Goal: Task Accomplishment & Management: Use online tool/utility

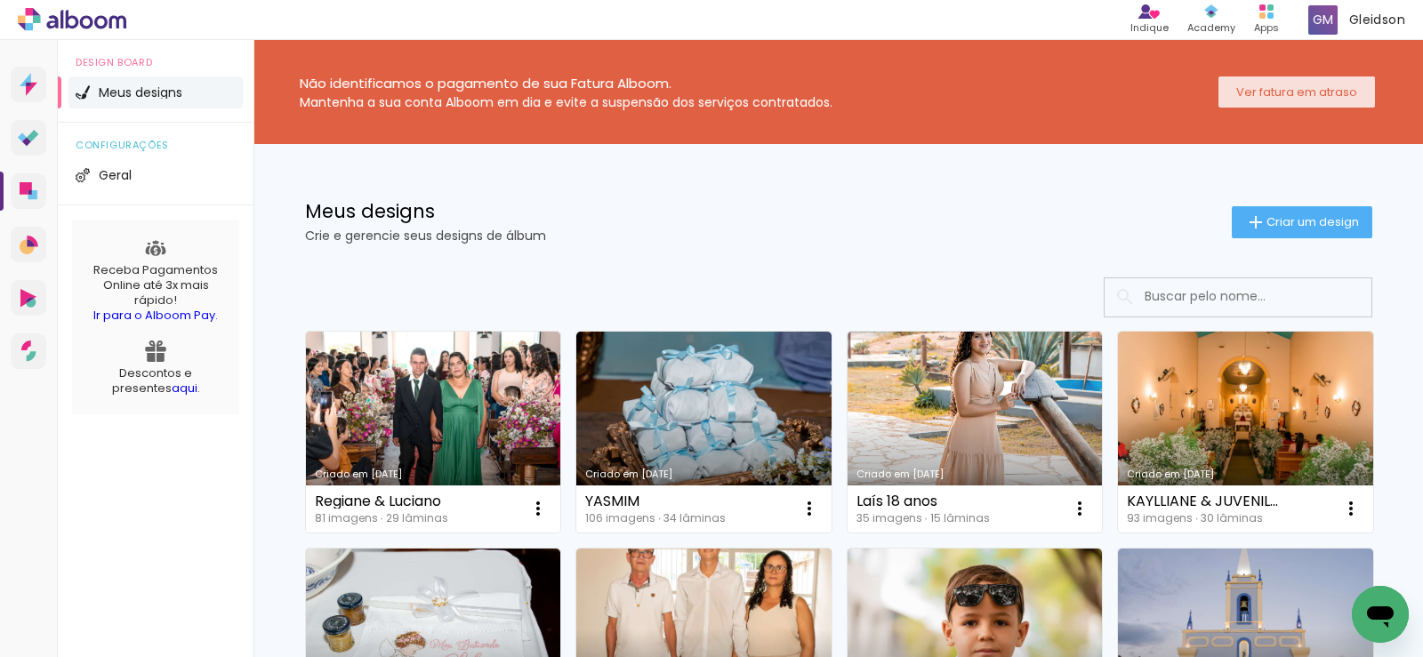
click at [0, 0] on slot "Ver fatura em atraso" at bounding box center [0, 0] width 0 height 0
click at [1290, 216] on span "Criar um design" at bounding box center [1312, 222] width 92 height 12
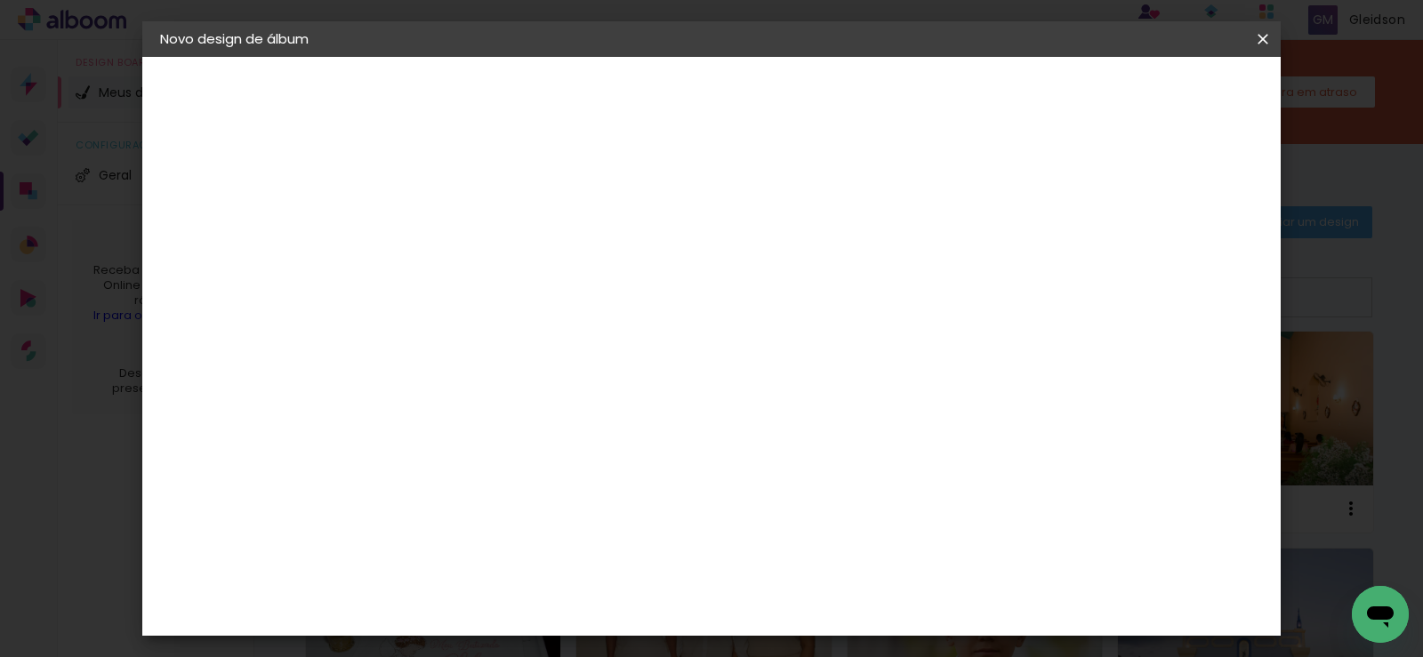
click at [451, 238] on input at bounding box center [451, 239] width 0 height 28
type input "HELOÍSA"
type paper-input "HELOÍSA"
click at [0, 0] on slot "Avançar" at bounding box center [0, 0] width 0 height 0
click at [784, 262] on paper-item "Tamanho Livre" at bounding box center [699, 270] width 171 height 39
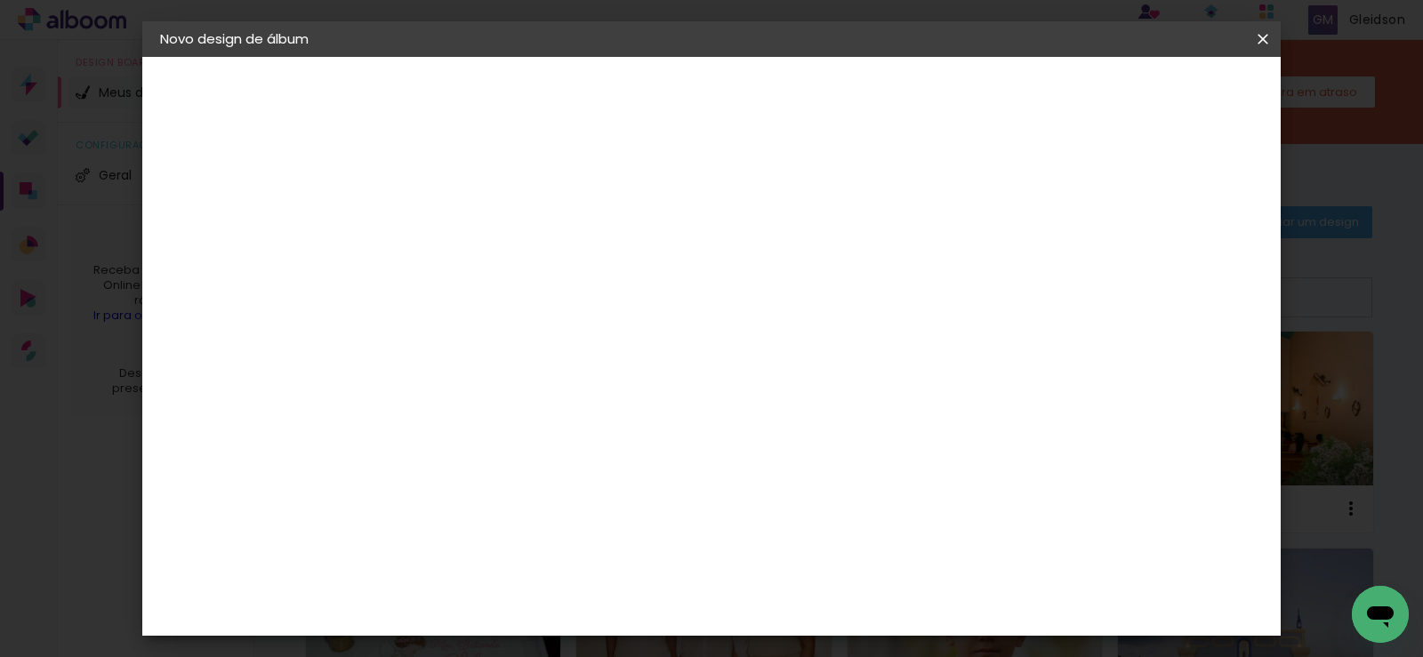
click at [0, 0] on slot "Avançar" at bounding box center [0, 0] width 0 height 0
drag, startPoint x: 832, startPoint y: 561, endPoint x: 804, endPoint y: 570, distance: 29.8
click at [804, 570] on div "60" at bounding box center [821, 564] width 68 height 27
type input "6"
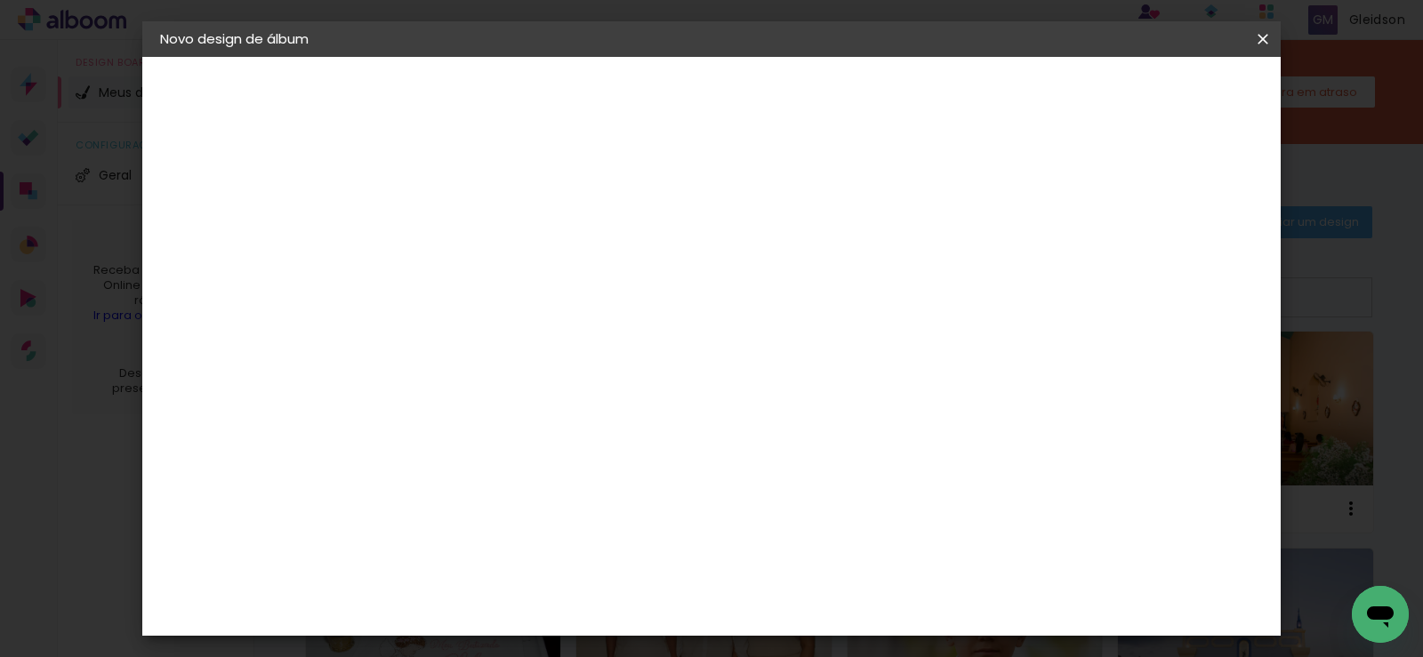
scroll to position [574, 0]
type input "40,6"
type paper-input "40,6"
drag, startPoint x: 510, startPoint y: 510, endPoint x: 449, endPoint y: 525, distance: 63.0
click at [450, 57] on div "mm Mostrar sangria 20.3 cm cm cm mm A maioria das encadernadoras sugere 5mm de …" at bounding box center [692, 57] width 637 height 0
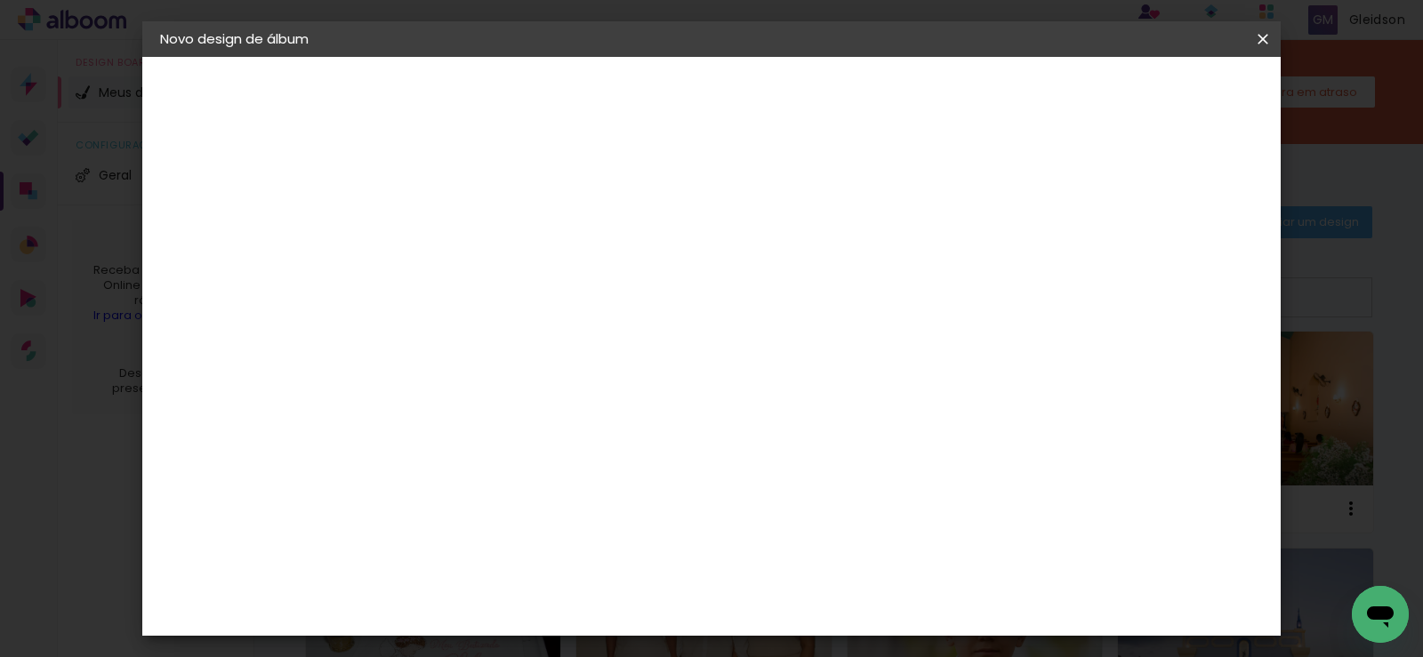
scroll to position [0, 12]
click at [717, 515] on input "3020,3" at bounding box center [733, 518] width 46 height 27
type input "20,3"
type paper-input "20,3"
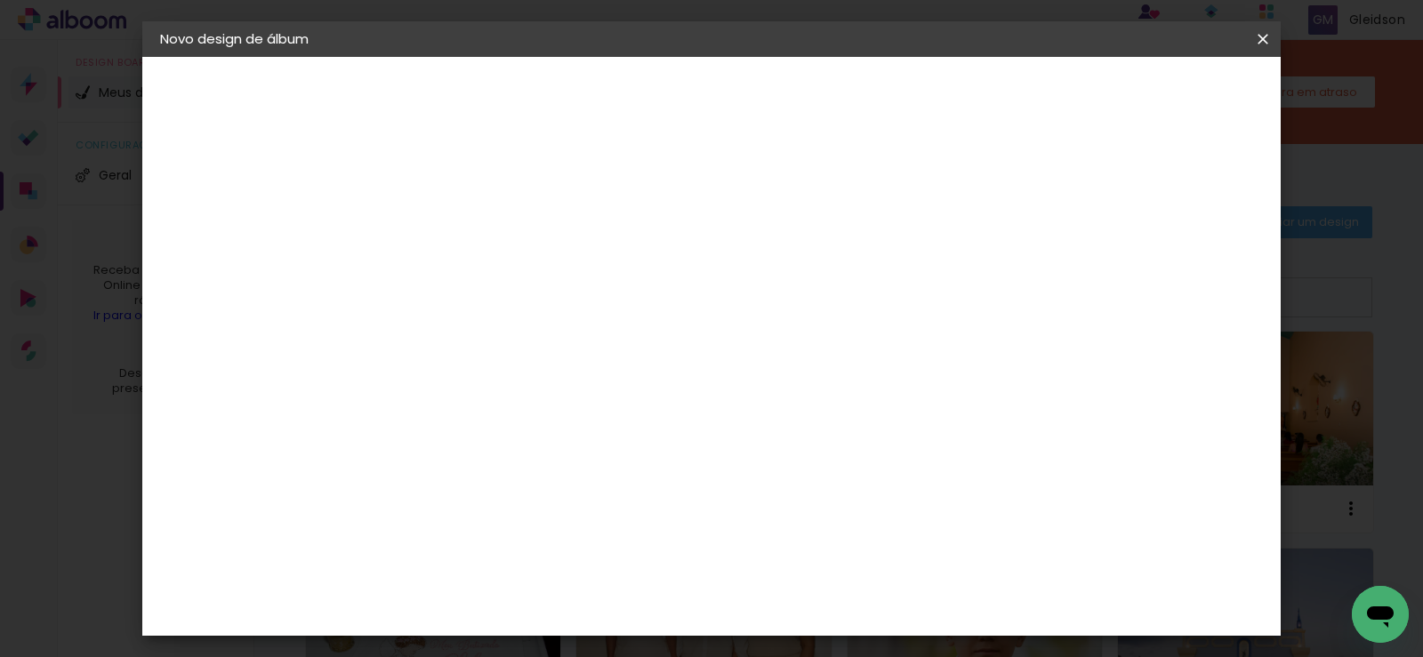
type input "6"
type paper-input "6"
click at [1172, 395] on input "6" at bounding box center [1166, 406] width 32 height 27
type input "7"
type paper-input "7"
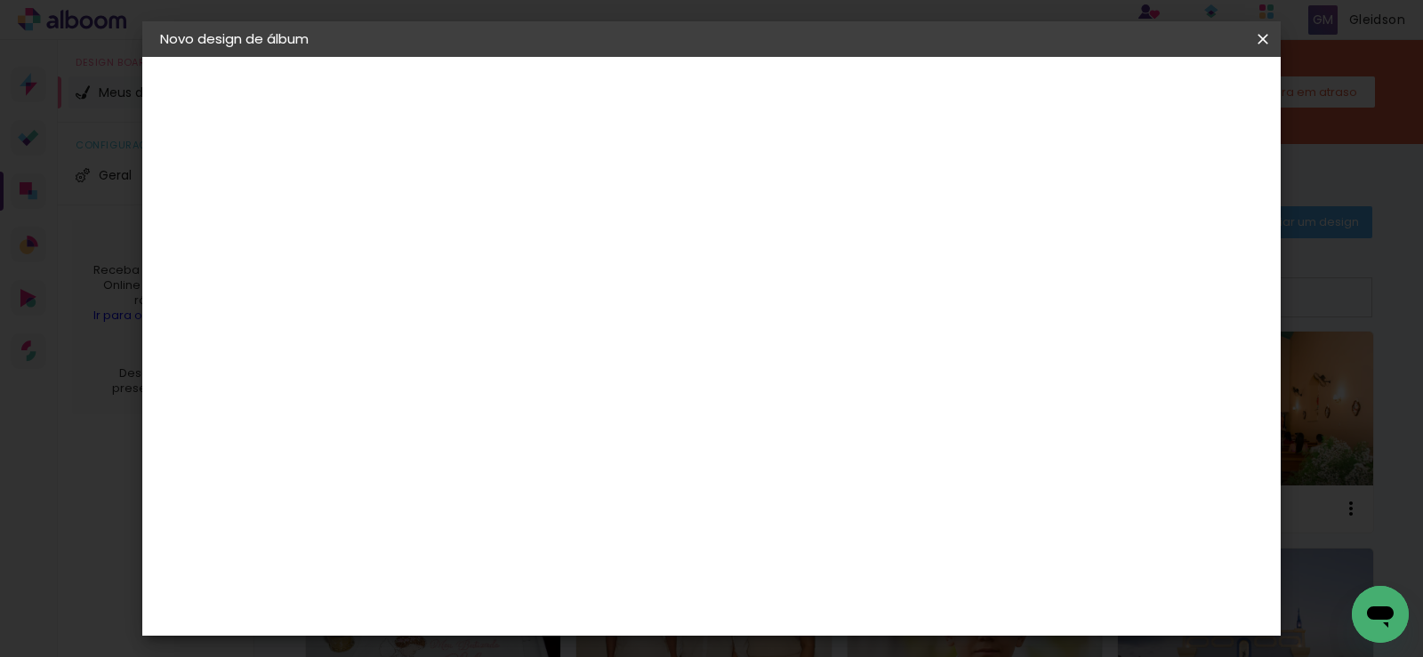
click at [1170, 260] on input "7" at bounding box center [1162, 268] width 32 height 27
type input "8"
type paper-input "8"
click at [1167, 258] on input "8" at bounding box center [1160, 268] width 32 height 27
type input "9"
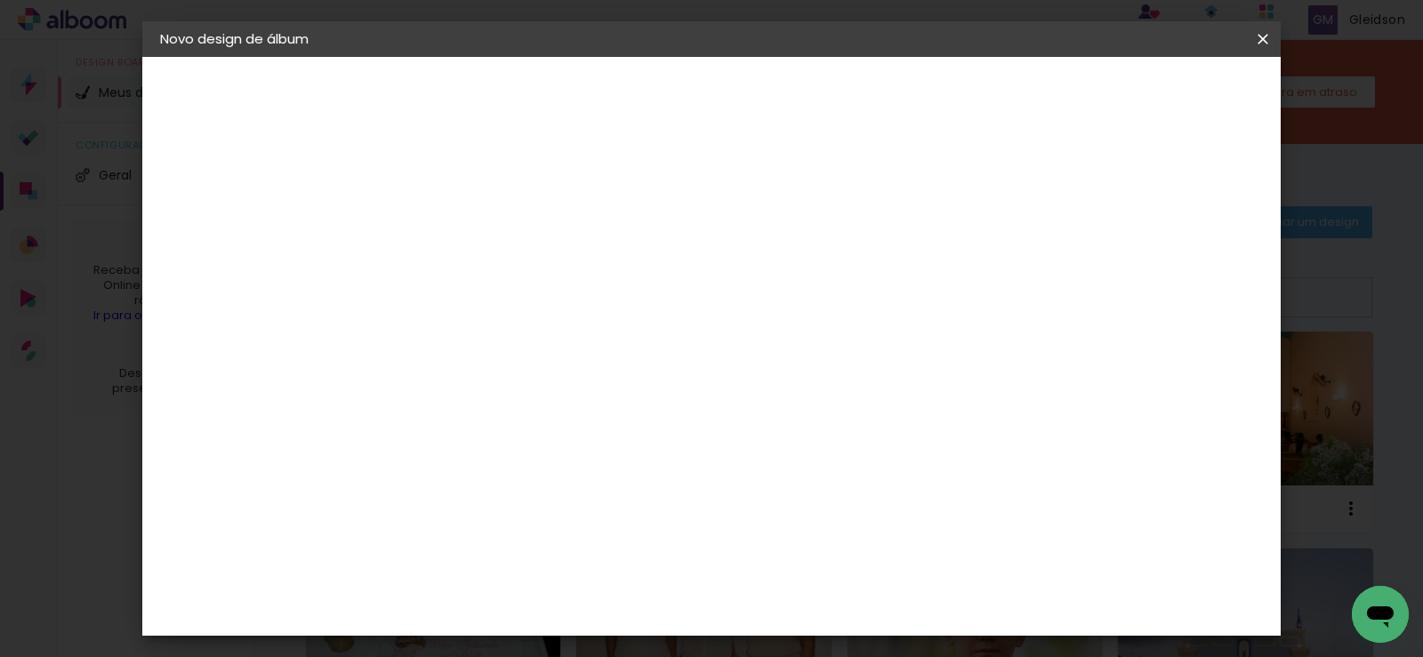
type paper-input "9"
click at [1167, 258] on input "9" at bounding box center [1153, 268] width 32 height 27
type input "10"
type paper-input "10"
click at [1166, 258] on input "10" at bounding box center [1153, 268] width 32 height 27
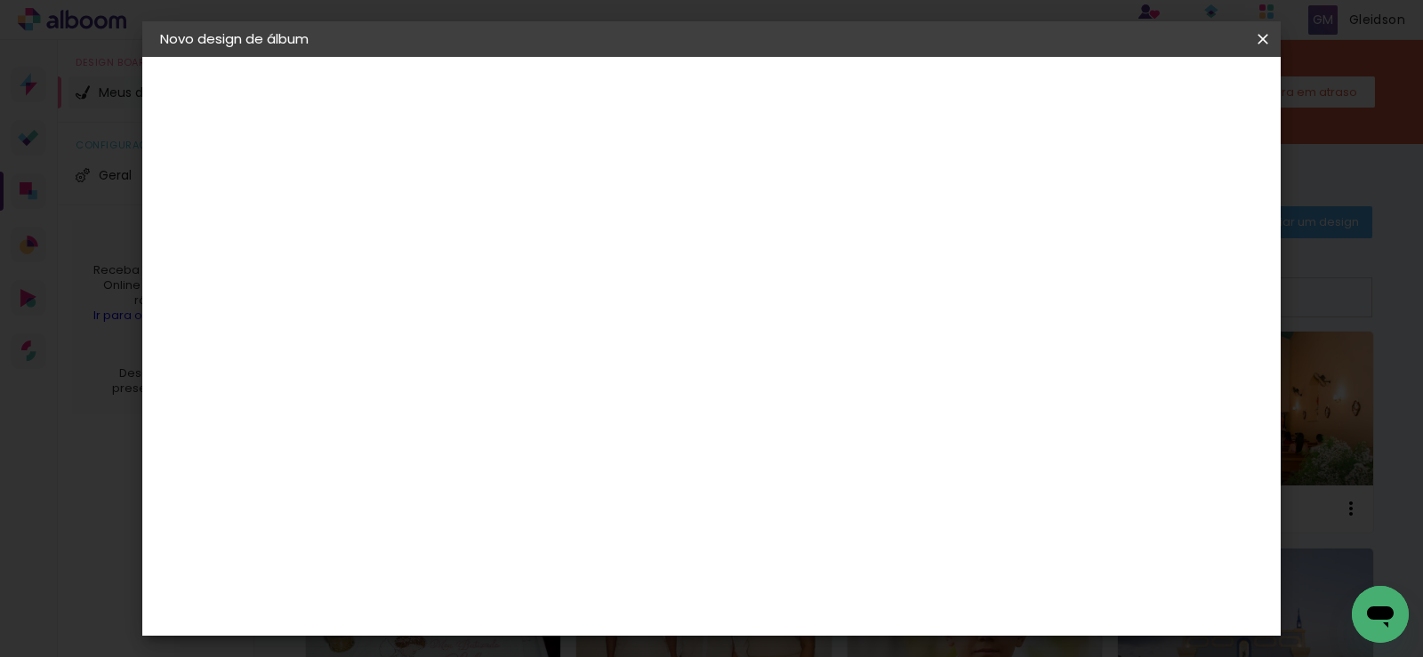
scroll to position [0, 0]
type input "3"
type paper-input "3"
click at [462, 197] on input "3" at bounding box center [438, 204] width 61 height 22
type input "4"
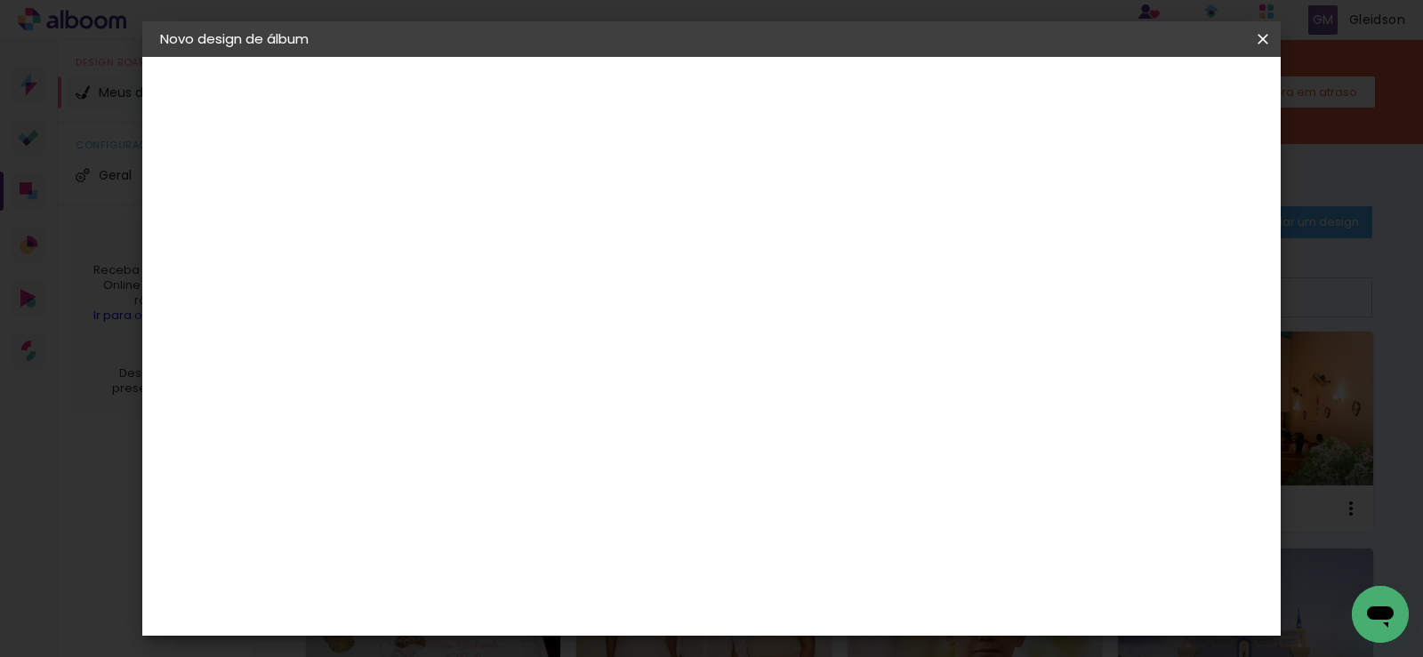
type paper-input "4"
click at [462, 197] on input "4" at bounding box center [438, 204] width 61 height 22
type input "5"
type paper-input "5"
click at [462, 197] on input "5" at bounding box center [438, 204] width 61 height 22
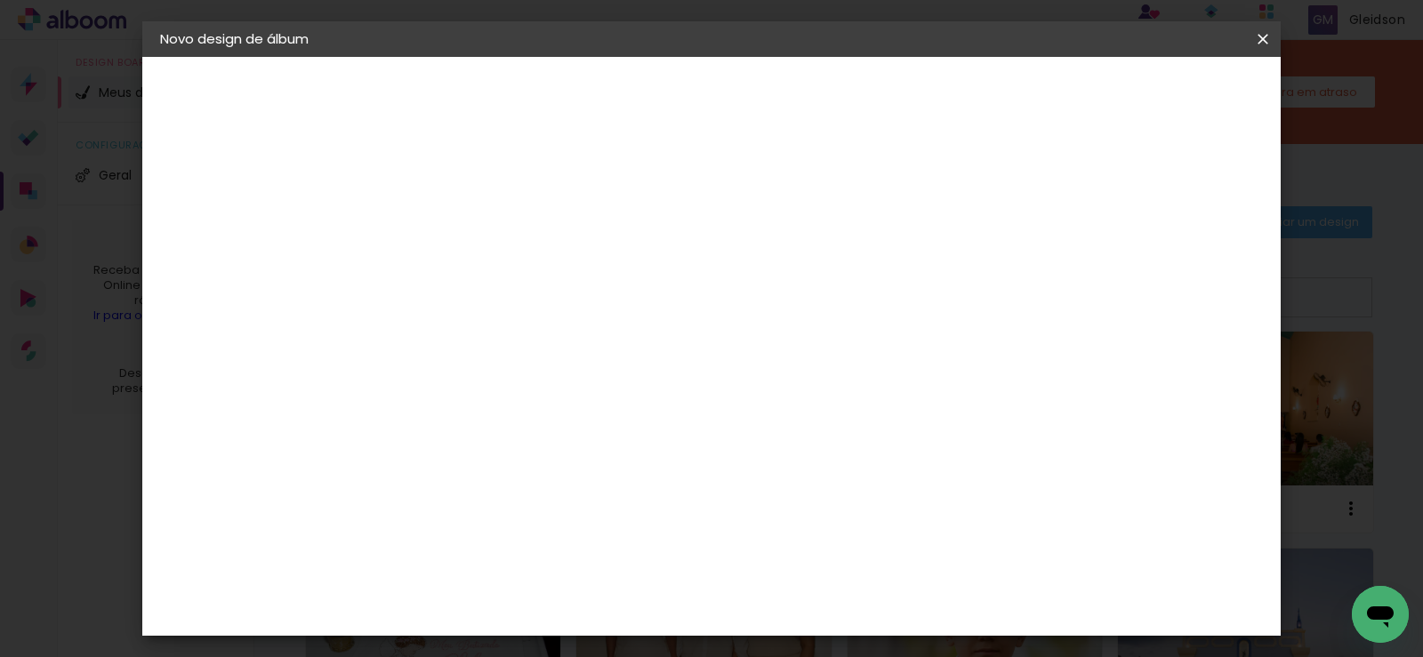
scroll to position [89, 0]
click at [1152, 92] on span "Iniciar design" at bounding box center [1111, 94] width 81 height 12
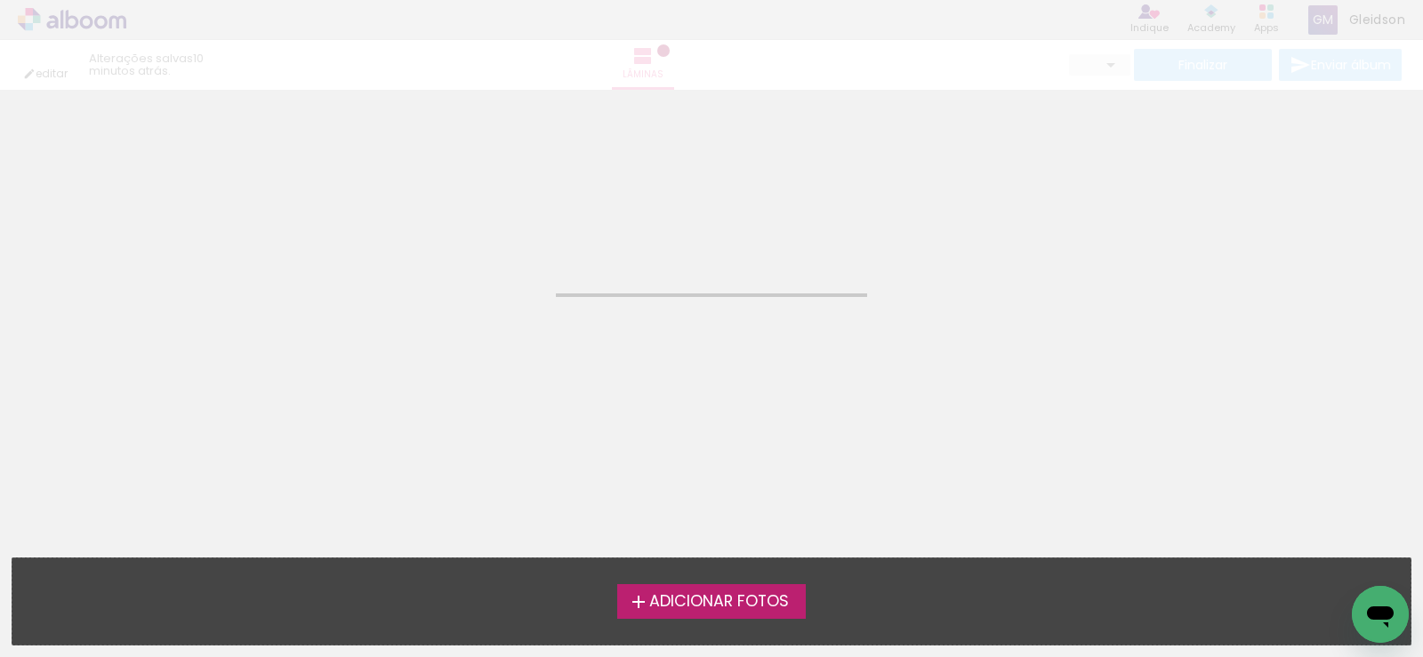
click at [694, 594] on span "Adicionar Fotos" at bounding box center [719, 602] width 140 height 16
click at [0, 0] on input "file" at bounding box center [0, 0] width 0 height 0
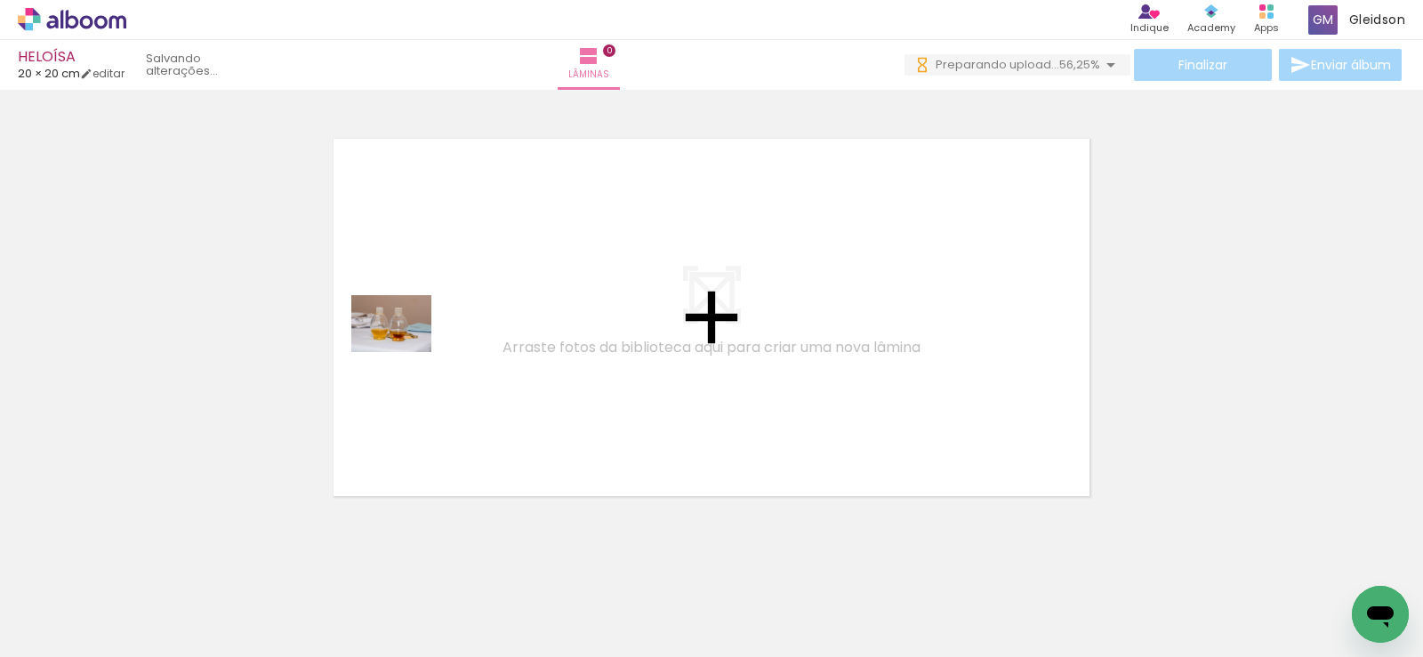
drag, startPoint x: 199, startPoint y: 589, endPoint x: 405, endPoint y: 349, distance: 316.0
click at [405, 349] on quentale-workspace at bounding box center [711, 328] width 1423 height 657
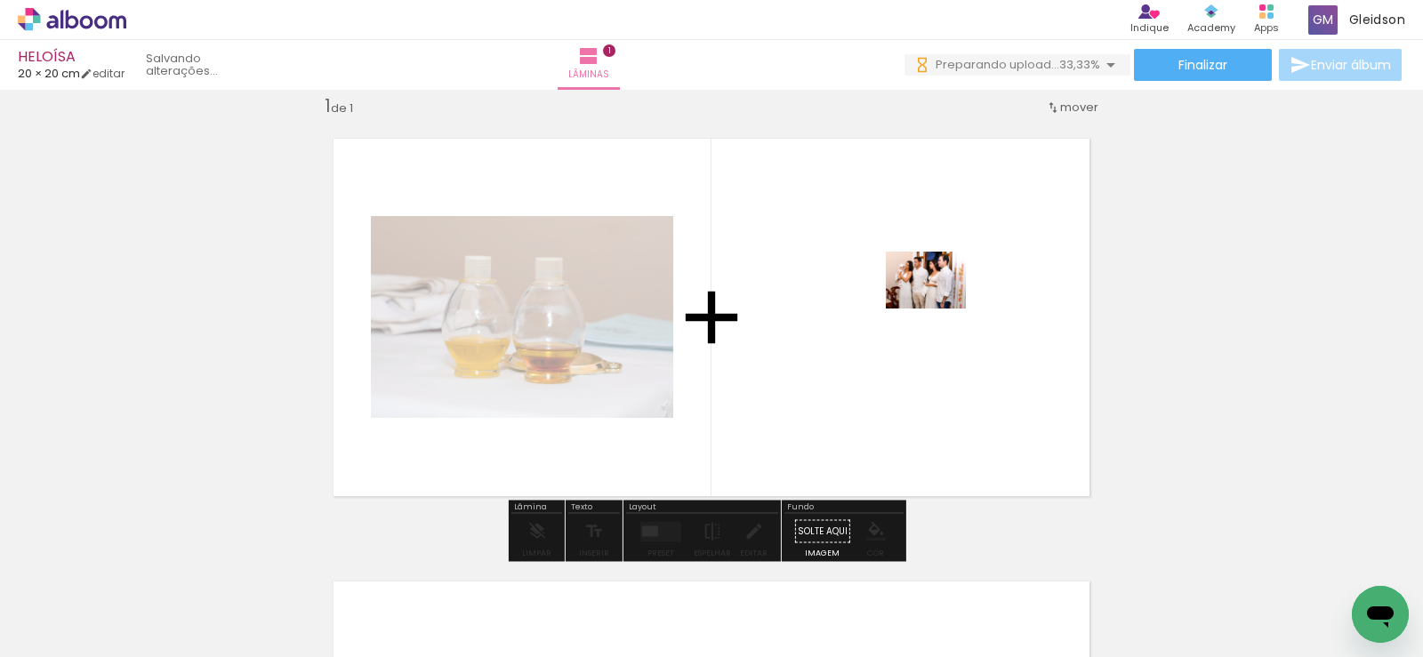
drag, startPoint x: 382, startPoint y: 591, endPoint x: 939, endPoint y: 307, distance: 626.1
click at [939, 307] on quentale-workspace at bounding box center [711, 328] width 1423 height 657
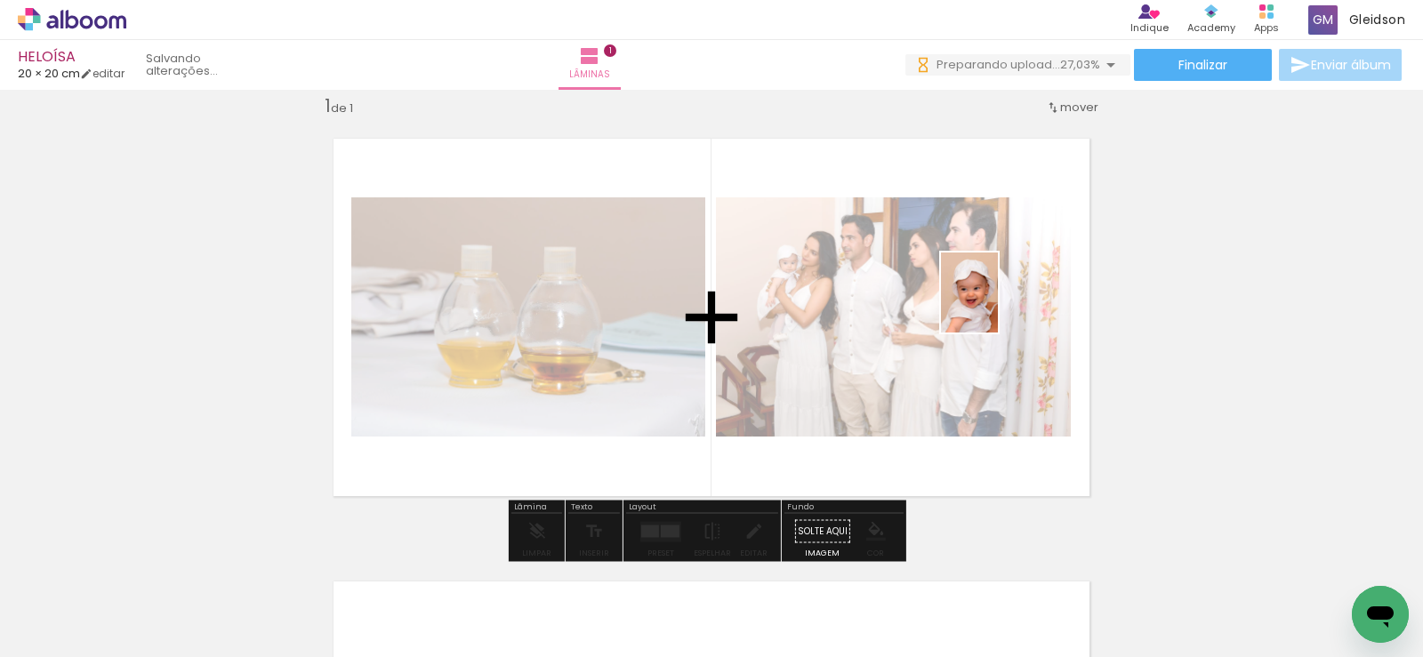
drag, startPoint x: 282, startPoint y: 599, endPoint x: 1009, endPoint y: 311, distance: 781.3
click at [1001, 307] on quentale-workspace at bounding box center [711, 328] width 1423 height 657
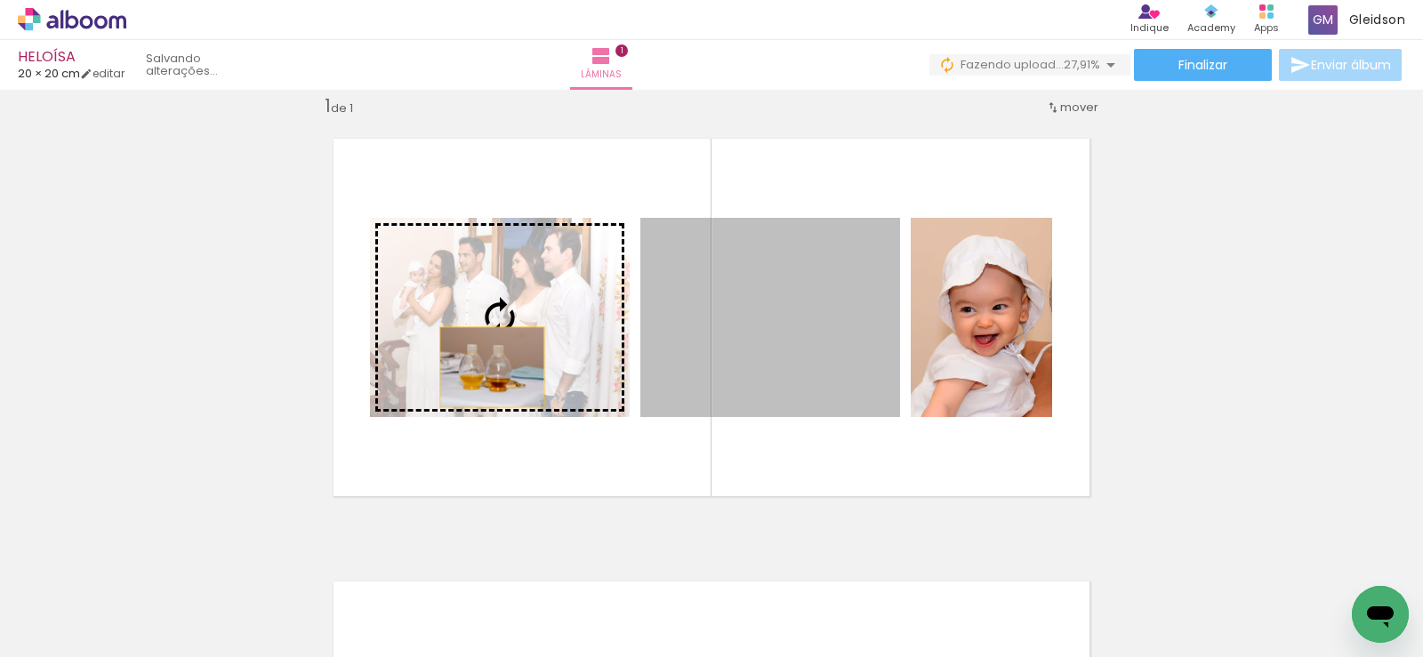
drag, startPoint x: 825, startPoint y: 363, endPoint x: 494, endPoint y: 365, distance: 331.7
click at [0, 0] on slot at bounding box center [0, 0] width 0 height 0
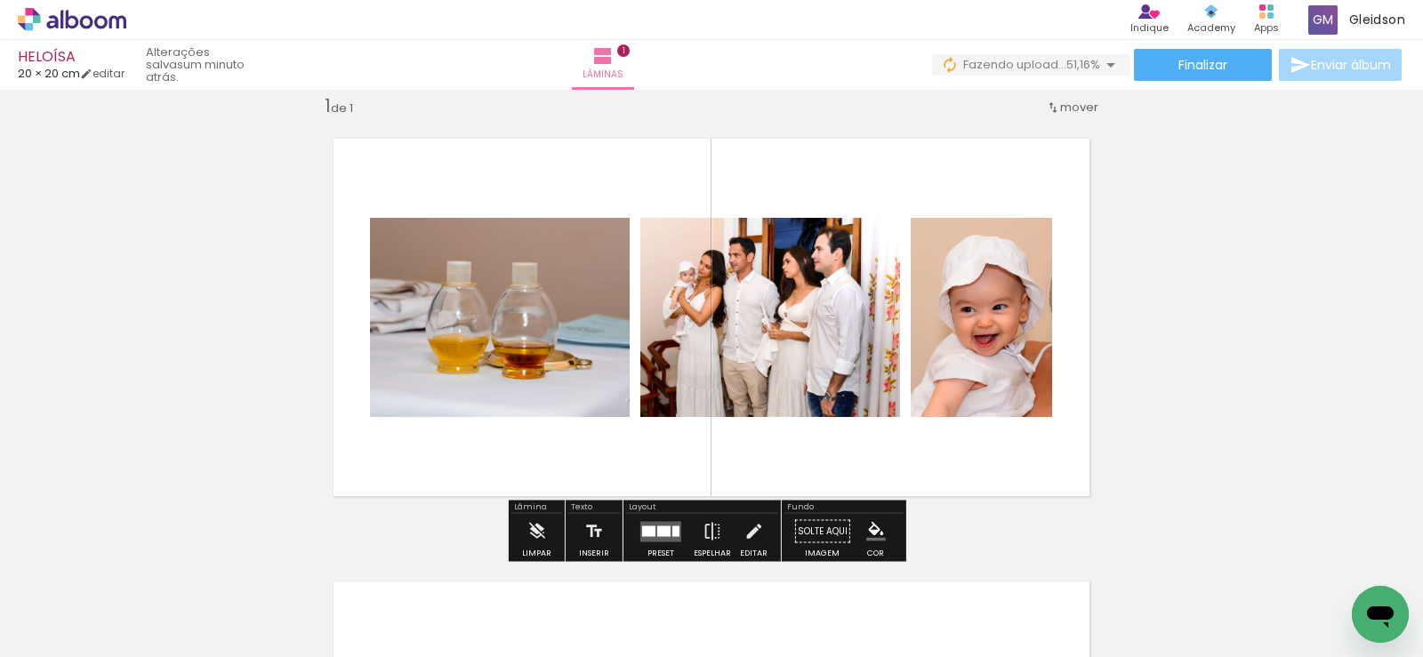
click at [518, 358] on quentale-photo at bounding box center [500, 317] width 260 height 199
click at [519, 358] on quentale-photo at bounding box center [500, 317] width 260 height 199
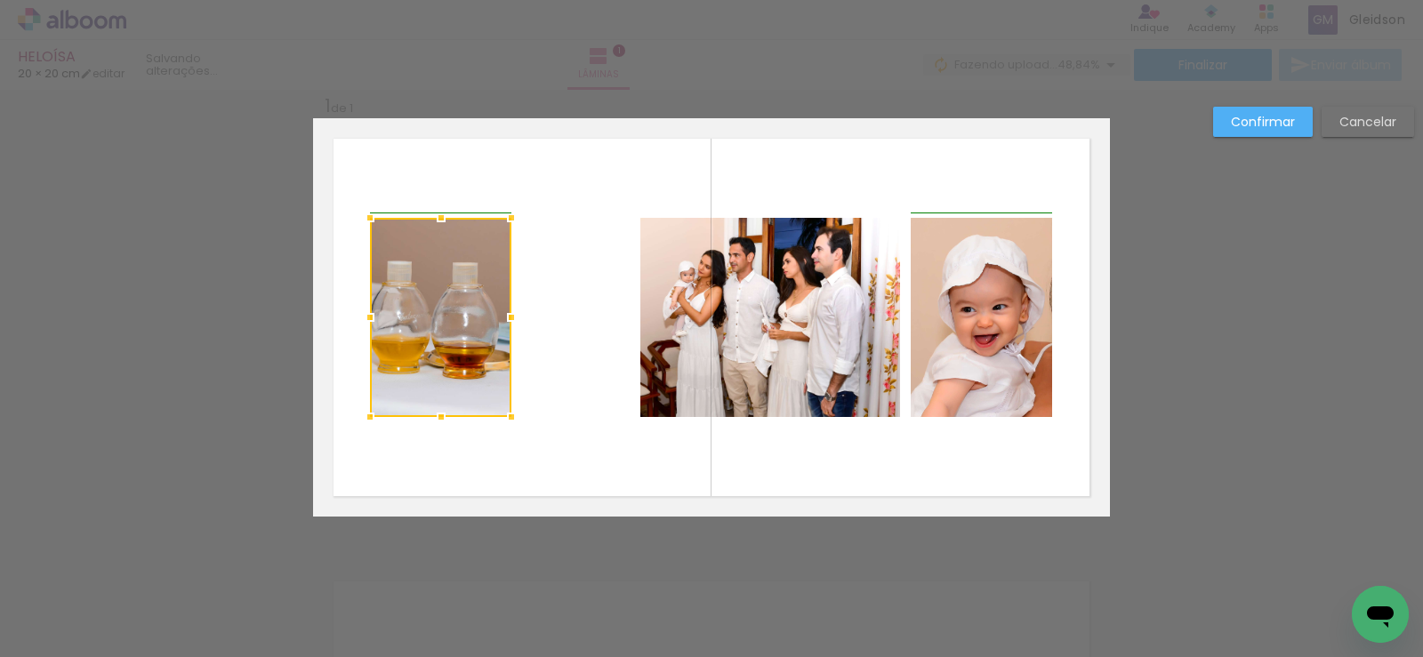
drag, startPoint x: 620, startPoint y: 321, endPoint x: 504, endPoint y: 324, distance: 115.6
click at [504, 324] on div at bounding box center [512, 318] width 36 height 36
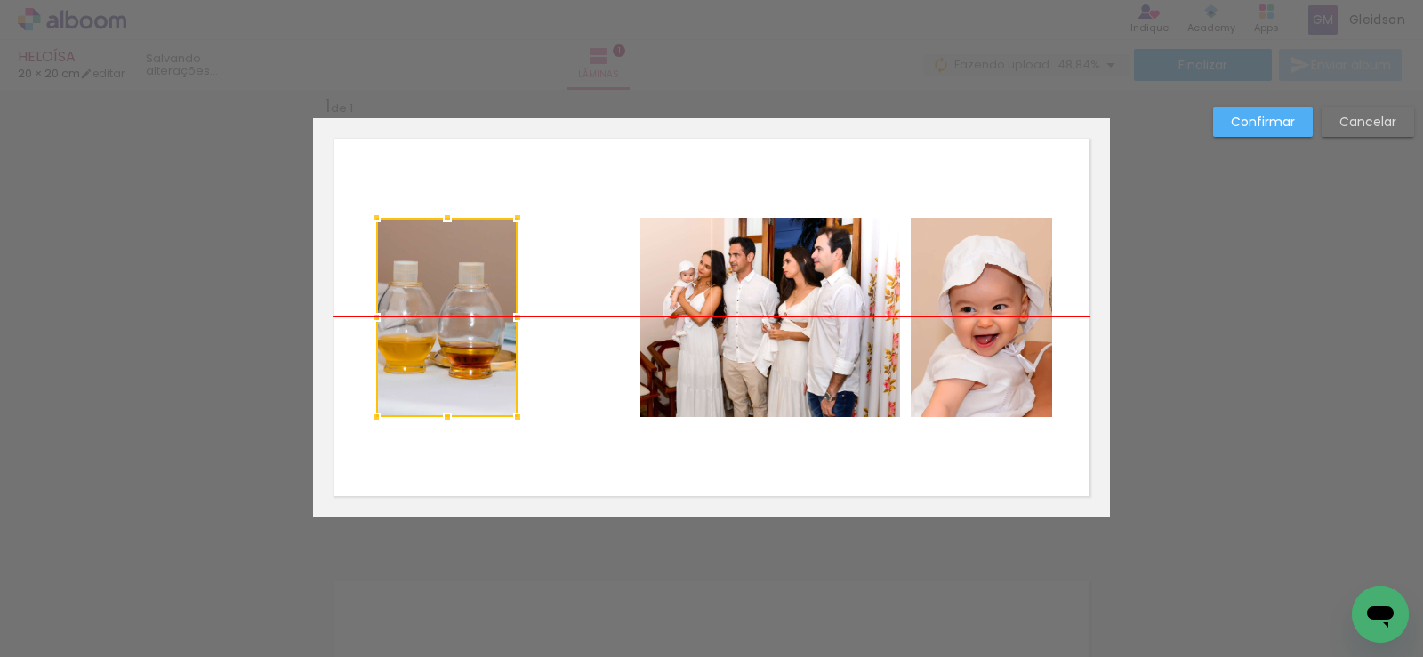
click at [438, 327] on div at bounding box center [446, 317] width 141 height 199
click at [442, 321] on div at bounding box center [446, 317] width 141 height 199
click at [470, 315] on div at bounding box center [446, 317] width 141 height 199
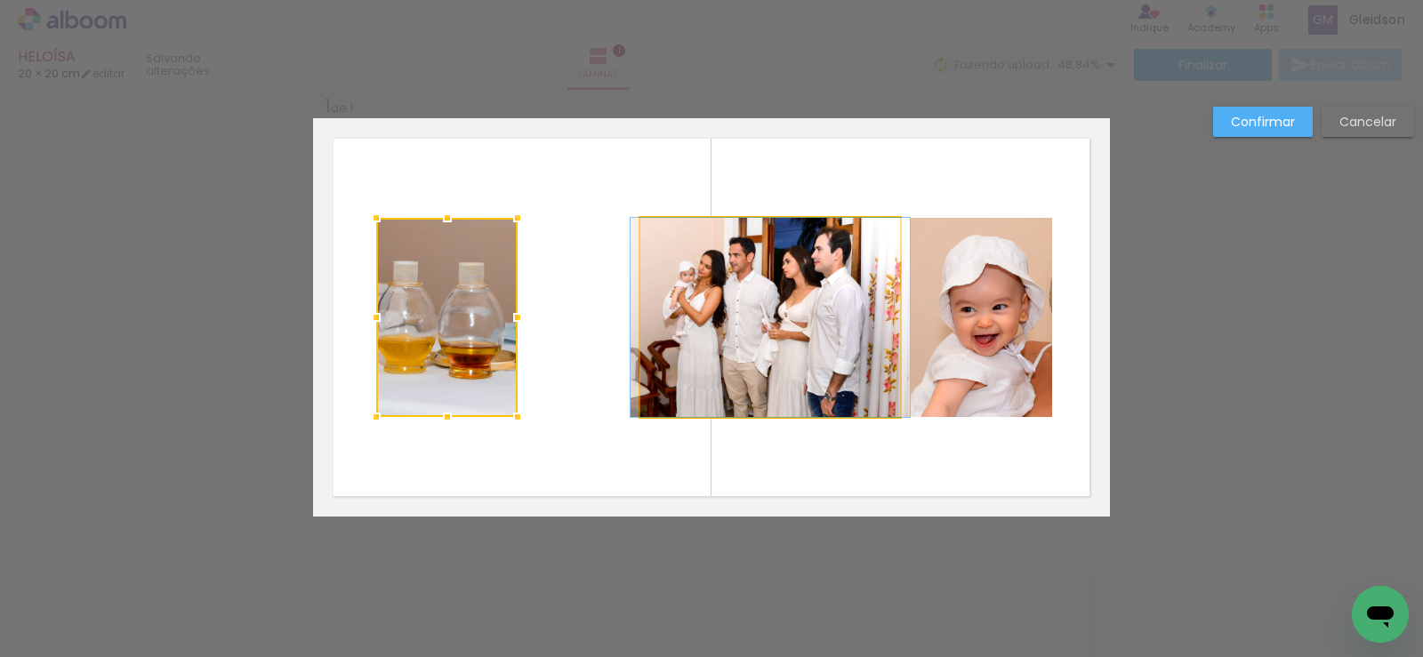
click at [649, 309] on quentale-photo at bounding box center [770, 317] width 260 height 199
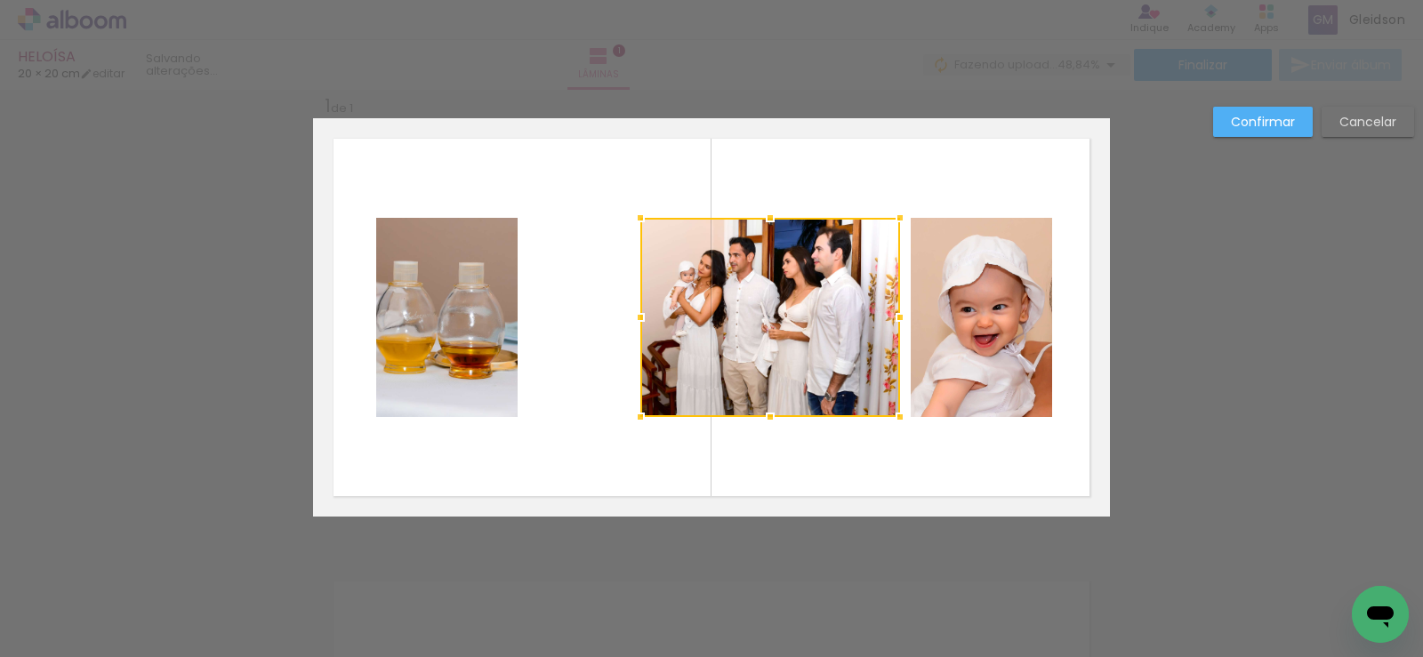
click at [426, 326] on quentale-photo at bounding box center [446, 317] width 141 height 199
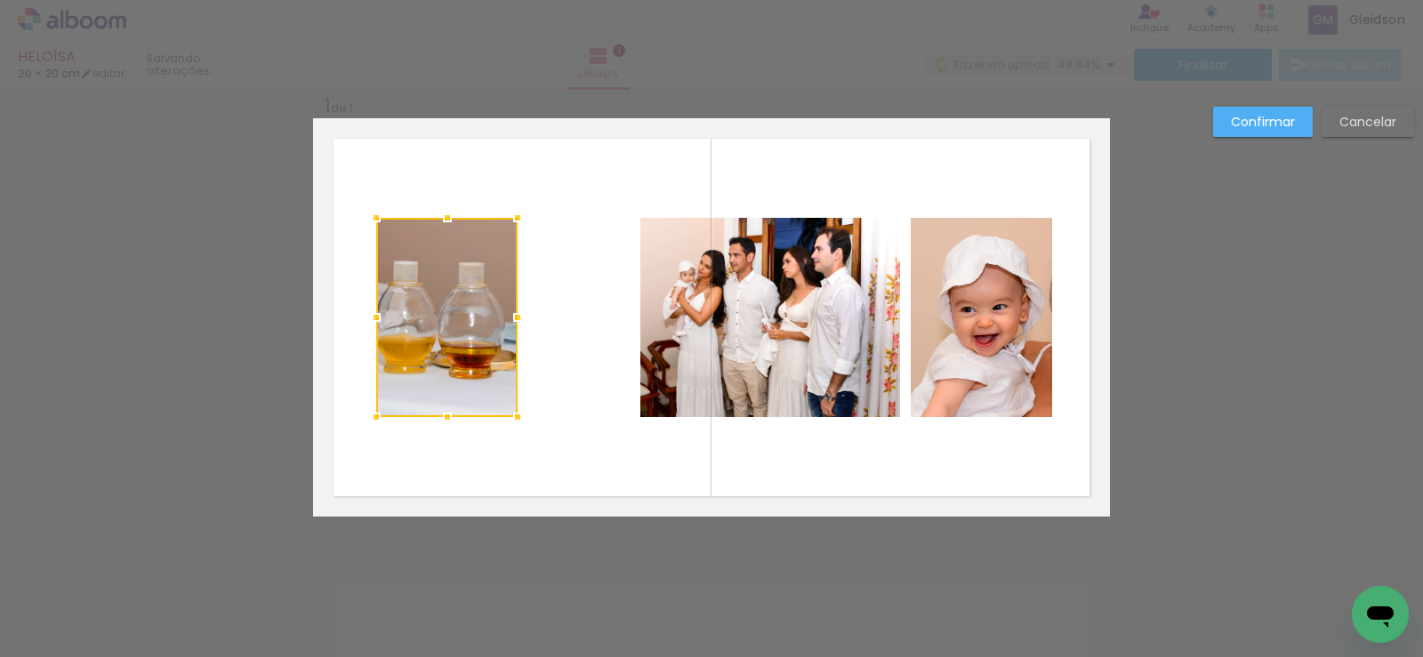
click at [426, 325] on div at bounding box center [446, 317] width 141 height 199
click at [654, 300] on quentale-photo at bounding box center [770, 317] width 260 height 199
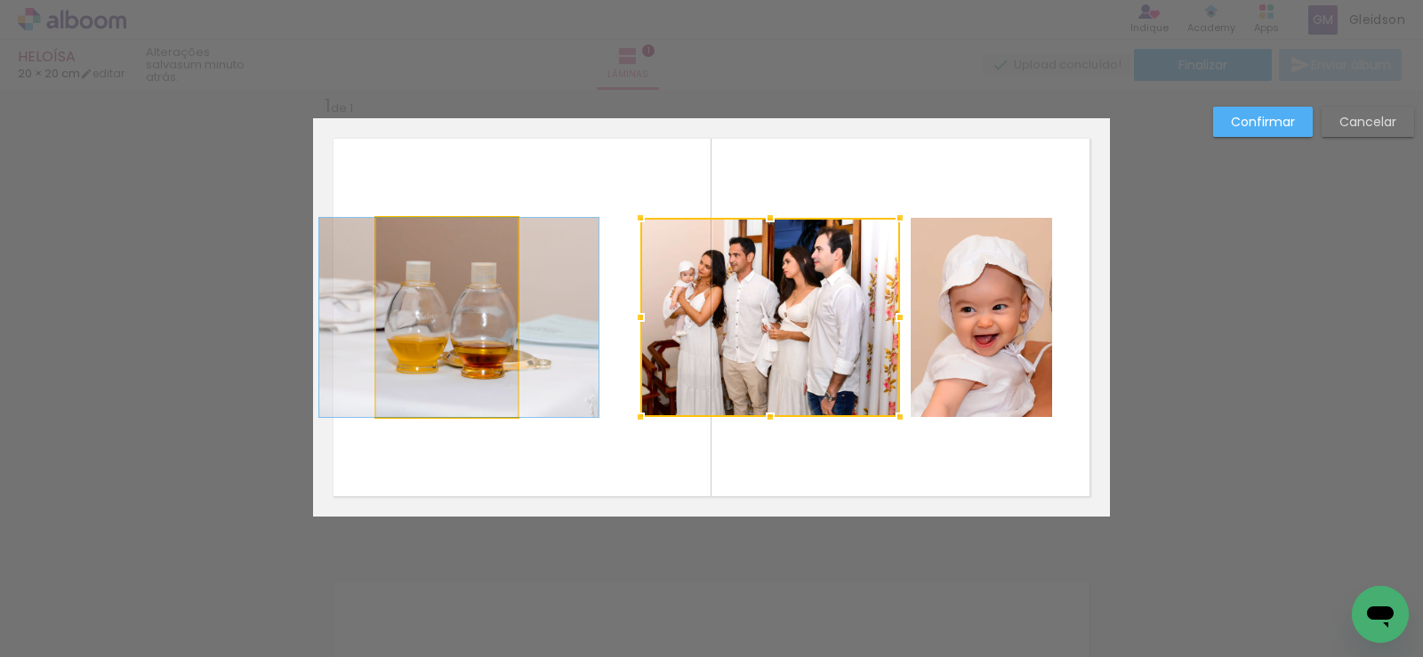
drag, startPoint x: 451, startPoint y: 331, endPoint x: 463, endPoint y: 331, distance: 12.5
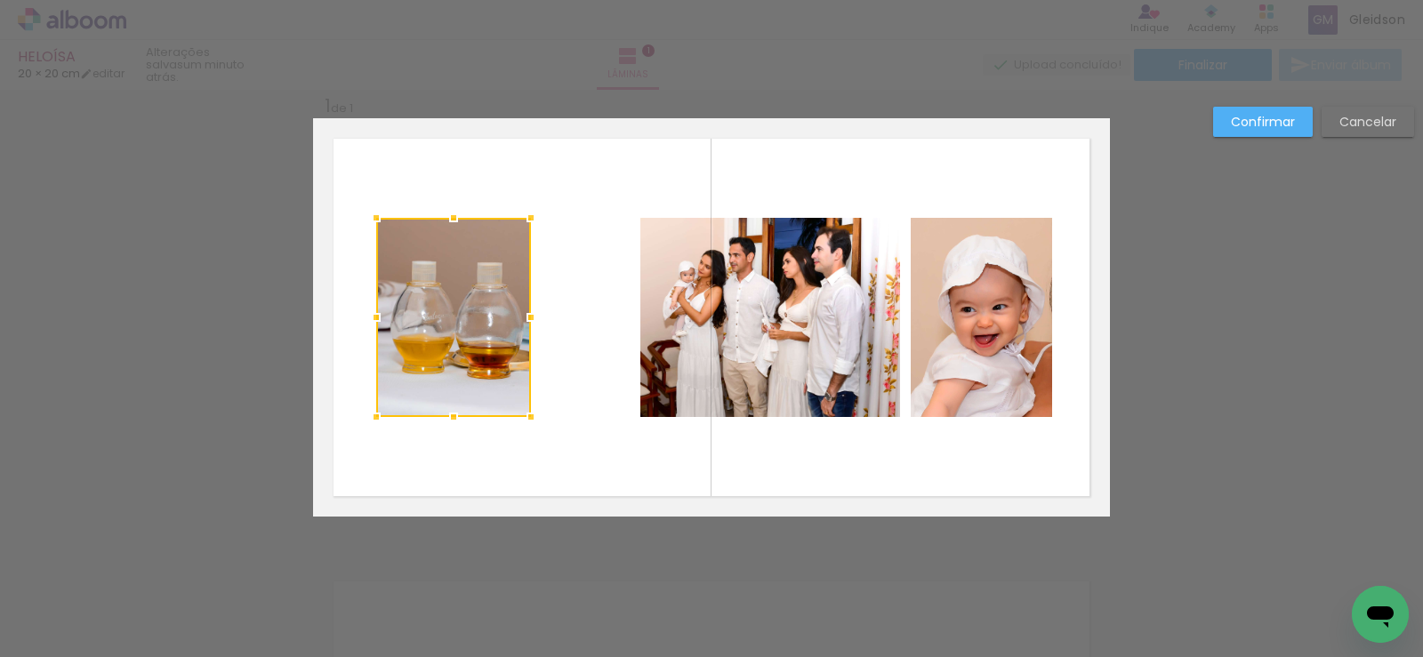
drag, startPoint x: 511, startPoint y: 321, endPoint x: 524, endPoint y: 321, distance: 12.5
click at [524, 321] on div at bounding box center [531, 318] width 36 height 36
click at [484, 312] on div at bounding box center [453, 317] width 155 height 199
click at [476, 321] on div at bounding box center [451, 317] width 155 height 199
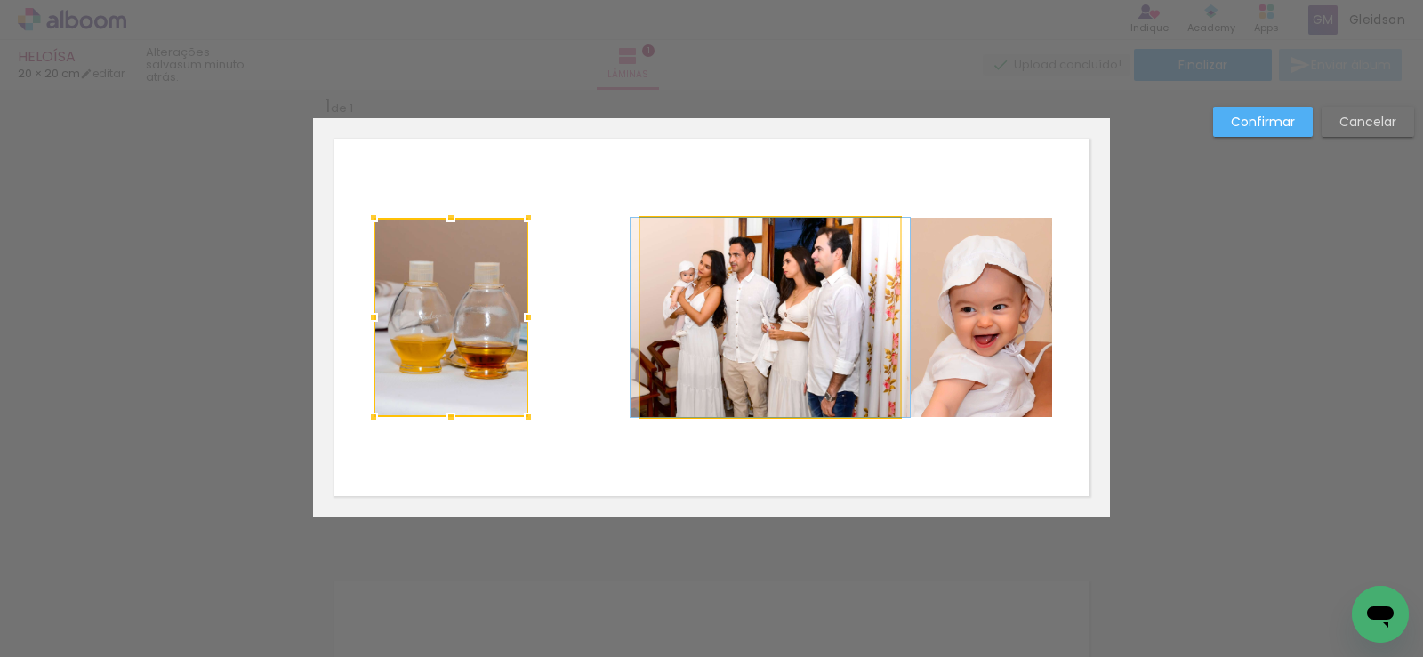
click at [832, 318] on quentale-photo at bounding box center [770, 317] width 260 height 199
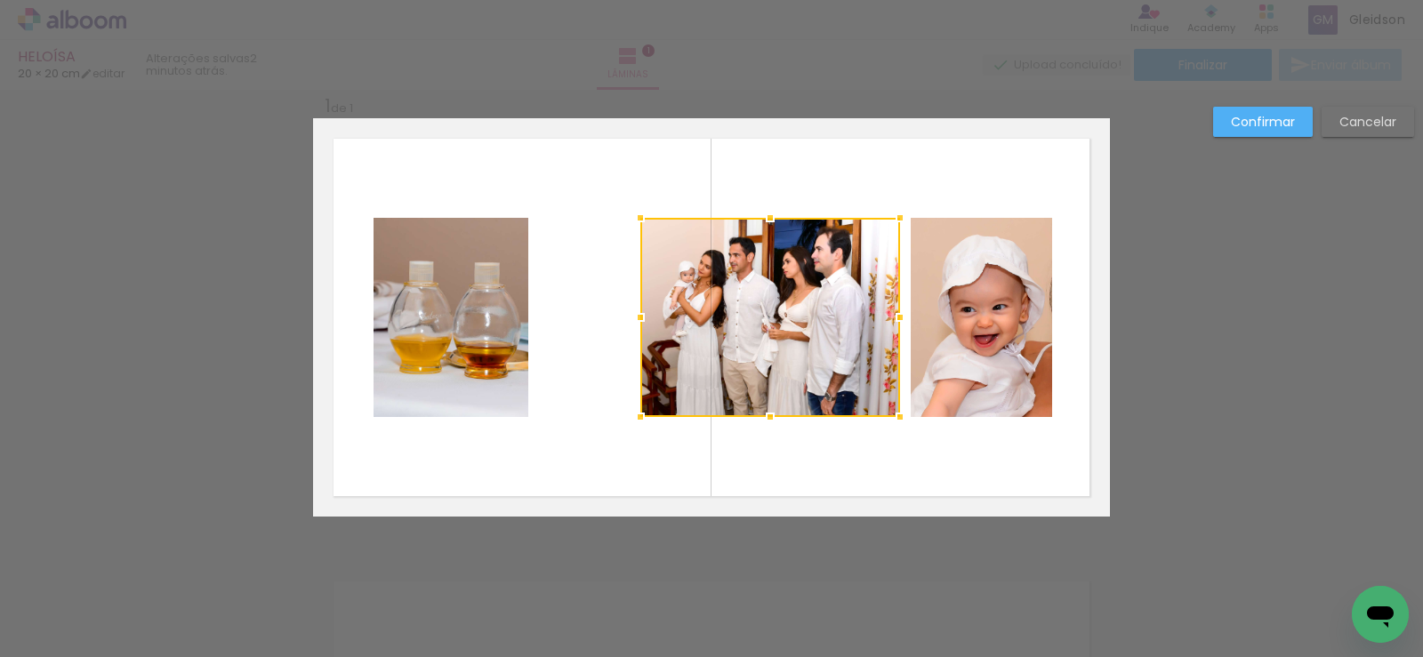
click at [450, 286] on quentale-photo at bounding box center [451, 317] width 155 height 199
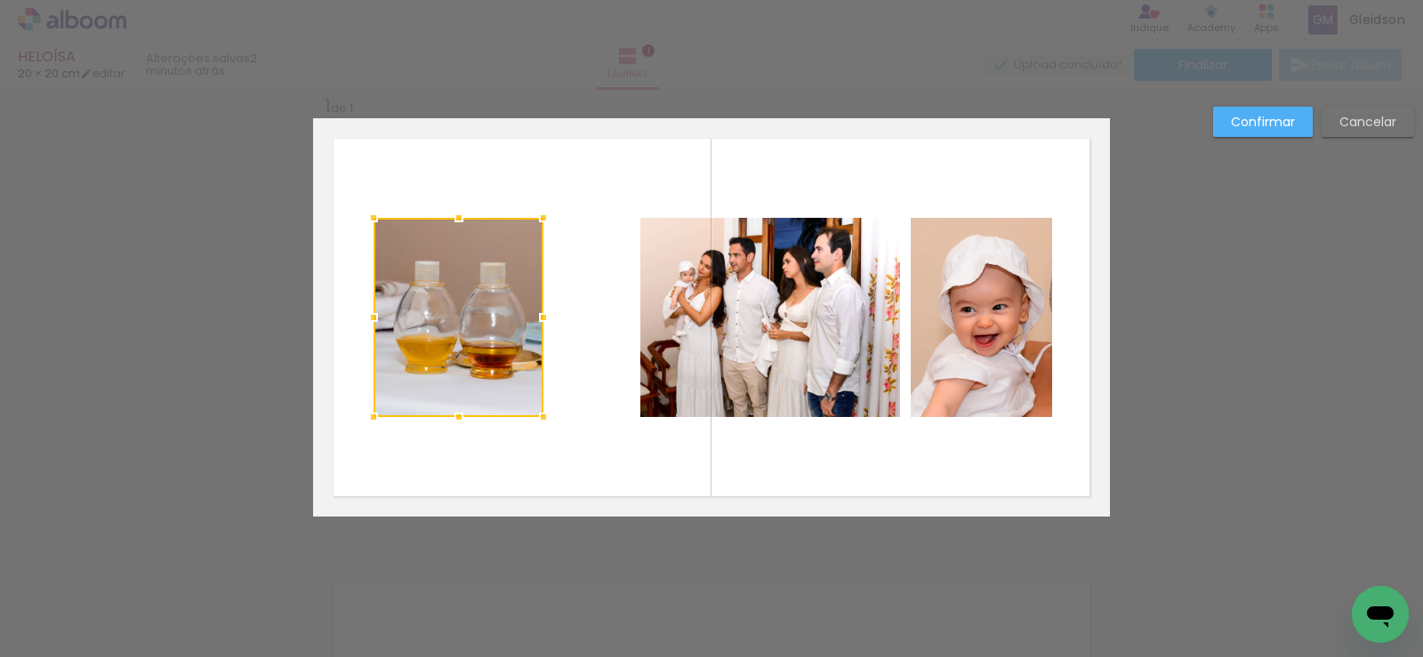
drag, startPoint x: 529, startPoint y: 315, endPoint x: 542, endPoint y: 315, distance: 12.5
click at [542, 315] on div at bounding box center [544, 318] width 36 height 36
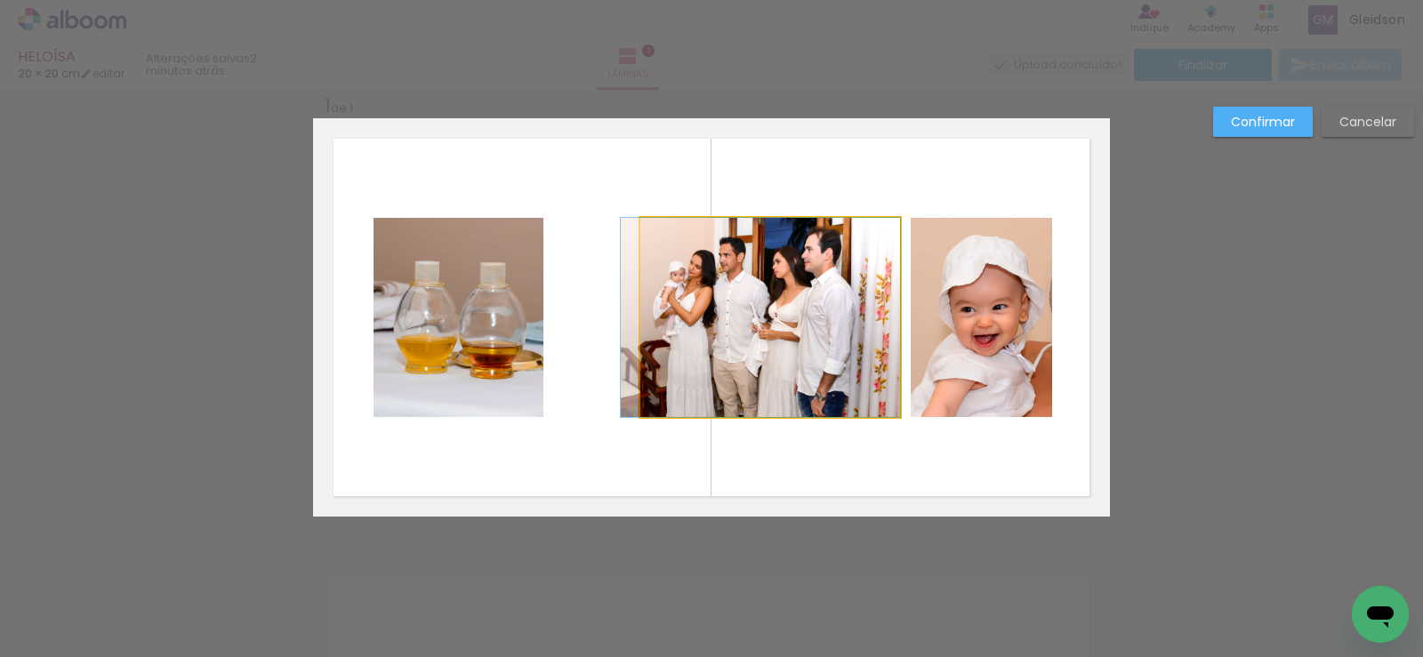
drag, startPoint x: 802, startPoint y: 350, endPoint x: 760, endPoint y: 357, distance: 42.4
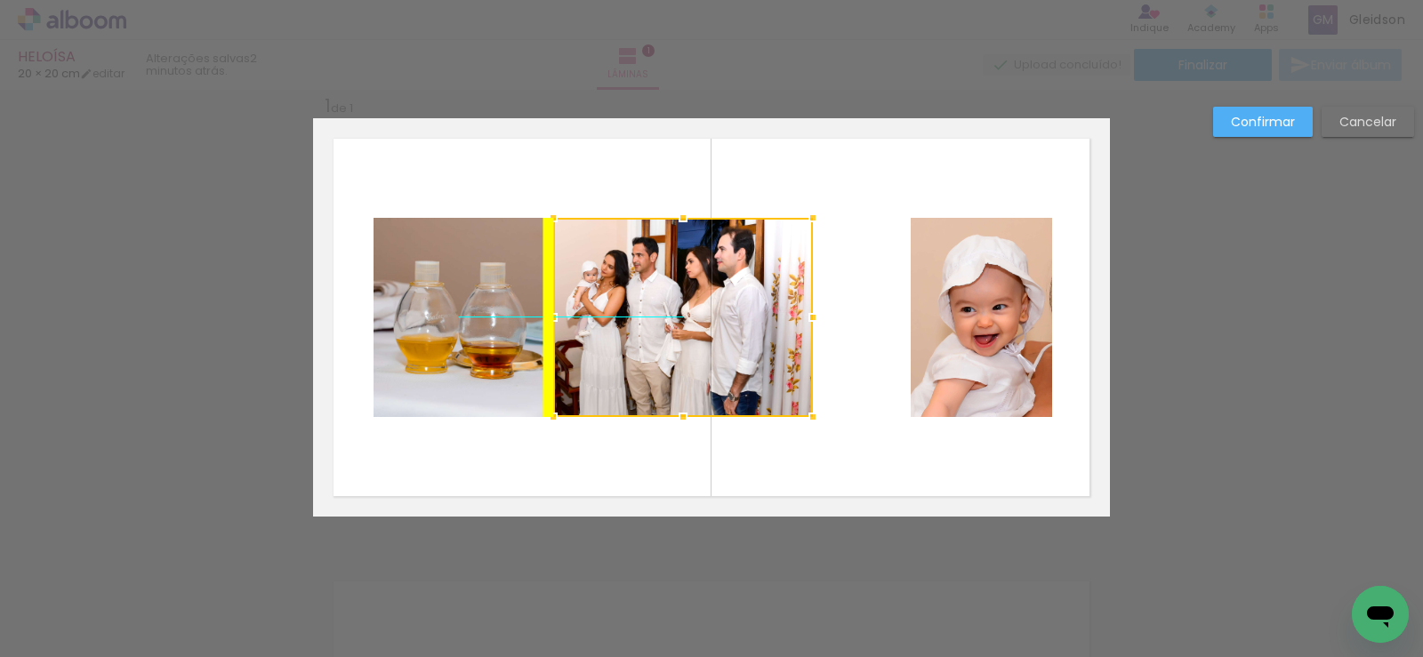
drag, startPoint x: 793, startPoint y: 340, endPoint x: 708, endPoint y: 341, distance: 85.4
click at [708, 341] on div at bounding box center [683, 317] width 260 height 199
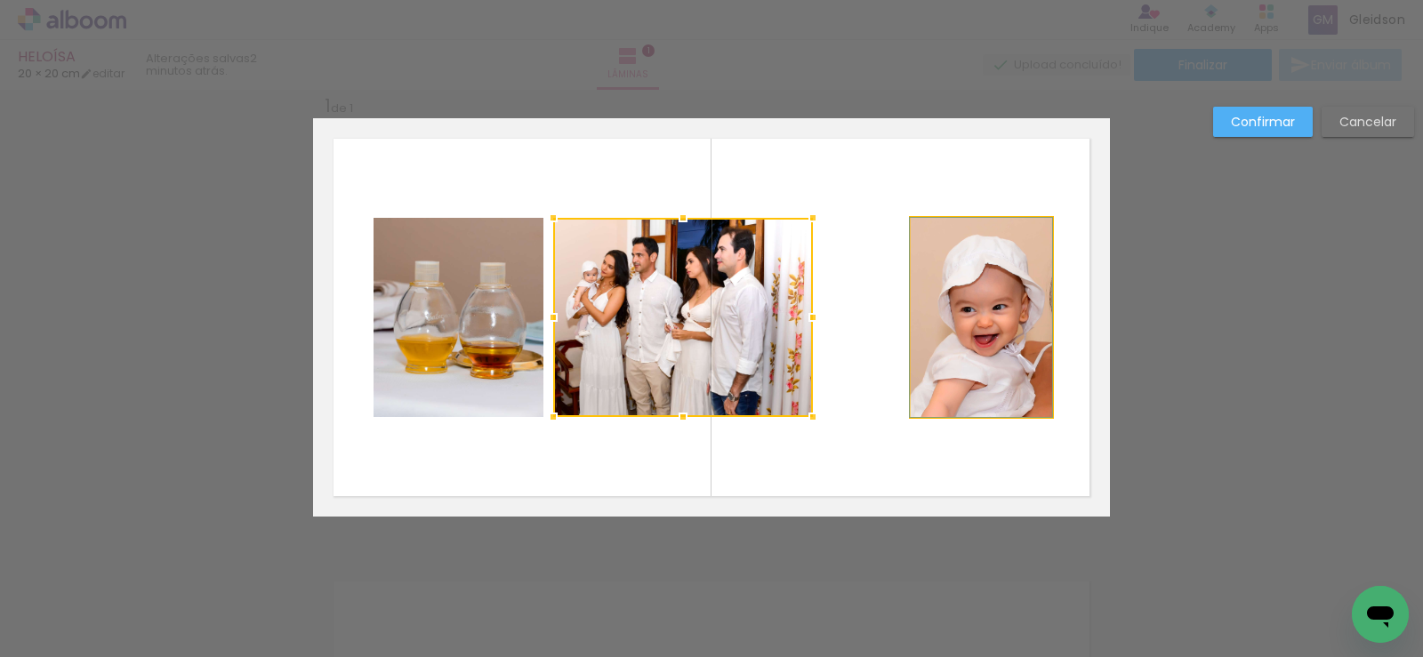
click at [951, 304] on quentale-photo at bounding box center [981, 317] width 141 height 199
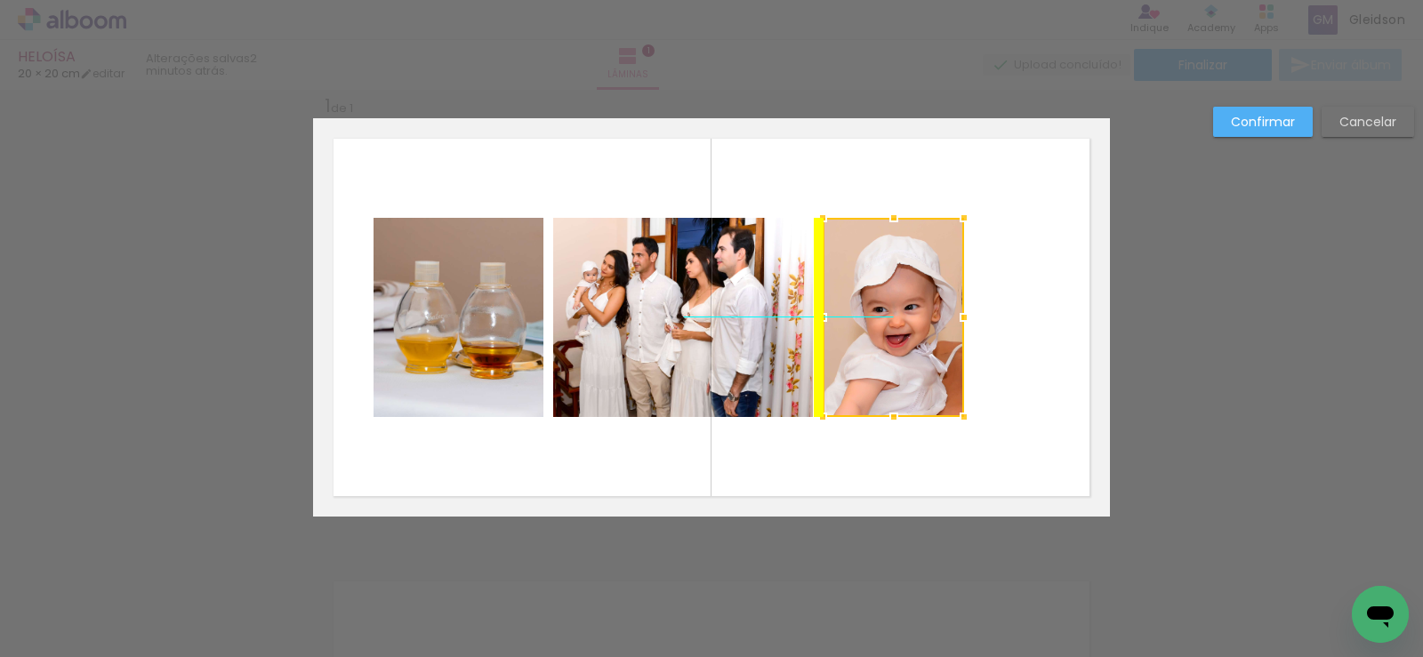
drag, startPoint x: 978, startPoint y: 316, endPoint x: 889, endPoint y: 317, distance: 88.9
click at [889, 317] on div at bounding box center [893, 317] width 141 height 199
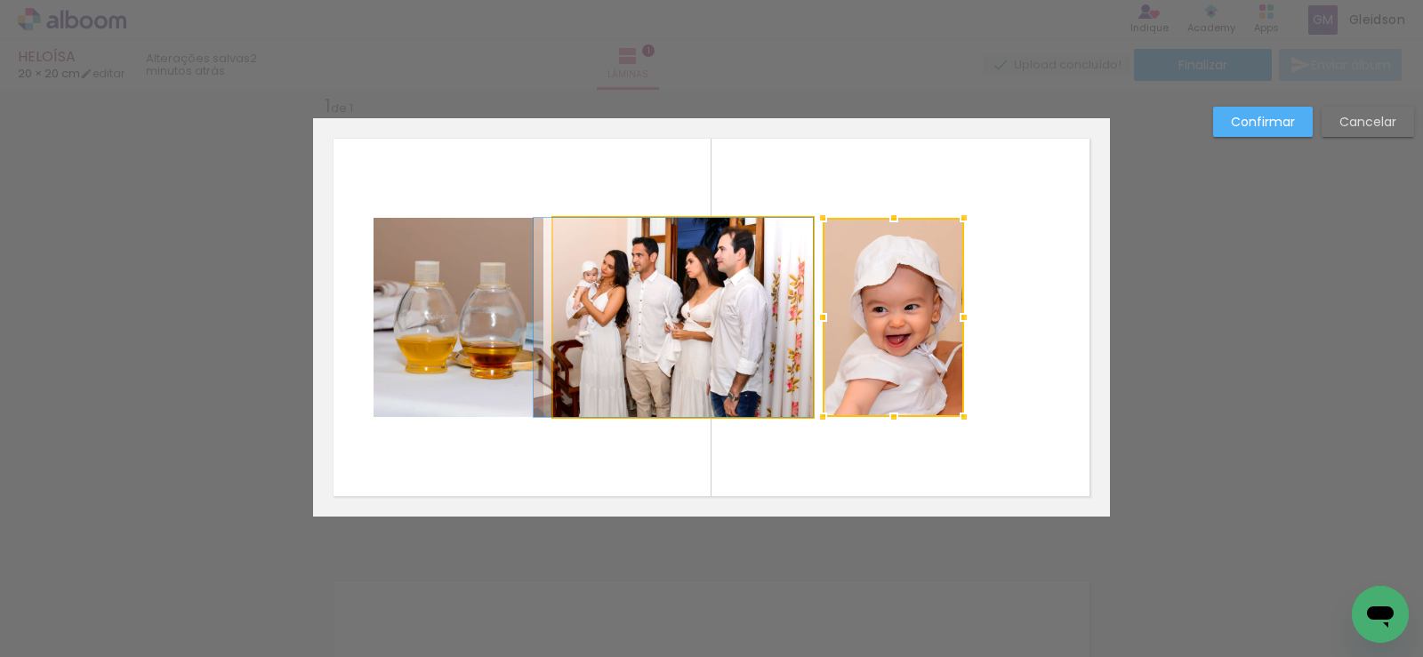
click at [758, 310] on quentale-photo at bounding box center [683, 317] width 260 height 199
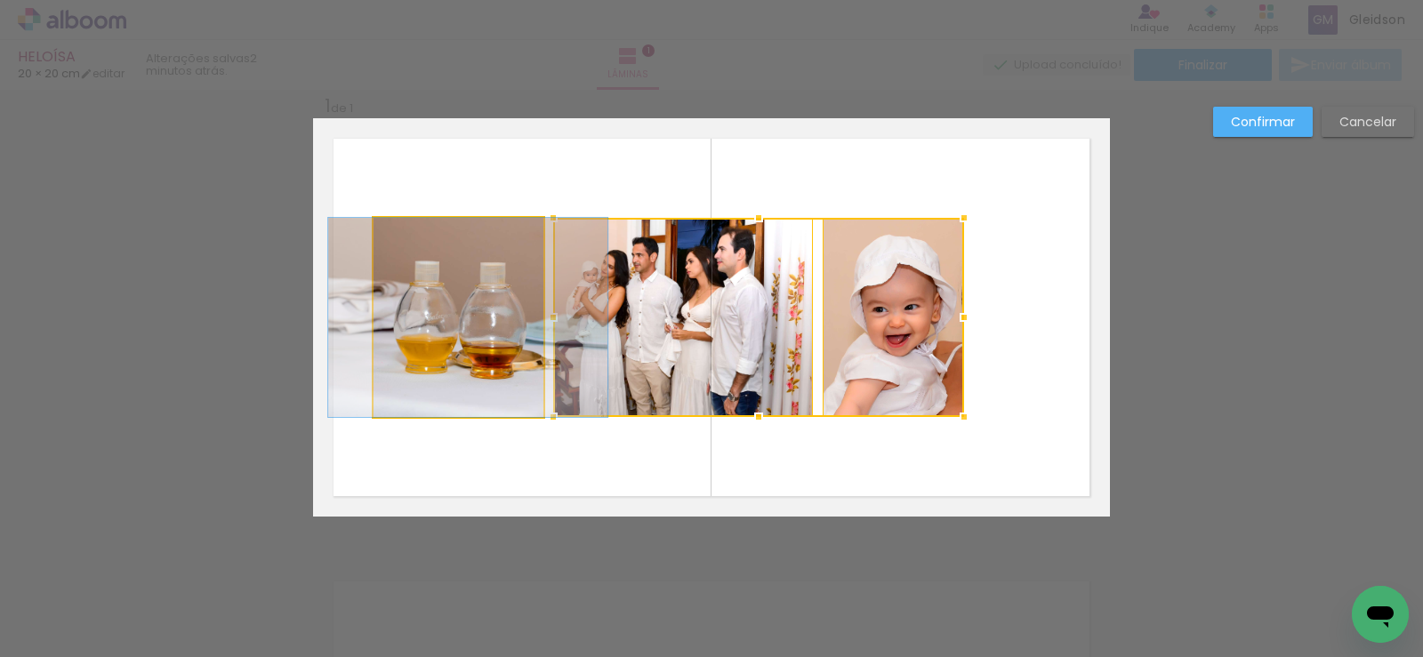
click at [486, 329] on quentale-photo at bounding box center [459, 317] width 170 height 199
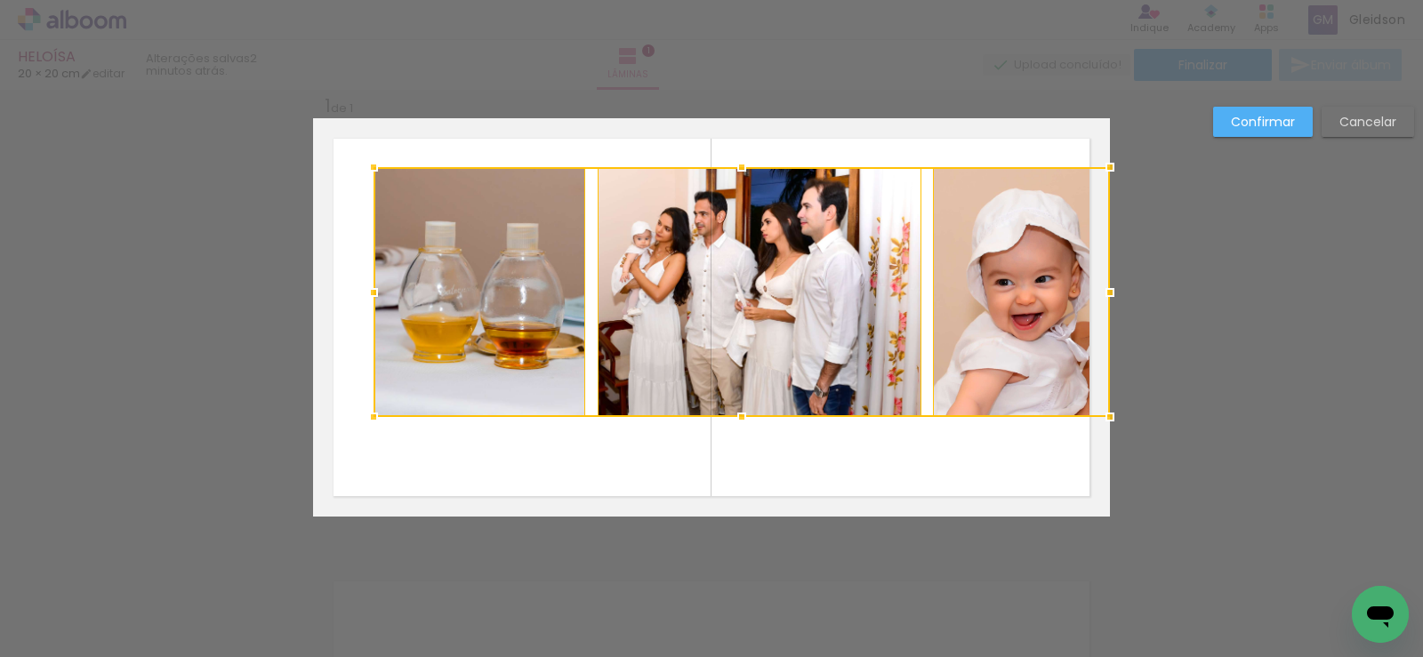
drag, startPoint x: 957, startPoint y: 222, endPoint x: 1092, endPoint y: 172, distance: 144.4
click at [1094, 170] on div at bounding box center [1110, 167] width 36 height 36
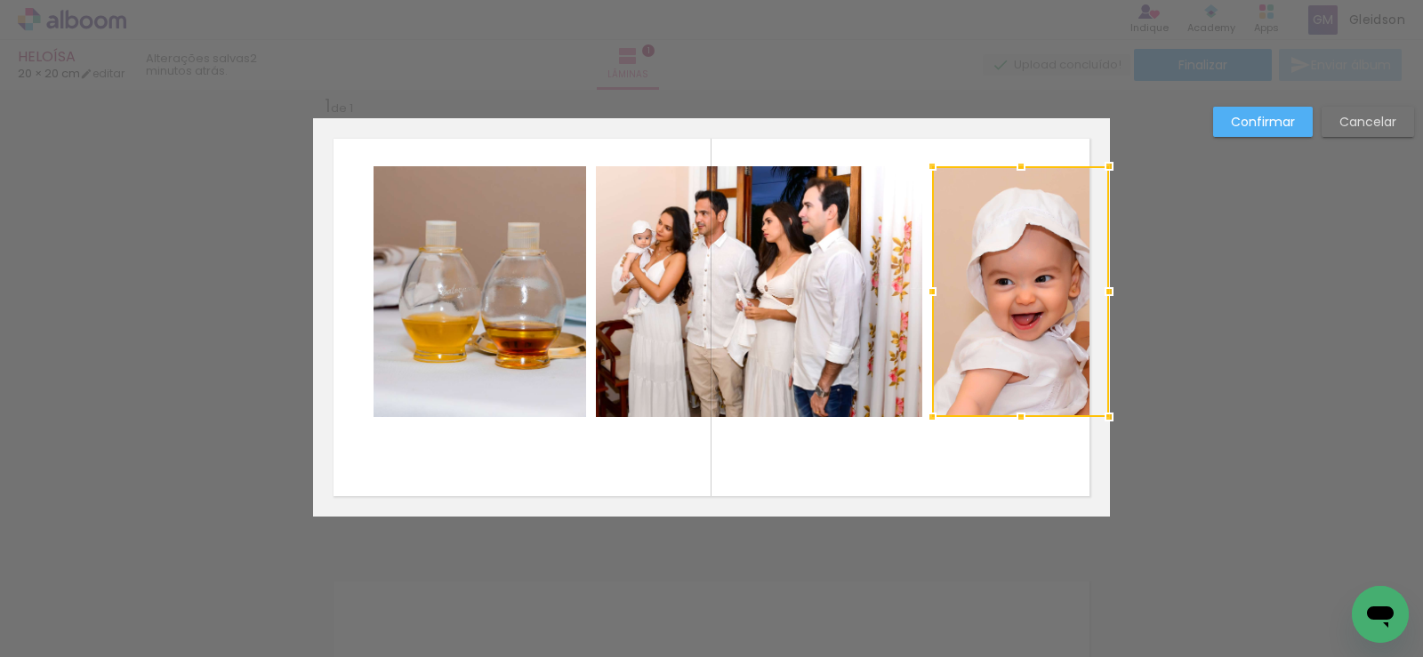
click at [850, 297] on quentale-photo at bounding box center [759, 291] width 326 height 251
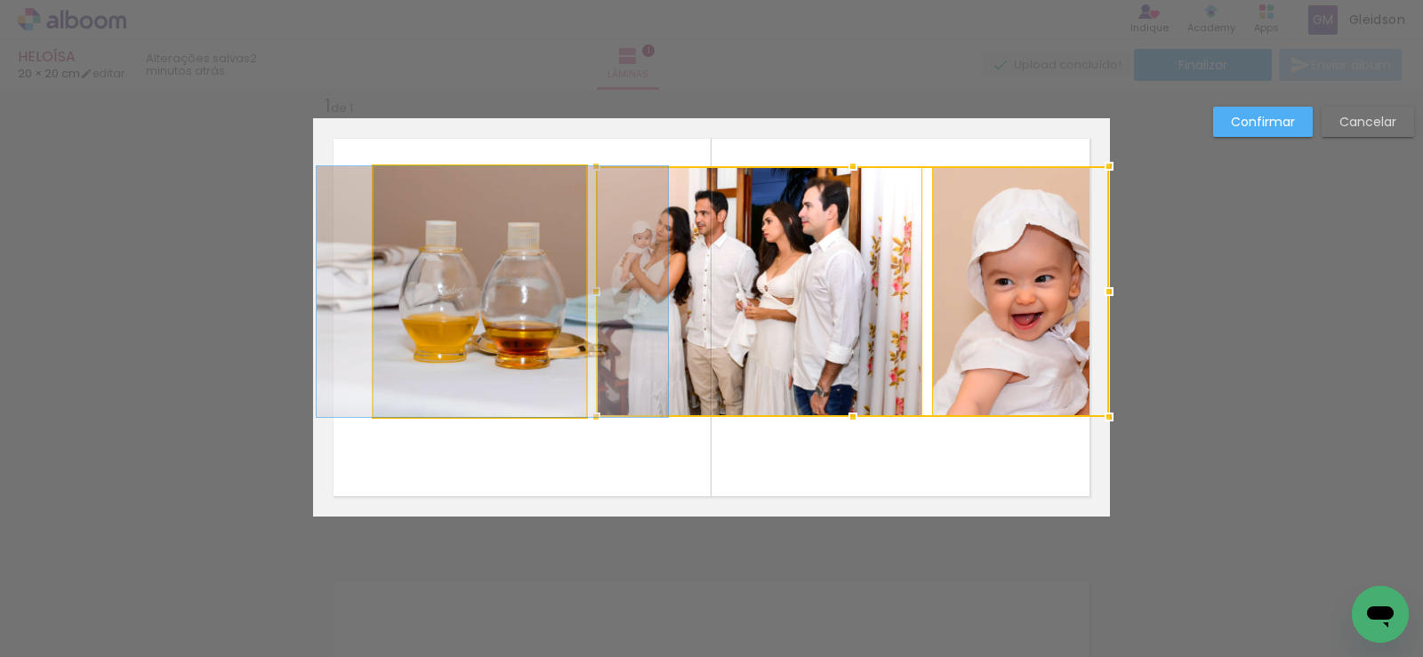
click at [465, 342] on quentale-photo at bounding box center [480, 291] width 213 height 251
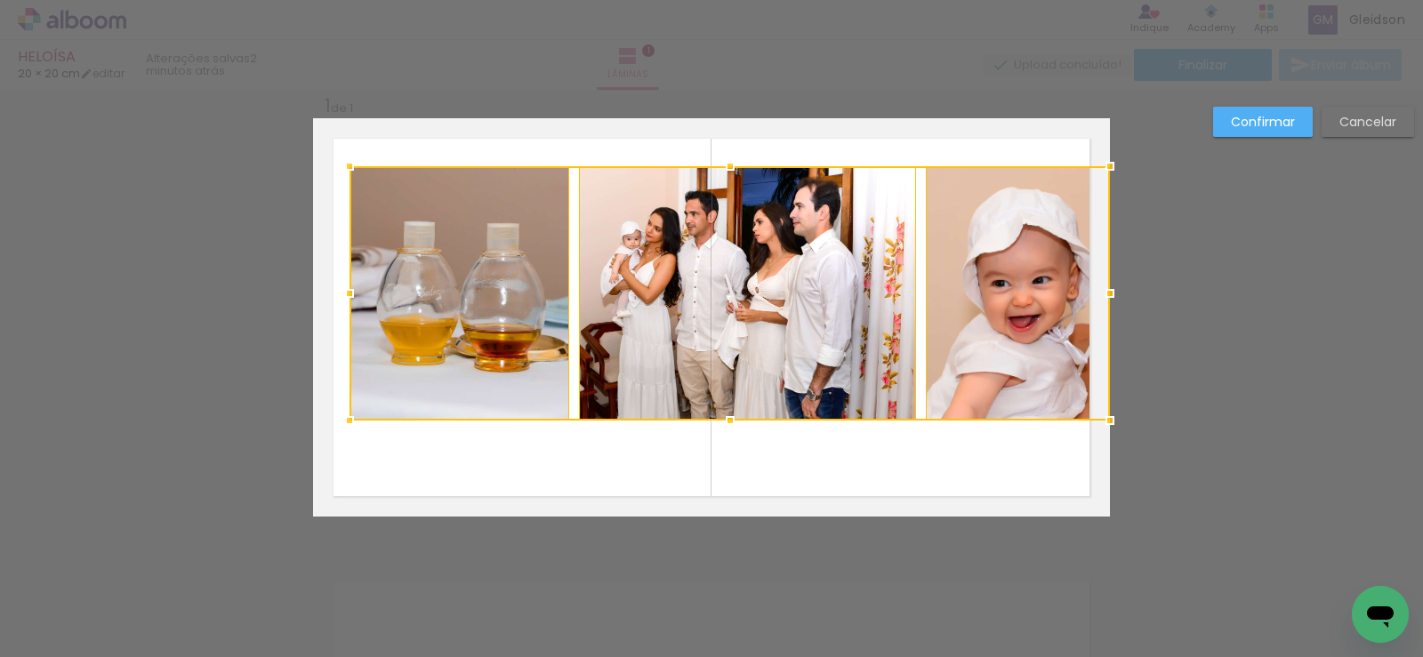
drag, startPoint x: 368, startPoint y: 412, endPoint x: 353, endPoint y: 415, distance: 15.5
click at [353, 415] on div at bounding box center [350, 421] width 36 height 36
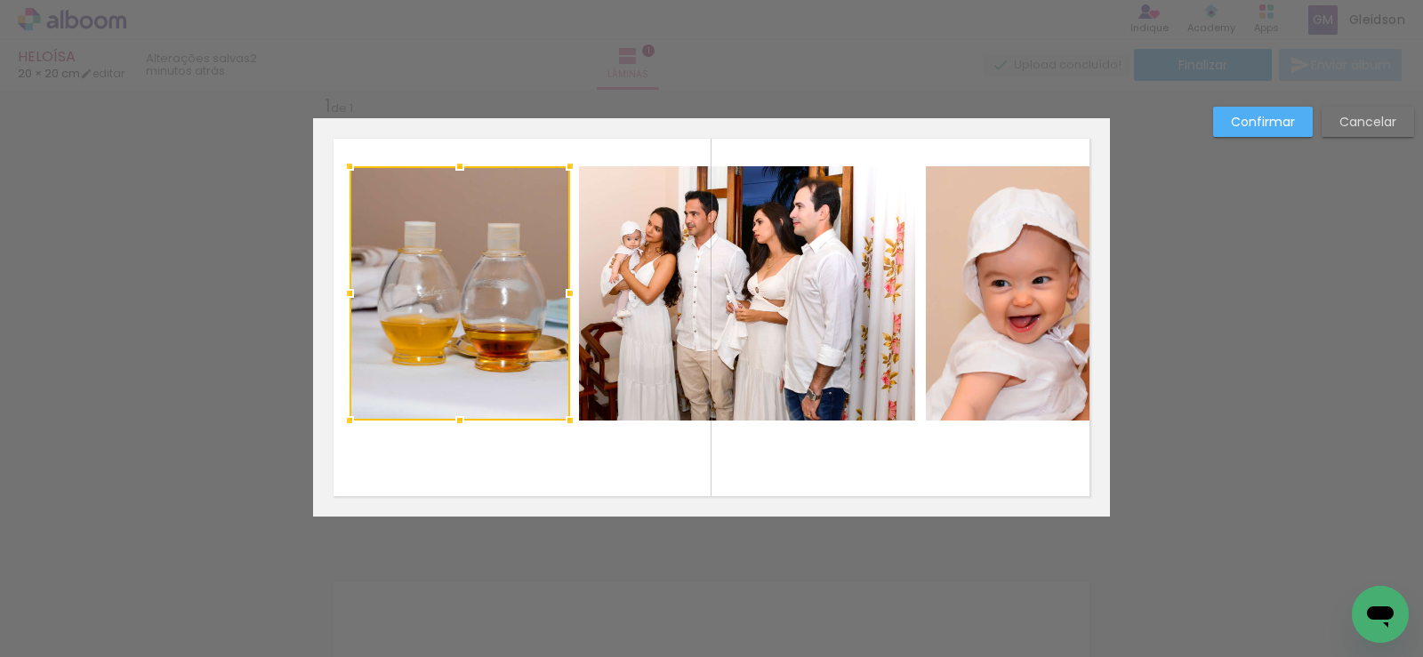
click at [805, 285] on quentale-photo at bounding box center [747, 293] width 337 height 254
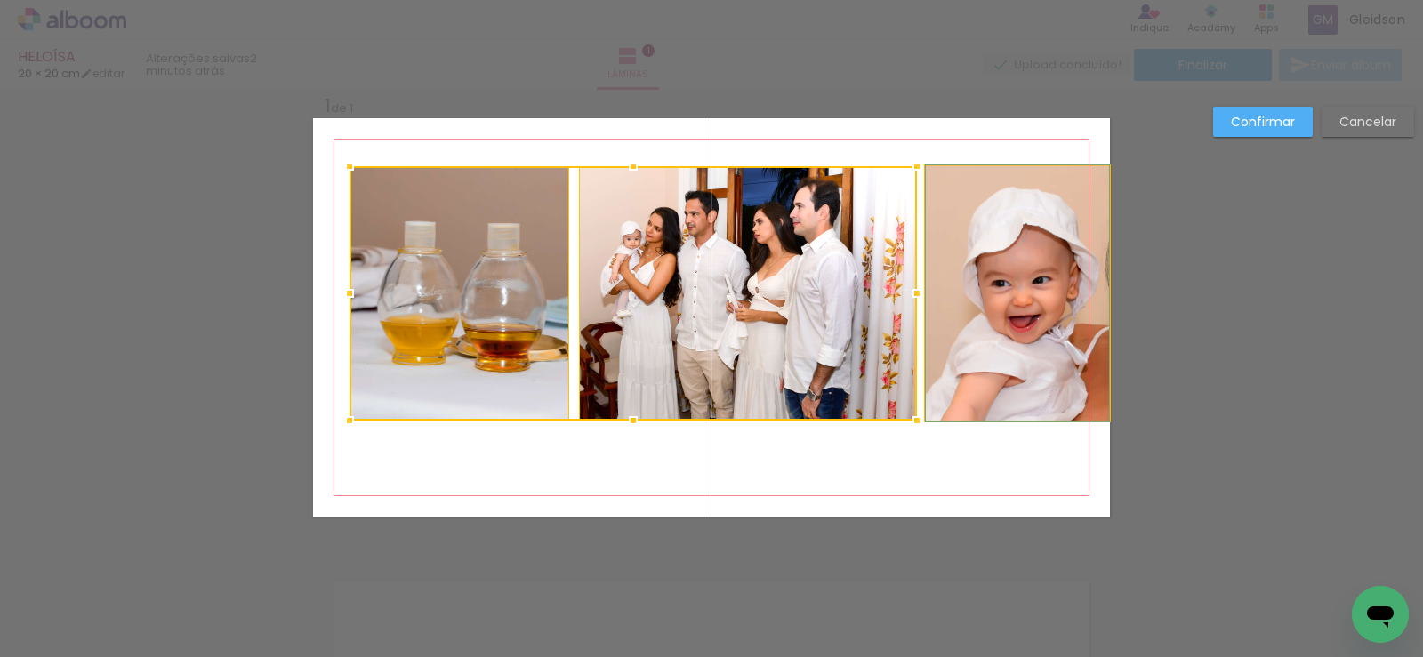
click at [935, 276] on quentale-photo at bounding box center [1017, 293] width 183 height 254
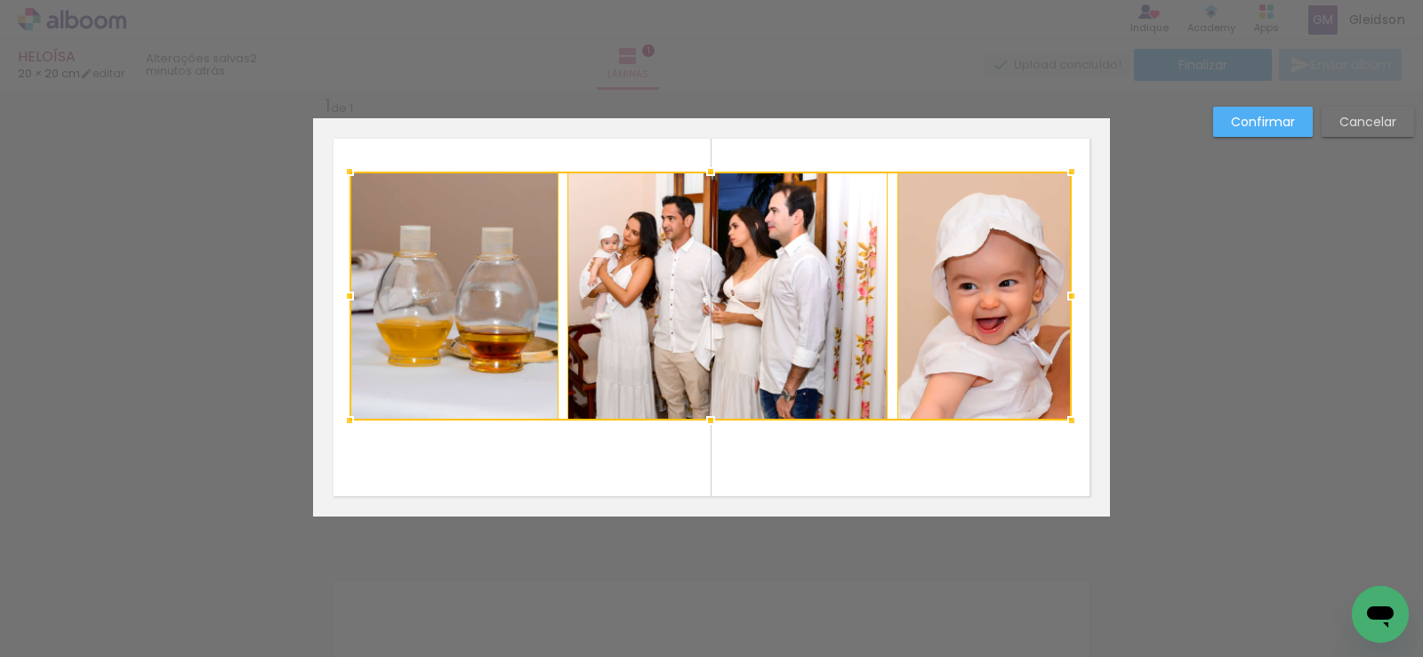
drag, startPoint x: 1102, startPoint y: 171, endPoint x: 1064, endPoint y: 176, distance: 38.6
click at [1064, 176] on div at bounding box center [1072, 172] width 36 height 36
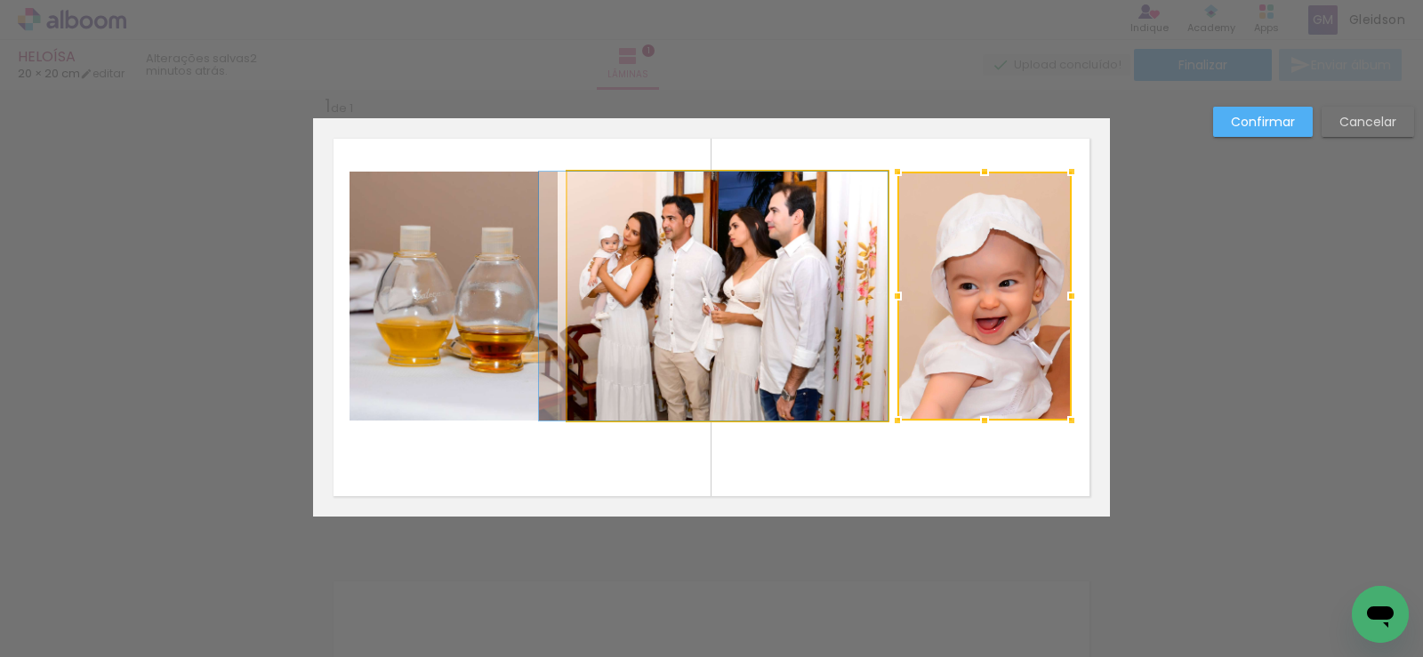
click at [852, 305] on quentale-photo at bounding box center [727, 296] width 320 height 249
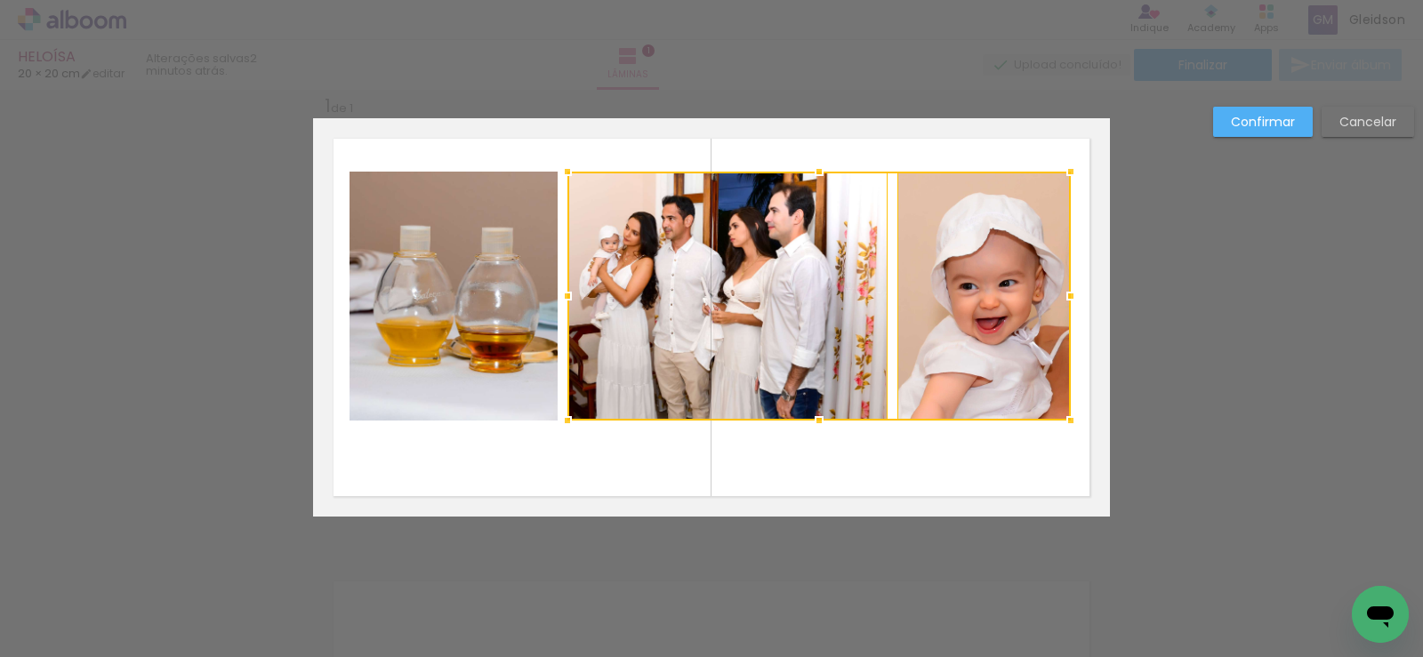
click at [398, 353] on quentale-photo at bounding box center [454, 296] width 209 height 249
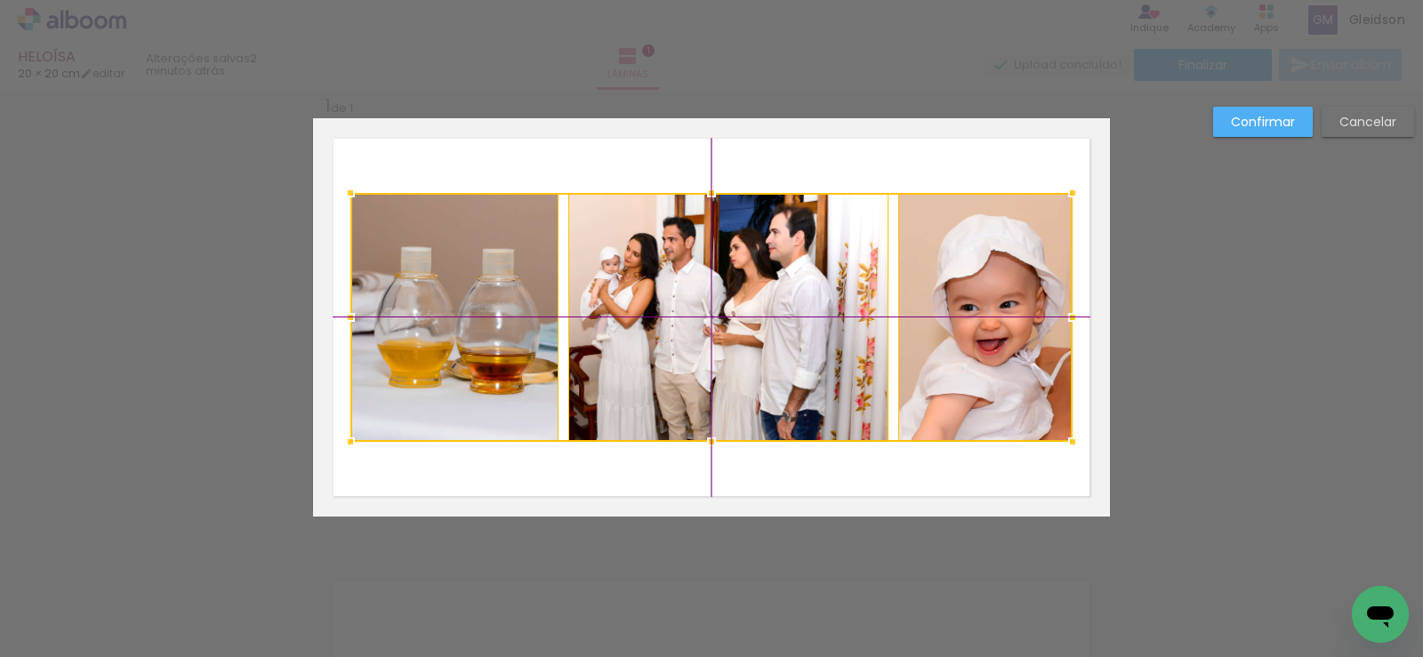
drag, startPoint x: 827, startPoint y: 333, endPoint x: 820, endPoint y: 349, distance: 17.5
click at [820, 349] on div at bounding box center [711, 317] width 722 height 249
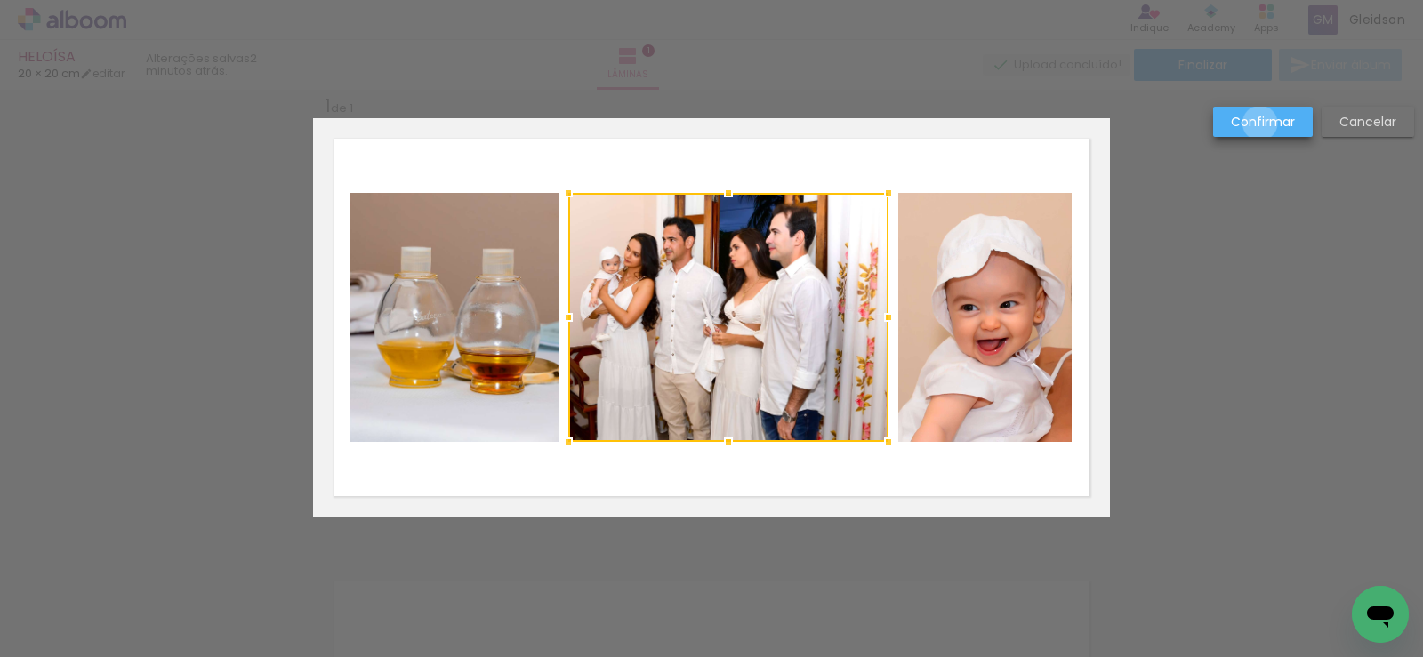
click at [0, 0] on slot "Confirmar" at bounding box center [0, 0] width 0 height 0
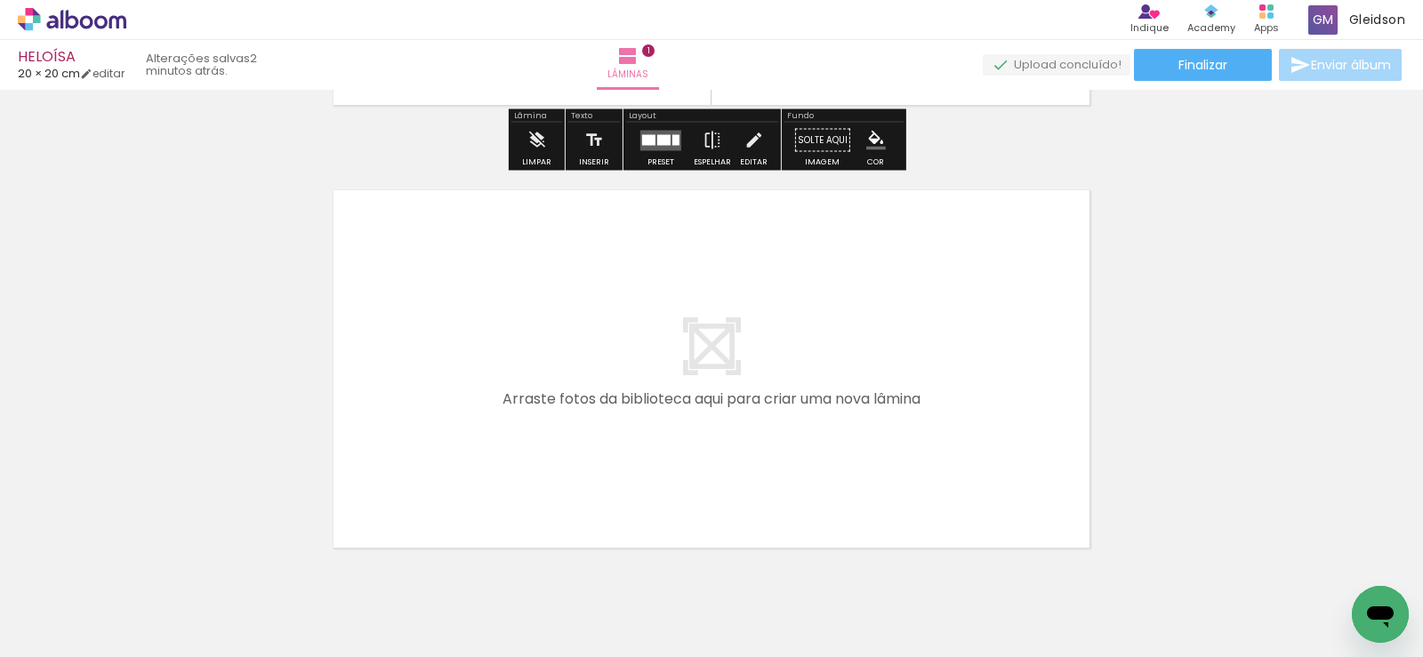
scroll to position [468, 0]
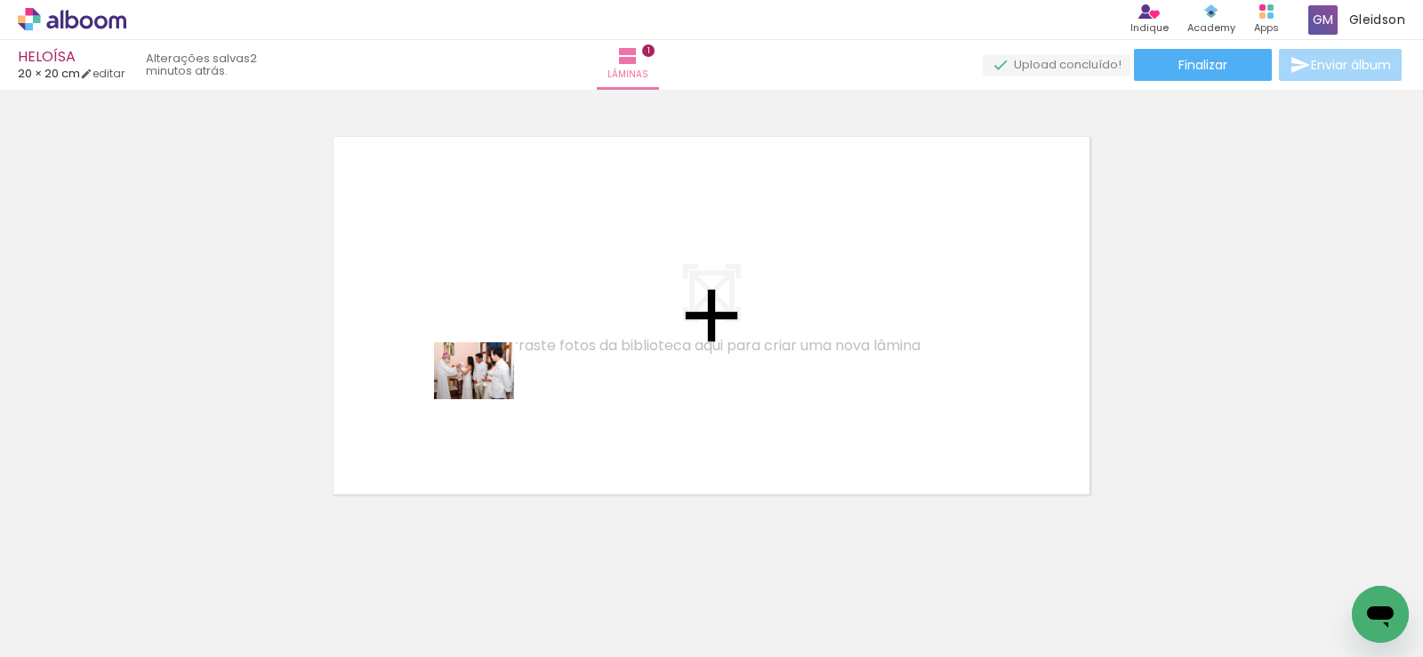
drag, startPoint x: 486, startPoint y: 604, endPoint x: 492, endPoint y: 361, distance: 242.9
click at [492, 361] on quentale-workspace at bounding box center [711, 328] width 1423 height 657
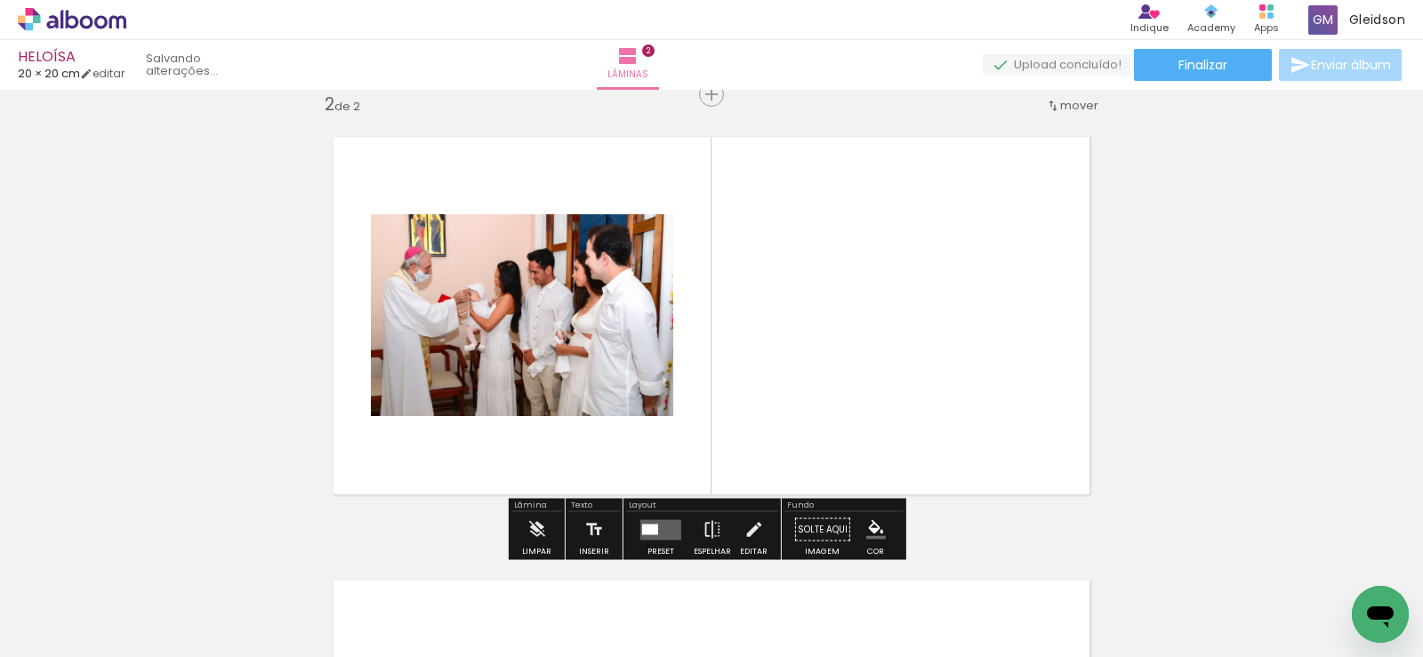
scroll to position [466, 0]
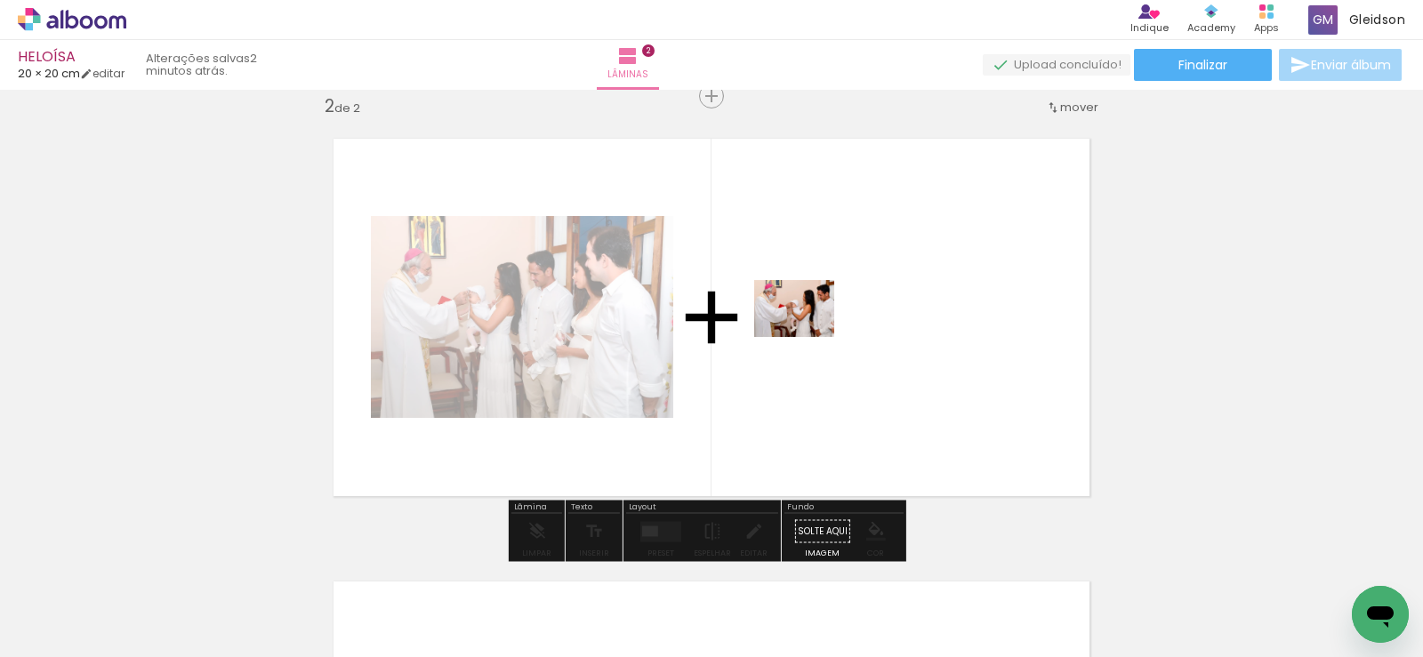
drag, startPoint x: 590, startPoint y: 599, endPoint x: 809, endPoint y: 329, distance: 348.4
click at [809, 329] on quentale-workspace at bounding box center [711, 328] width 1423 height 657
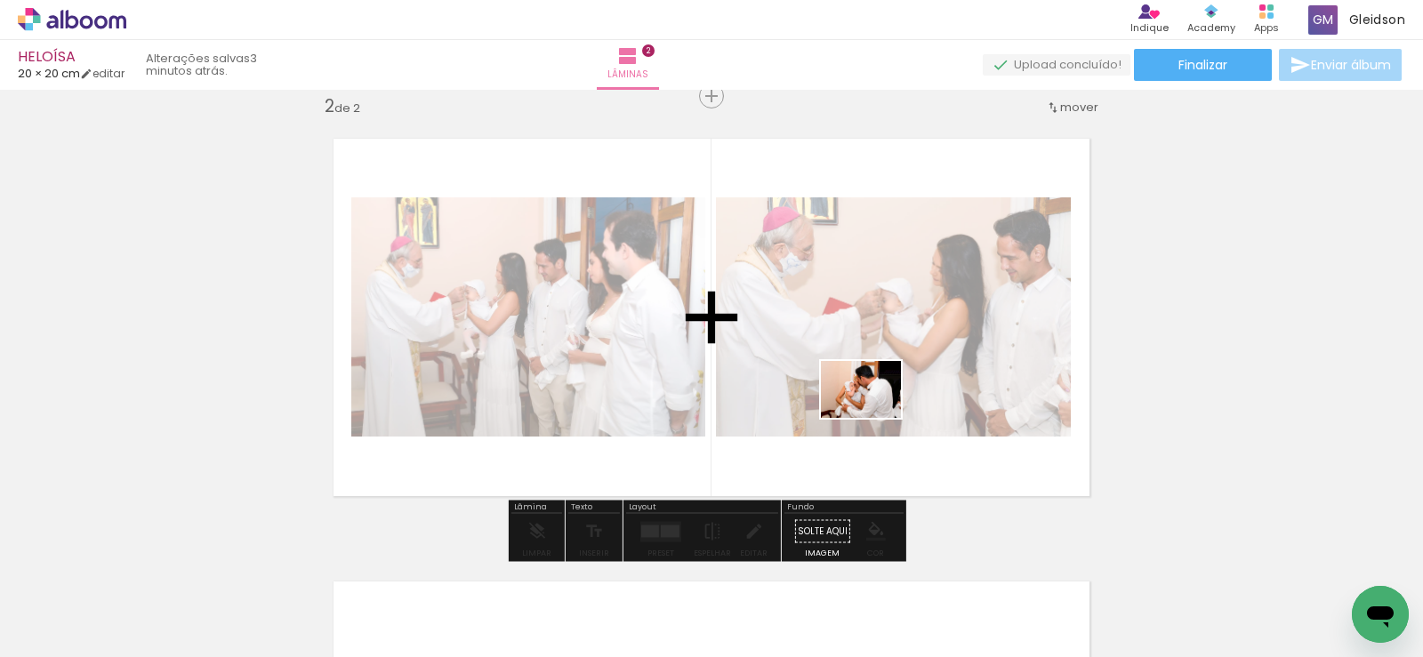
drag, startPoint x: 681, startPoint y: 602, endPoint x: 875, endPoint y: 414, distance: 269.8
click at [875, 414] on quentale-workspace at bounding box center [711, 328] width 1423 height 657
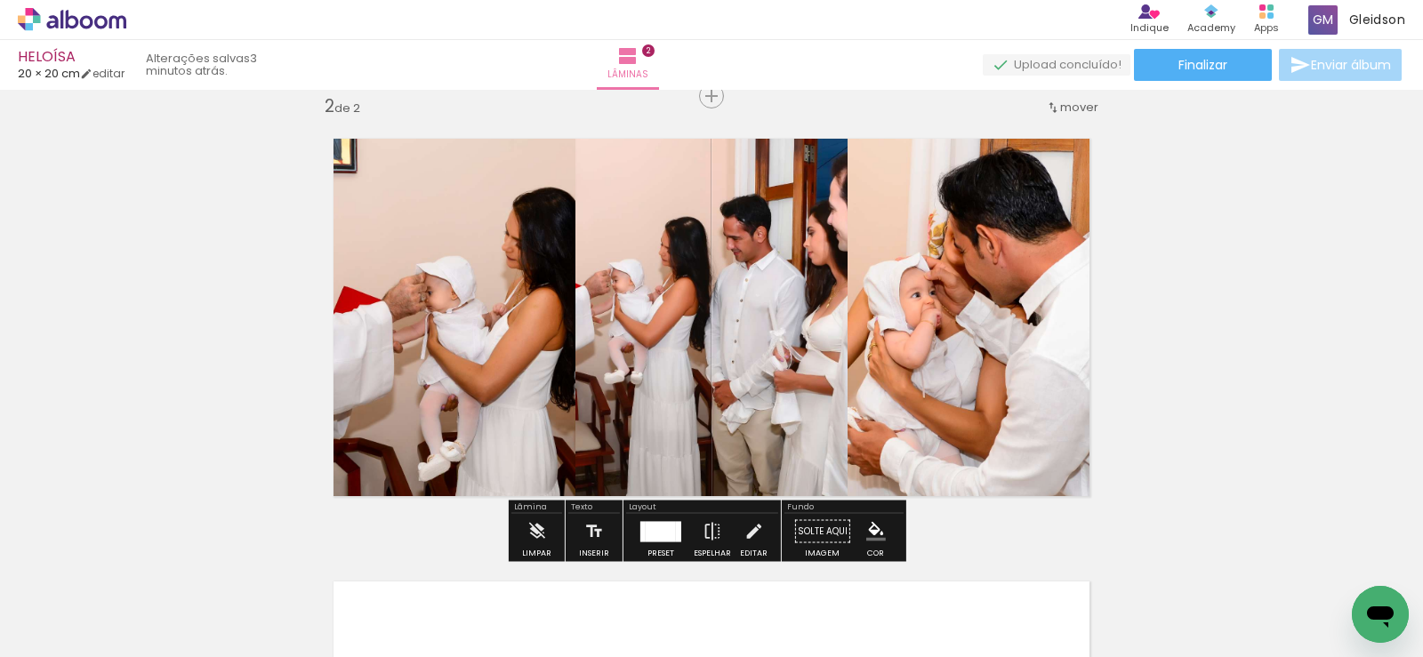
click at [662, 522] on div at bounding box center [661, 531] width 30 height 20
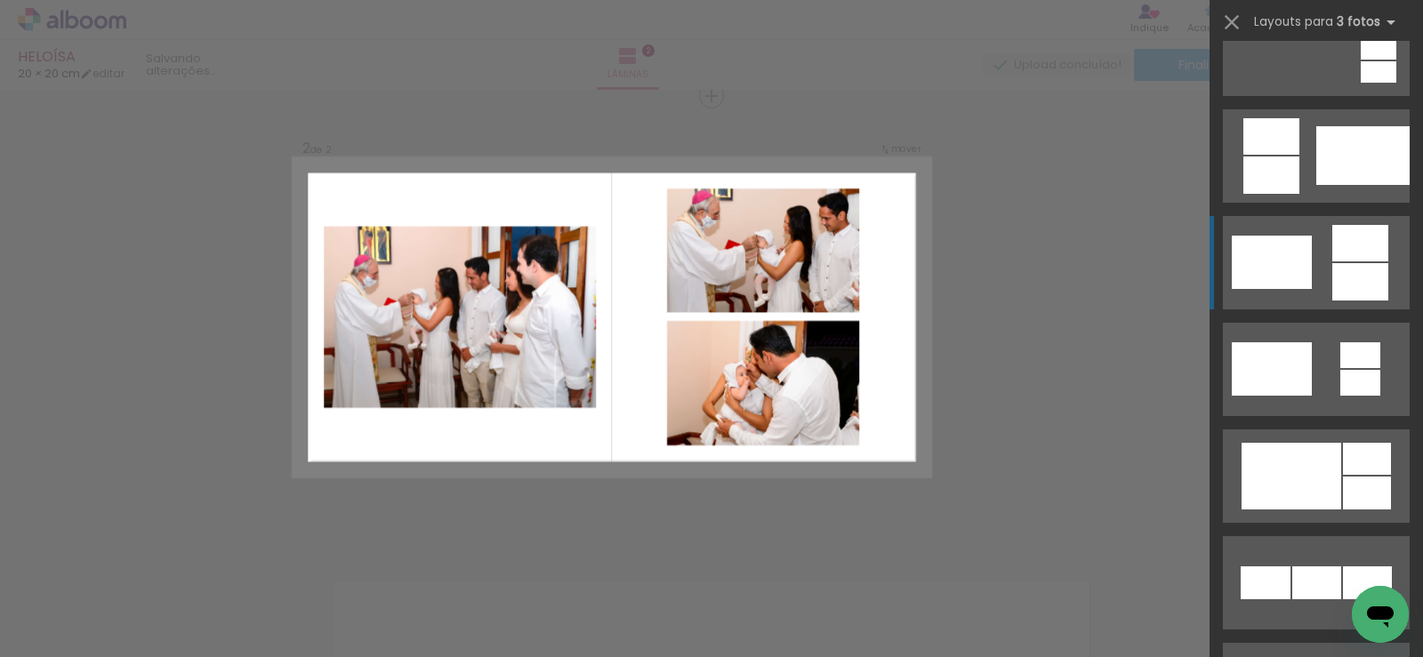
scroll to position [800, 0]
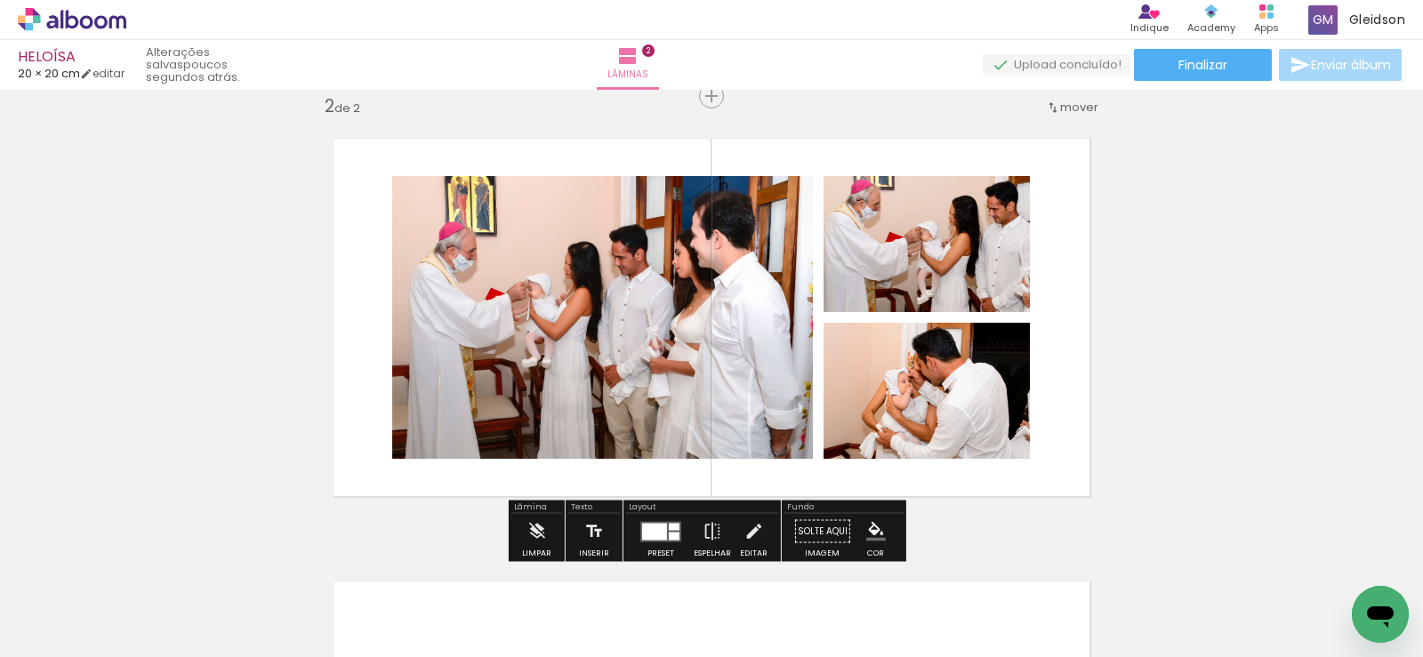
click at [623, 301] on quentale-photo at bounding box center [602, 317] width 421 height 283
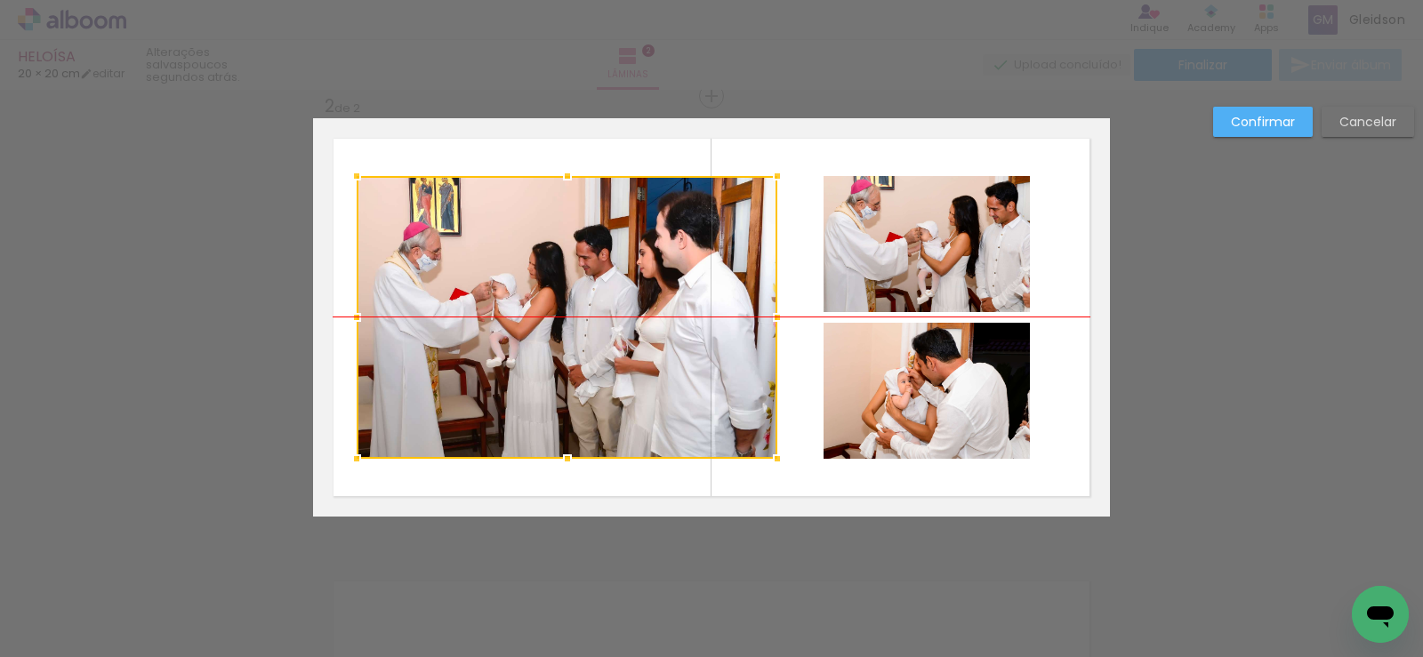
drag, startPoint x: 623, startPoint y: 301, endPoint x: 587, endPoint y: 305, distance: 35.8
click at [587, 305] on div at bounding box center [567, 317] width 421 height 283
click at [0, 0] on slot "Confirmar" at bounding box center [0, 0] width 0 height 0
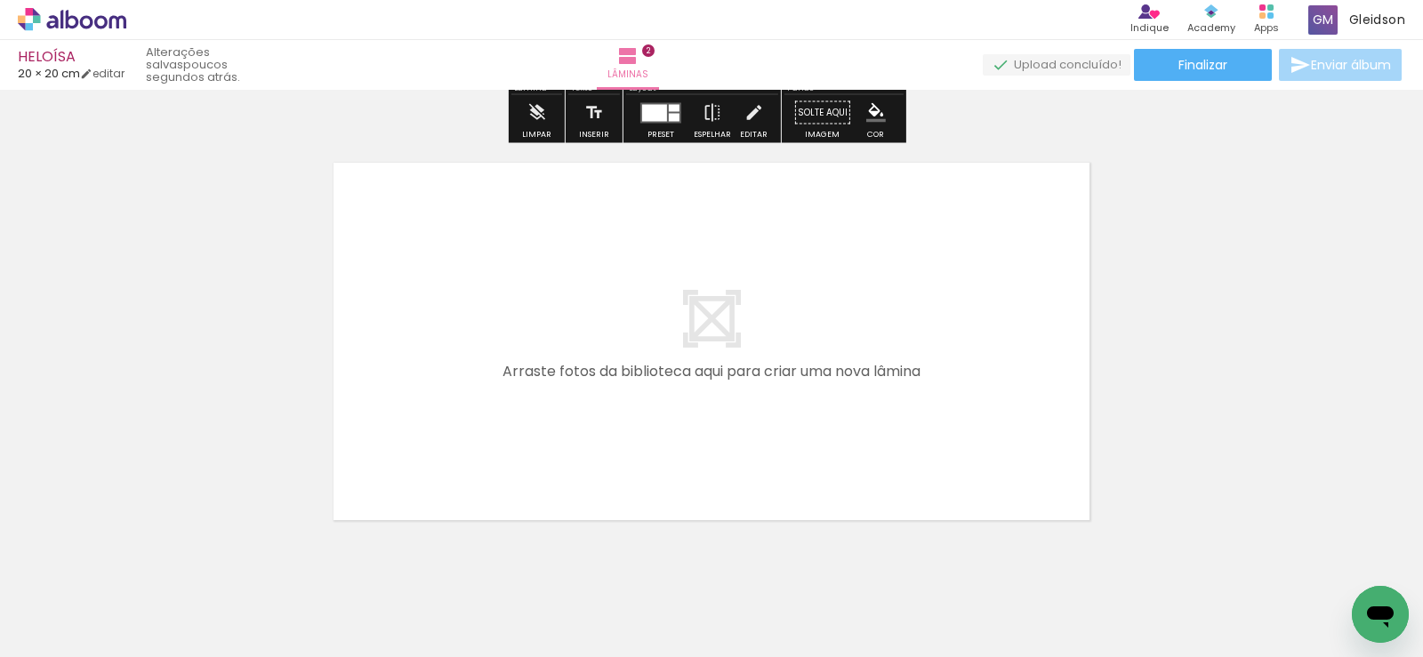
scroll to position [911, 0]
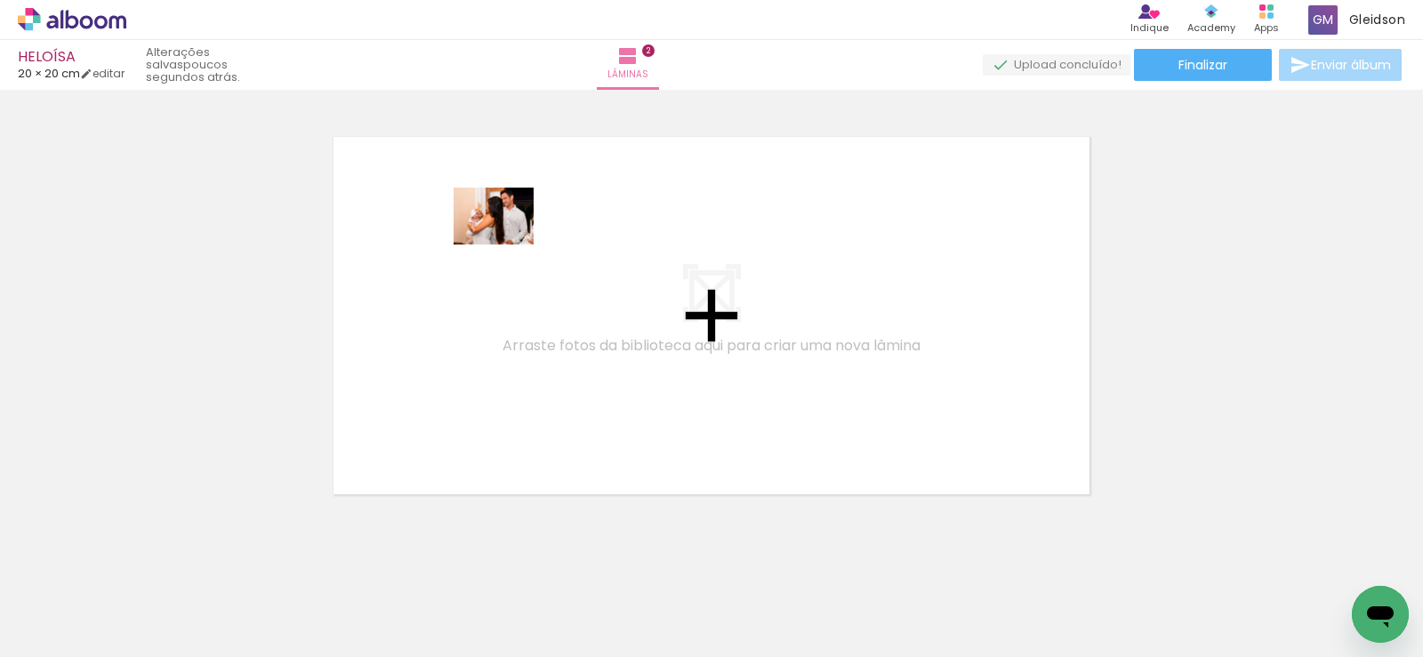
drag, startPoint x: 771, startPoint y: 587, endPoint x: 507, endPoint y: 241, distance: 435.3
click at [507, 241] on quentale-workspace at bounding box center [711, 328] width 1423 height 657
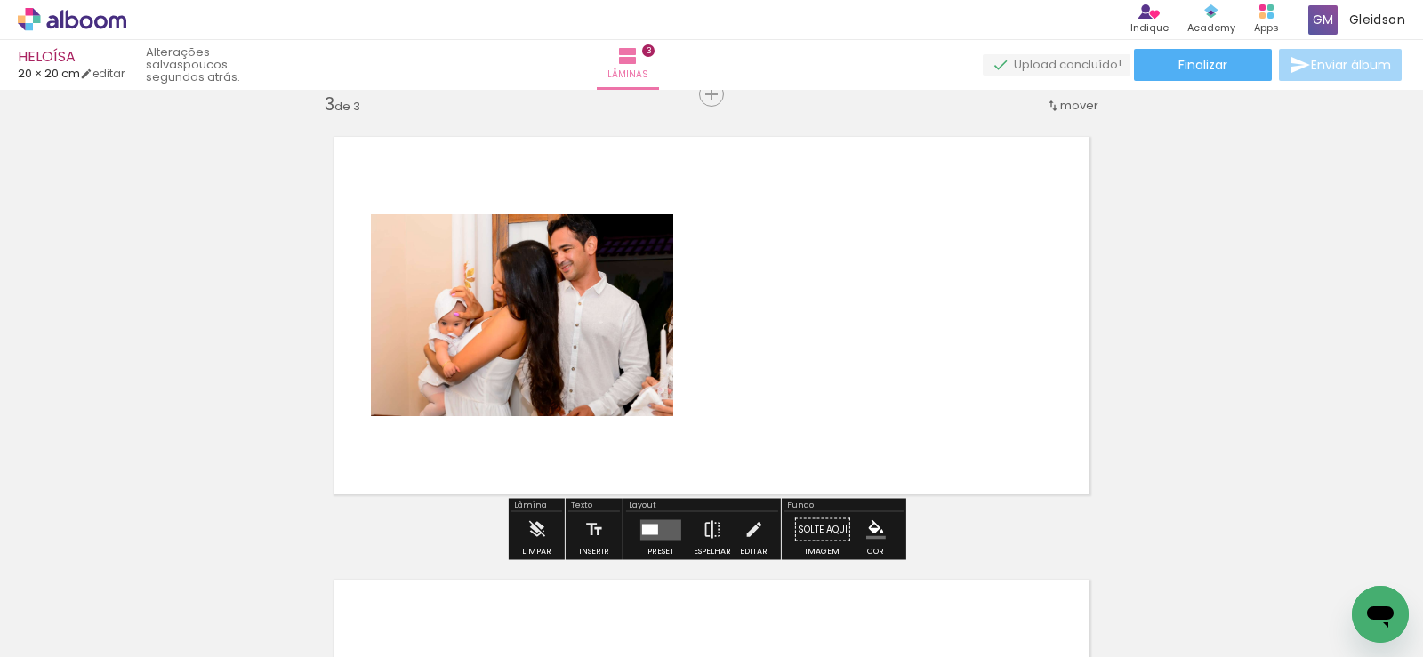
scroll to position [909, 0]
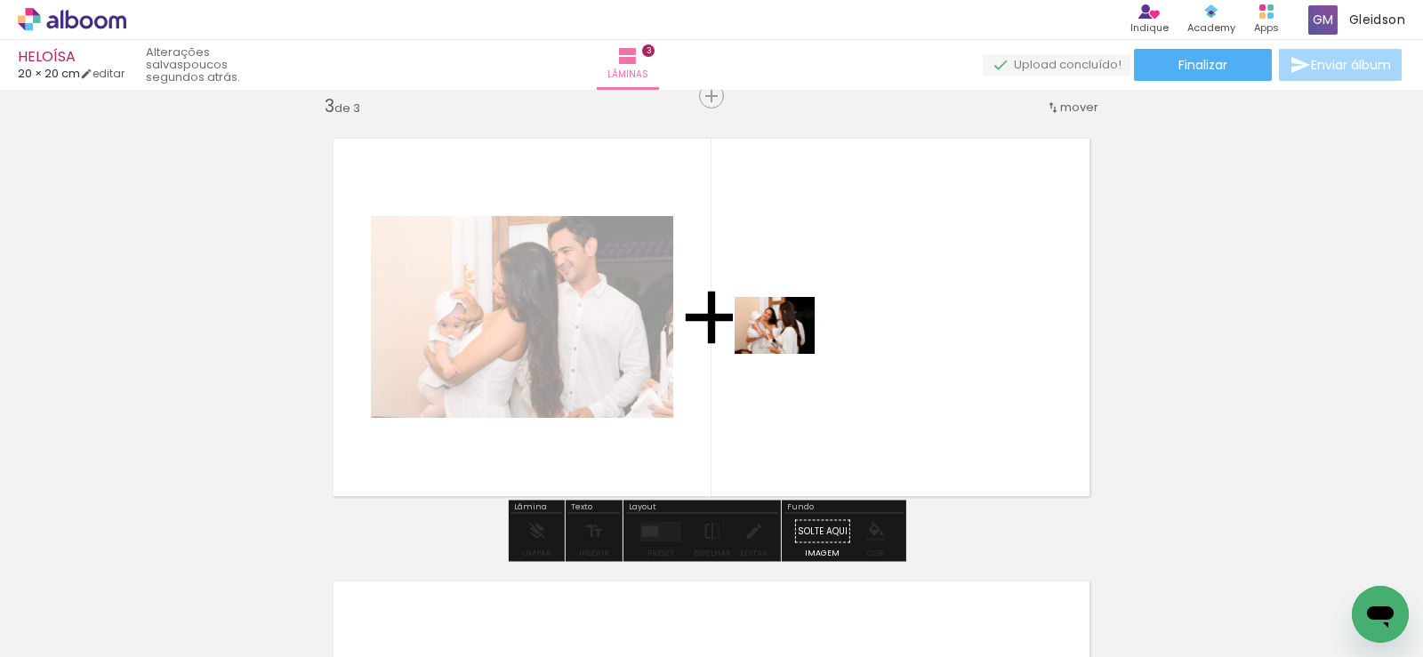
drag, startPoint x: 866, startPoint y: 576, endPoint x: 788, endPoint y: 350, distance: 239.1
click at [788, 350] on quentale-workspace at bounding box center [711, 328] width 1423 height 657
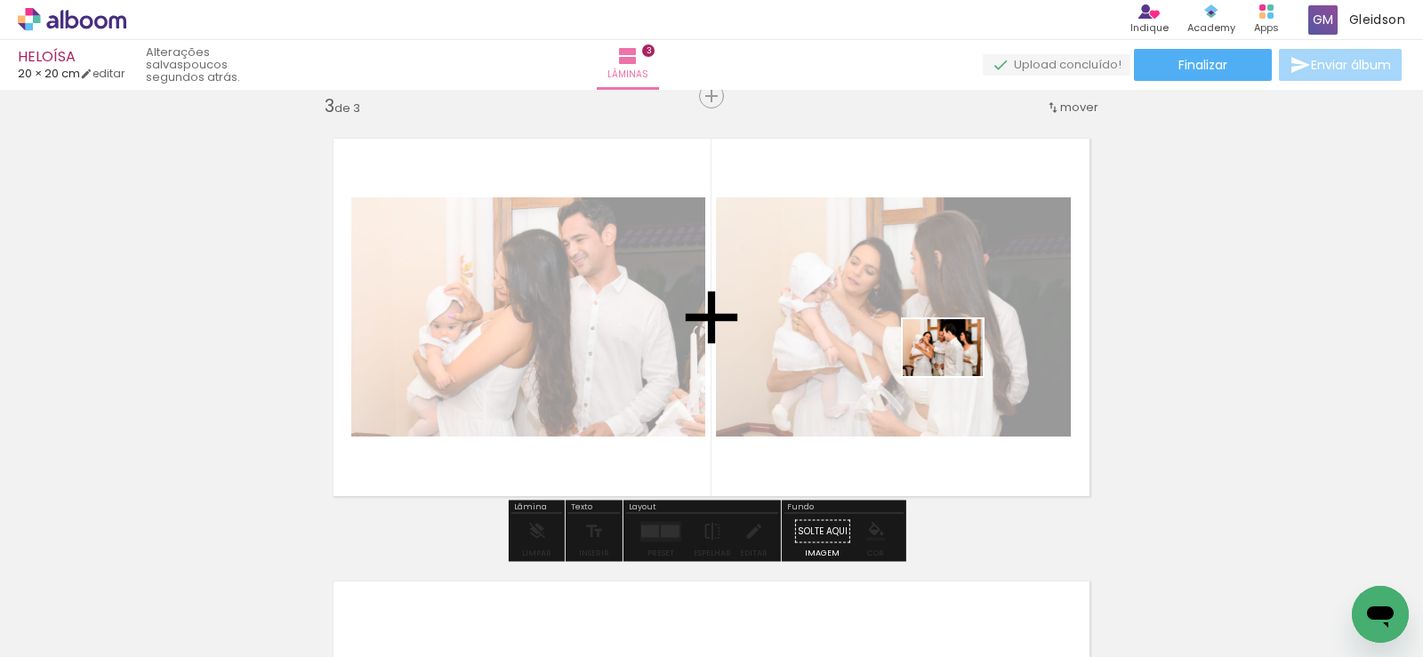
drag, startPoint x: 975, startPoint y: 599, endPoint x: 956, endPoint y: 371, distance: 228.4
click at [956, 371] on quentale-workspace at bounding box center [711, 328] width 1423 height 657
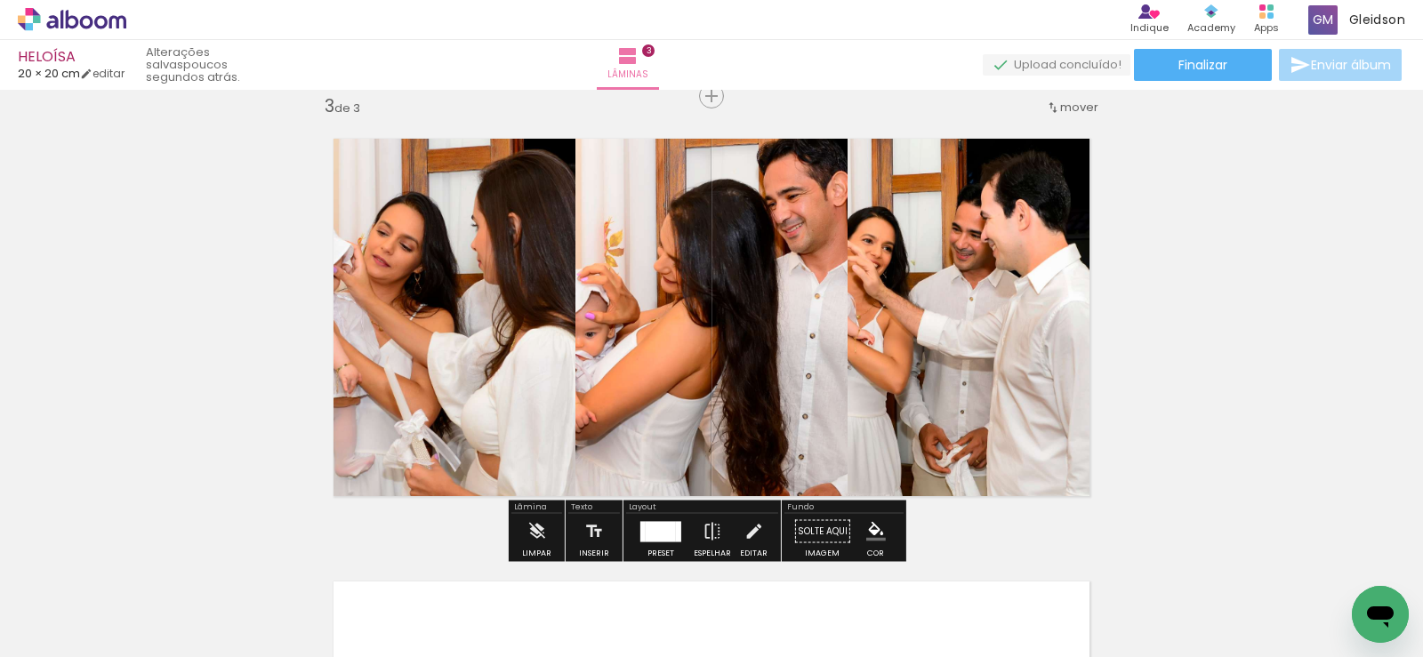
click at [655, 529] on div at bounding box center [661, 531] width 30 height 20
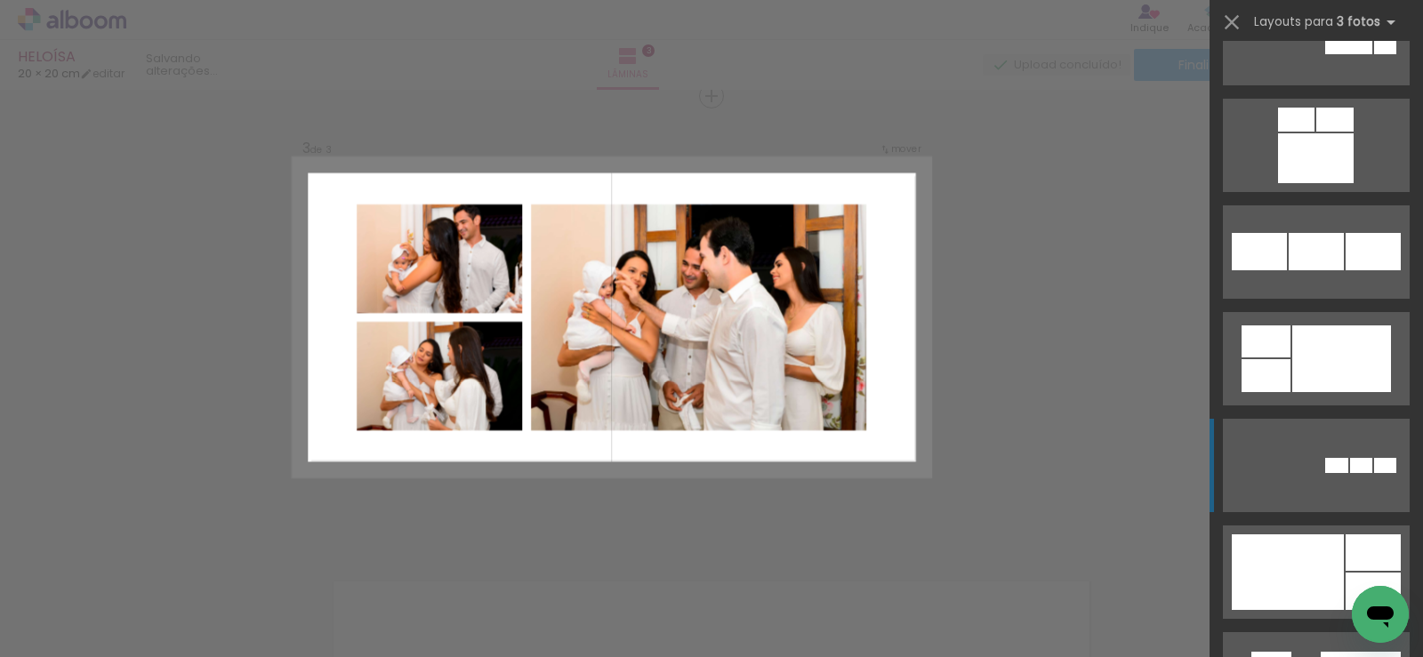
scroll to position [2134, 0]
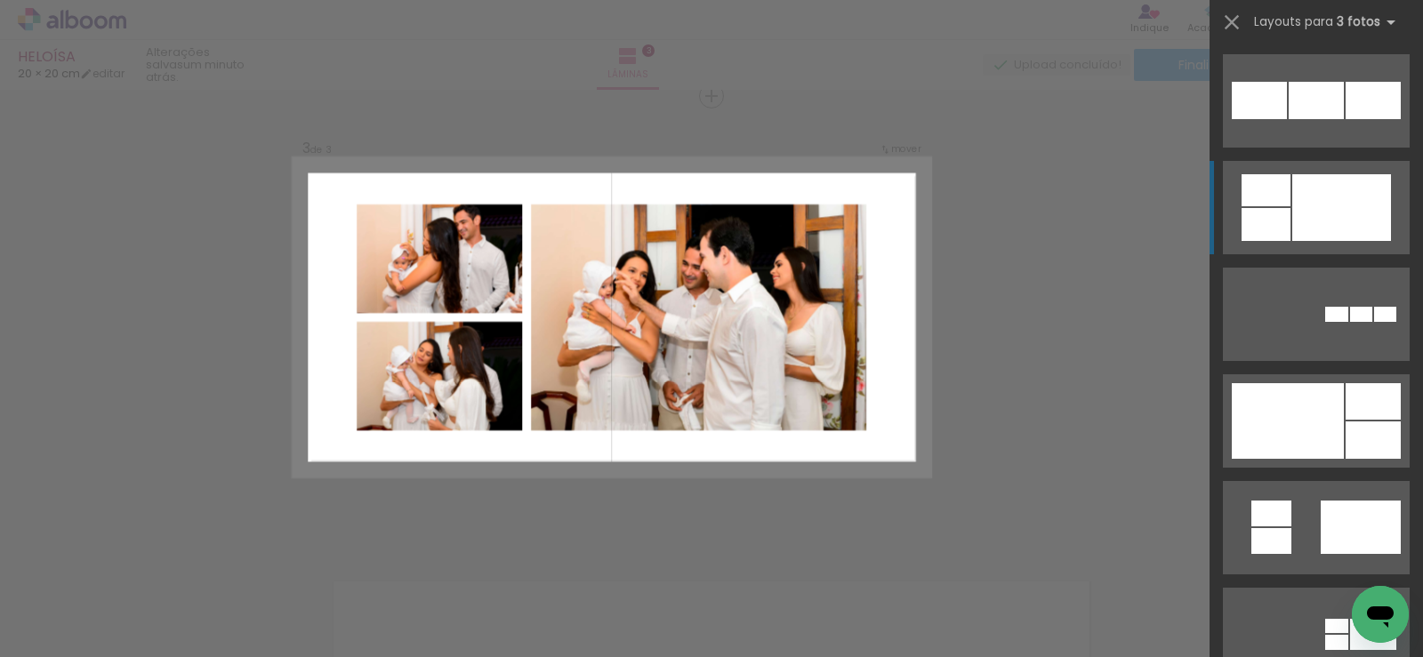
click at [1292, 210] on div at bounding box center [1341, 207] width 99 height 67
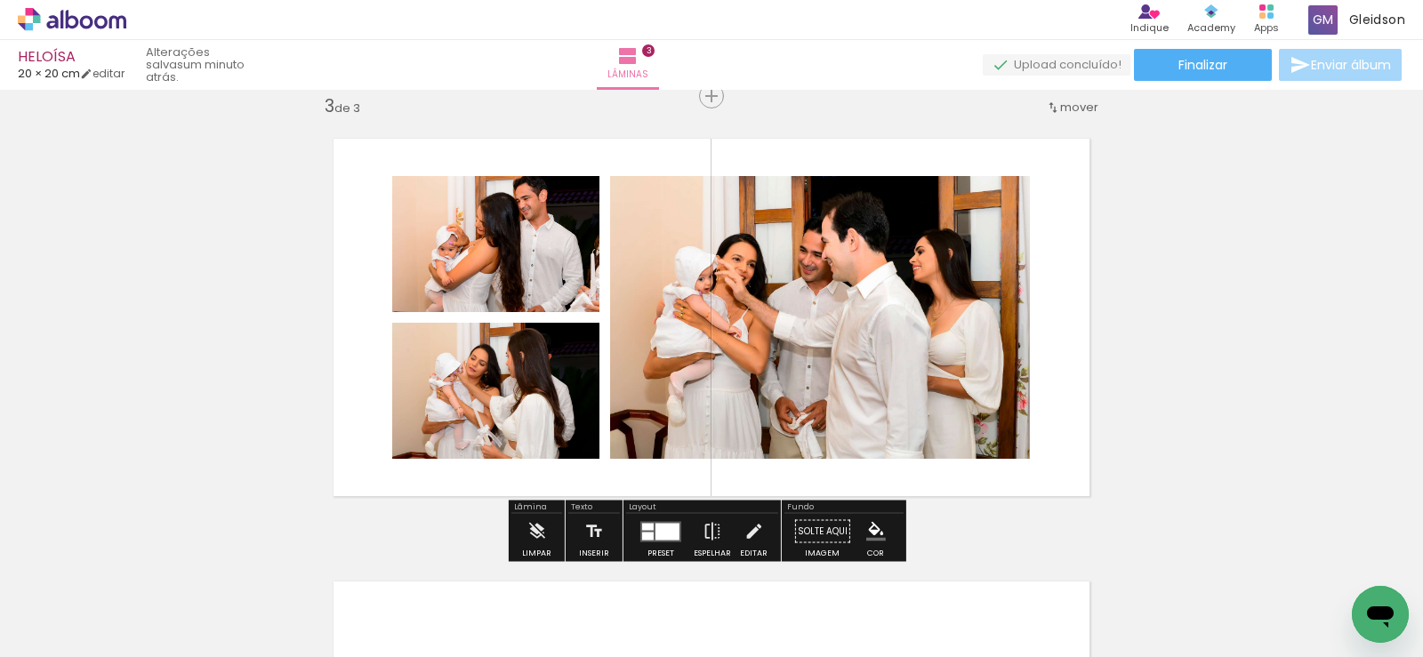
click at [909, 313] on quentale-photo at bounding box center [820, 317] width 420 height 283
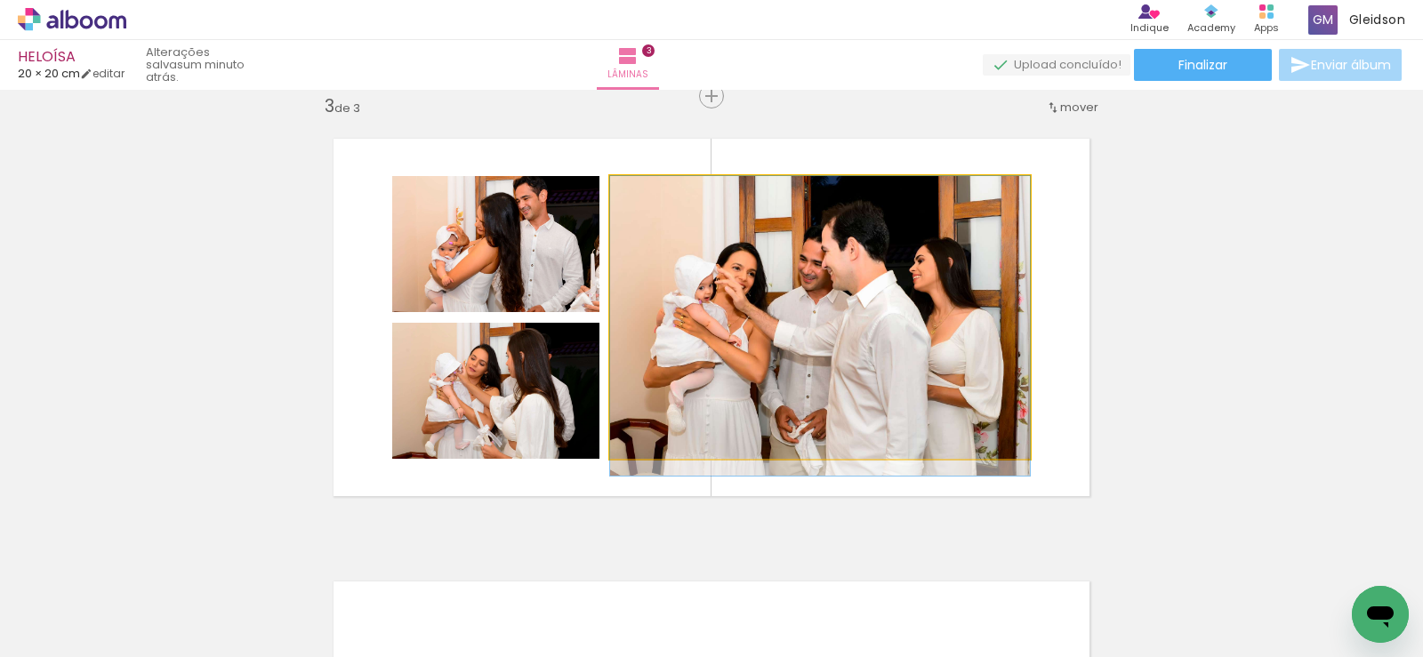
drag, startPoint x: 861, startPoint y: 299, endPoint x: 969, endPoint y: 307, distance: 107.9
drag, startPoint x: 921, startPoint y: 308, endPoint x: 967, endPoint y: 308, distance: 45.4
drag, startPoint x: 928, startPoint y: 305, endPoint x: 1000, endPoint y: 305, distance: 72.0
click at [896, 311] on quentale-photo at bounding box center [820, 317] width 420 height 283
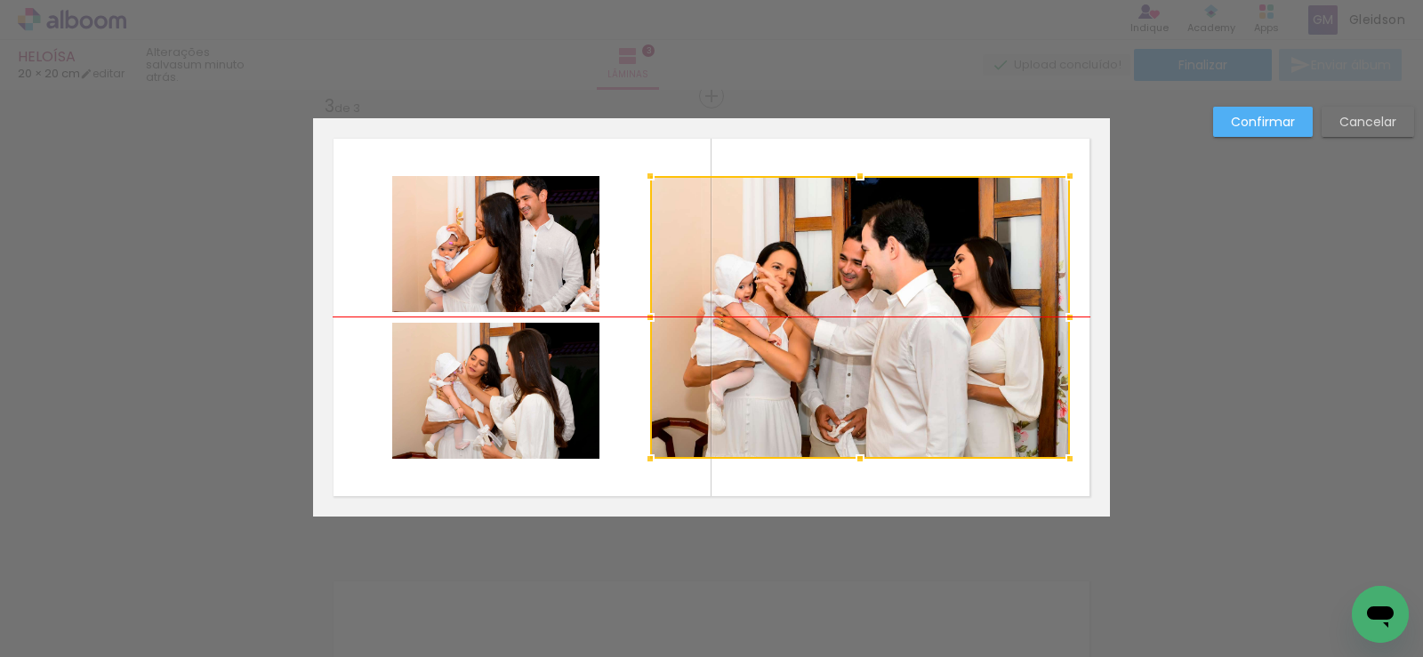
drag, startPoint x: 885, startPoint y: 317, endPoint x: 919, endPoint y: 317, distance: 33.8
click at [919, 317] on div at bounding box center [860, 317] width 420 height 283
click at [0, 0] on slot "Confirmar" at bounding box center [0, 0] width 0 height 0
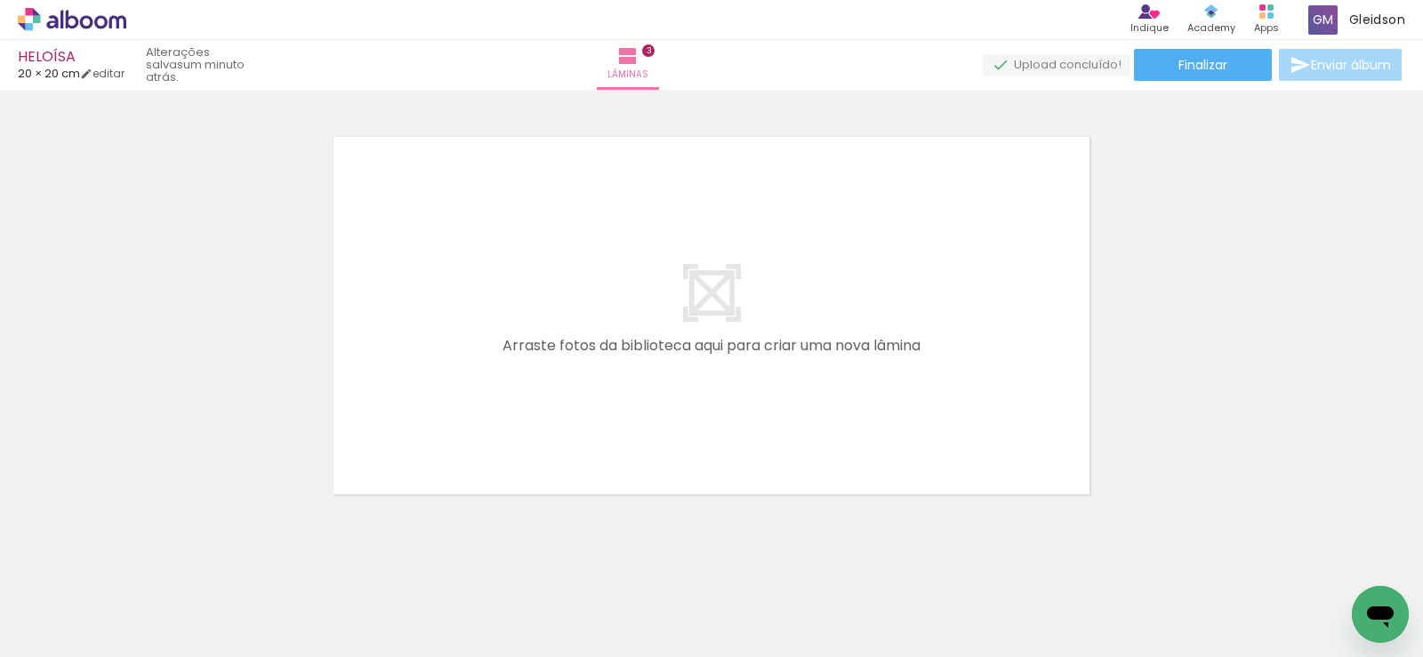
scroll to position [0, 810]
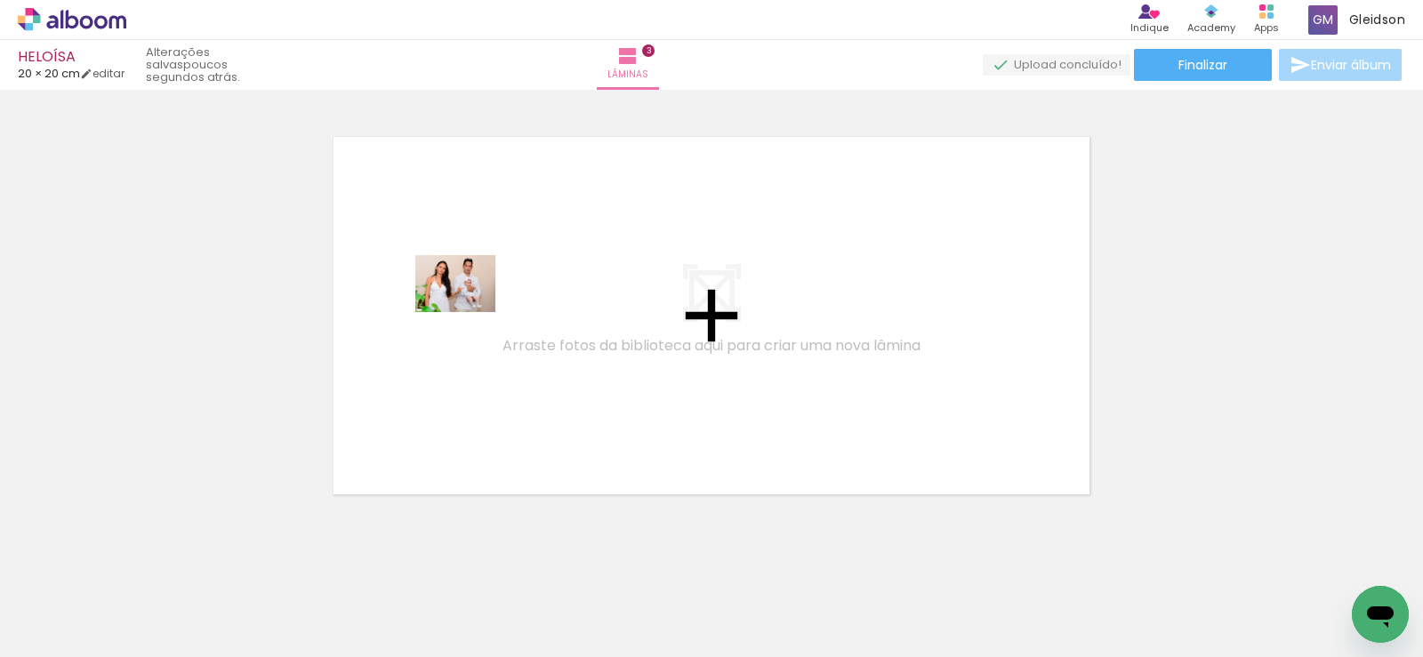
drag, startPoint x: 303, startPoint y: 575, endPoint x: 458, endPoint y: 314, distance: 303.8
click at [458, 314] on quentale-workspace at bounding box center [711, 328] width 1423 height 657
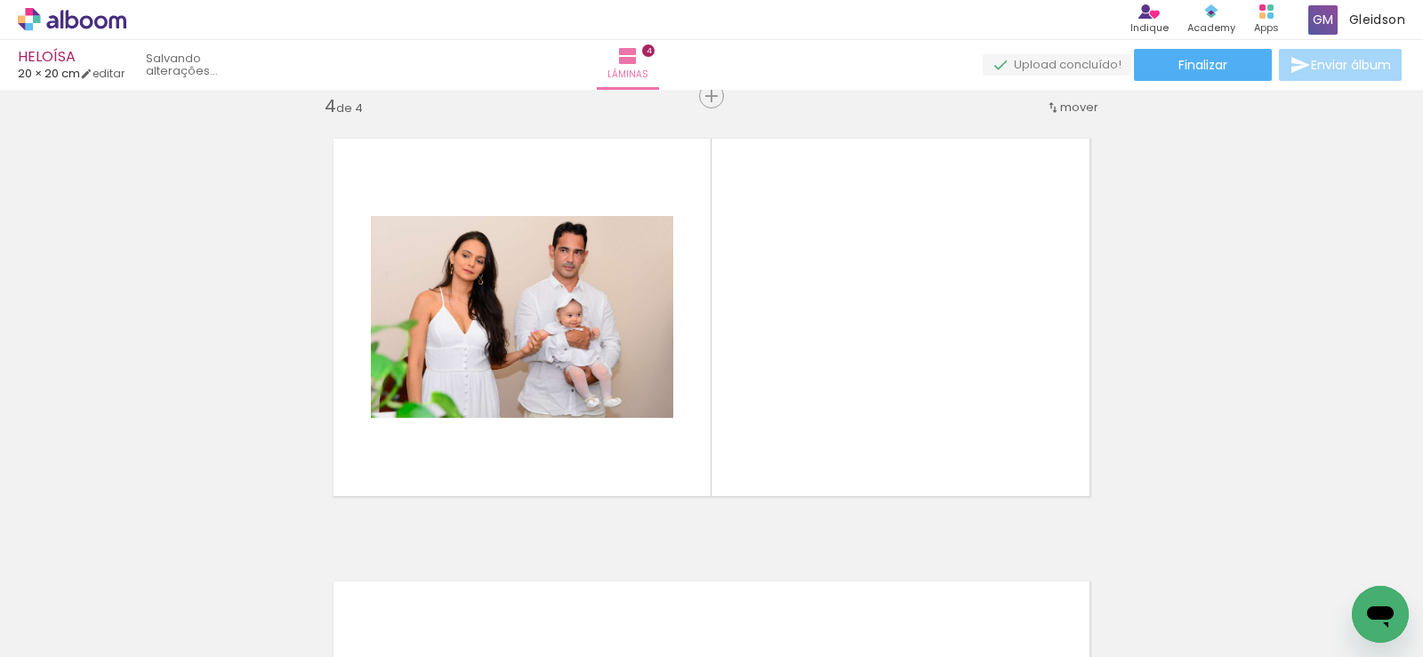
scroll to position [1352, 0]
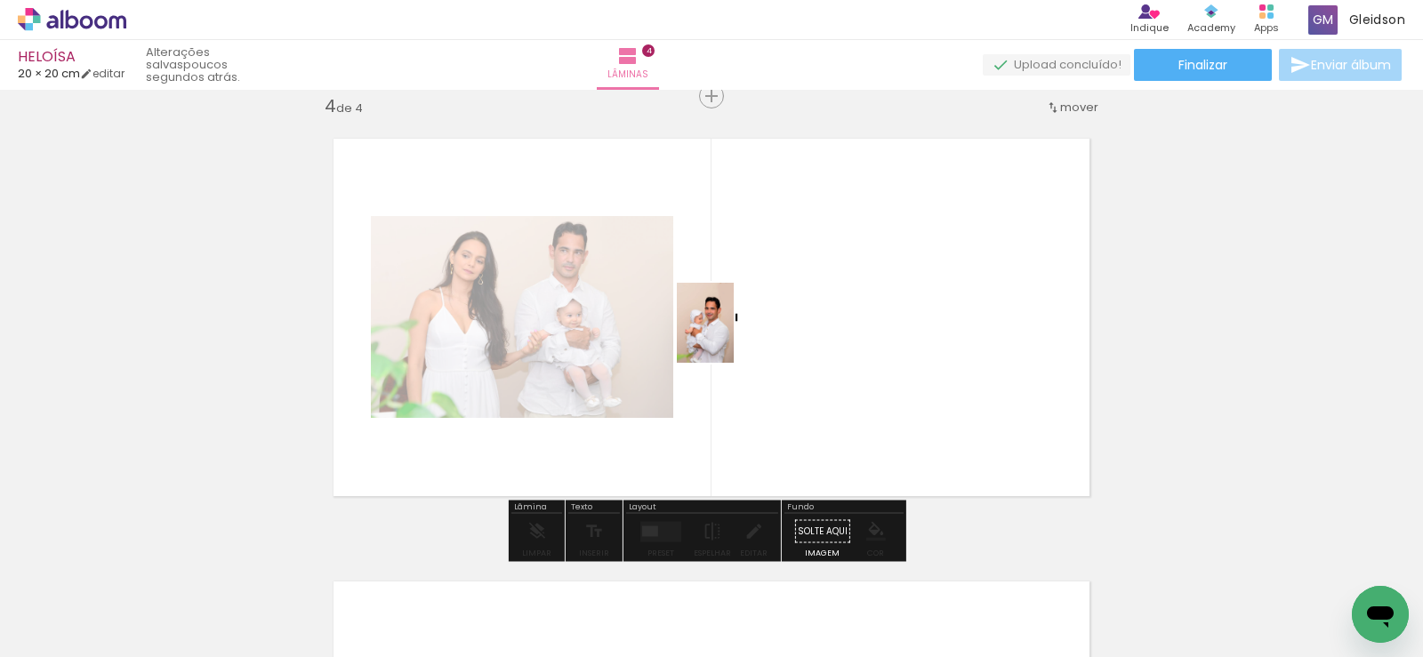
drag, startPoint x: 562, startPoint y: 616, endPoint x: 726, endPoint y: 348, distance: 314.5
click at [764, 273] on quentale-workspace at bounding box center [711, 328] width 1423 height 657
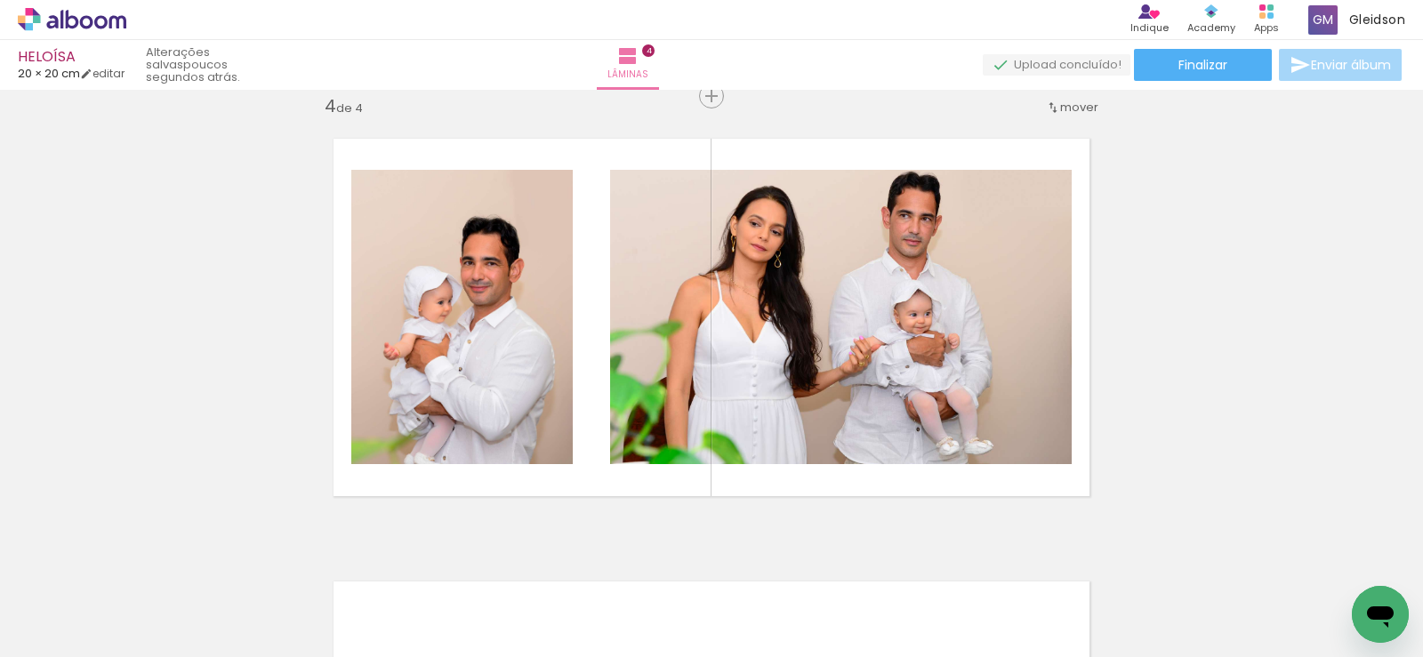
scroll to position [0, 861]
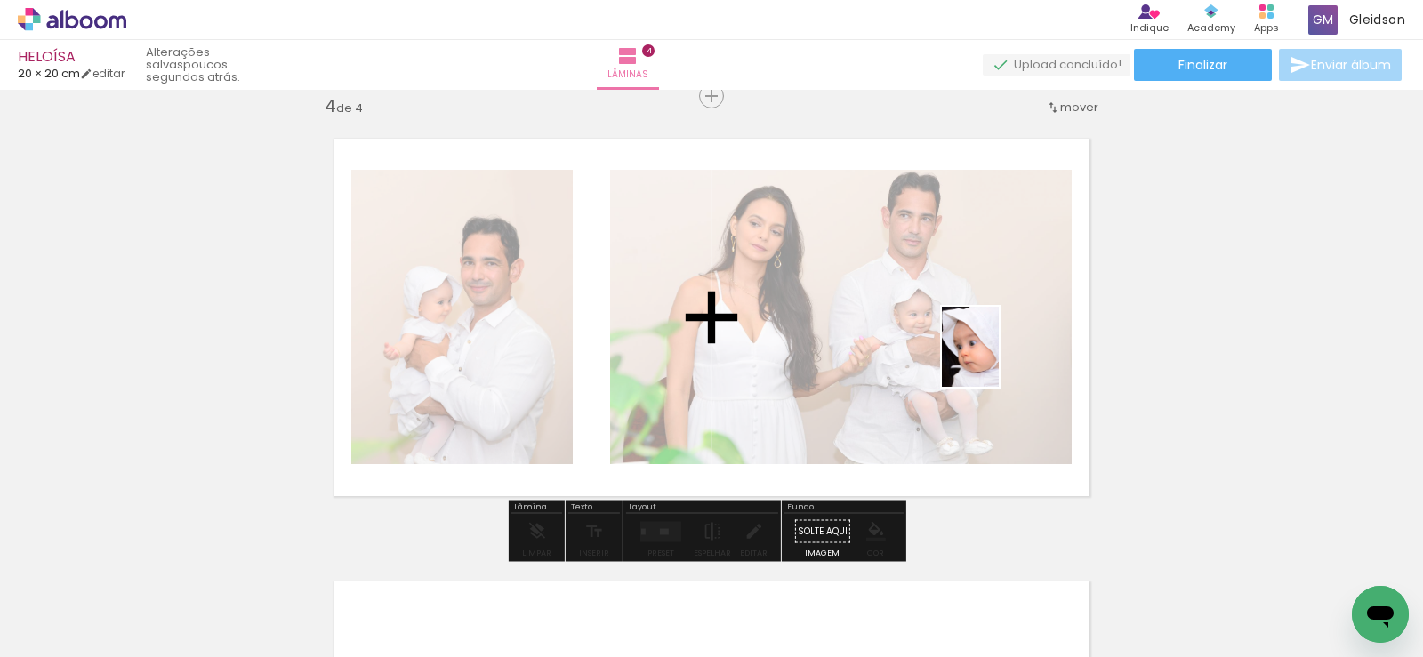
drag, startPoint x: 798, startPoint y: 547, endPoint x: 1020, endPoint y: 357, distance: 292.7
click at [1033, 322] on quentale-workspace at bounding box center [711, 328] width 1423 height 657
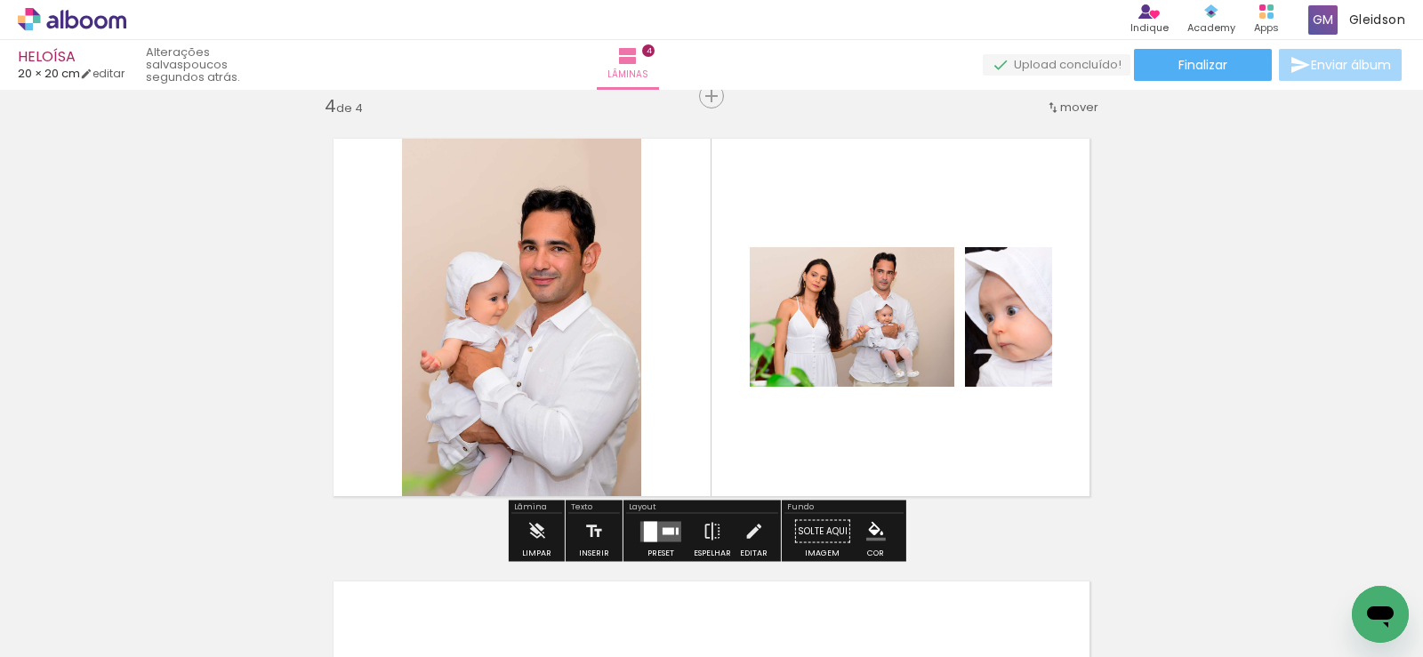
drag, startPoint x: 663, startPoint y: 530, endPoint x: 882, endPoint y: 528, distance: 218.8
click at [663, 530] on div at bounding box center [669, 530] width 12 height 7
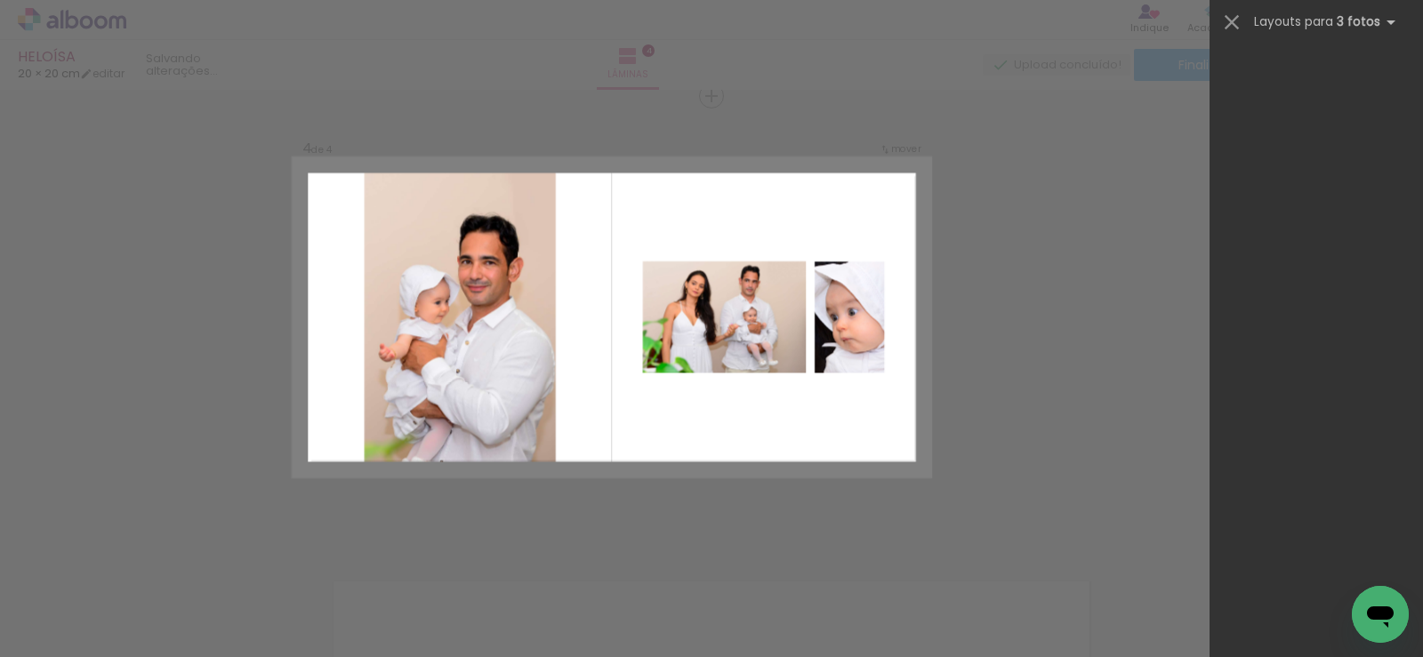
scroll to position [0, 0]
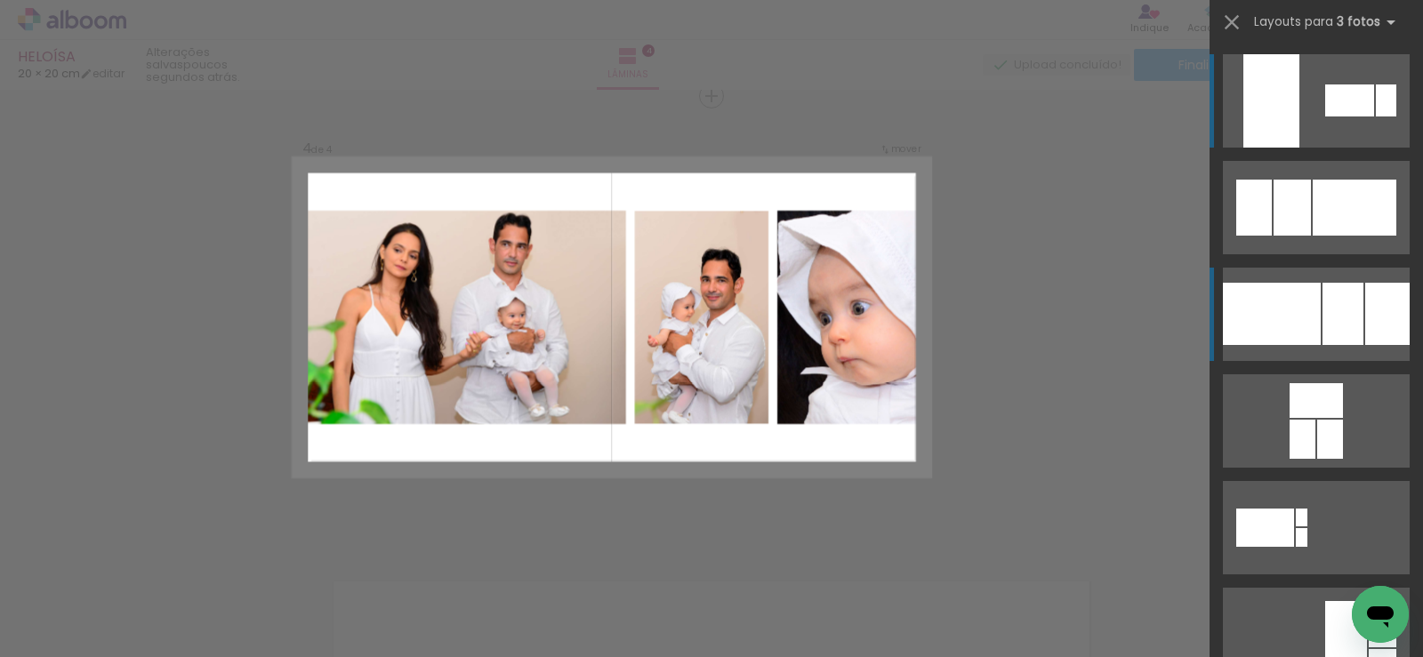
click at [1311, 236] on div at bounding box center [1292, 208] width 37 height 56
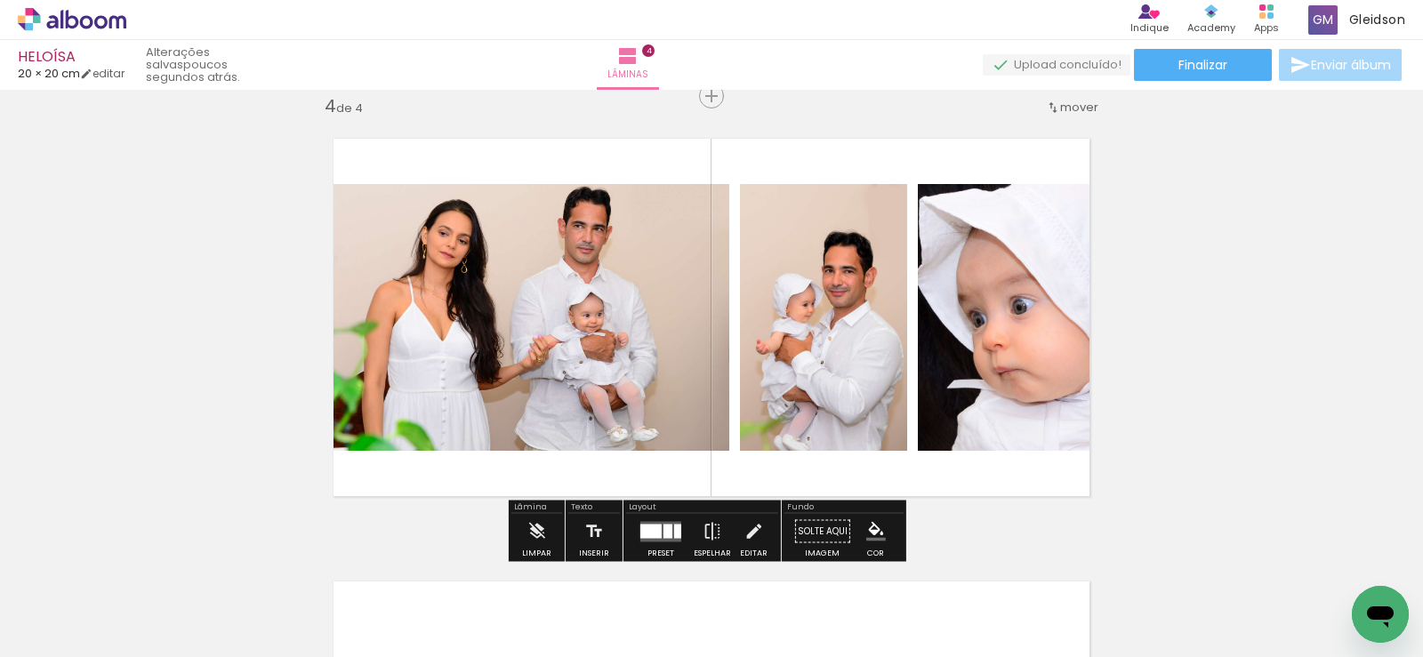
click at [541, 353] on quentale-photo at bounding box center [521, 317] width 416 height 267
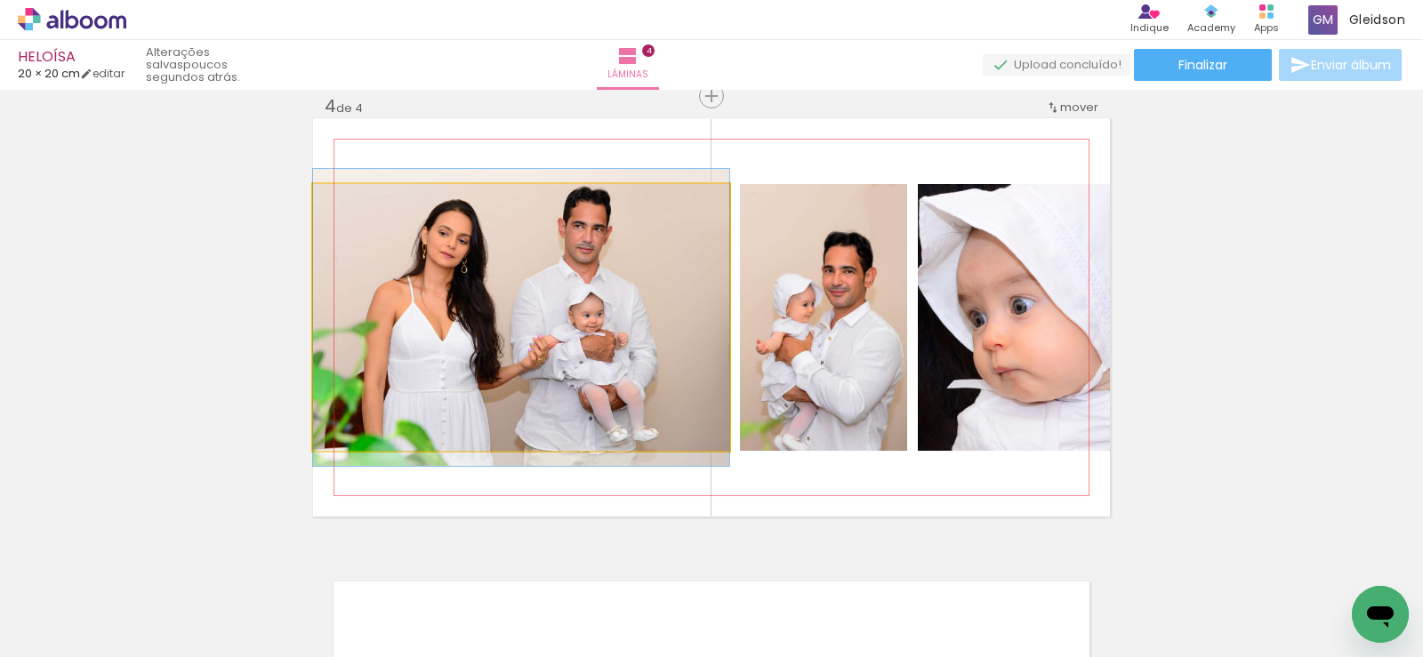
click at [542, 351] on quentale-photo at bounding box center [521, 317] width 416 height 267
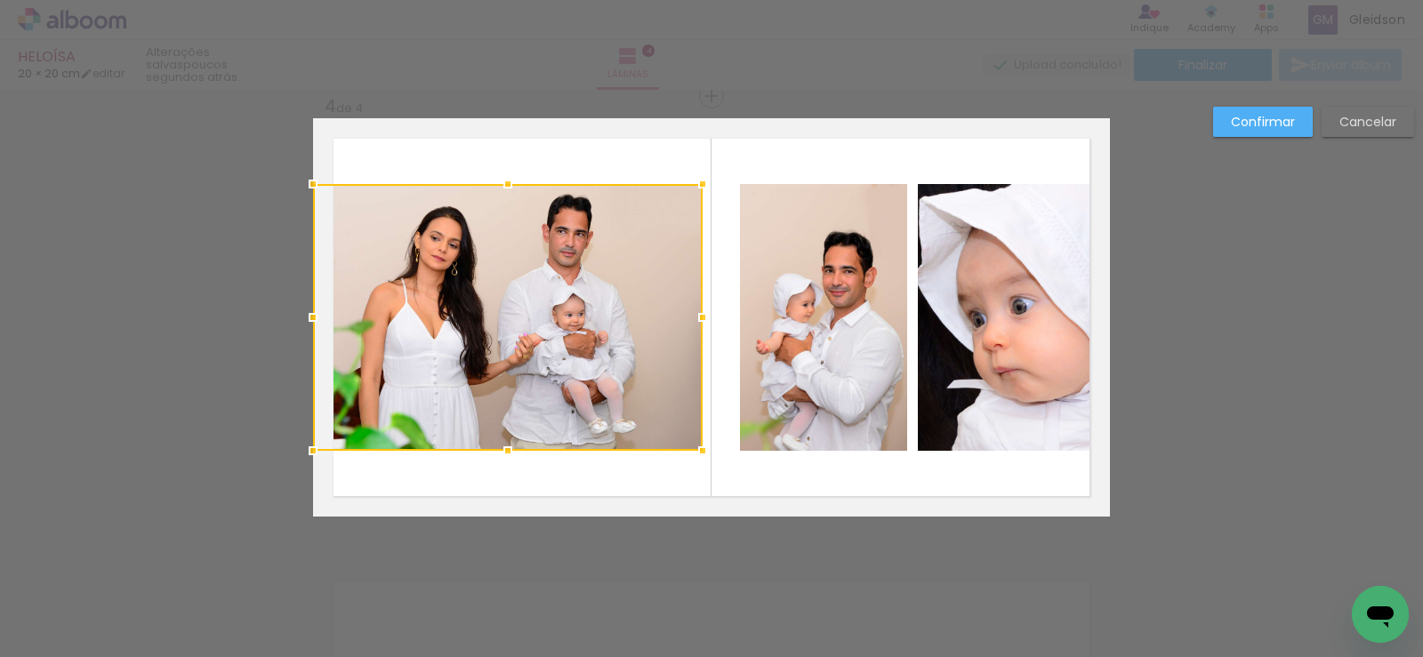
drag, startPoint x: 721, startPoint y: 321, endPoint x: 695, endPoint y: 333, distance: 29.1
click at [695, 333] on div at bounding box center [703, 318] width 36 height 36
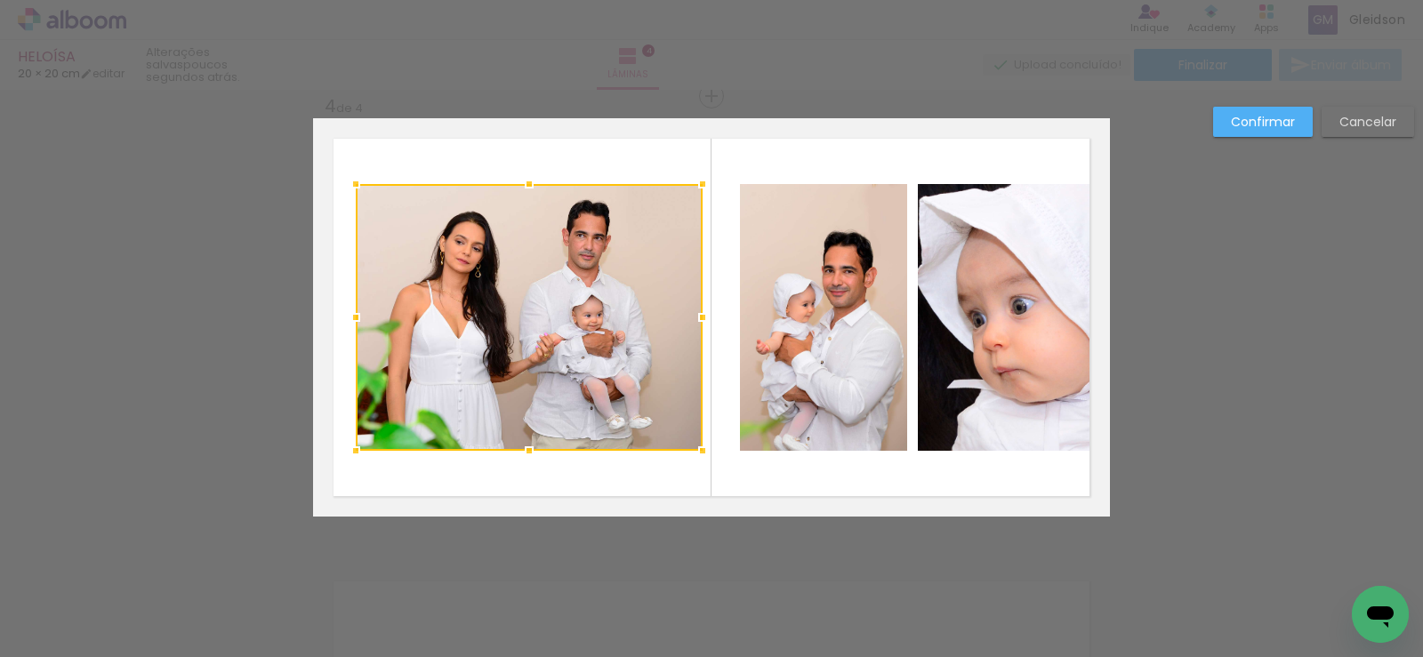
drag, startPoint x: 322, startPoint y: 319, endPoint x: 355, endPoint y: 318, distance: 32.9
click at [355, 318] on div at bounding box center [356, 318] width 36 height 36
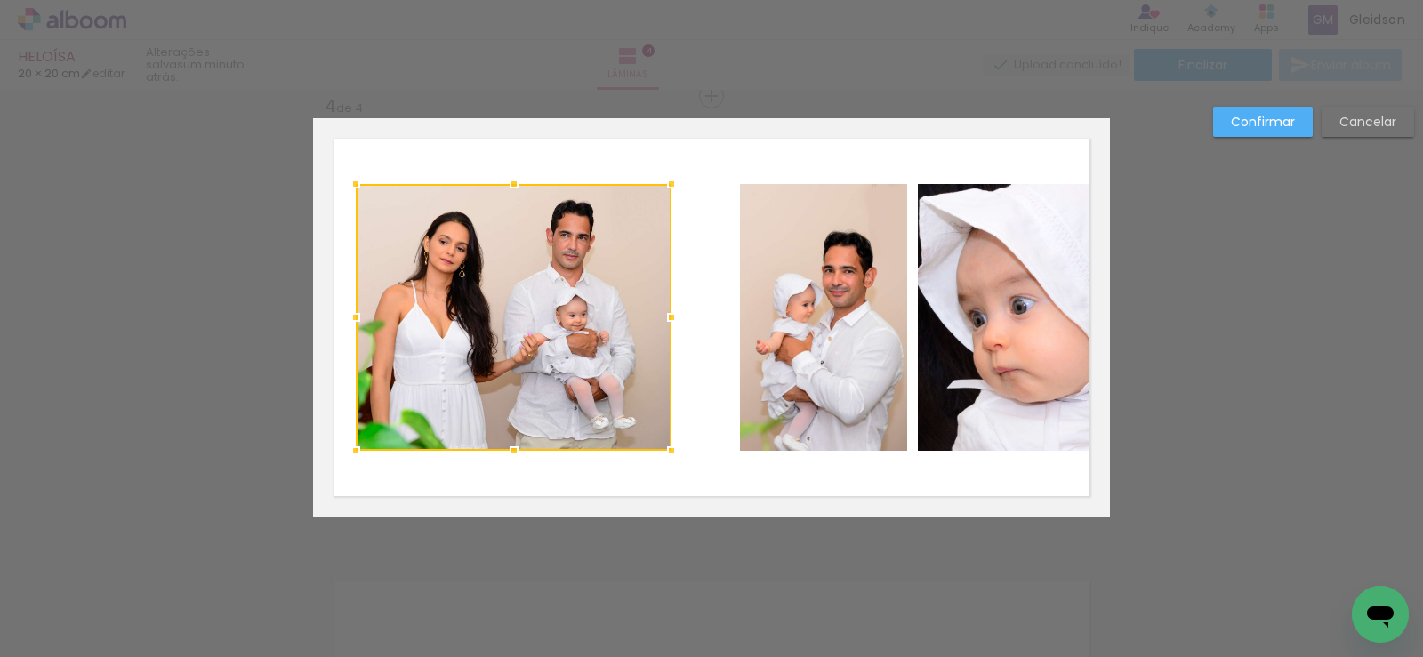
drag, startPoint x: 693, startPoint y: 315, endPoint x: 662, endPoint y: 318, distance: 31.3
click at [662, 318] on div at bounding box center [672, 318] width 36 height 36
click at [785, 301] on quentale-photo at bounding box center [823, 317] width 167 height 267
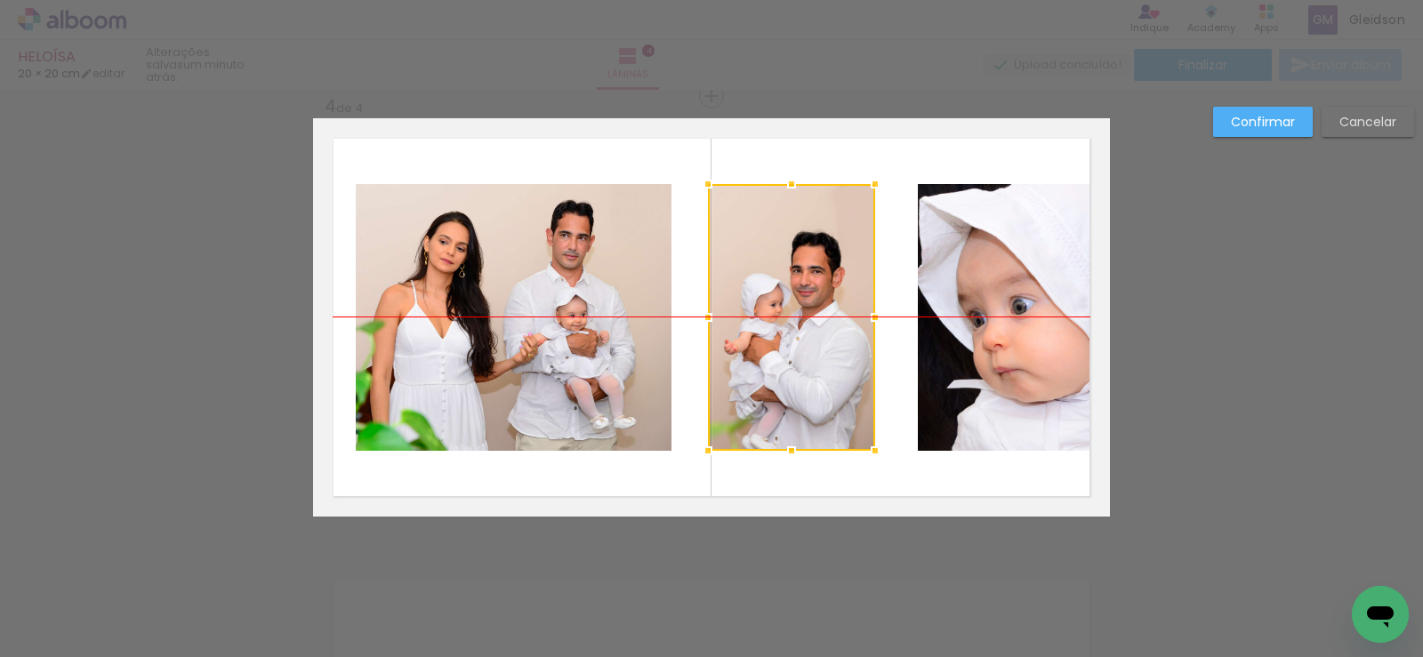
drag, startPoint x: 809, startPoint y: 305, endPoint x: 777, endPoint y: 312, distance: 32.8
click at [777, 312] on div at bounding box center [791, 317] width 167 height 267
click at [1026, 306] on quentale-photo at bounding box center [1014, 317] width 192 height 267
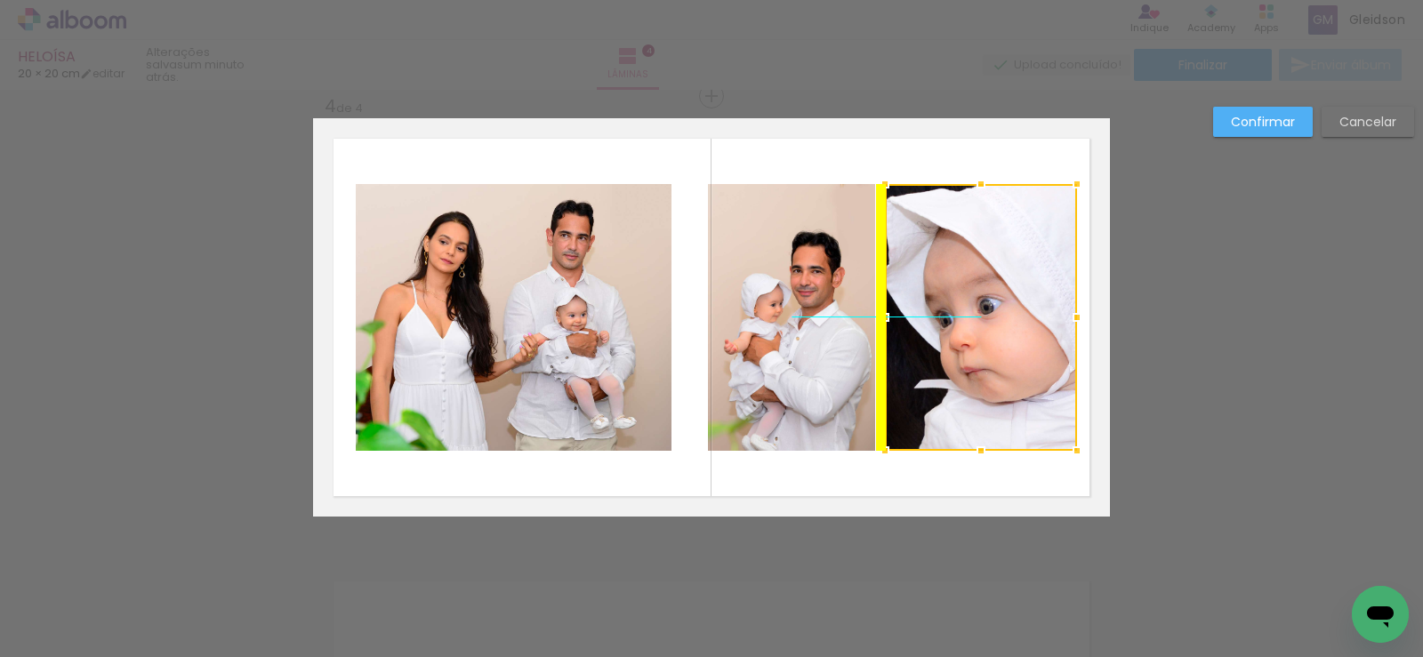
drag, startPoint x: 1025, startPoint y: 306, endPoint x: 991, endPoint y: 307, distance: 33.8
click at [991, 307] on div at bounding box center [981, 317] width 192 height 267
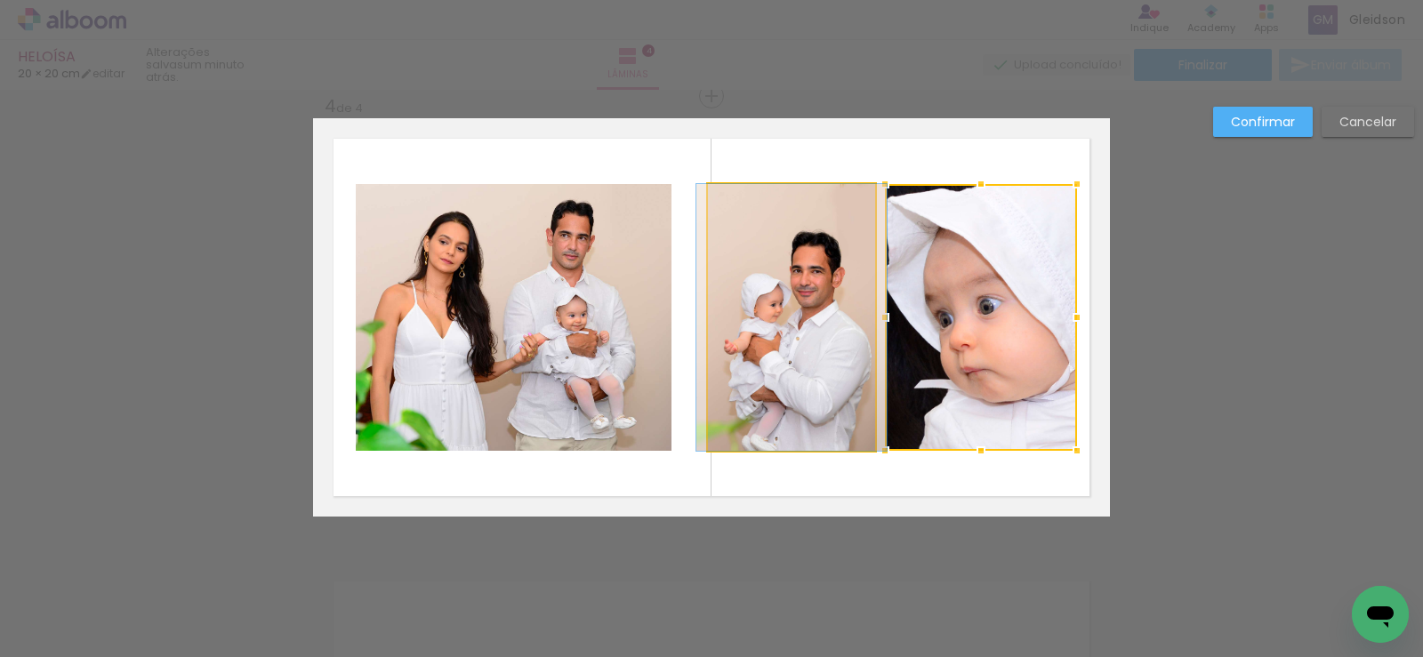
click at [777, 310] on quentale-photo at bounding box center [791, 317] width 167 height 267
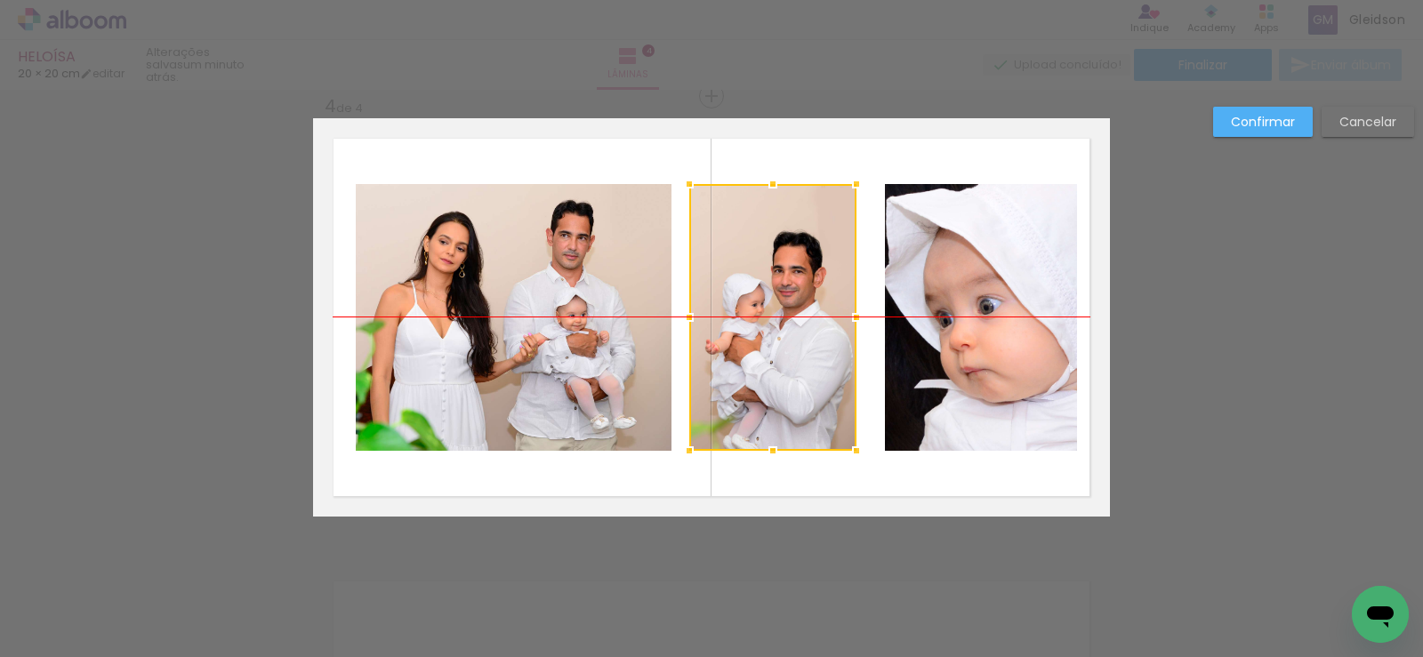
drag, startPoint x: 792, startPoint y: 317, endPoint x: 773, endPoint y: 317, distance: 18.7
click at [773, 317] on div at bounding box center [772, 317] width 167 height 267
click at [957, 317] on quentale-photo at bounding box center [981, 317] width 192 height 267
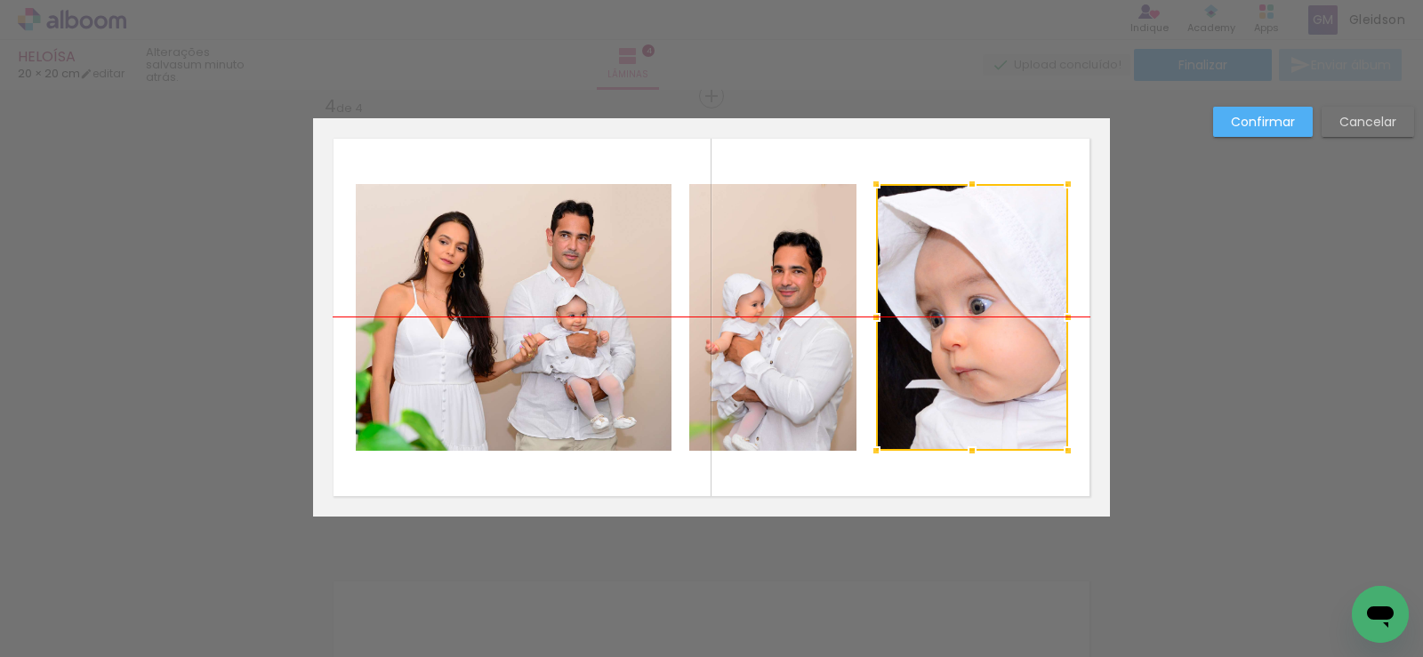
drag, startPoint x: 989, startPoint y: 317, endPoint x: 980, endPoint y: 319, distance: 9.3
click at [980, 319] on div at bounding box center [972, 317] width 192 height 267
click at [0, 0] on slot "Confirmar" at bounding box center [0, 0] width 0 height 0
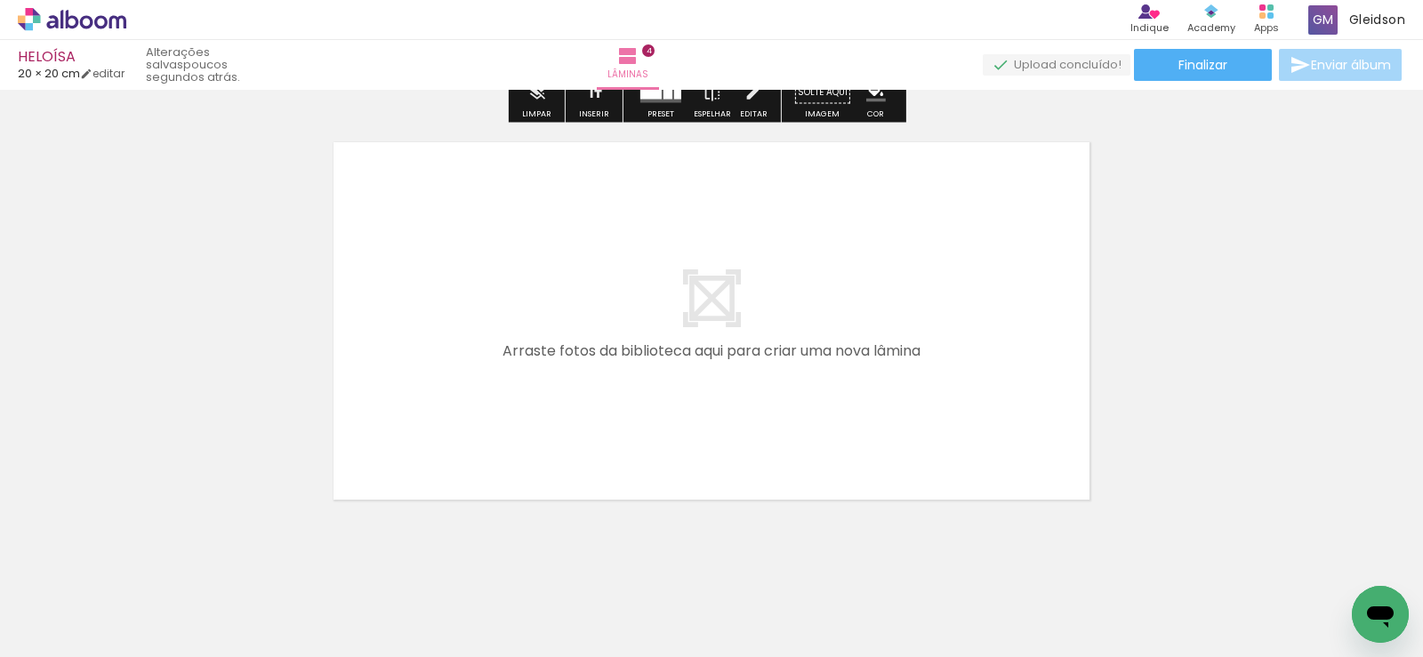
scroll to position [1797, 0]
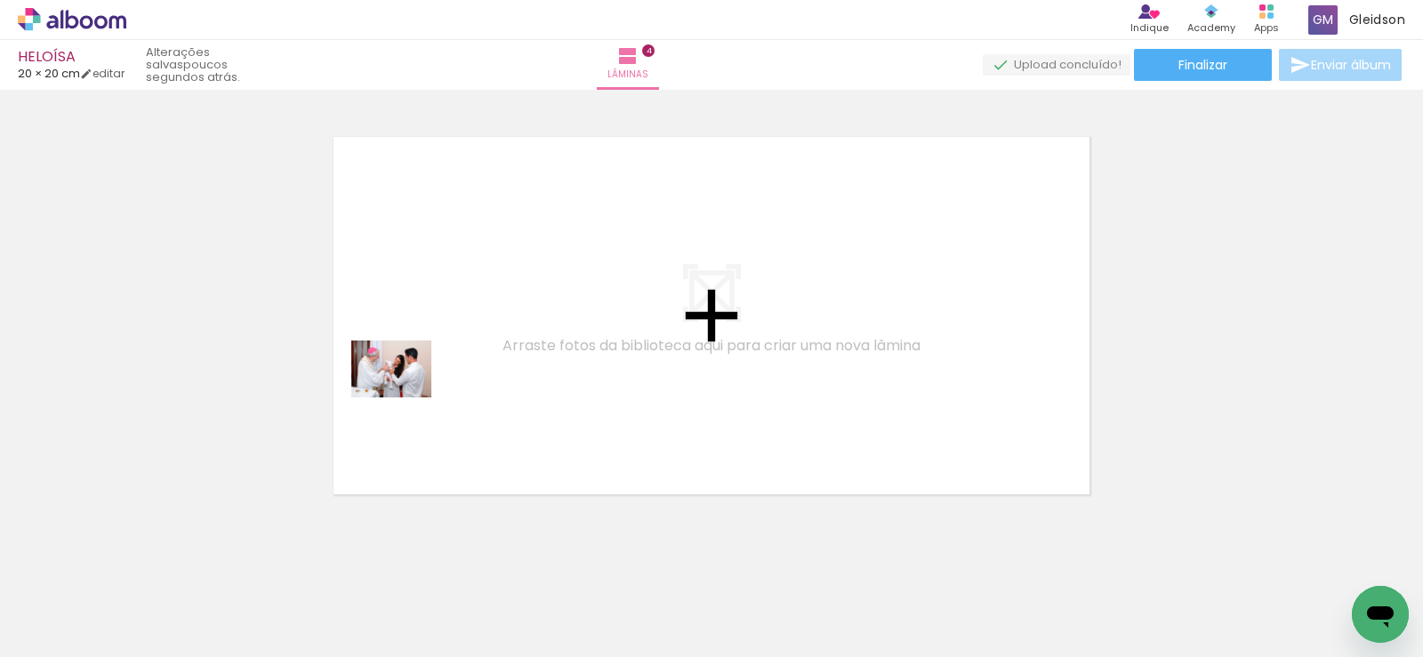
drag, startPoint x: 326, startPoint y: 585, endPoint x: 429, endPoint y: 350, distance: 256.1
click at [429, 350] on quentale-workspace at bounding box center [711, 328] width 1423 height 657
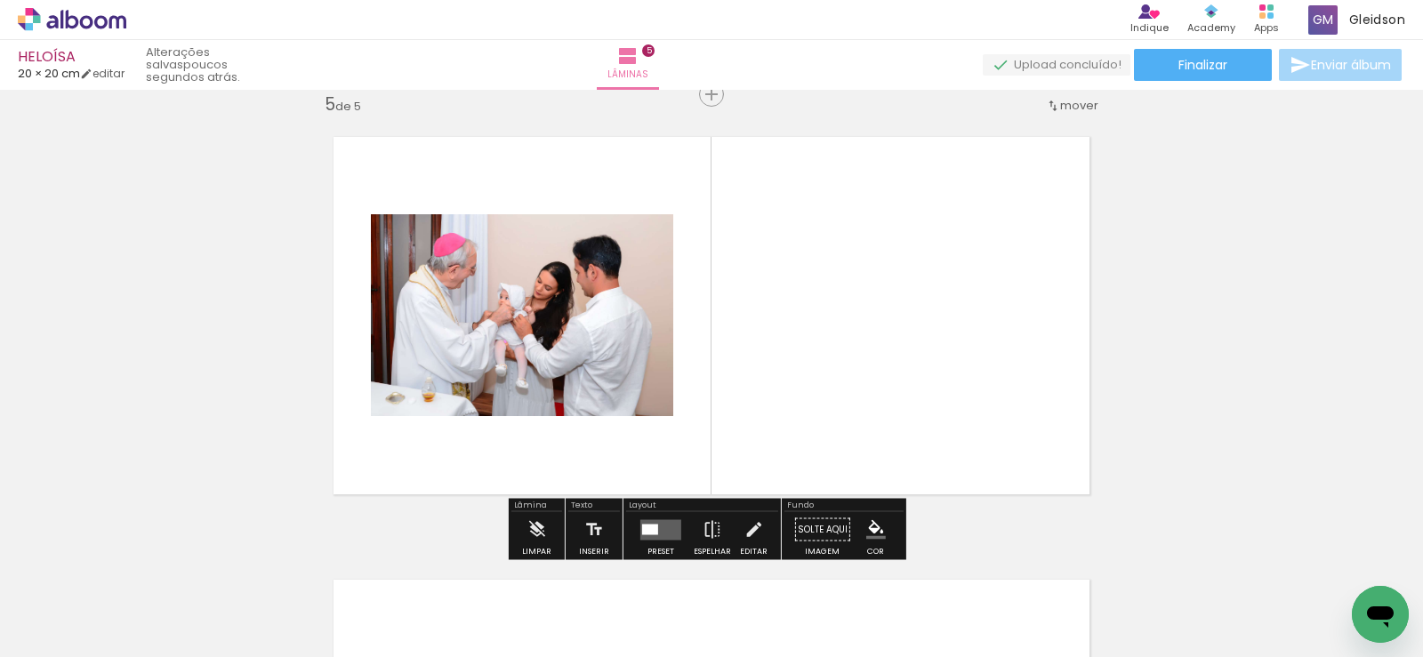
scroll to position [1795, 0]
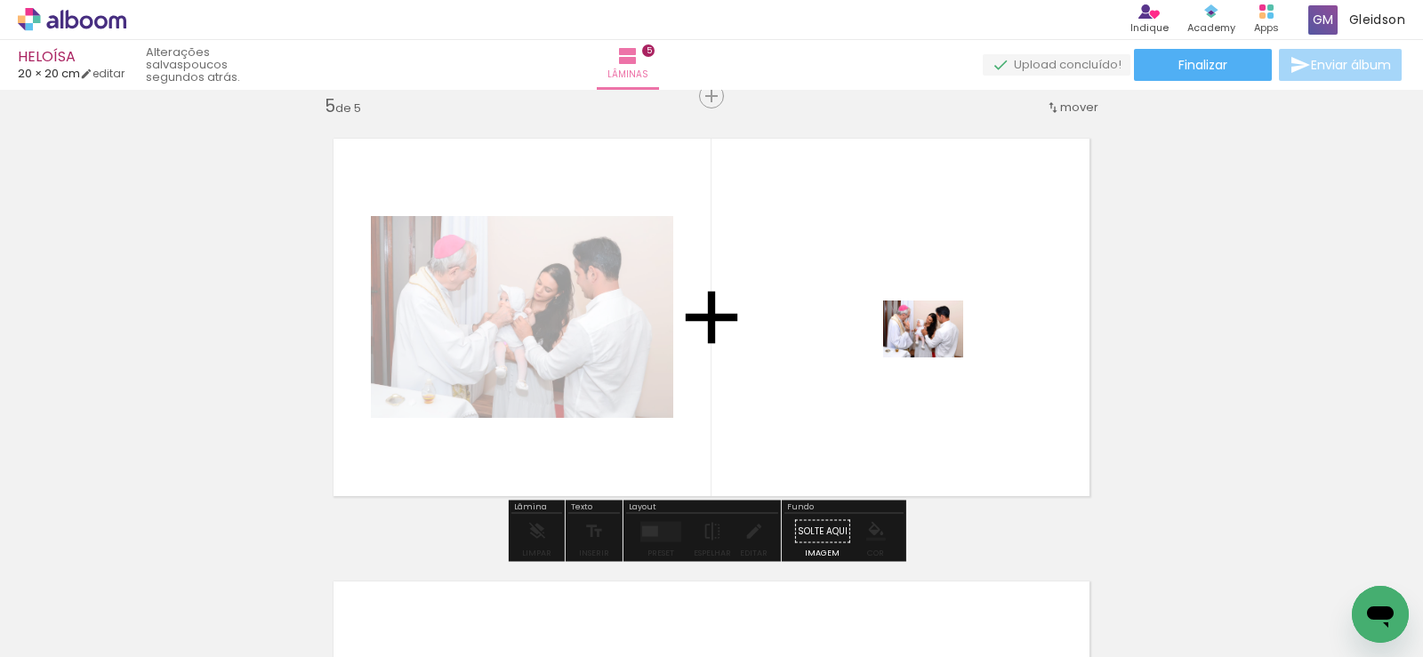
drag, startPoint x: 533, startPoint y: 543, endPoint x: 936, endPoint y: 353, distance: 446.0
click at [936, 353] on quentale-workspace at bounding box center [711, 328] width 1423 height 657
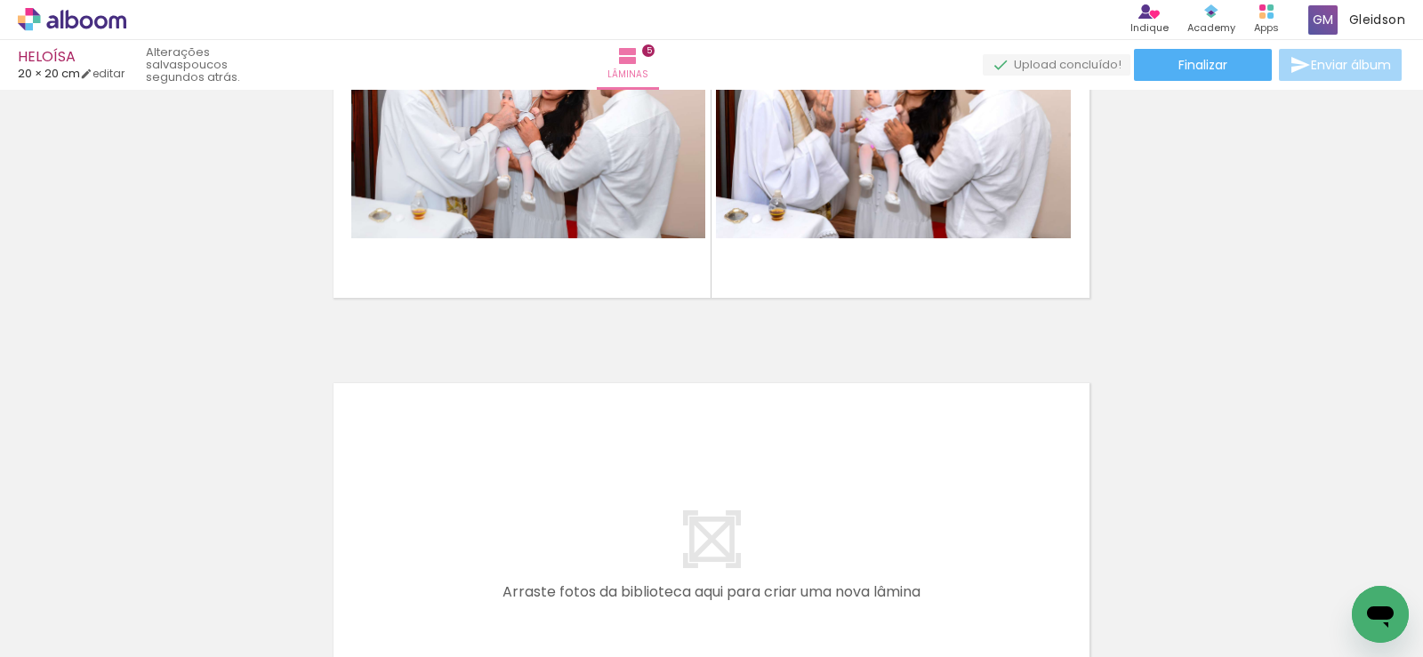
scroll to position [2239, 0]
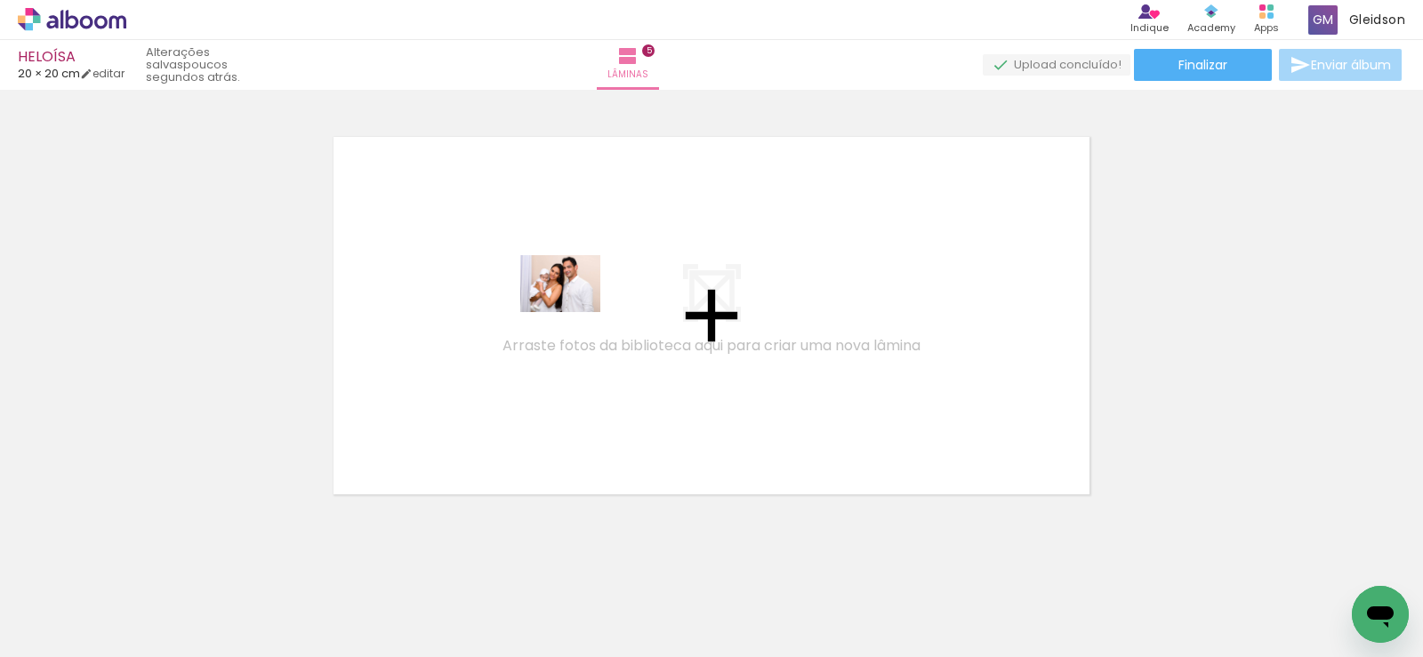
drag, startPoint x: 695, startPoint y: 545, endPoint x: 579, endPoint y: 311, distance: 260.9
click at [574, 308] on quentale-workspace at bounding box center [711, 328] width 1423 height 657
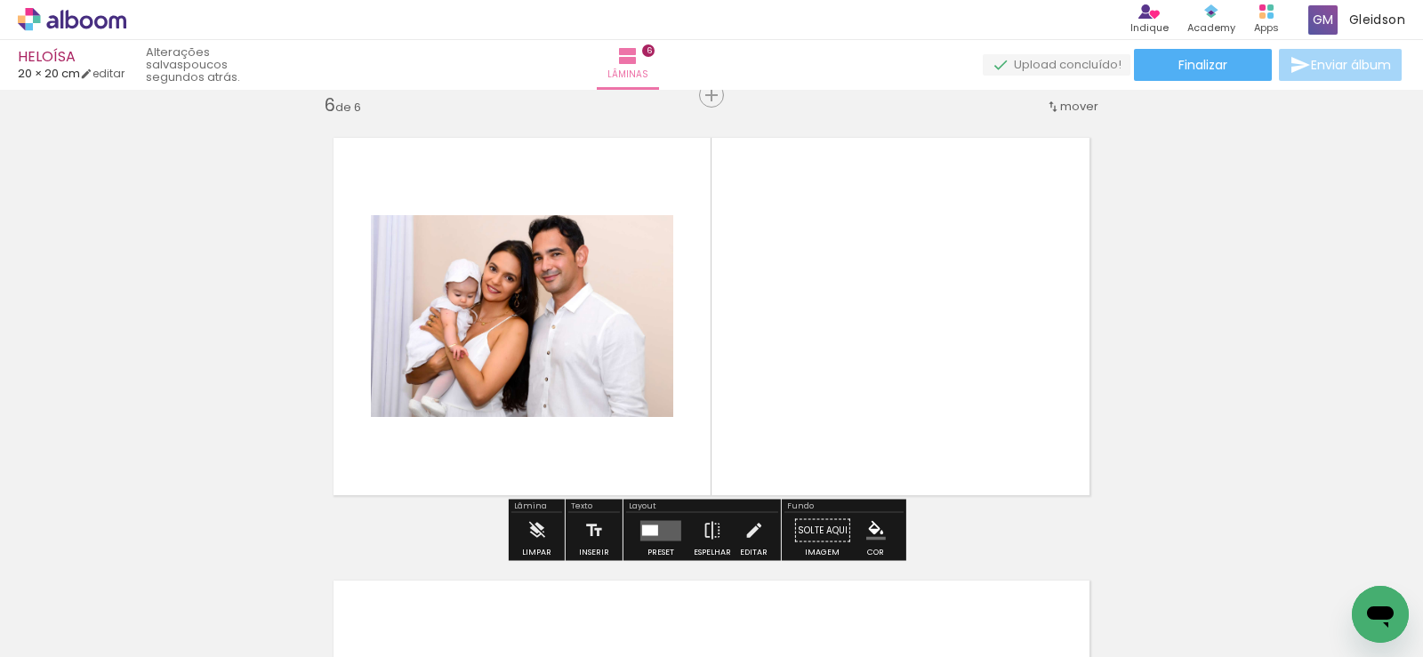
scroll to position [2238, 0]
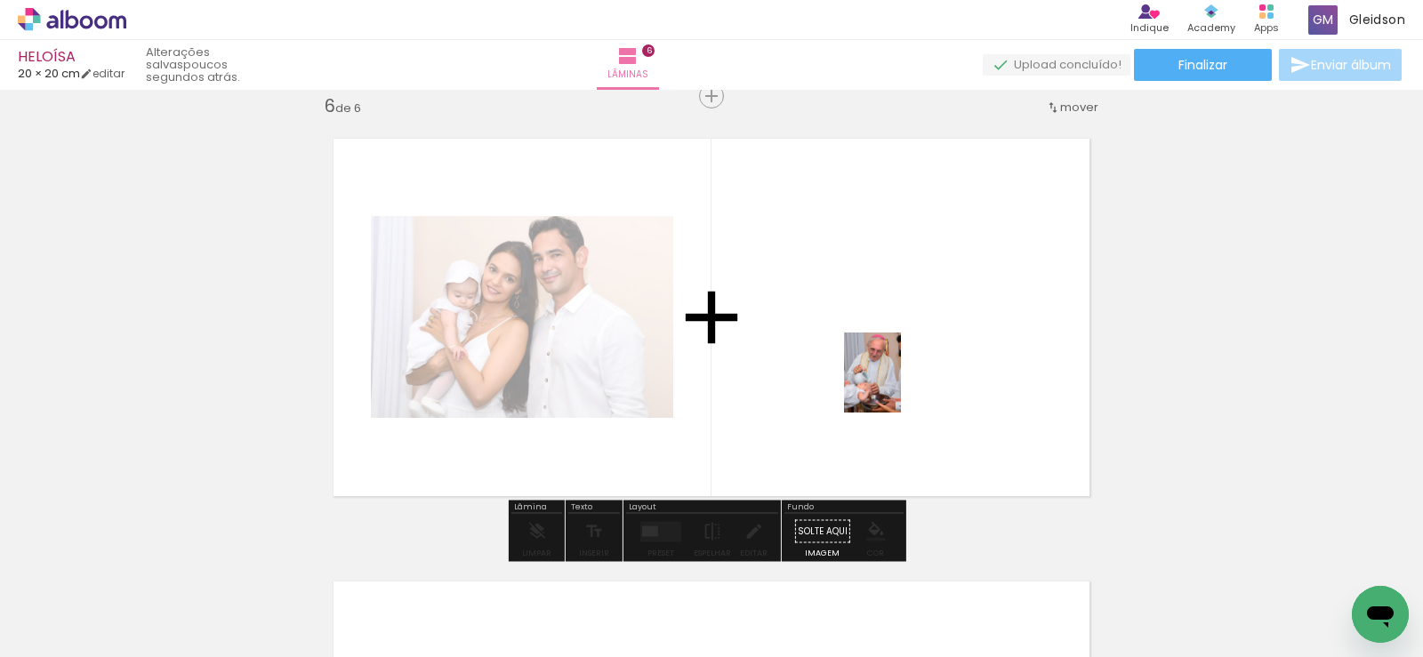
drag, startPoint x: 826, startPoint y: 603, endPoint x: 935, endPoint y: 431, distance: 203.1
click at [904, 363] on quentale-workspace at bounding box center [711, 328] width 1423 height 657
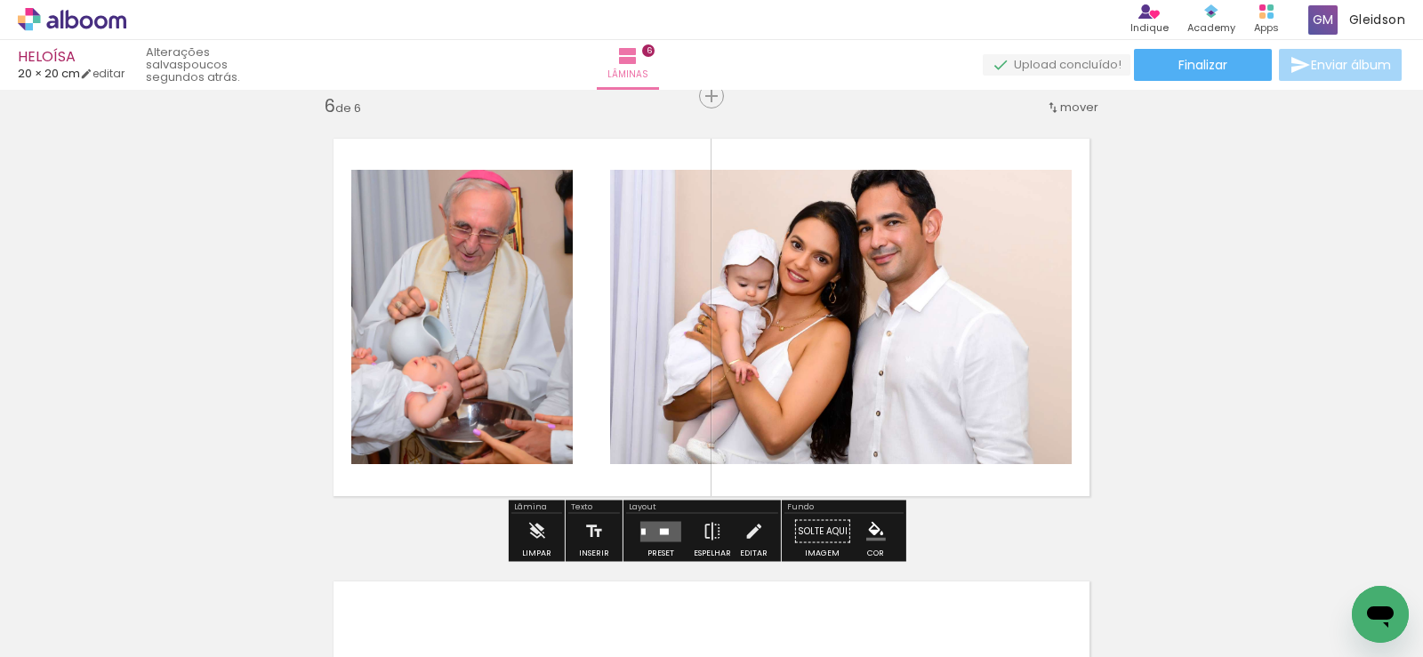
click at [869, 268] on quentale-photo at bounding box center [841, 317] width 462 height 294
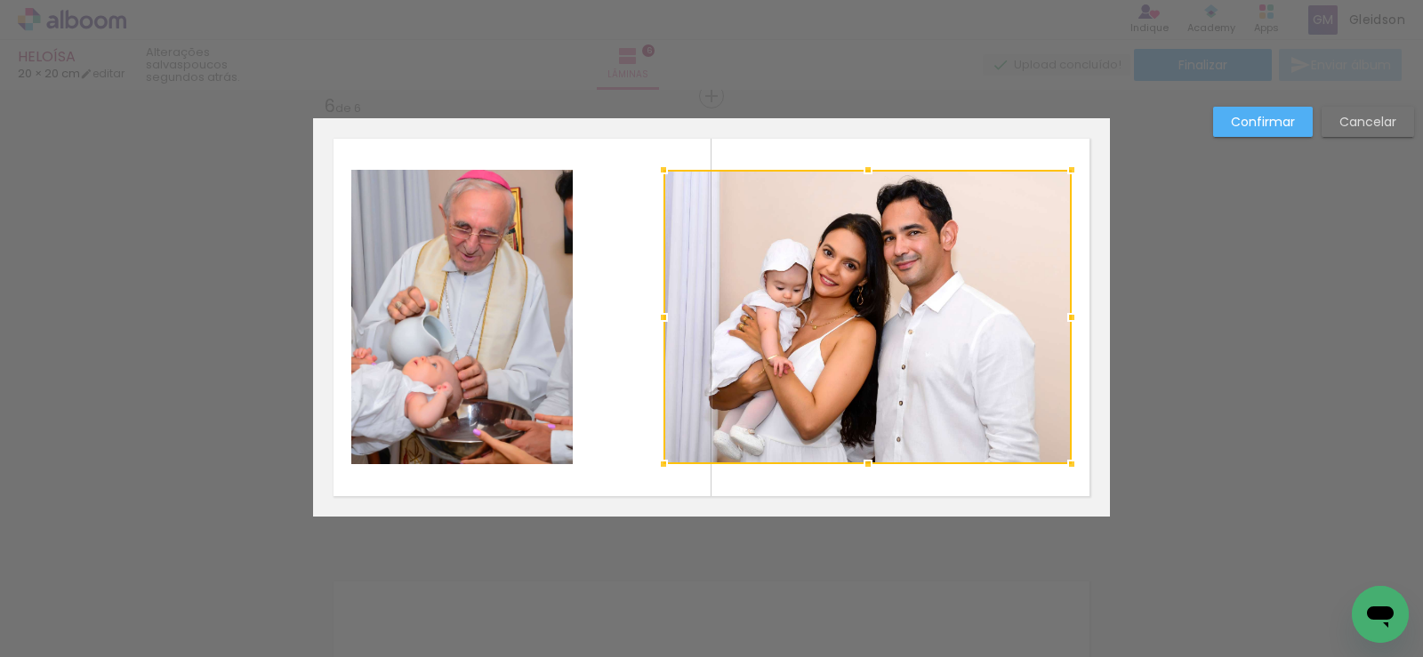
drag, startPoint x: 622, startPoint y: 310, endPoint x: 668, endPoint y: 309, distance: 46.3
click at [668, 309] on div at bounding box center [664, 318] width 36 height 36
click at [0, 0] on slot "Confirmar" at bounding box center [0, 0] width 0 height 0
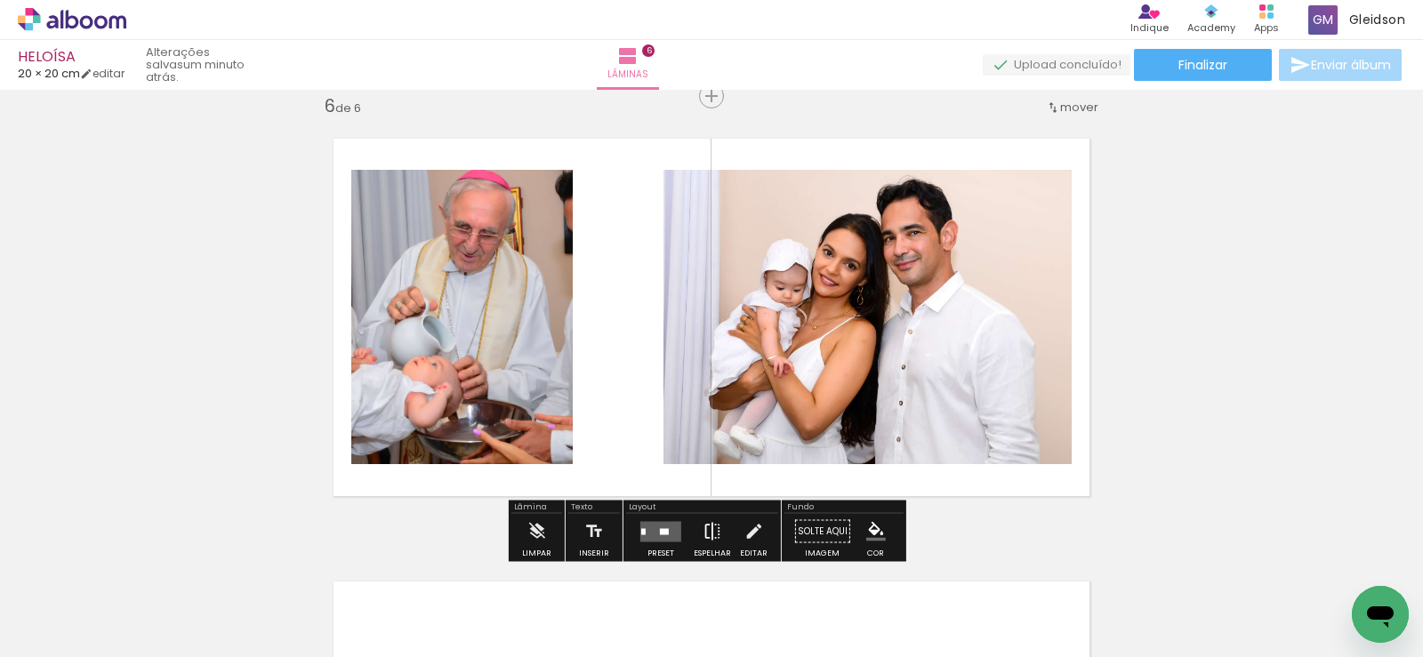
click at [707, 528] on iron-icon at bounding box center [713, 532] width 20 height 36
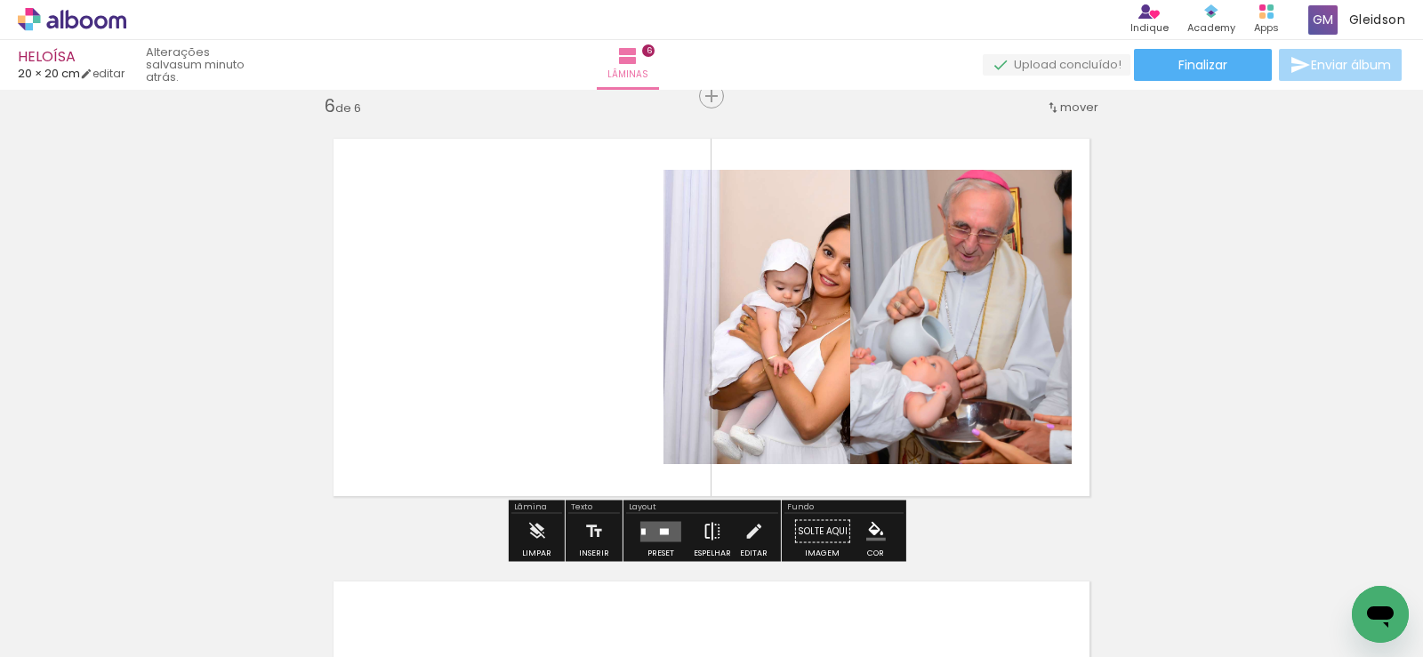
click at [710, 527] on iron-icon at bounding box center [713, 532] width 20 height 36
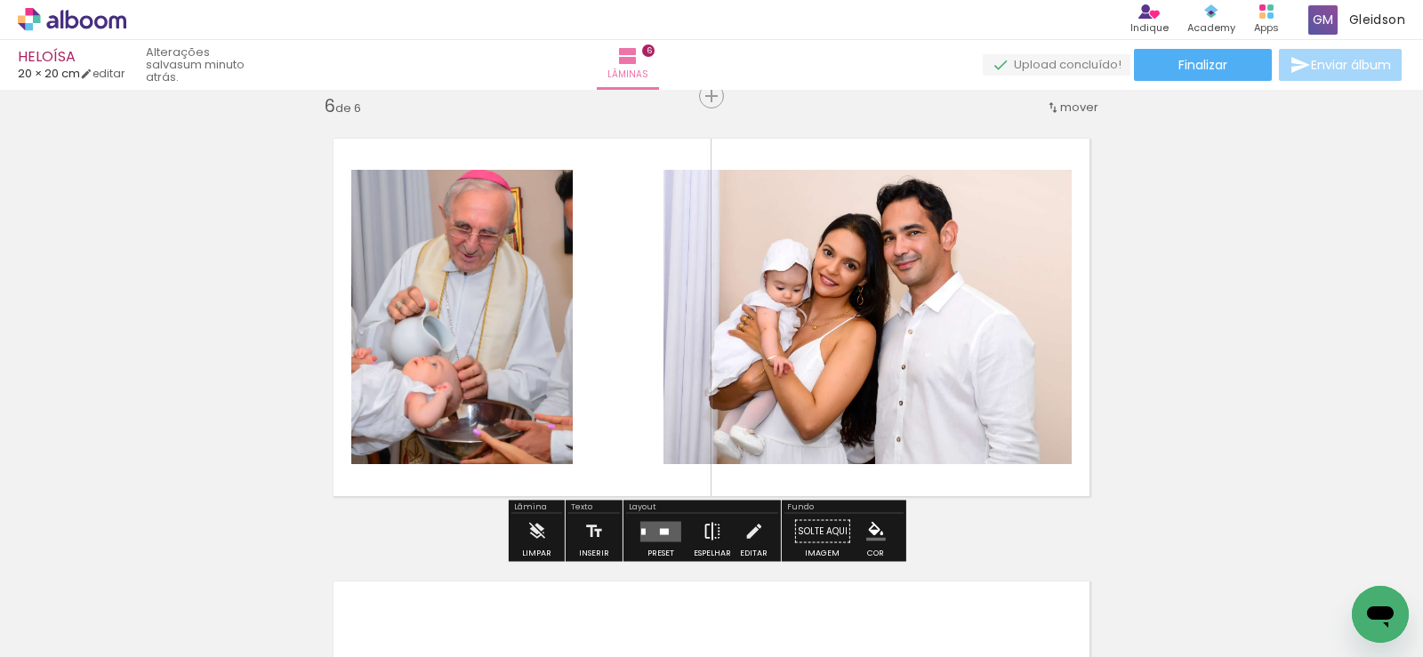
click at [711, 527] on iron-icon at bounding box center [713, 532] width 20 height 36
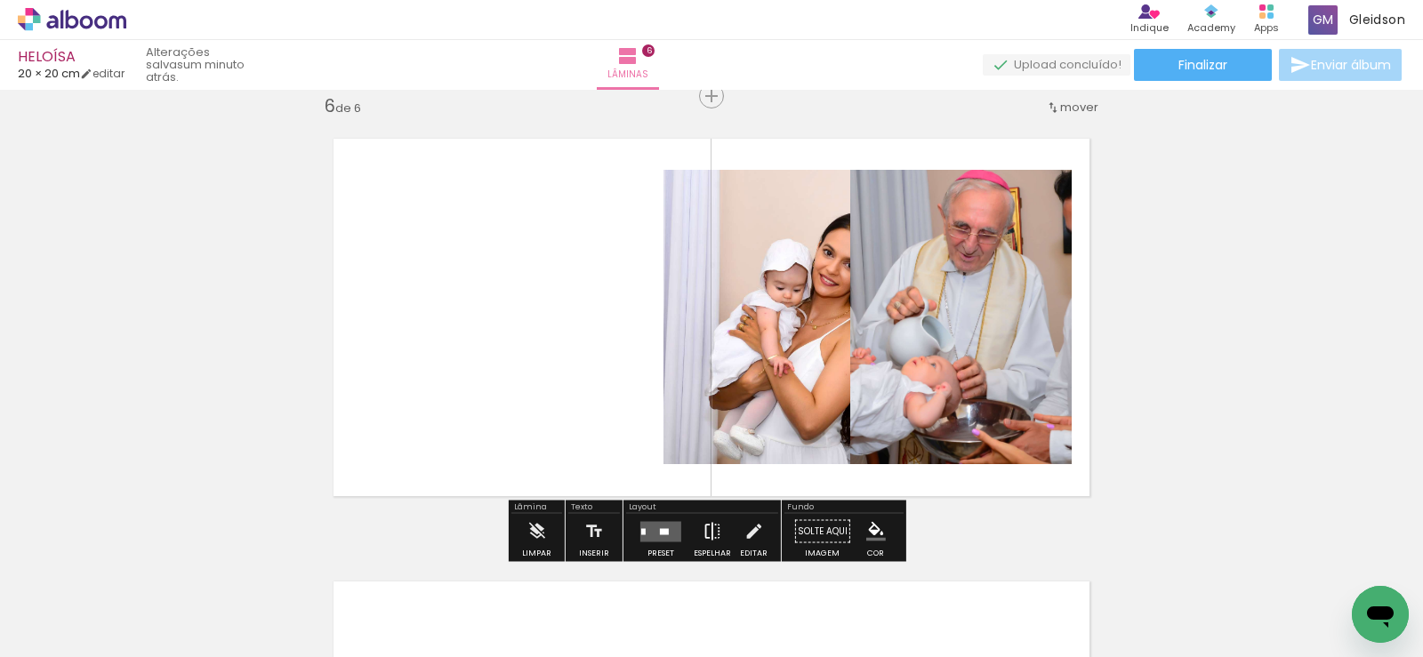
click at [711, 527] on iron-icon at bounding box center [713, 532] width 20 height 36
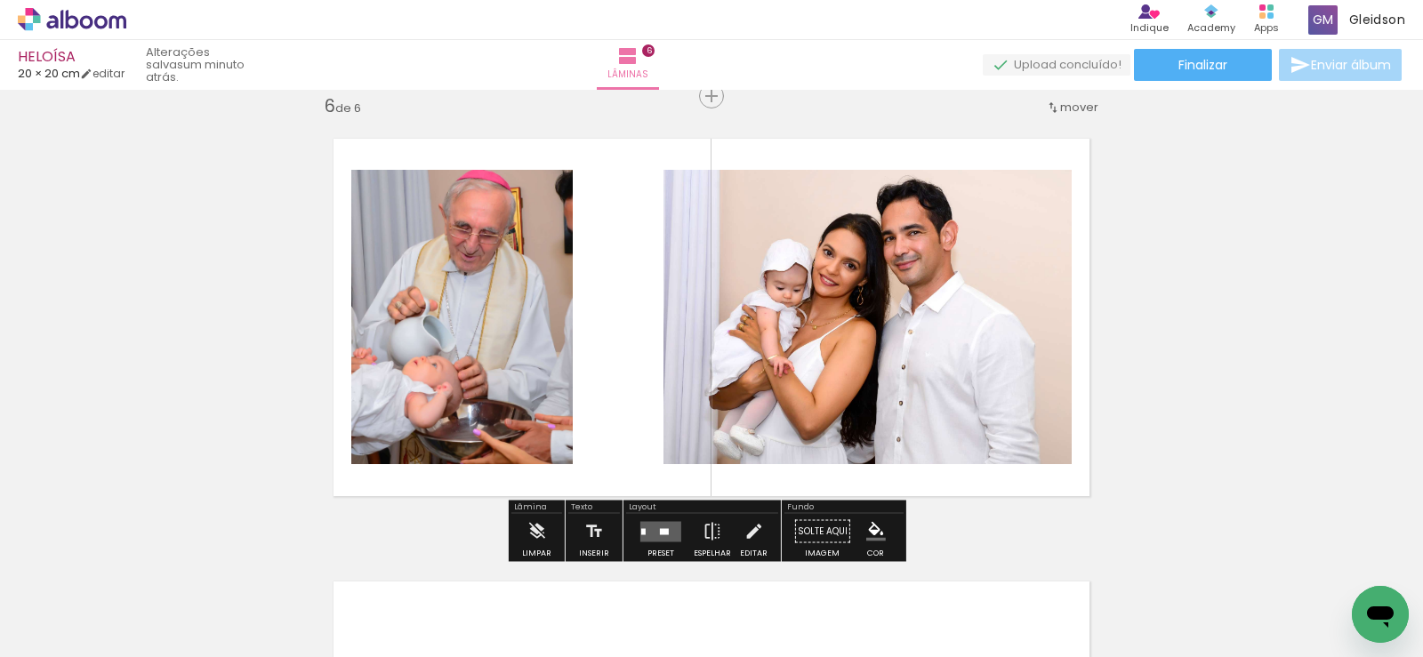
click at [995, 316] on quentale-photo at bounding box center [867, 317] width 408 height 294
click at [708, 528] on iron-icon at bounding box center [713, 532] width 20 height 36
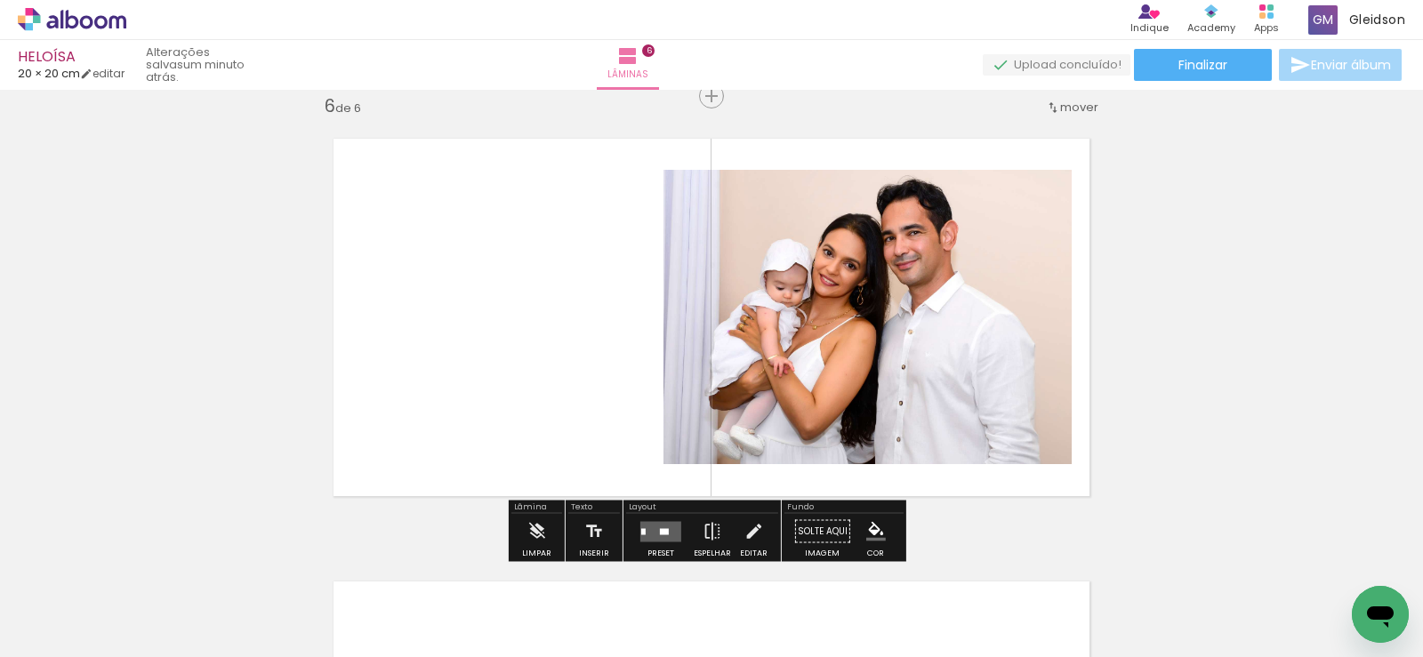
click at [733, 407] on quentale-photo at bounding box center [867, 317] width 408 height 294
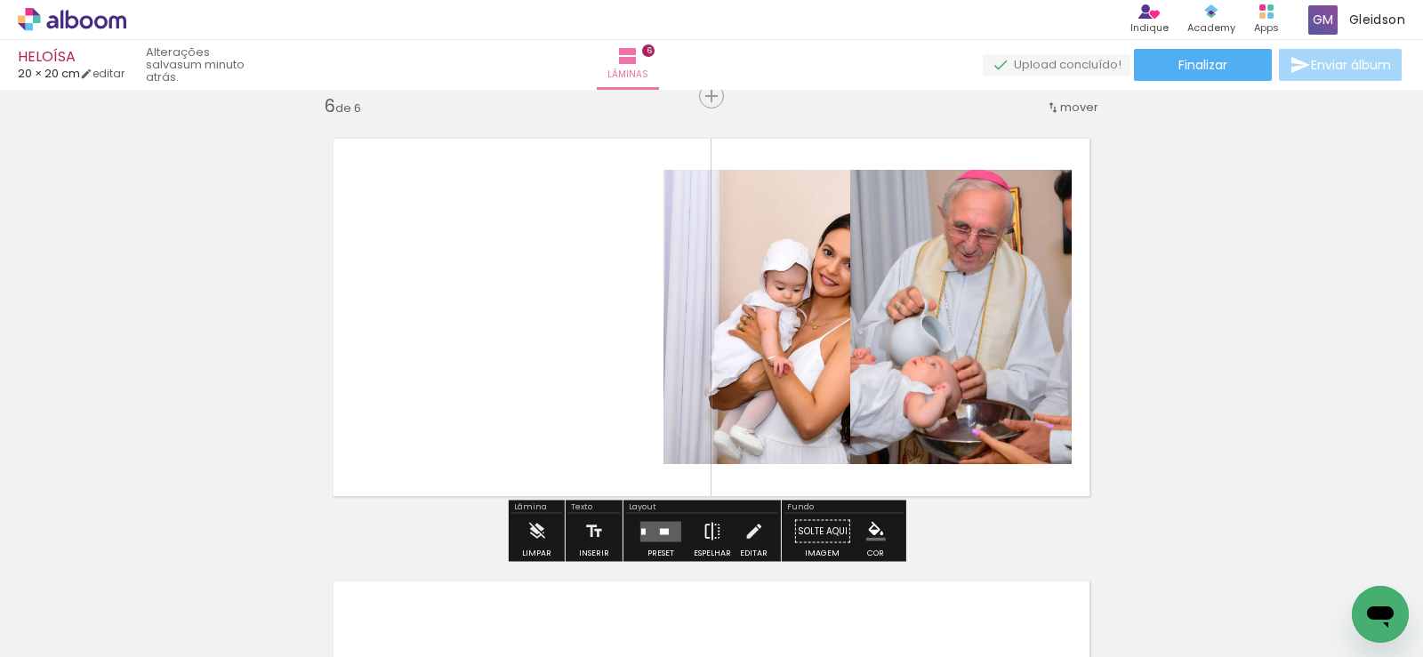
click at [710, 527] on iron-icon at bounding box center [713, 532] width 20 height 36
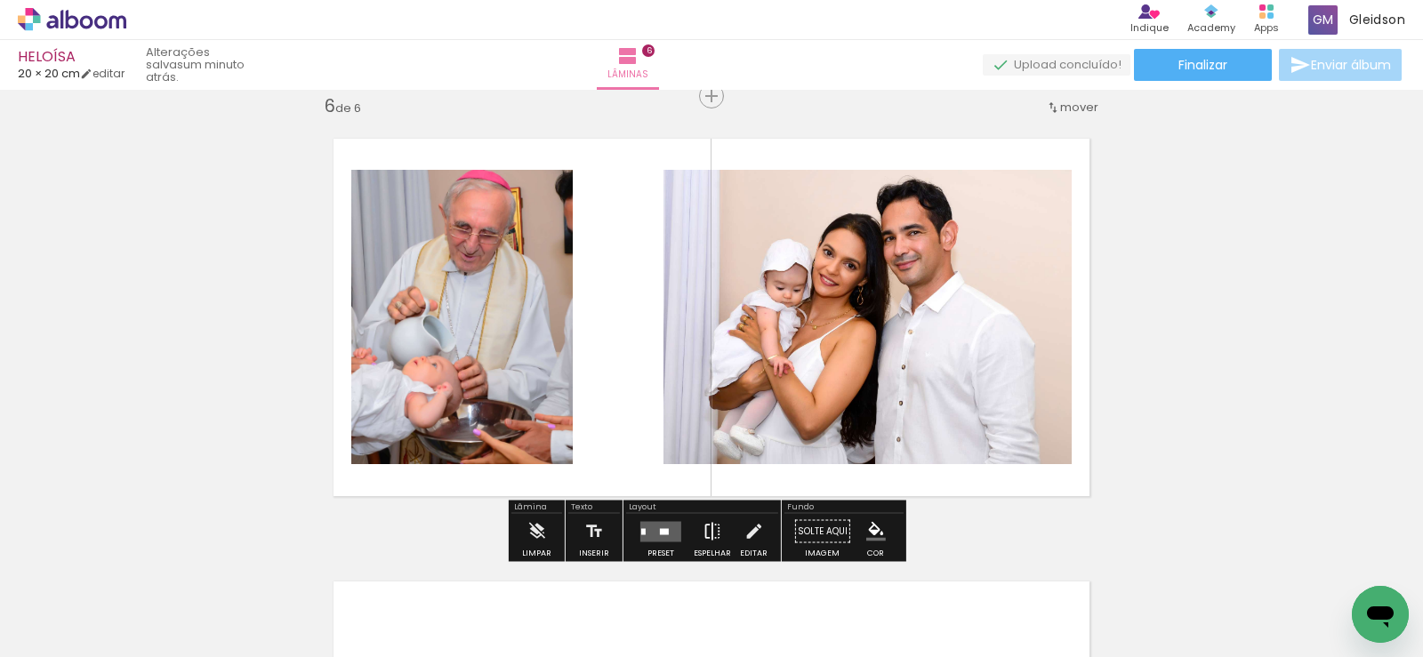
click at [706, 527] on iron-icon at bounding box center [713, 532] width 20 height 36
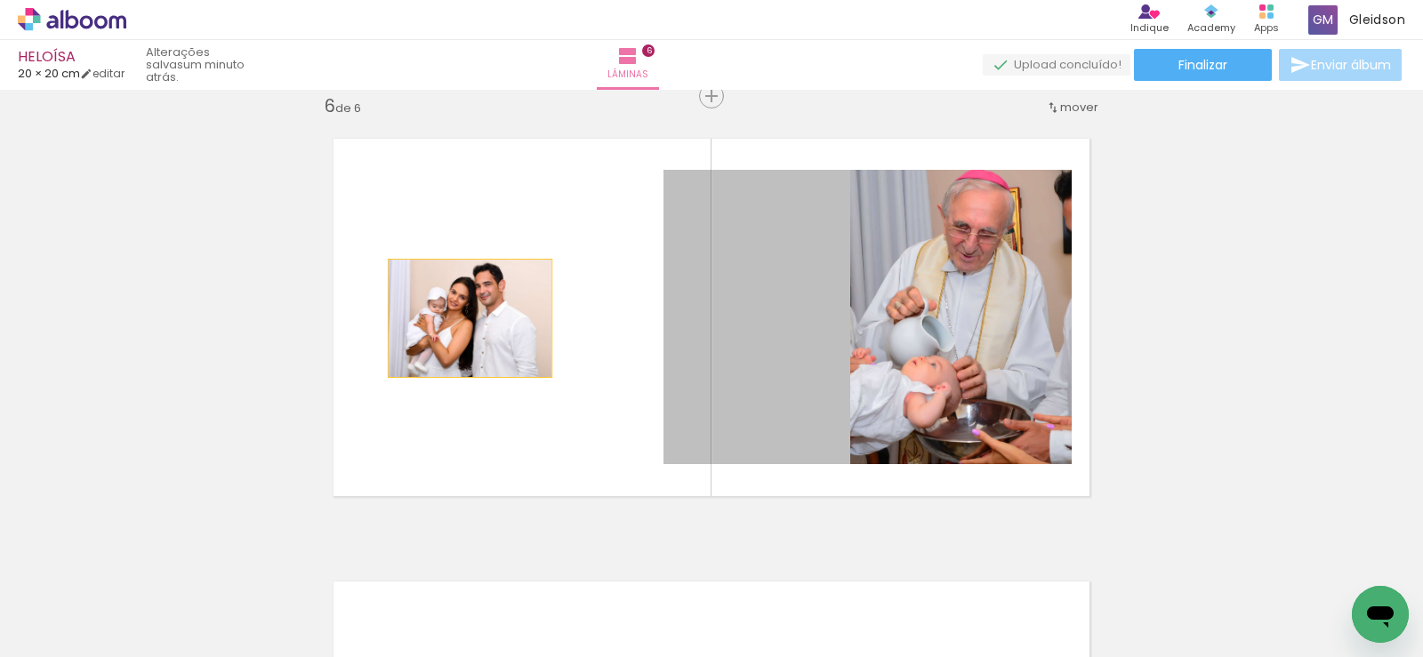
drag, startPoint x: 787, startPoint y: 367, endPoint x: 470, endPoint y: 317, distance: 321.5
click at [469, 317] on quentale-layouter at bounding box center [711, 317] width 797 height 398
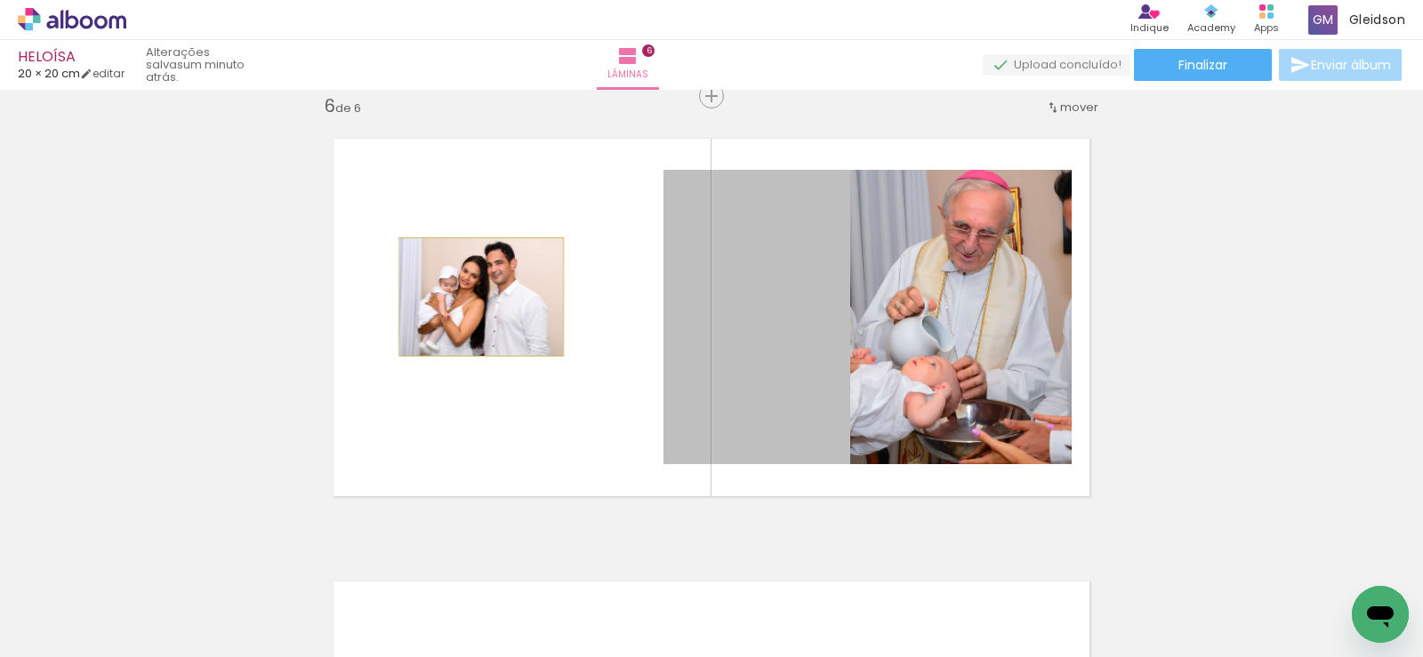
drag, startPoint x: 806, startPoint y: 301, endPoint x: 475, endPoint y: 297, distance: 330.9
click at [475, 297] on quentale-layouter at bounding box center [711, 317] width 797 height 398
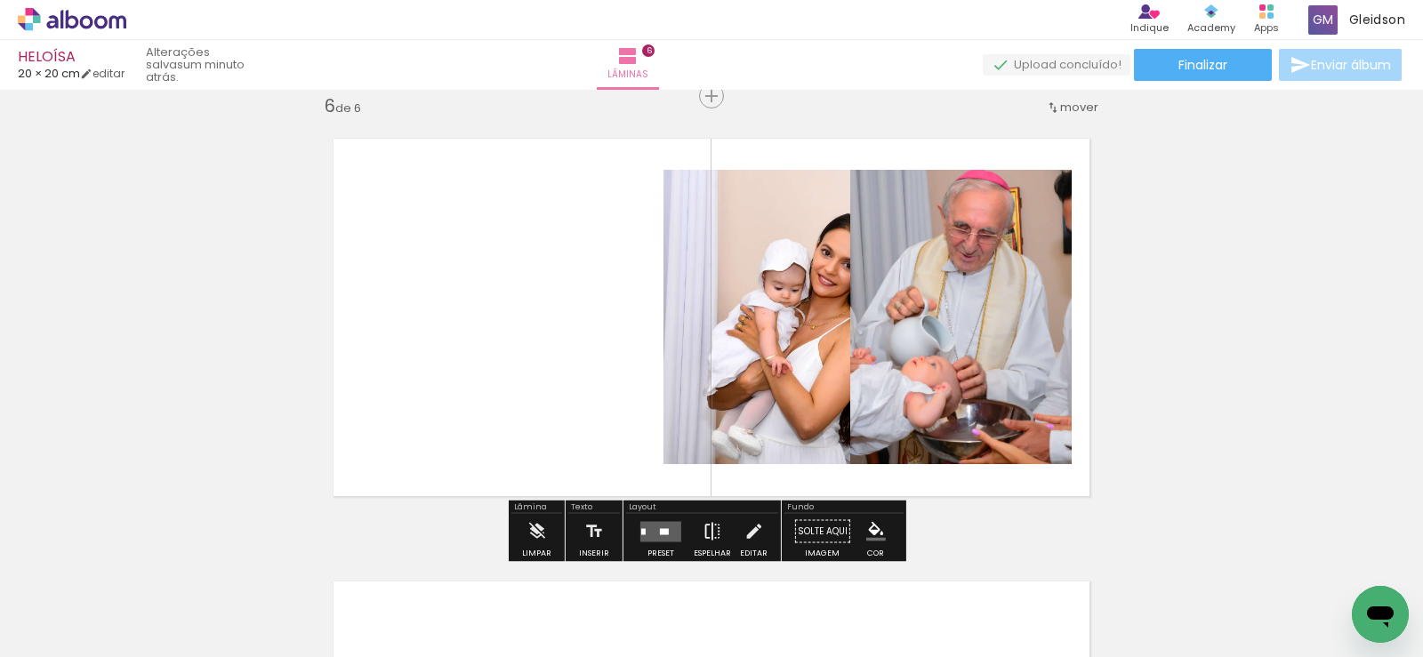
click at [713, 527] on iron-icon at bounding box center [713, 532] width 20 height 36
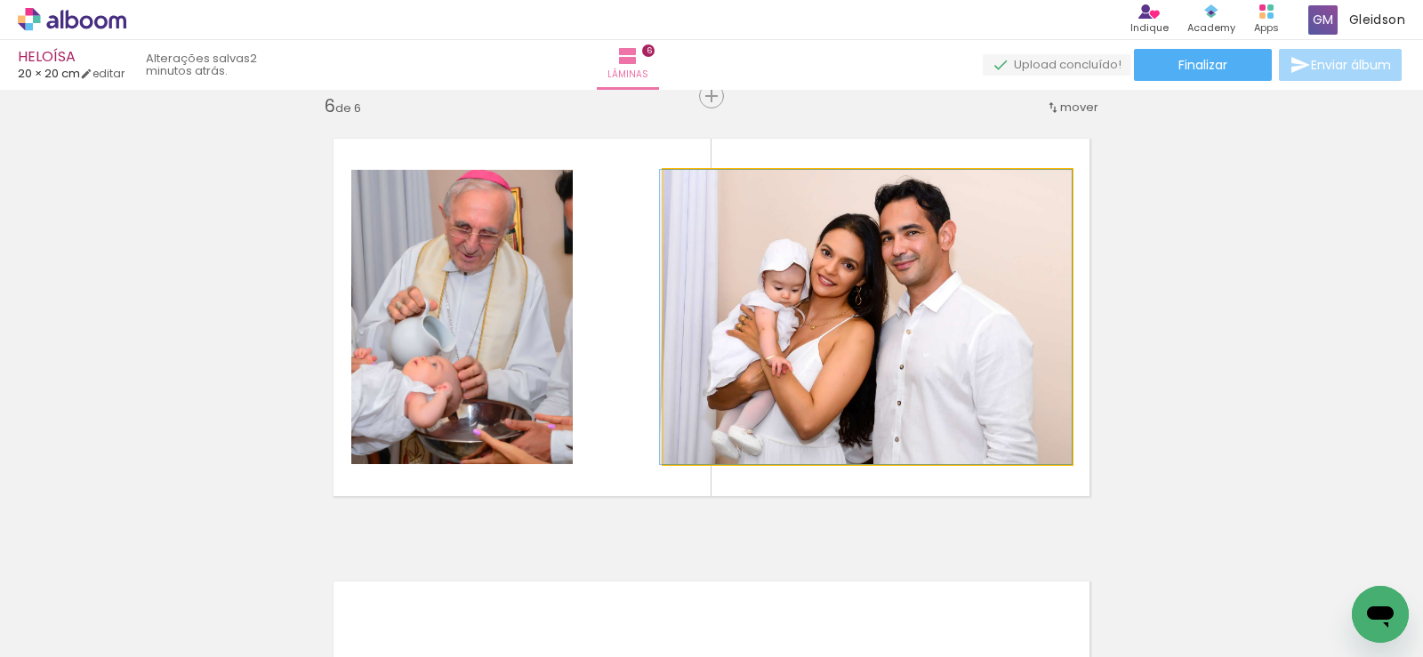
click at [711, 308] on quentale-photo at bounding box center [867, 317] width 408 height 294
click at [708, 307] on quentale-photo at bounding box center [867, 317] width 408 height 294
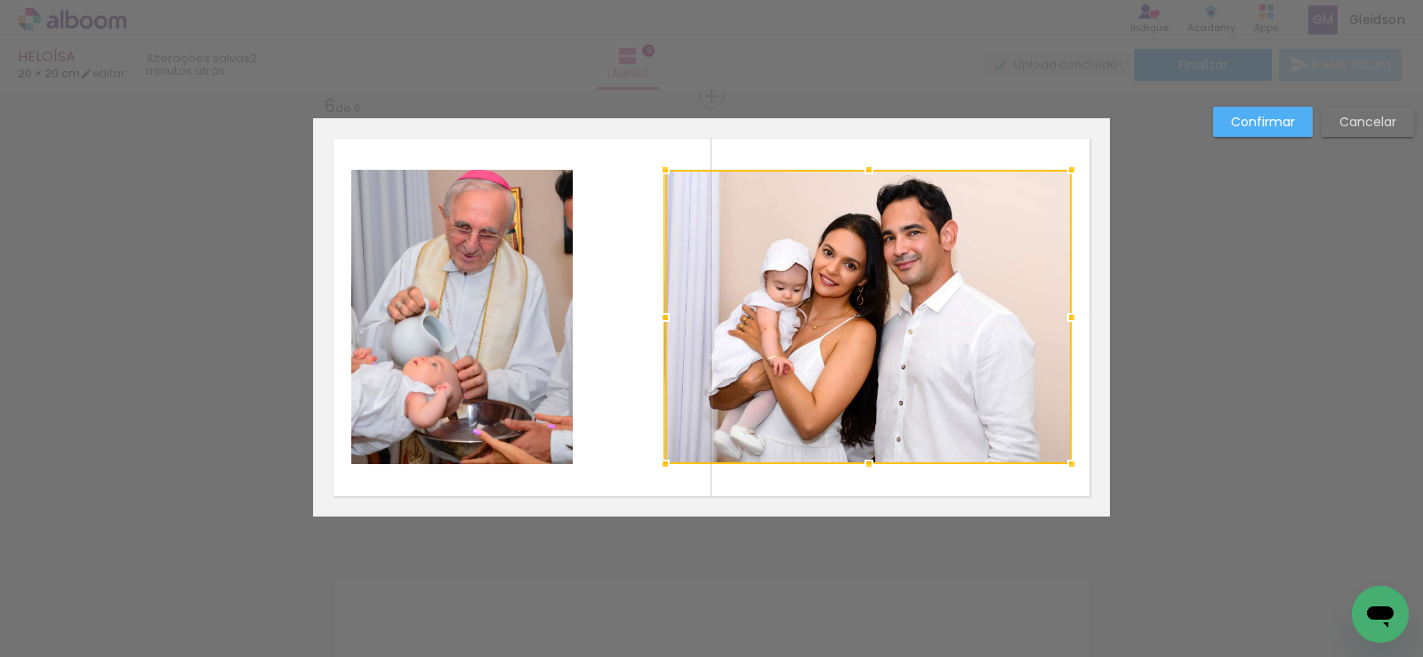
drag, startPoint x: 655, startPoint y: 315, endPoint x: 612, endPoint y: 317, distance: 42.7
click at [612, 317] on album-spread "6 de 6" at bounding box center [711, 317] width 797 height 398
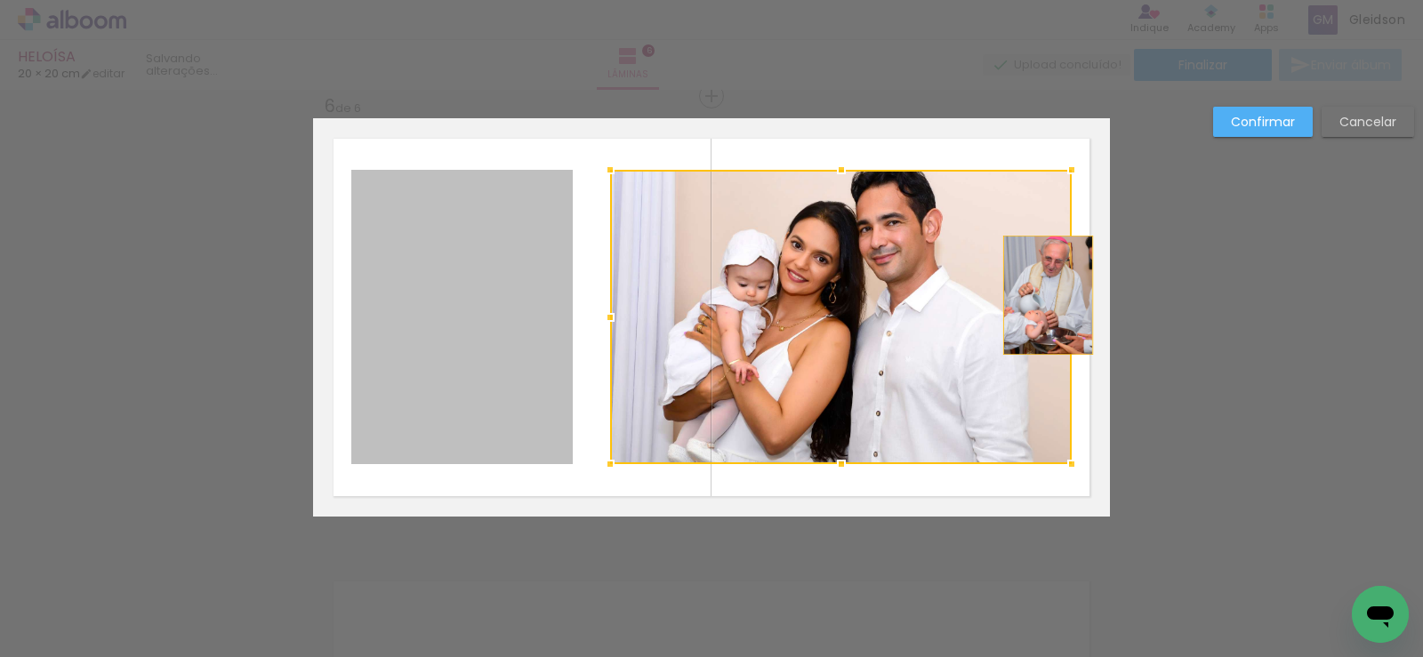
drag, startPoint x: 482, startPoint y: 287, endPoint x: 1038, endPoint y: 296, distance: 555.9
click at [1038, 296] on album-spread "6 de 6" at bounding box center [711, 317] width 797 height 398
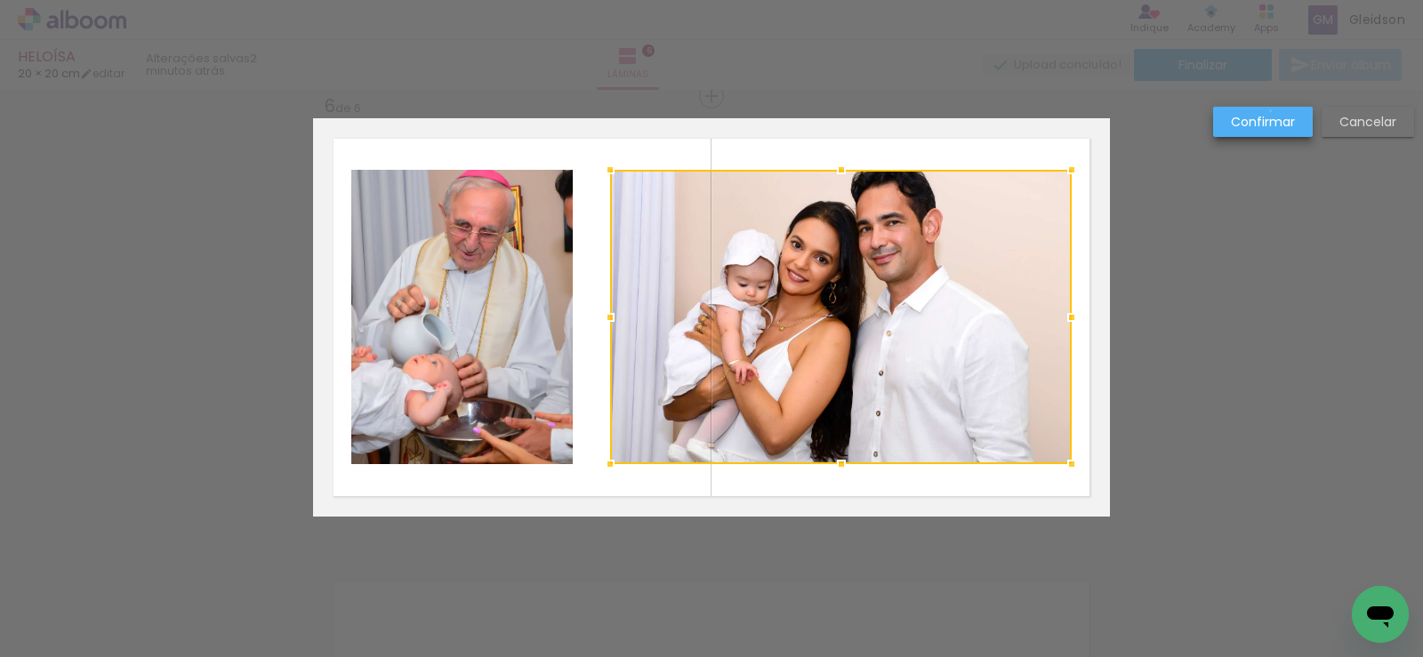
click at [1271, 111] on paper-button "Confirmar" at bounding box center [1263, 122] width 100 height 30
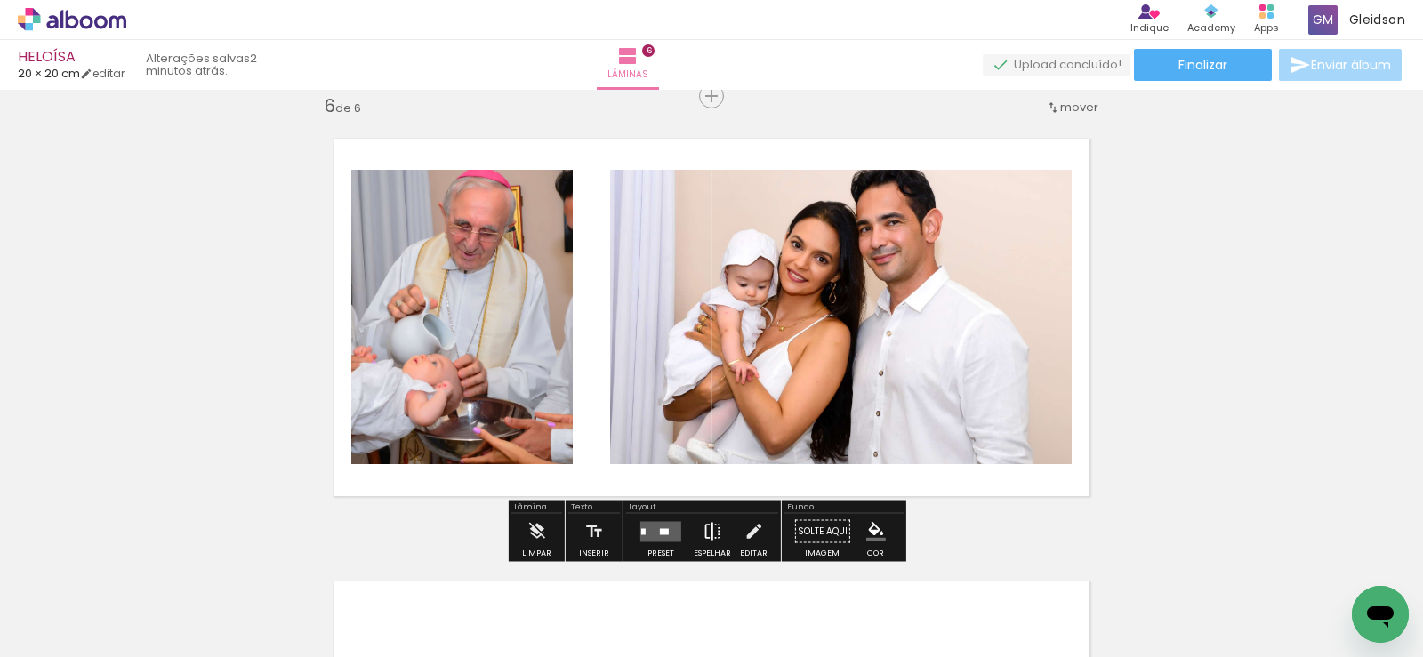
click at [705, 523] on iron-icon at bounding box center [713, 532] width 20 height 36
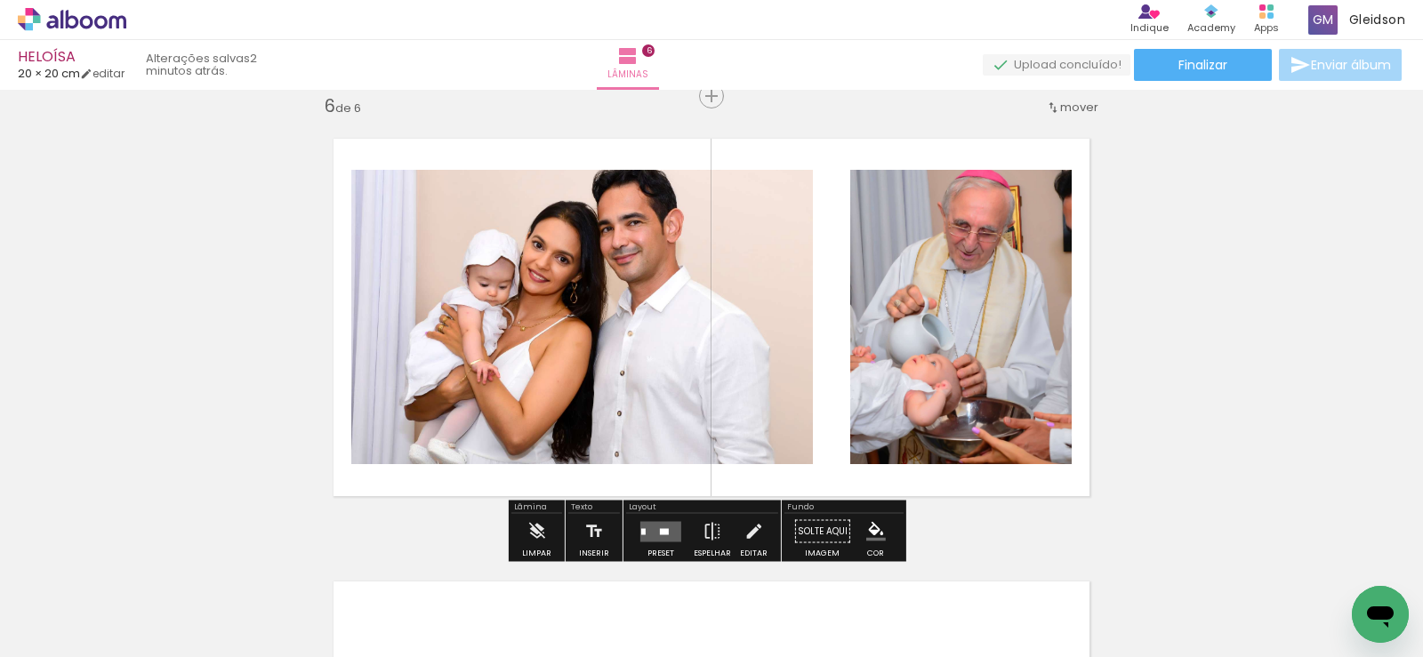
click at [601, 305] on quentale-photo at bounding box center [582, 317] width 462 height 294
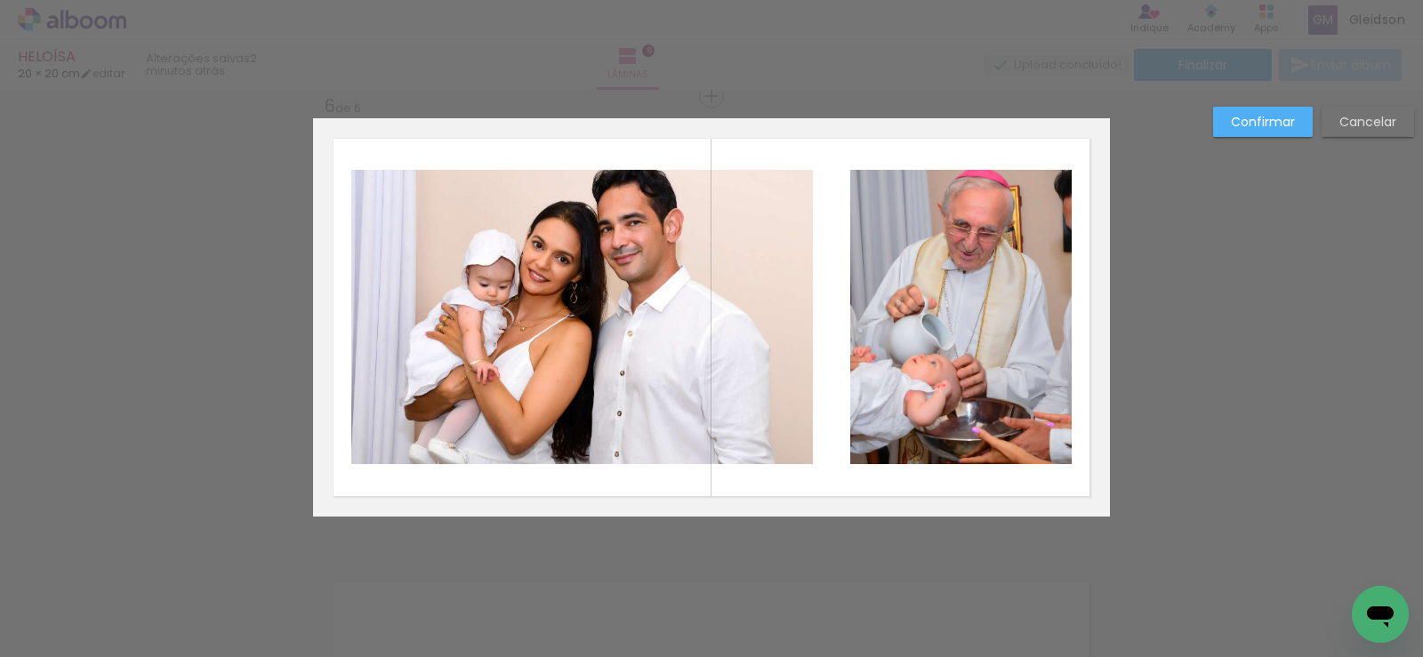
click at [470, 311] on quentale-photo at bounding box center [582, 317] width 462 height 294
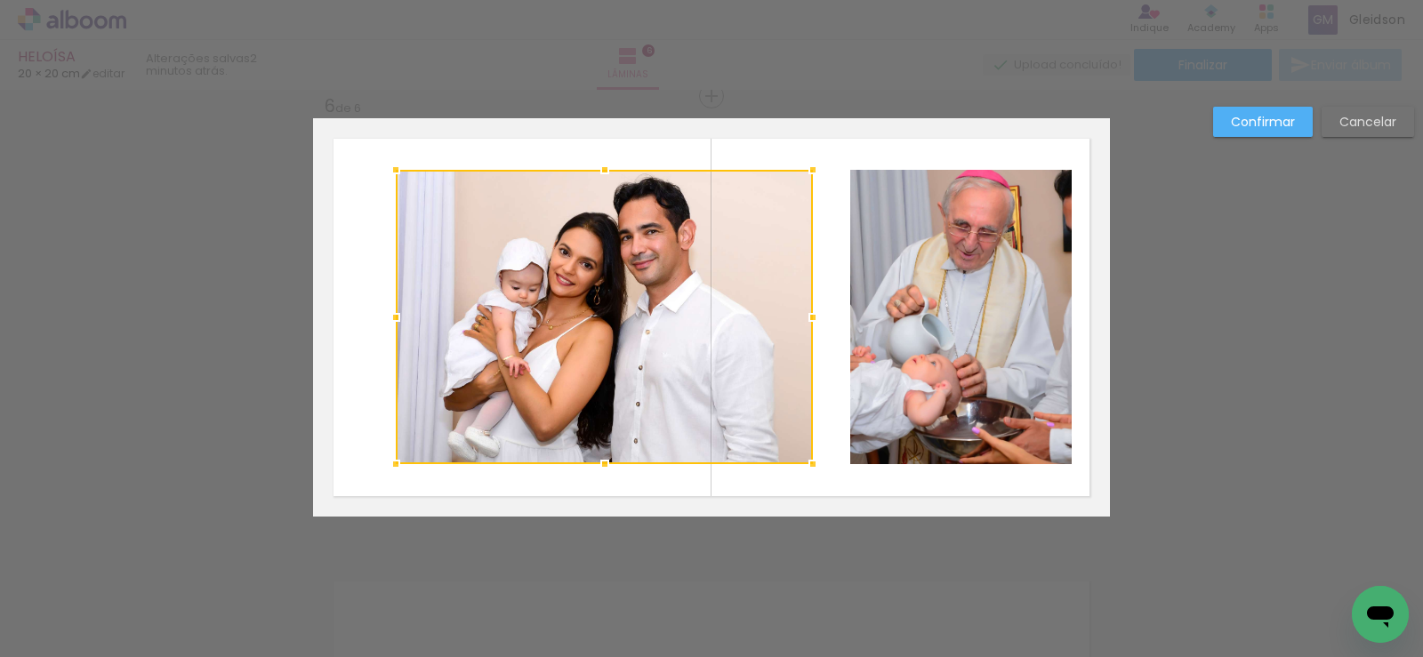
drag, startPoint x: 350, startPoint y: 317, endPoint x: 394, endPoint y: 322, distance: 44.8
click at [394, 322] on div at bounding box center [396, 318] width 36 height 36
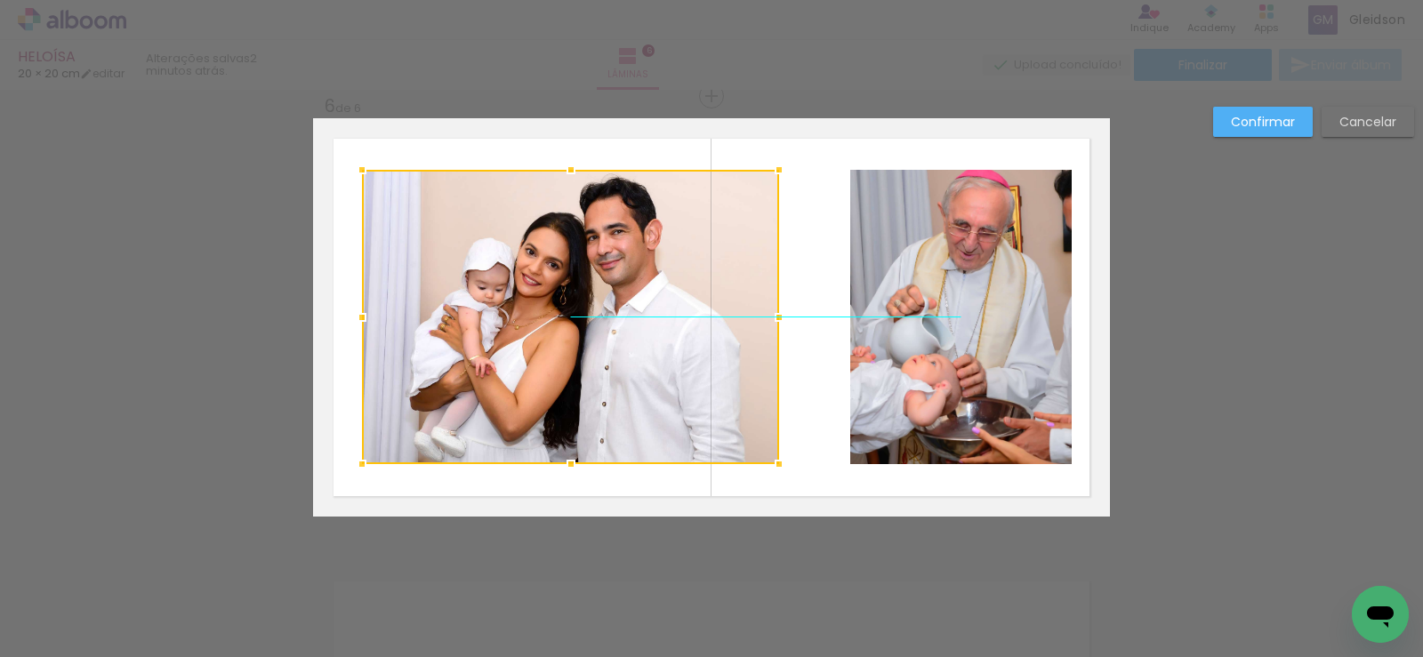
drag, startPoint x: 608, startPoint y: 370, endPoint x: 575, endPoint y: 370, distance: 33.8
click at [575, 370] on div at bounding box center [570, 317] width 417 height 294
click at [0, 0] on slot "Confirmar" at bounding box center [0, 0] width 0 height 0
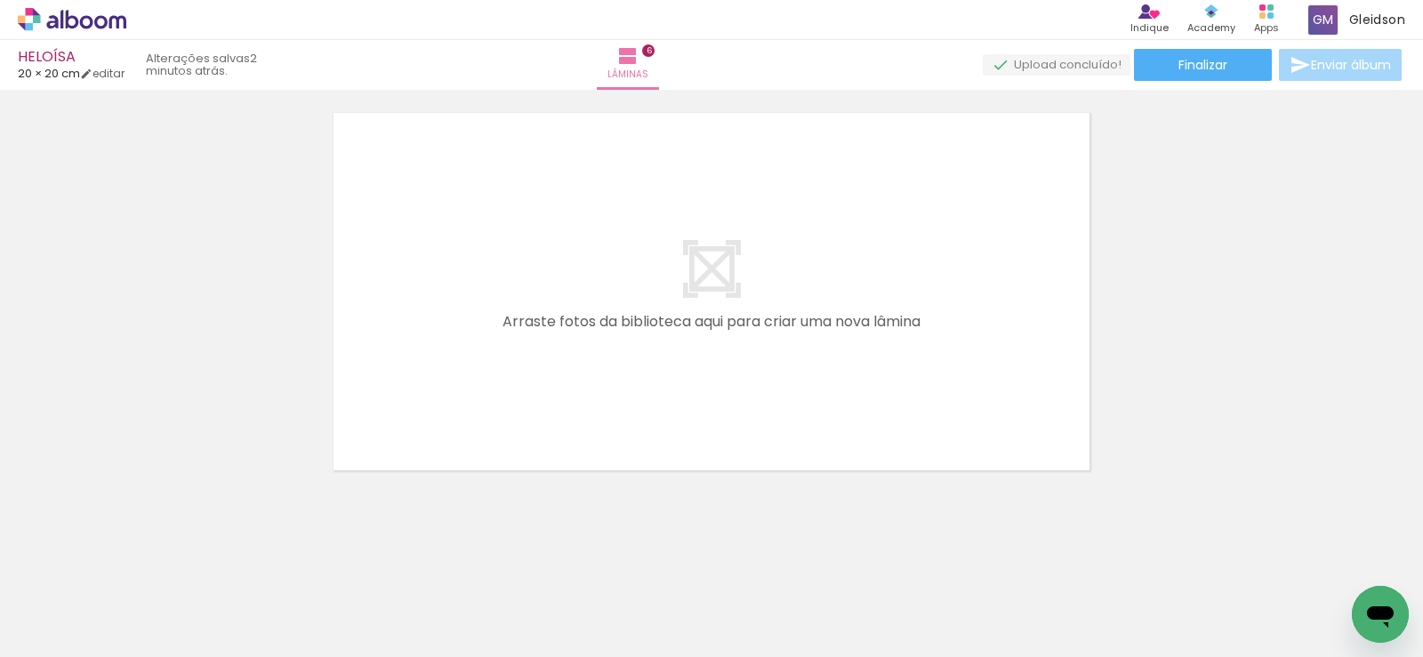
scroll to position [2713, 0]
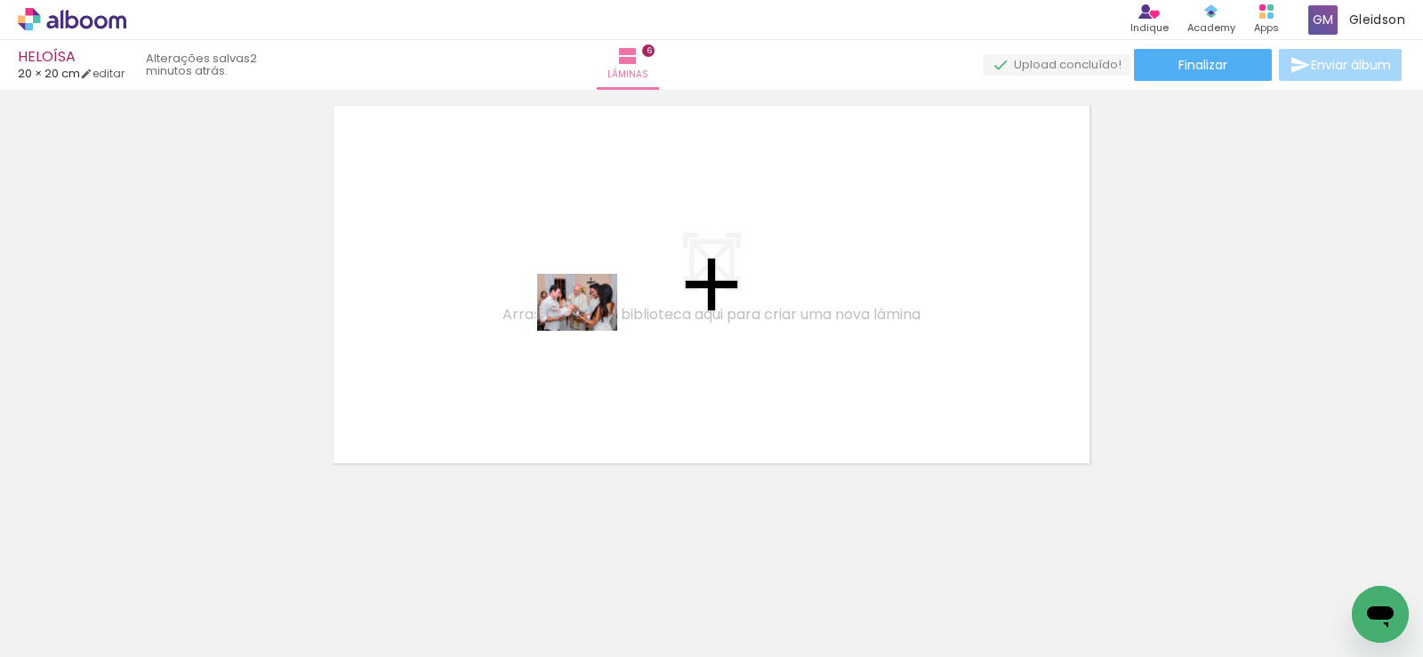
drag, startPoint x: 907, startPoint y: 610, endPoint x: 574, endPoint y: 322, distance: 440.7
click at [532, 294] on quentale-workspace at bounding box center [711, 328] width 1423 height 657
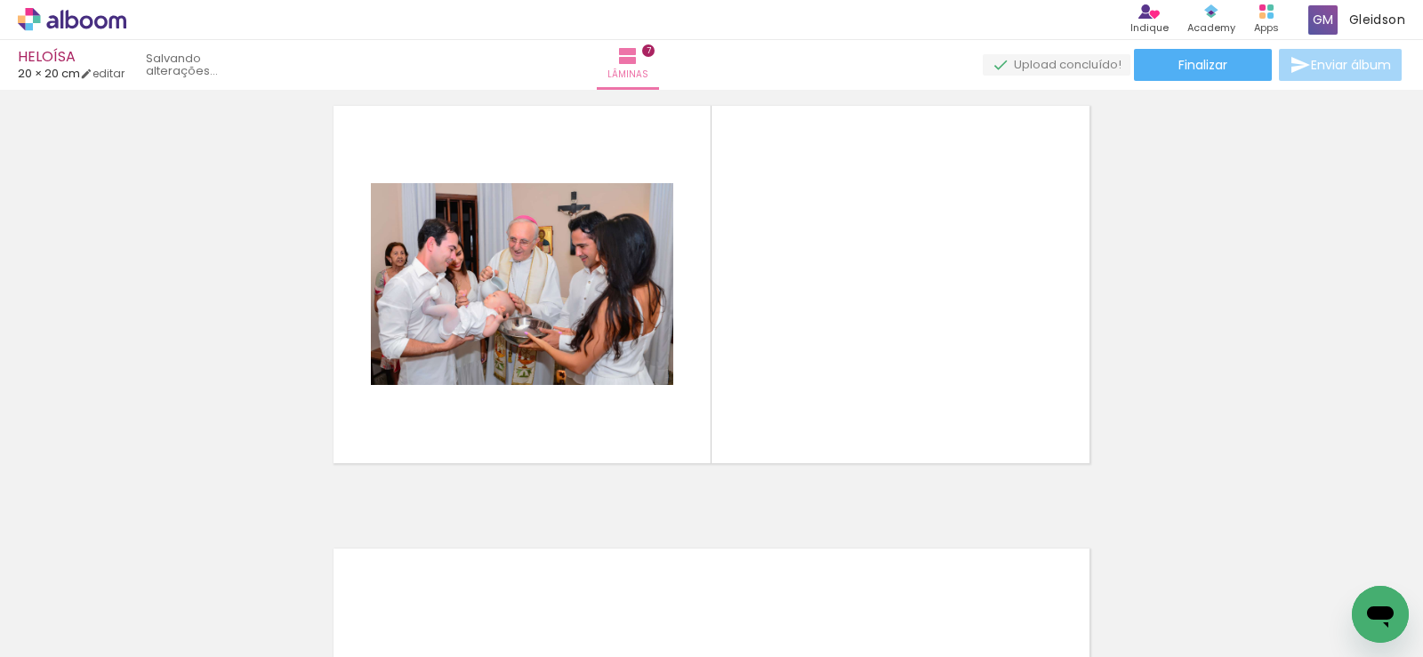
scroll to position [2681, 0]
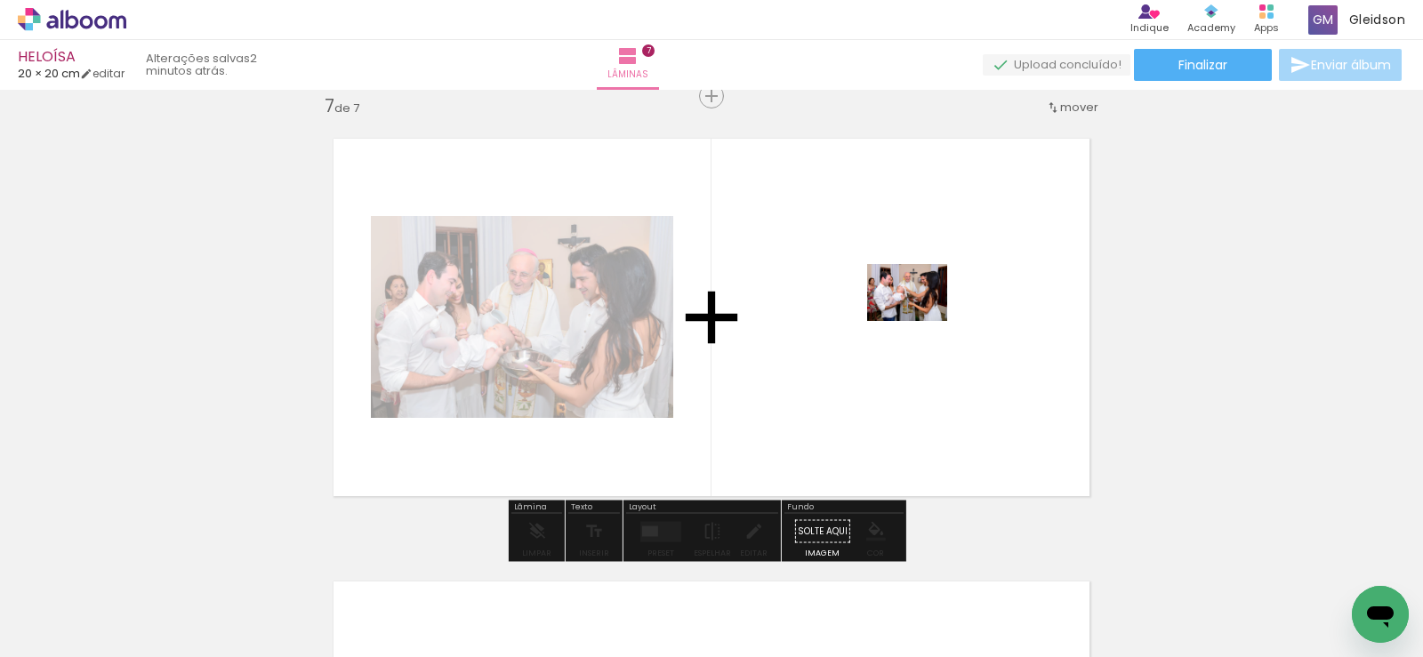
drag, startPoint x: 1031, startPoint y: 603, endPoint x: 920, endPoint y: 317, distance: 307.2
click at [920, 317] on quentale-workspace at bounding box center [711, 328] width 1423 height 657
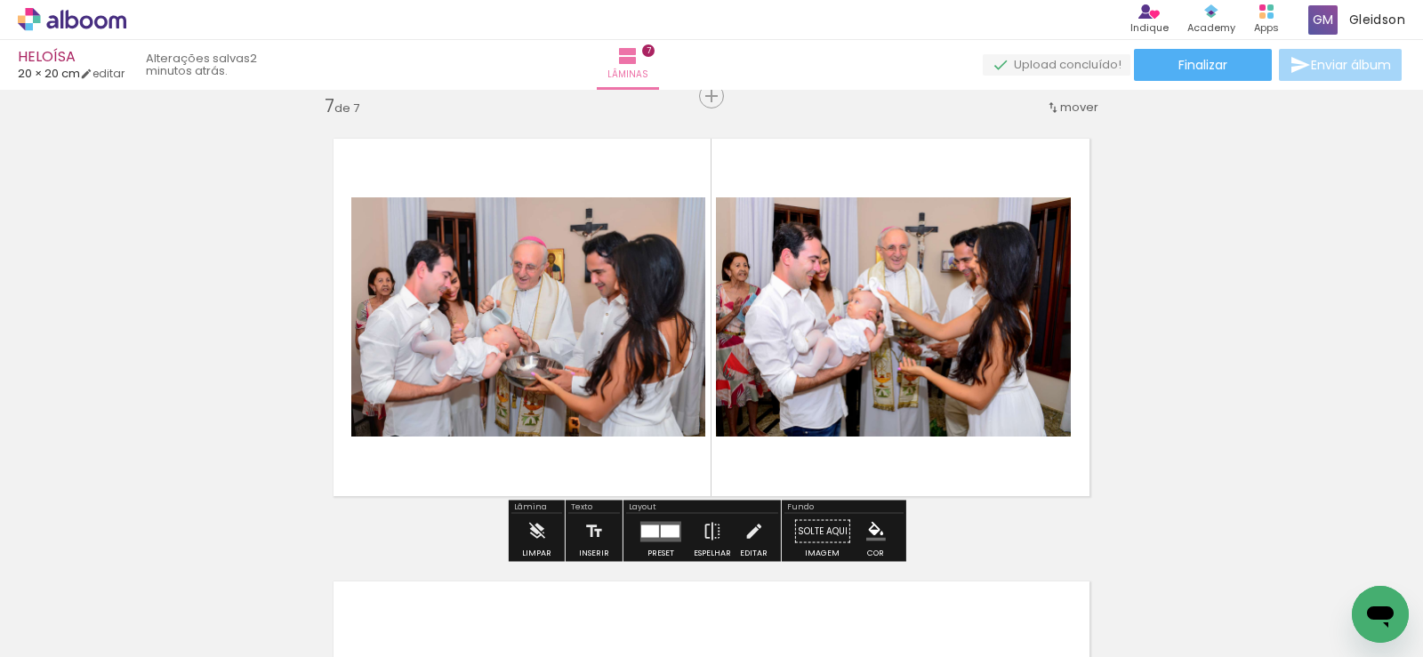
click at [664, 526] on div at bounding box center [670, 531] width 19 height 12
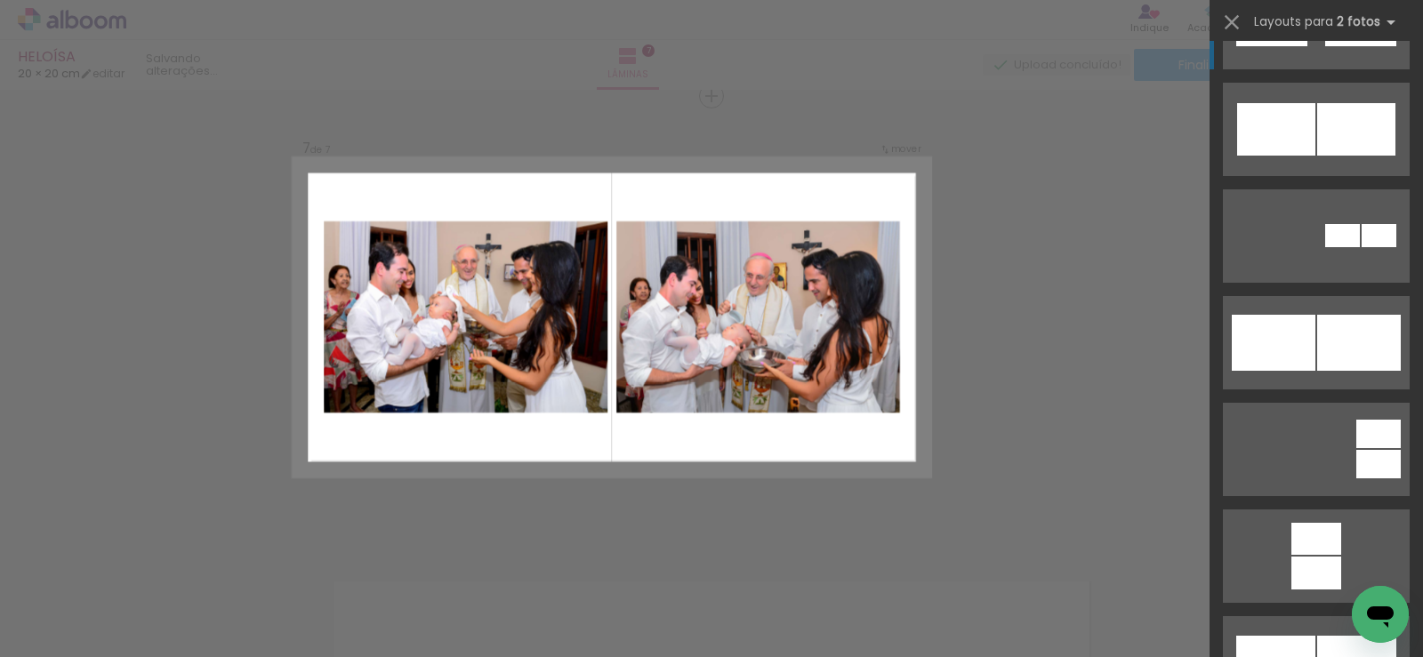
scroll to position [1245, 0]
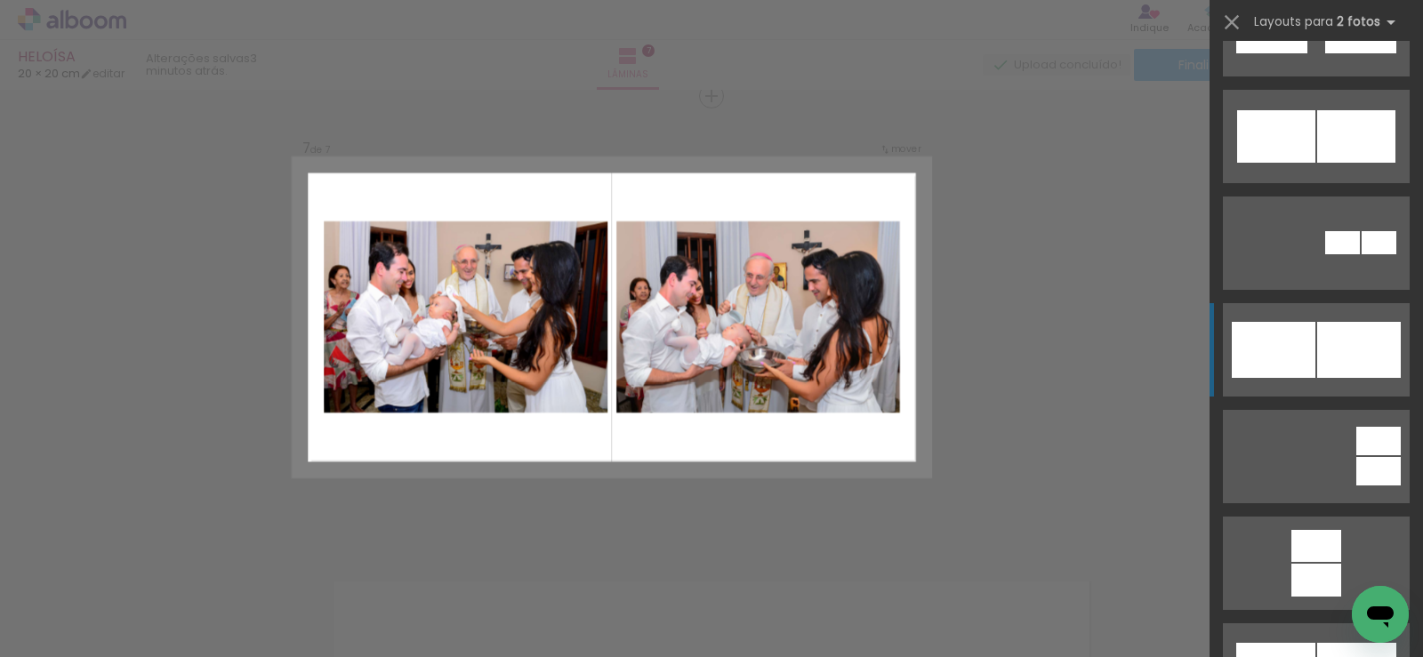
click at [1325, 254] on div at bounding box center [1342, 242] width 35 height 23
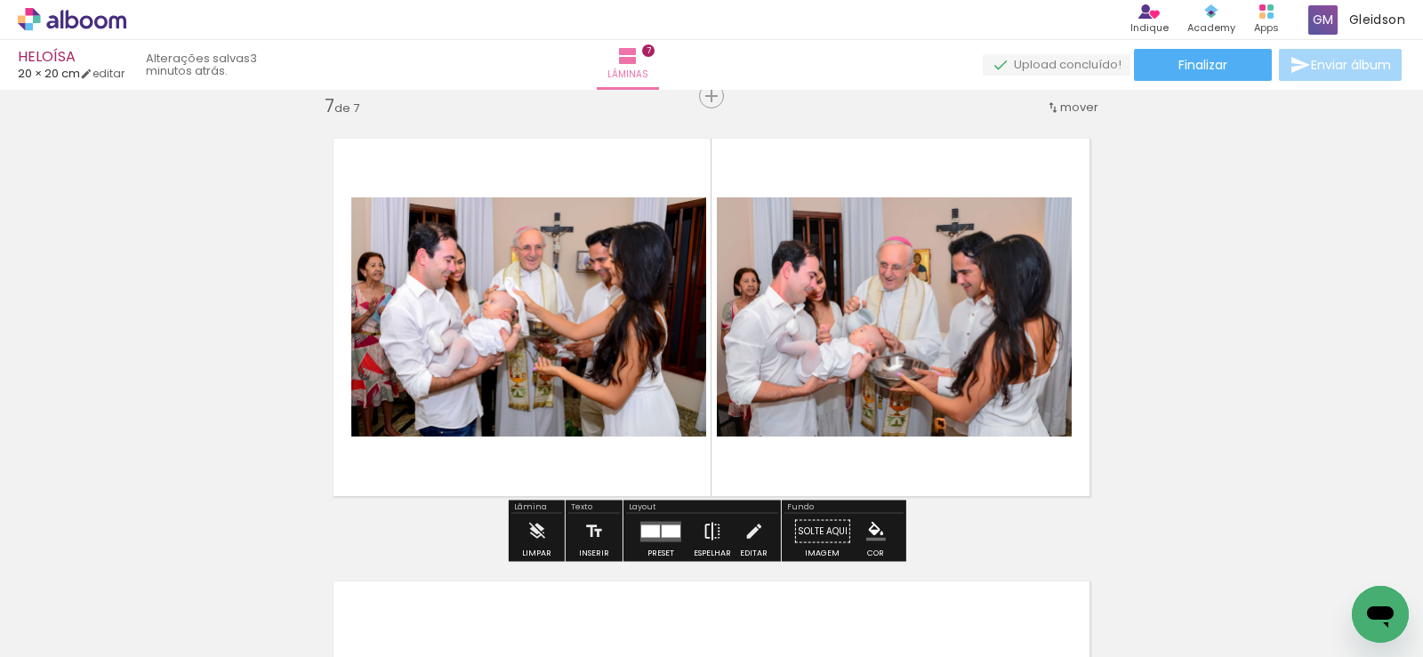
click at [711, 526] on iron-icon at bounding box center [713, 532] width 20 height 36
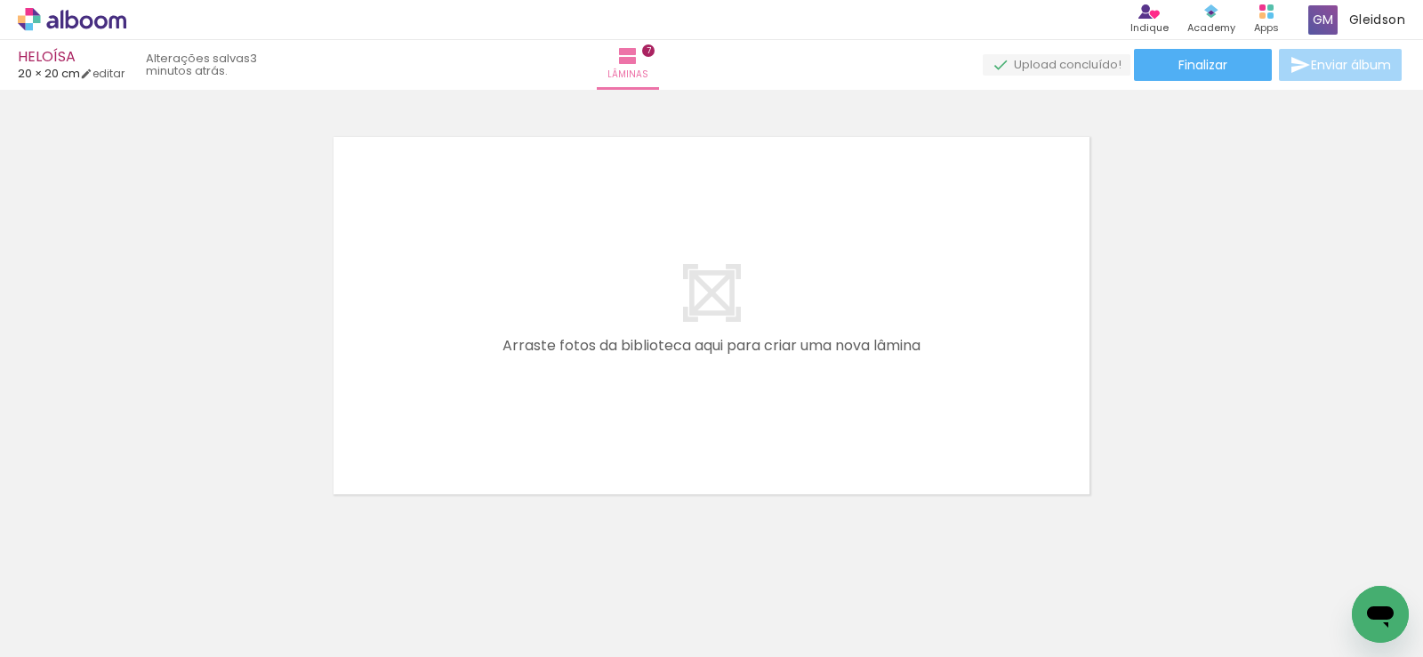
scroll to position [0, 1665]
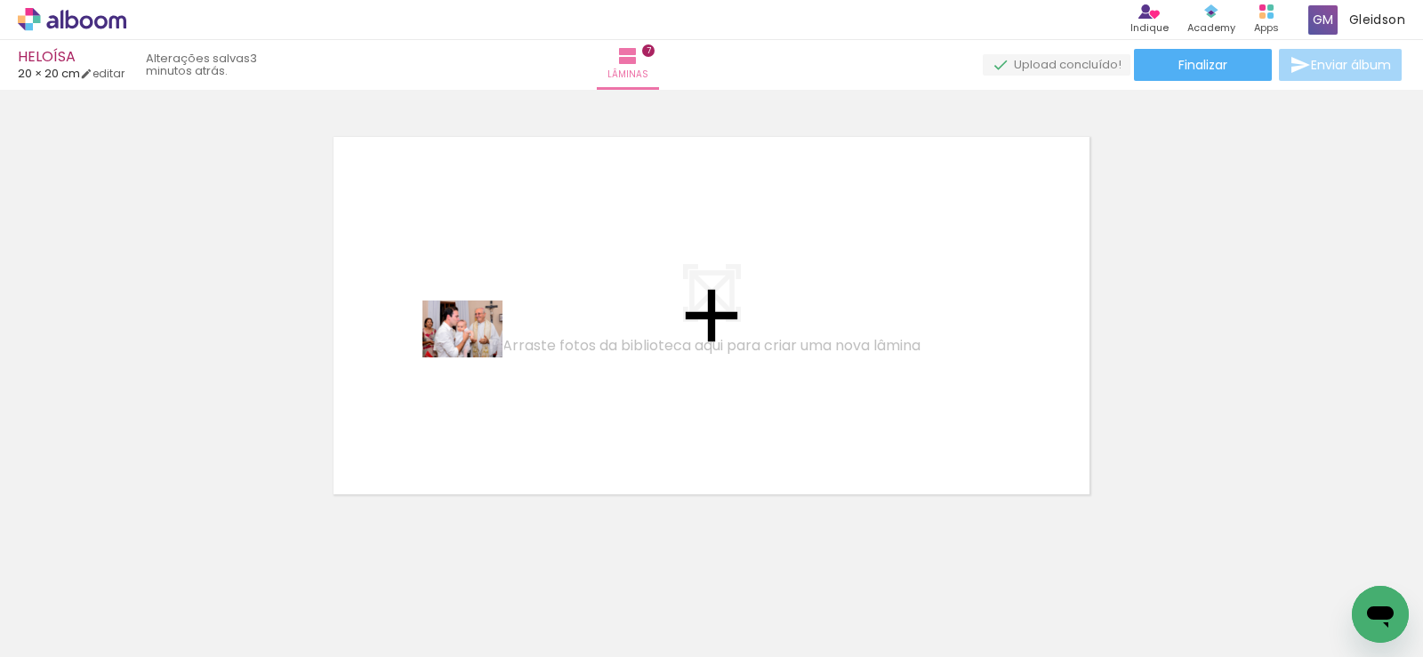
drag, startPoint x: 338, startPoint y: 615, endPoint x: 476, endPoint y: 354, distance: 294.8
click at [476, 354] on quentale-workspace at bounding box center [711, 328] width 1423 height 657
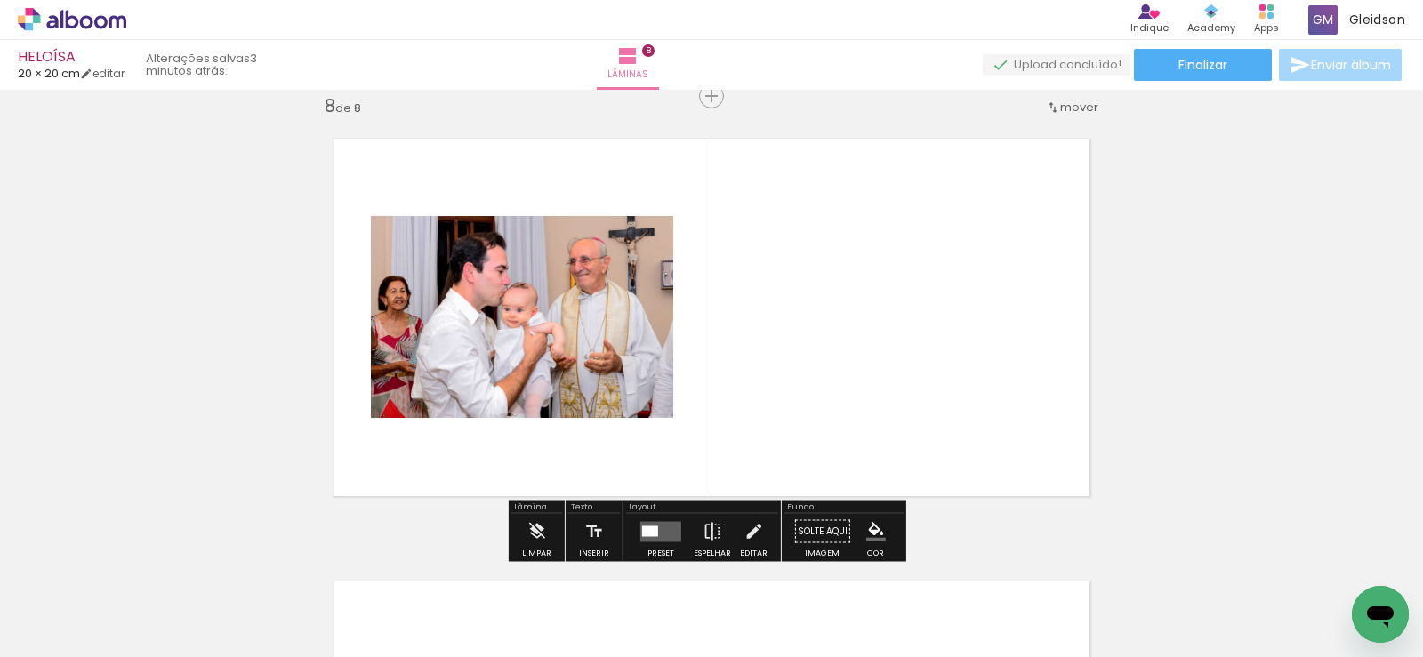
scroll to position [3123, 0]
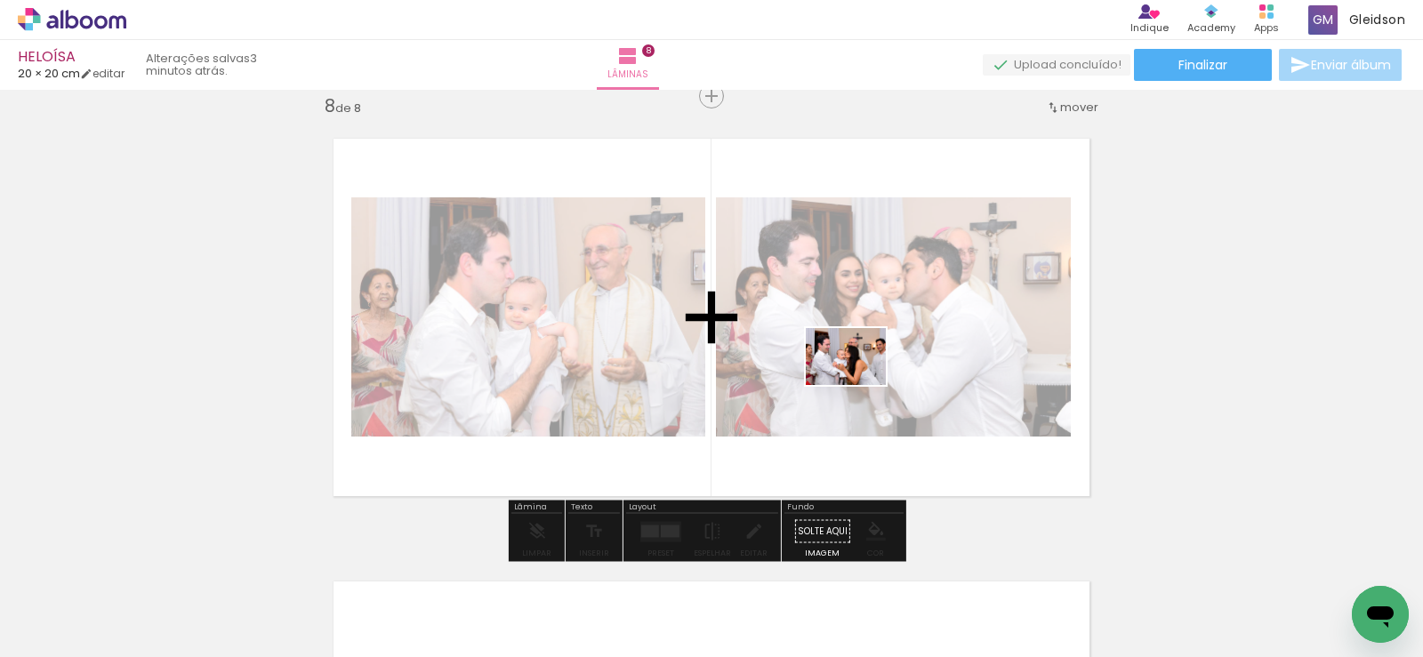
scroll to position [0, 1665]
drag, startPoint x: 566, startPoint y: 583, endPoint x: 864, endPoint y: 376, distance: 362.9
click at [864, 376] on quentale-workspace at bounding box center [711, 328] width 1423 height 657
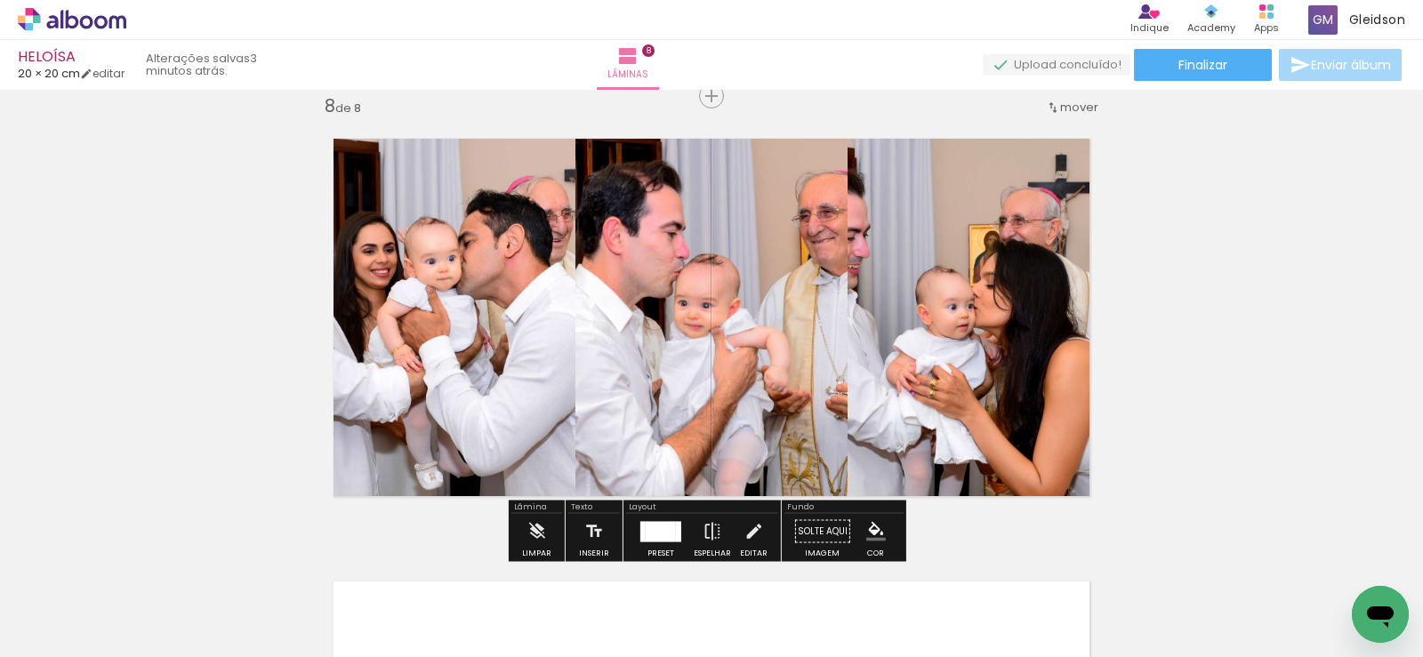
click at [646, 529] on div at bounding box center [661, 531] width 30 height 20
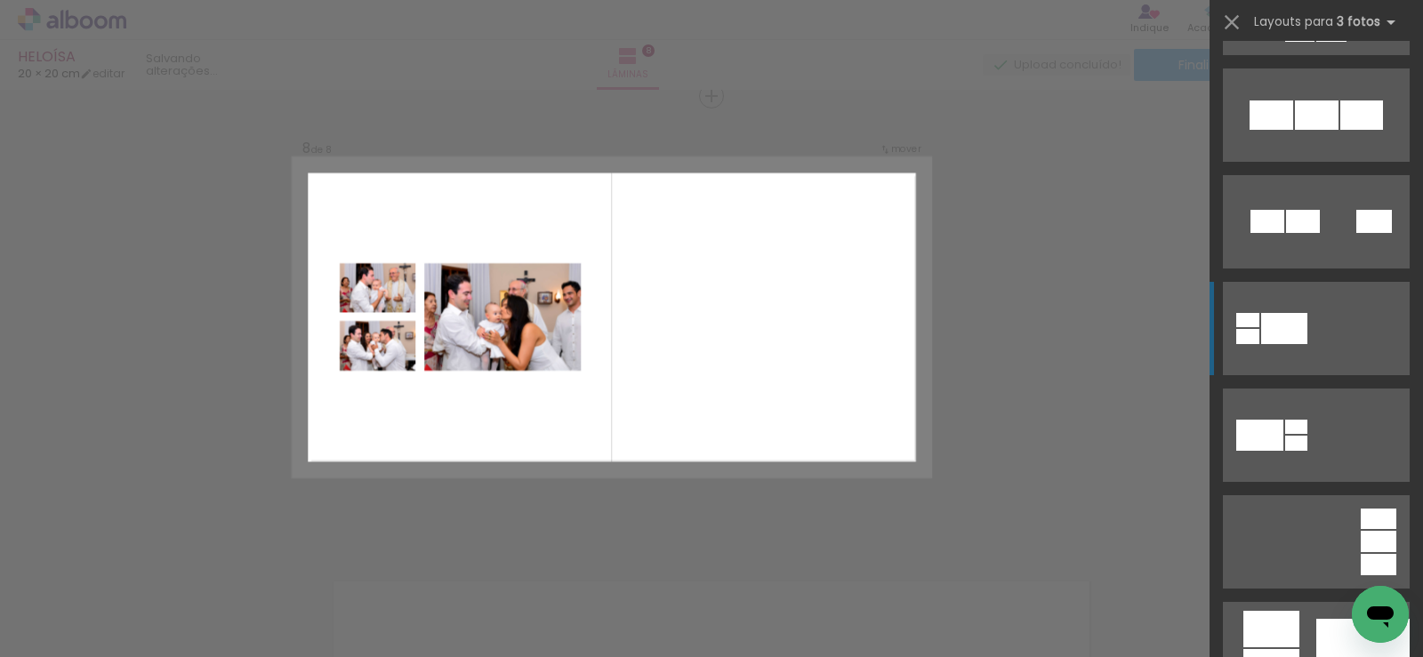
scroll to position [356, 0]
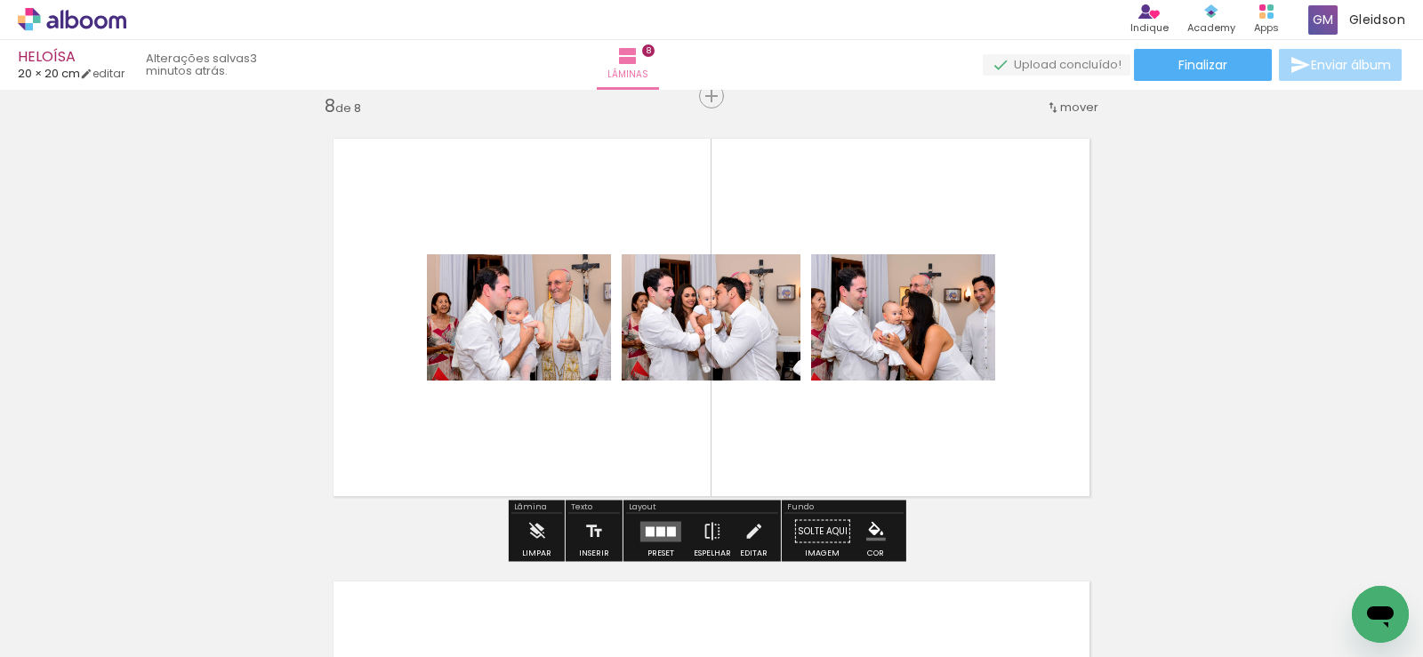
click at [651, 529] on quentale-layouter at bounding box center [660, 531] width 41 height 20
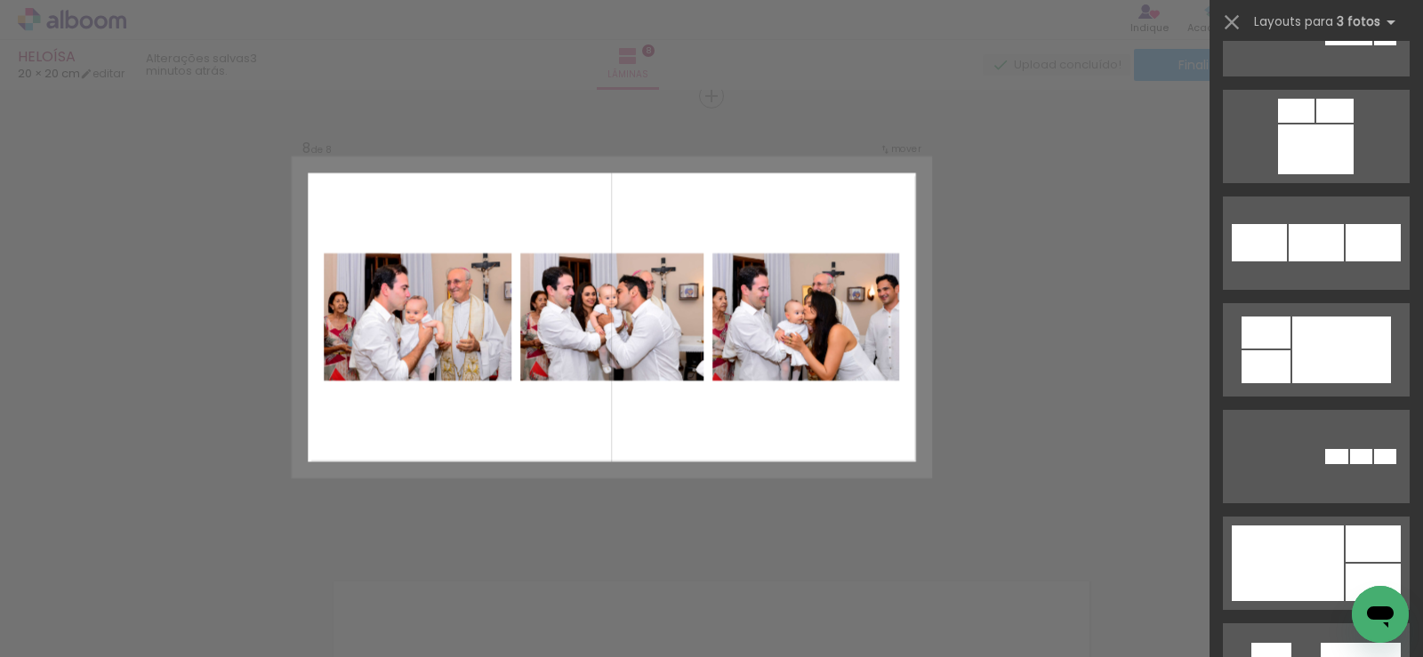
scroll to position [2010, 0]
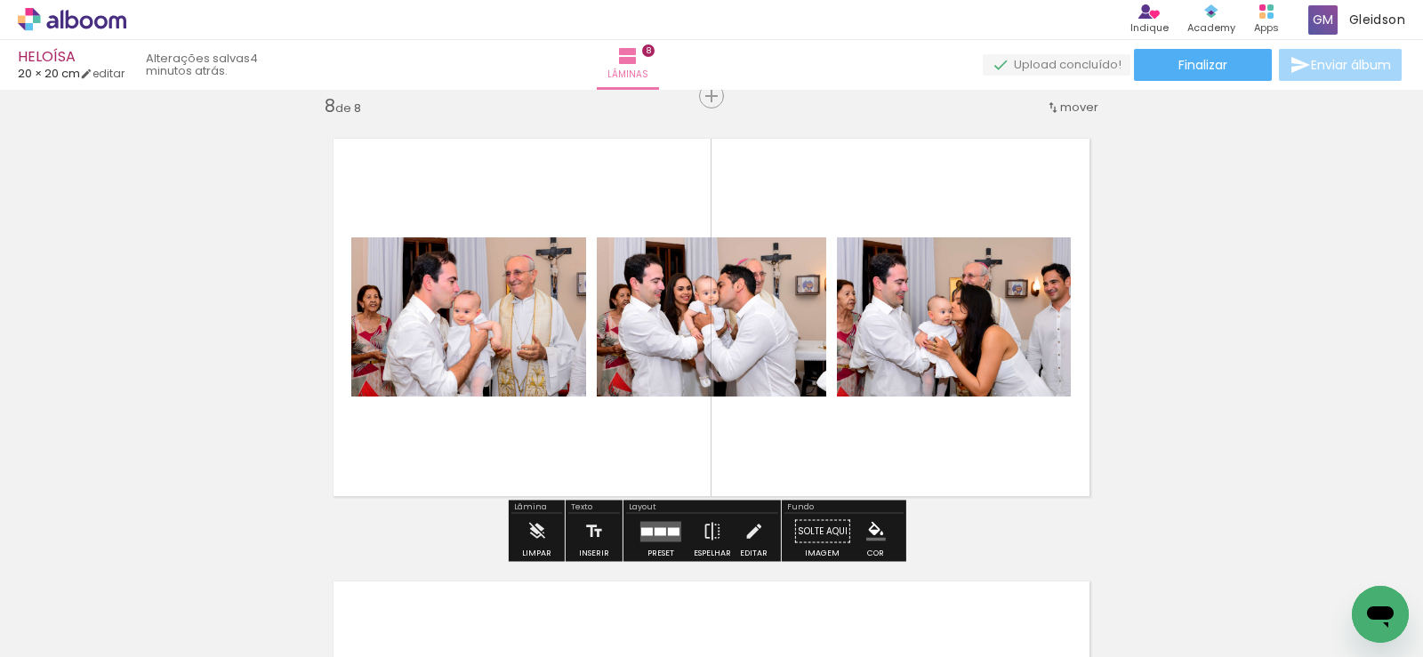
click at [668, 529] on div at bounding box center [674, 531] width 12 height 8
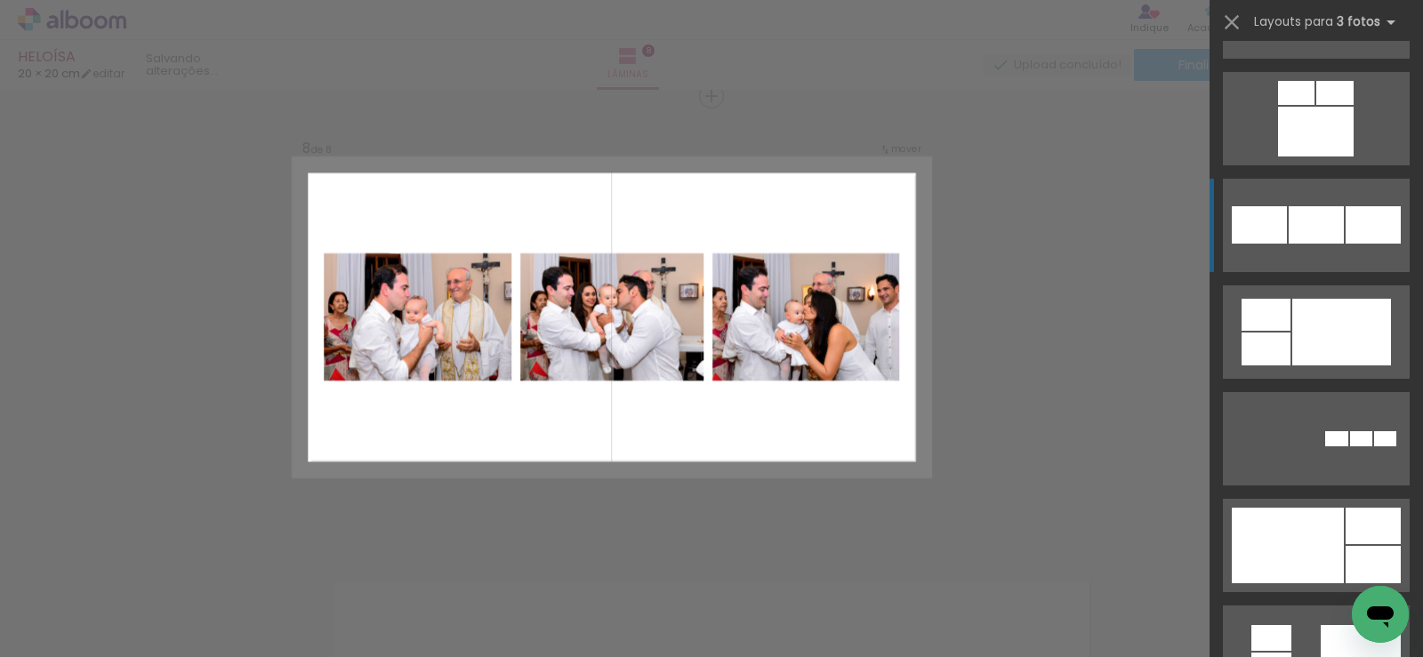
scroll to position [2134, 0]
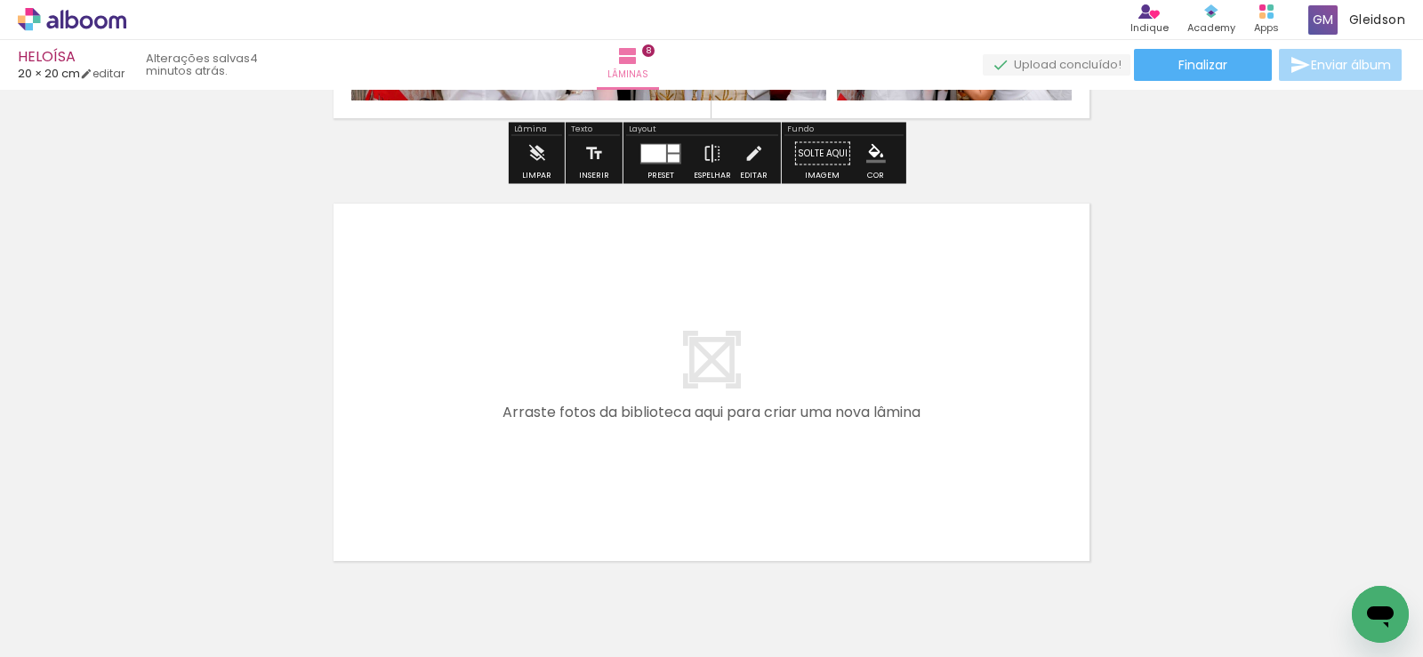
scroll to position [3568, 0]
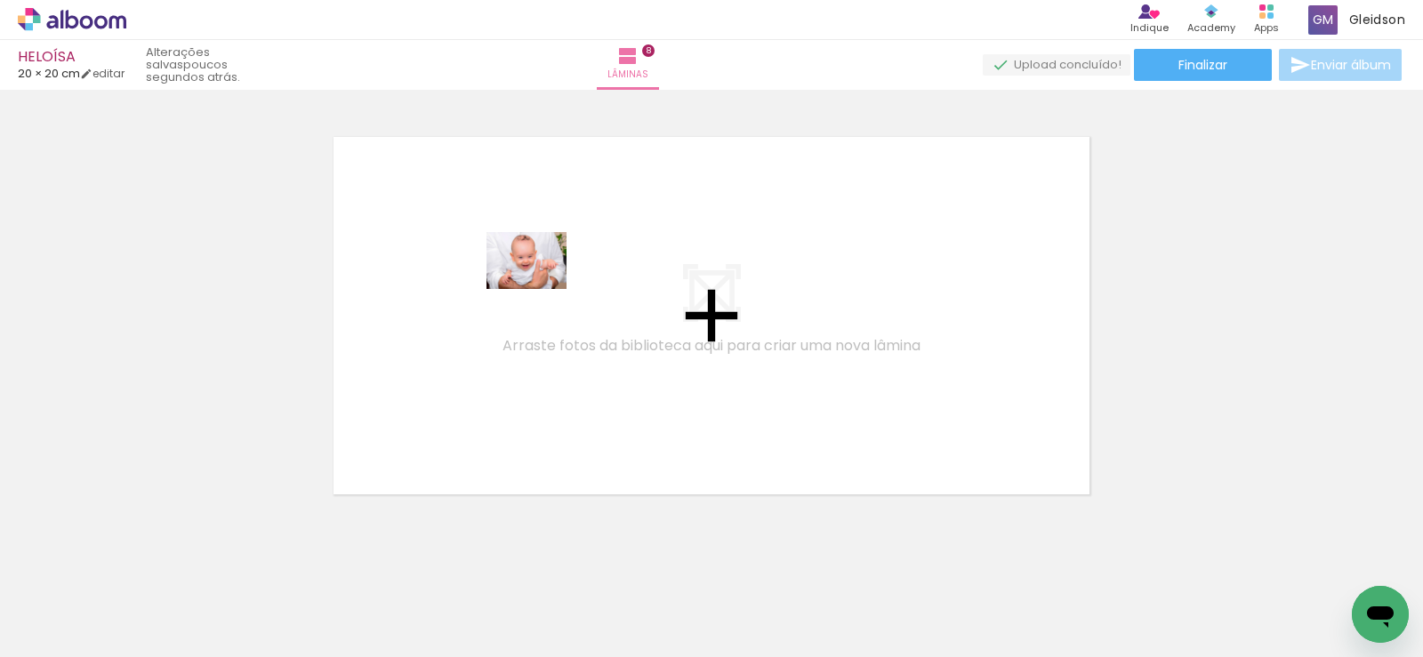
drag, startPoint x: 607, startPoint y: 607, endPoint x: 808, endPoint y: 601, distance: 201.1
click at [529, 261] on quentale-workspace at bounding box center [711, 328] width 1423 height 657
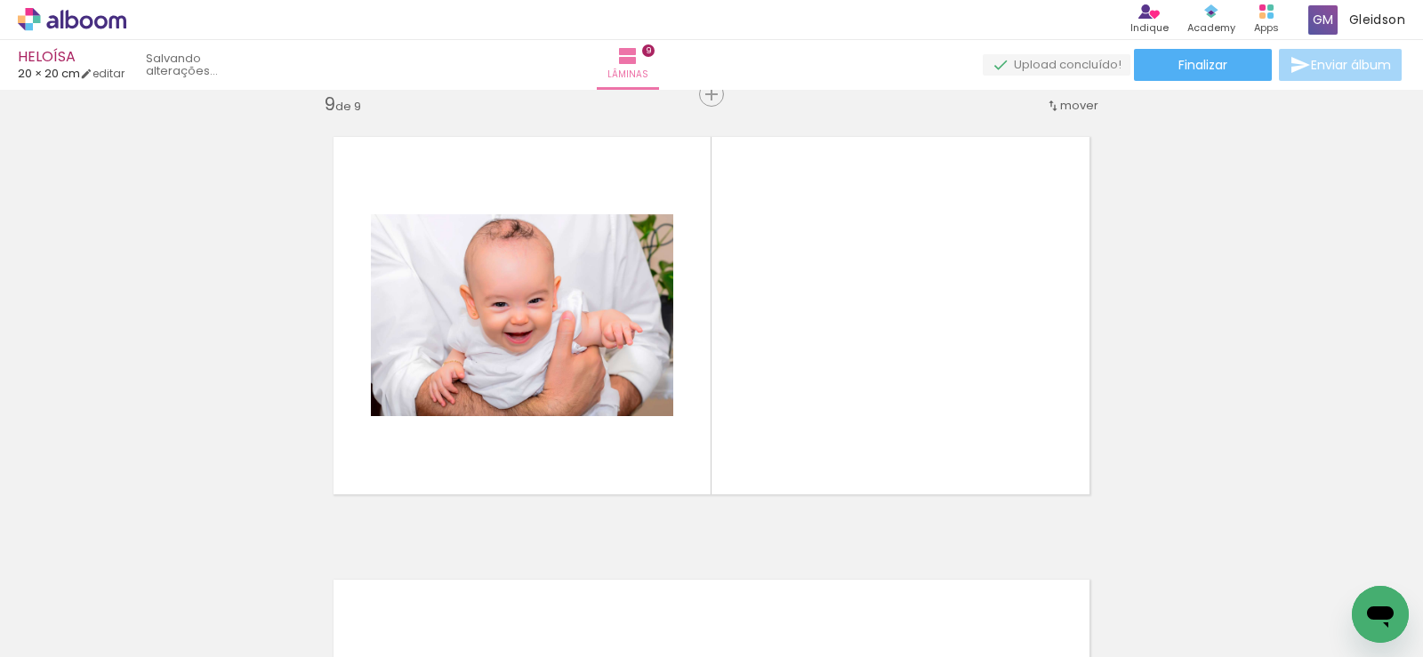
scroll to position [3566, 0]
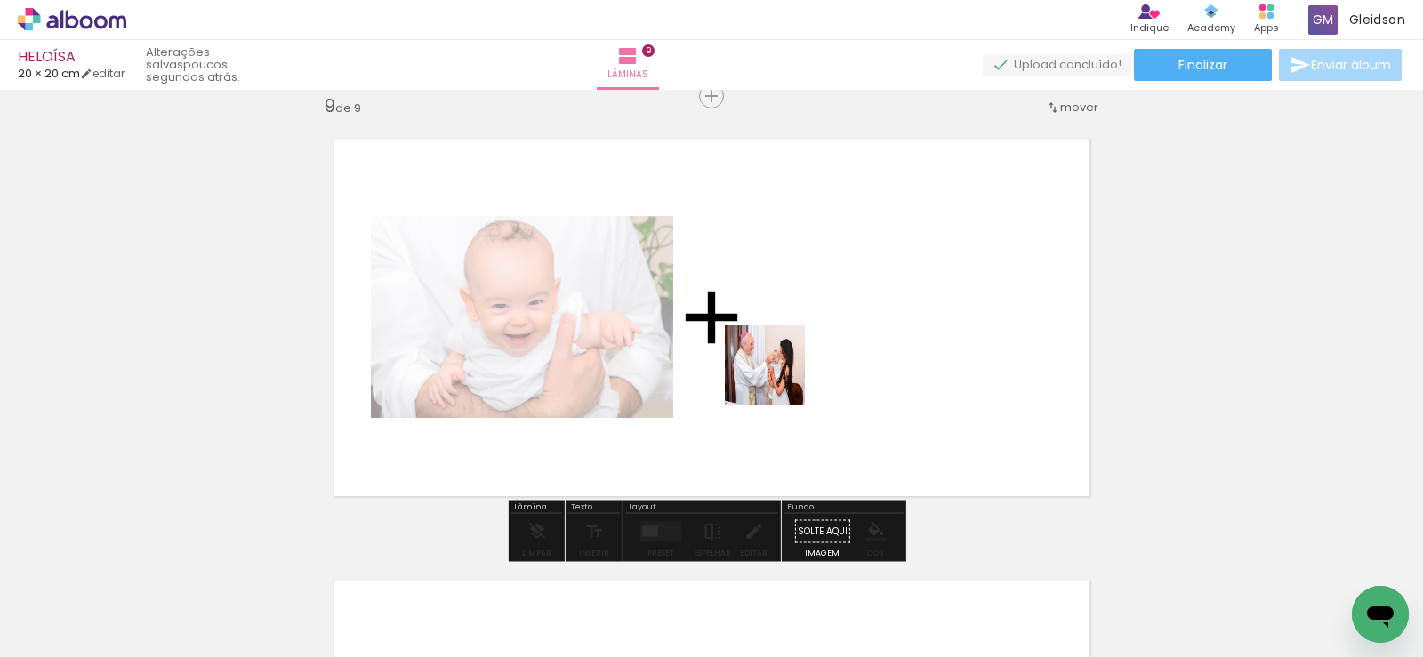
drag, startPoint x: 736, startPoint y: 546, endPoint x: 821, endPoint y: 485, distance: 105.1
click at [779, 366] on quentale-workspace at bounding box center [711, 328] width 1423 height 657
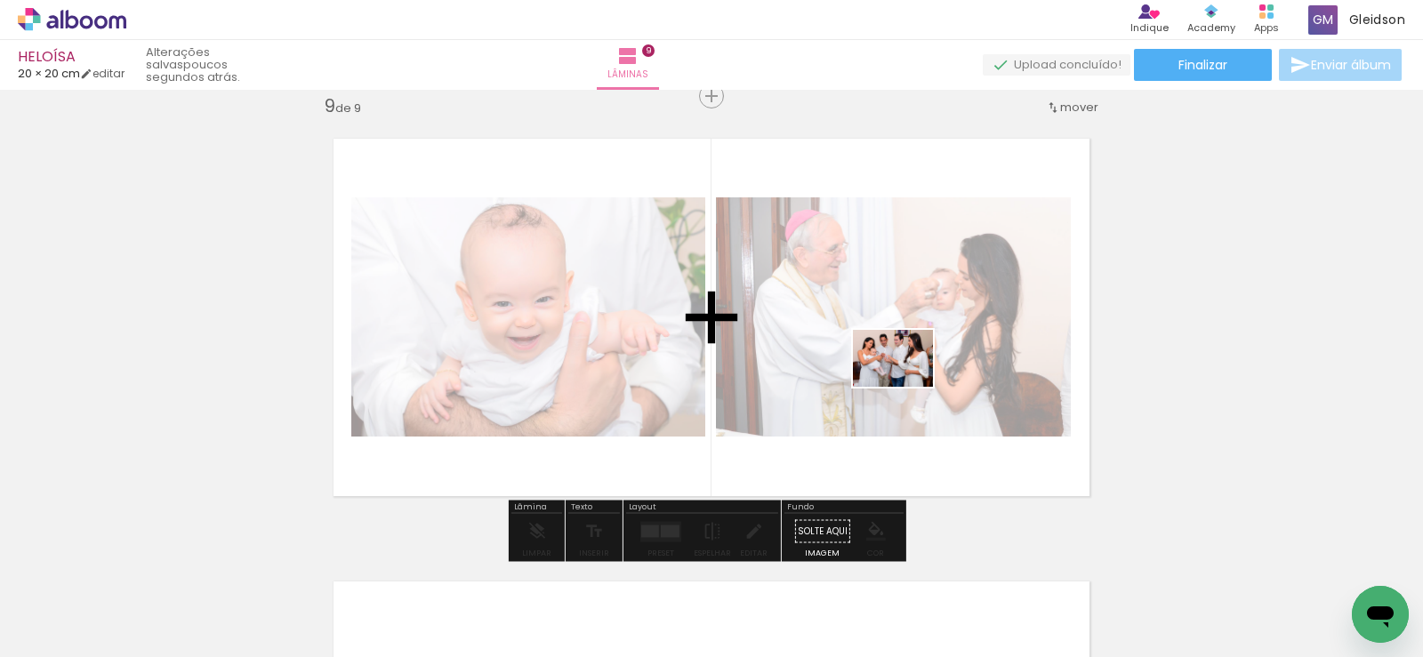
drag, startPoint x: 872, startPoint y: 479, endPoint x: 906, endPoint y: 383, distance: 101.8
click at [906, 383] on quentale-workspace at bounding box center [711, 328] width 1423 height 657
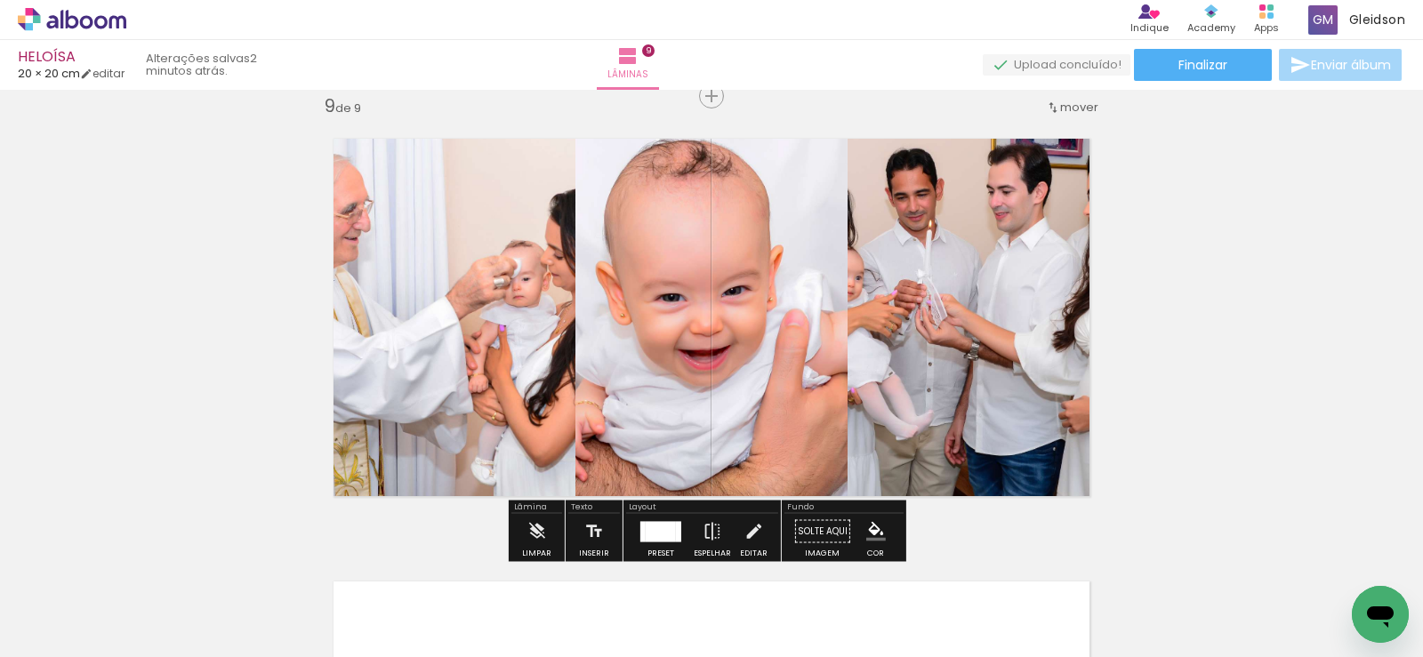
click at [656, 536] on div at bounding box center [661, 531] width 30 height 20
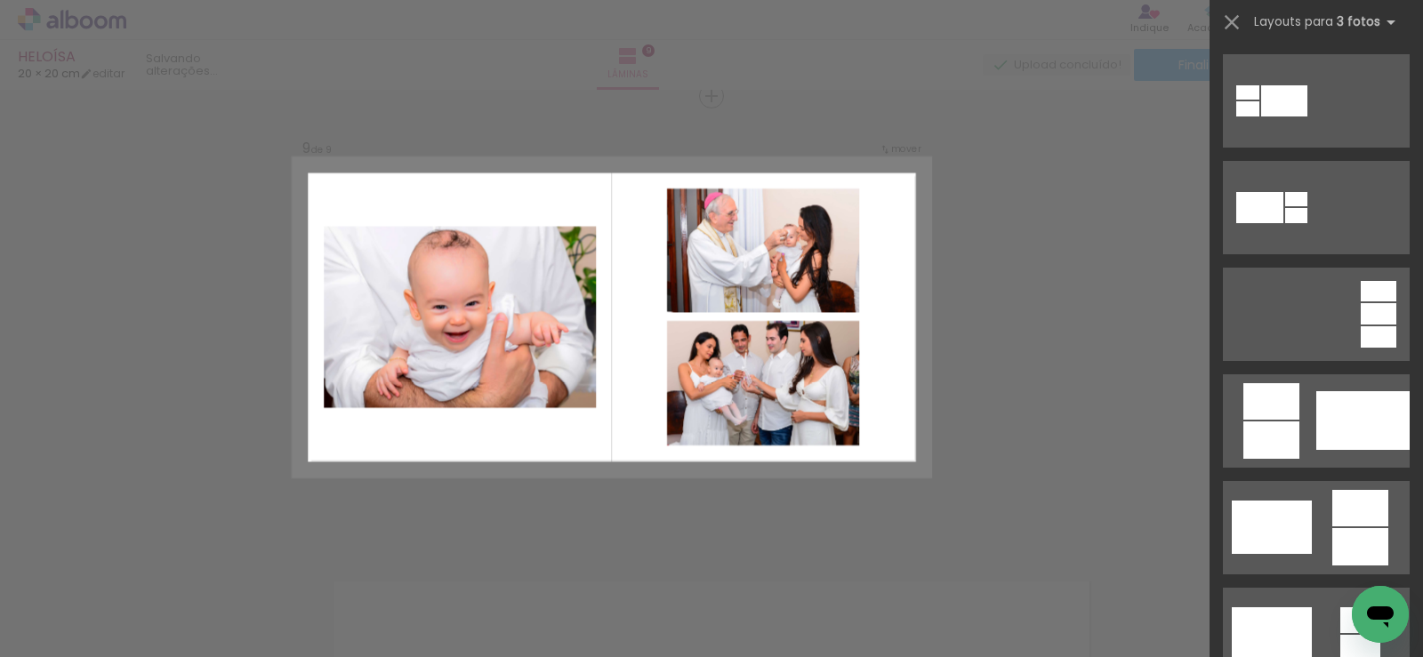
scroll to position [711, 0]
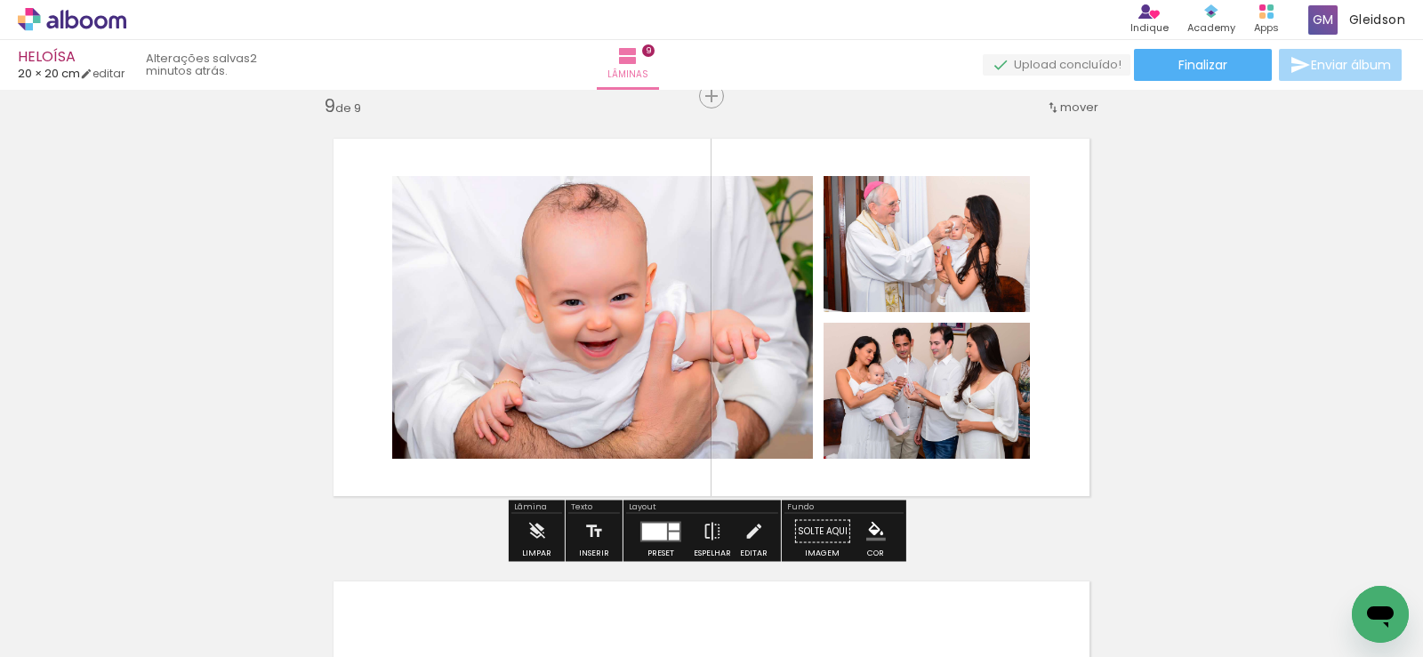
click at [581, 305] on quentale-photo at bounding box center [602, 317] width 421 height 283
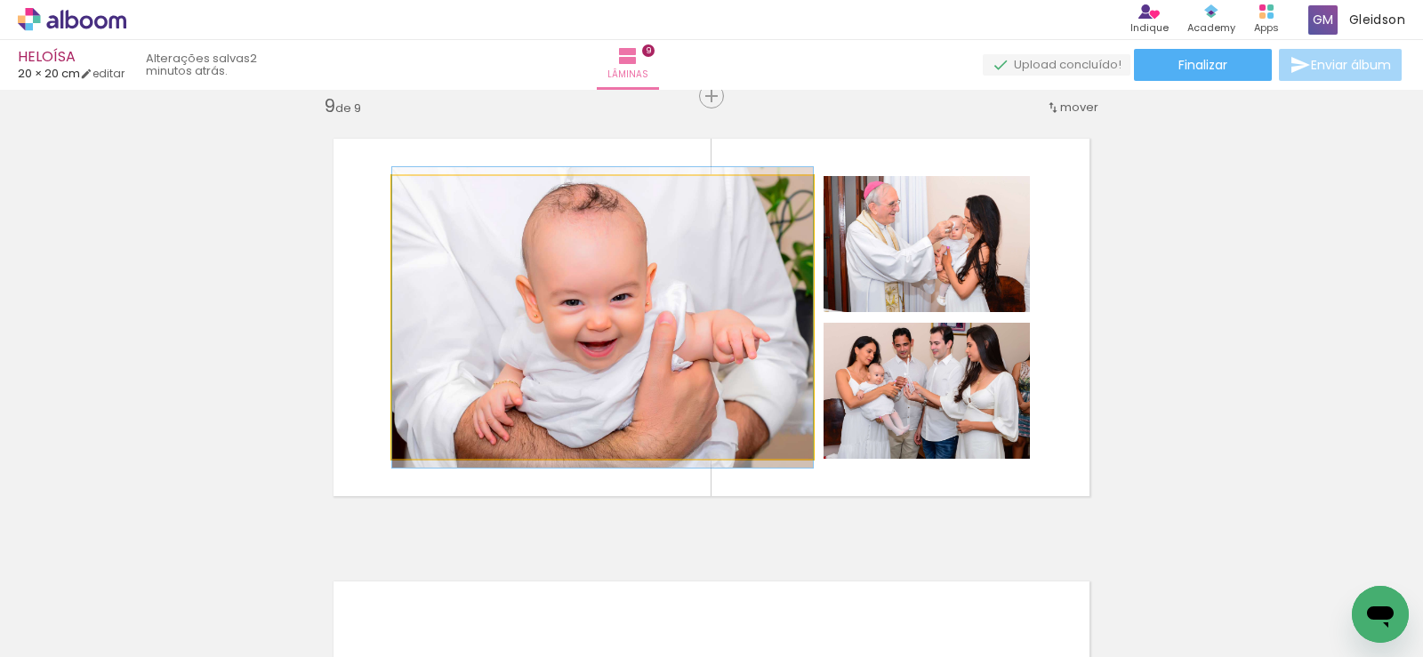
click at [581, 305] on quentale-photo at bounding box center [602, 317] width 421 height 283
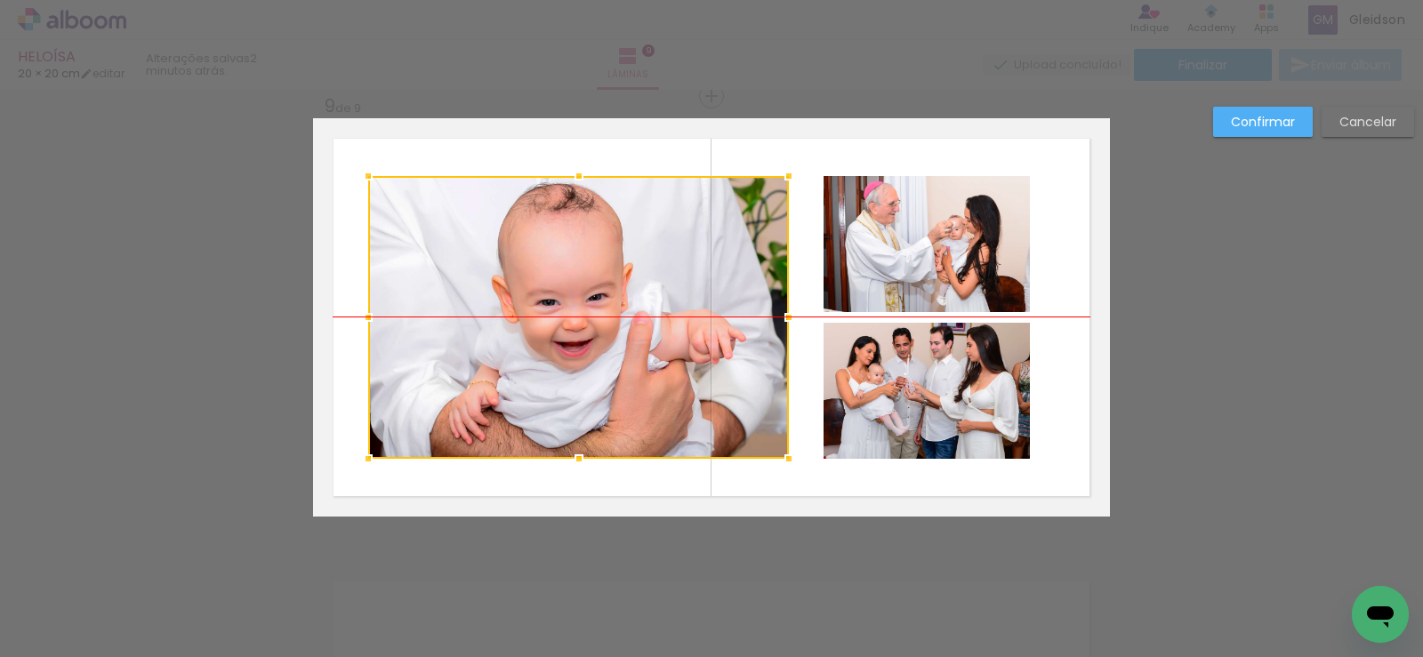
drag, startPoint x: 623, startPoint y: 316, endPoint x: 599, endPoint y: 322, distance: 24.8
click at [599, 322] on div at bounding box center [578, 317] width 421 height 283
click at [0, 0] on slot "Confirmar" at bounding box center [0, 0] width 0 height 0
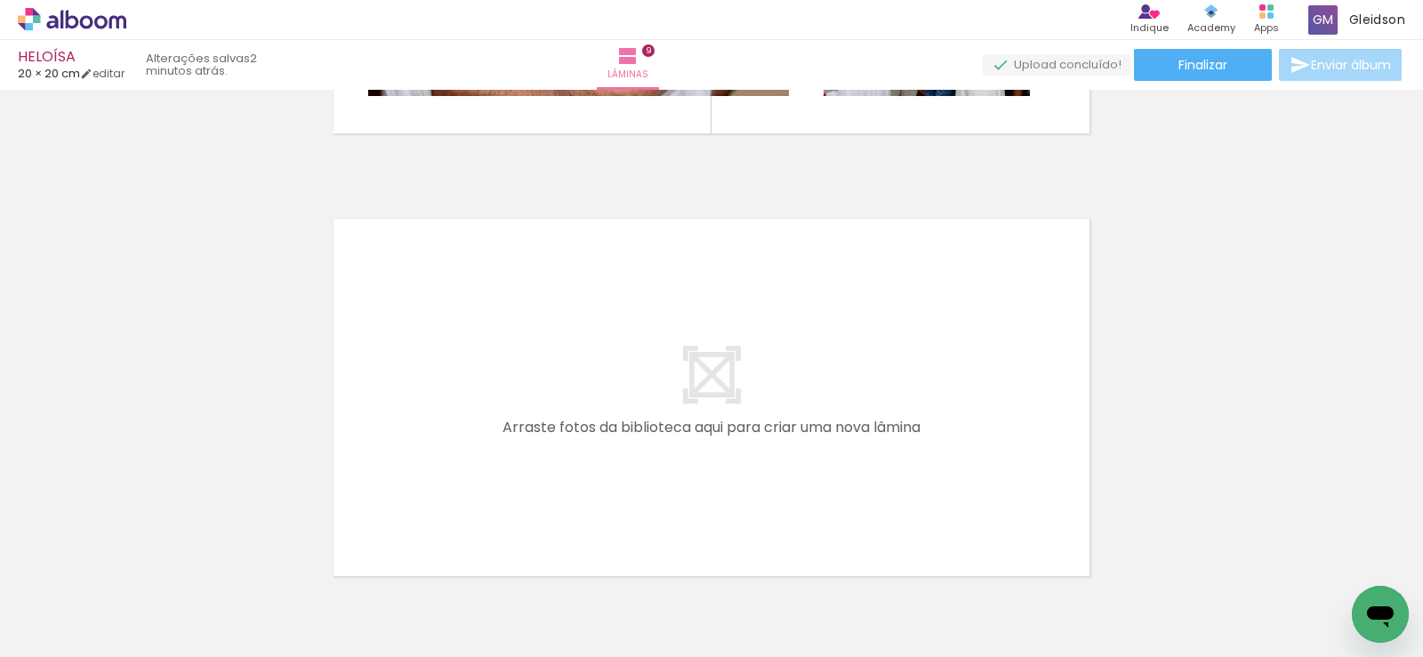
scroll to position [4011, 0]
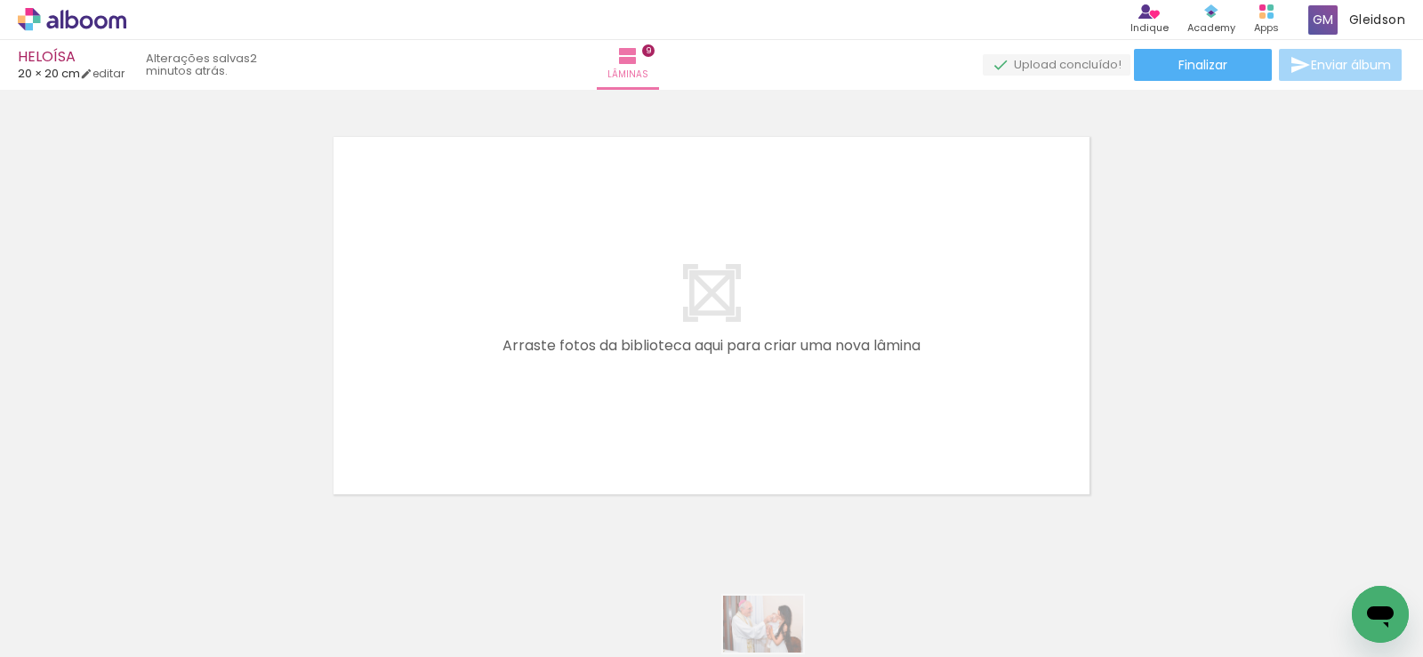
drag, startPoint x: 731, startPoint y: 644, endPoint x: 766, endPoint y: 649, distance: 35.1
click at [146, 649] on iron-horizontal-list at bounding box center [128, 601] width 36 height 111
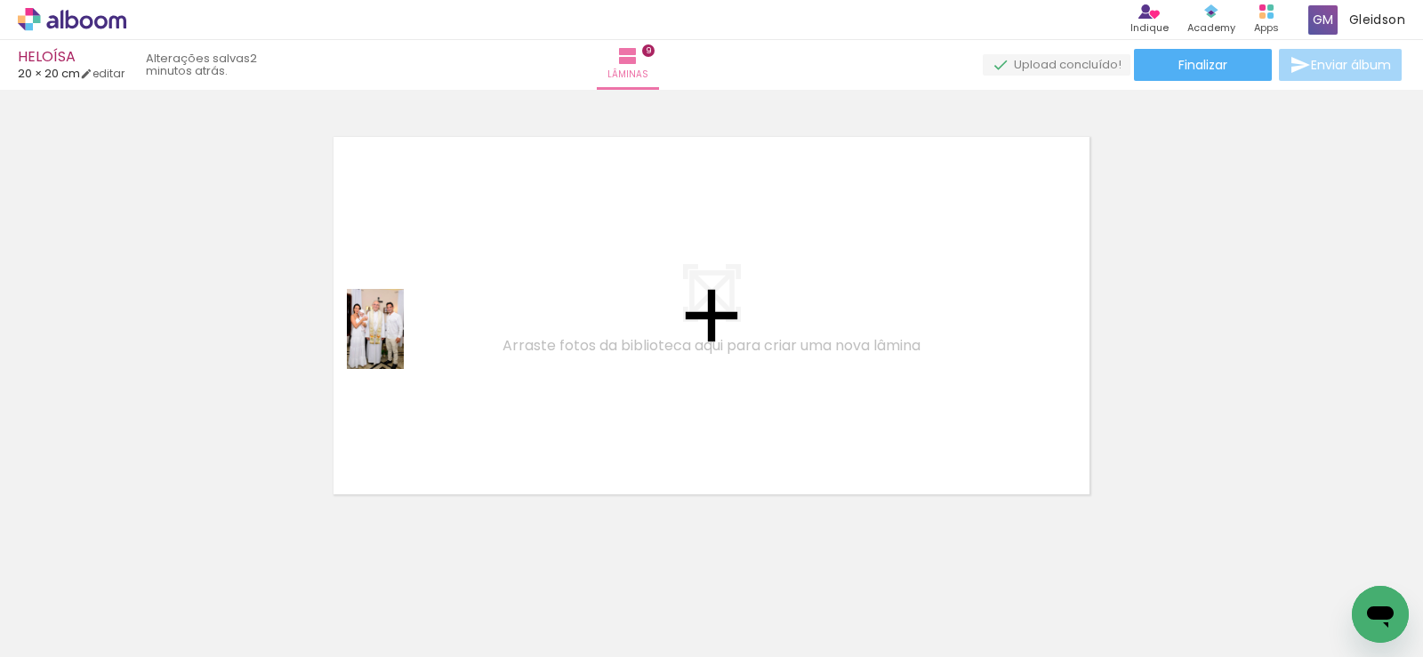
drag, startPoint x: 234, startPoint y: 590, endPoint x: 440, endPoint y: 358, distance: 310.6
click at [425, 323] on quentale-workspace at bounding box center [711, 328] width 1423 height 657
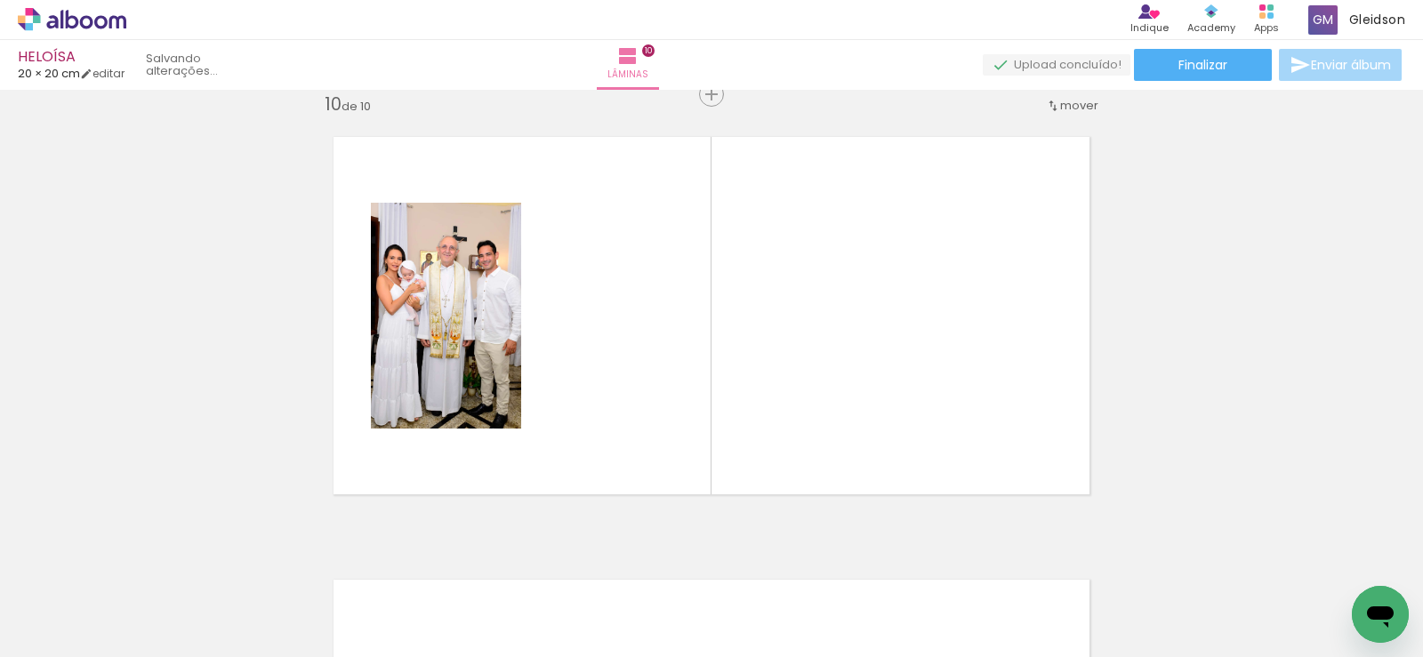
scroll to position [4009, 0]
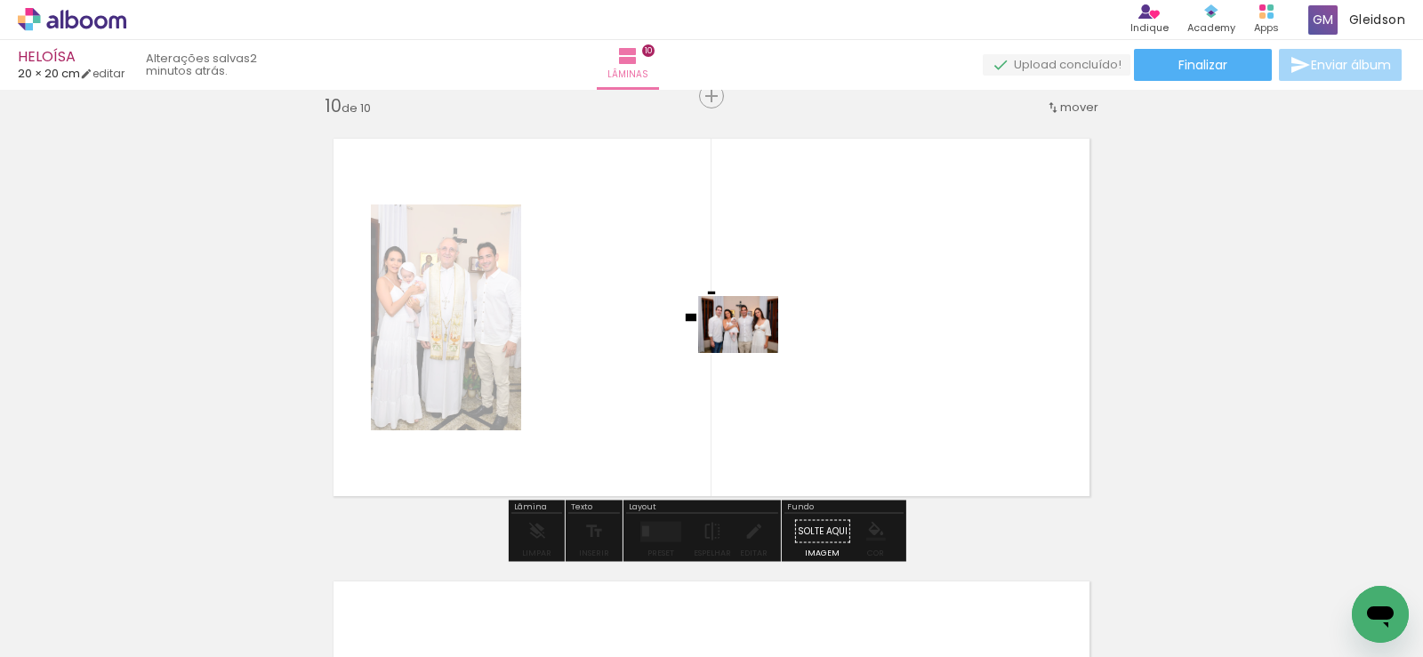
drag, startPoint x: 320, startPoint y: 601, endPoint x: 760, endPoint y: 344, distance: 509.0
click at [760, 344] on quentale-workspace at bounding box center [711, 328] width 1423 height 657
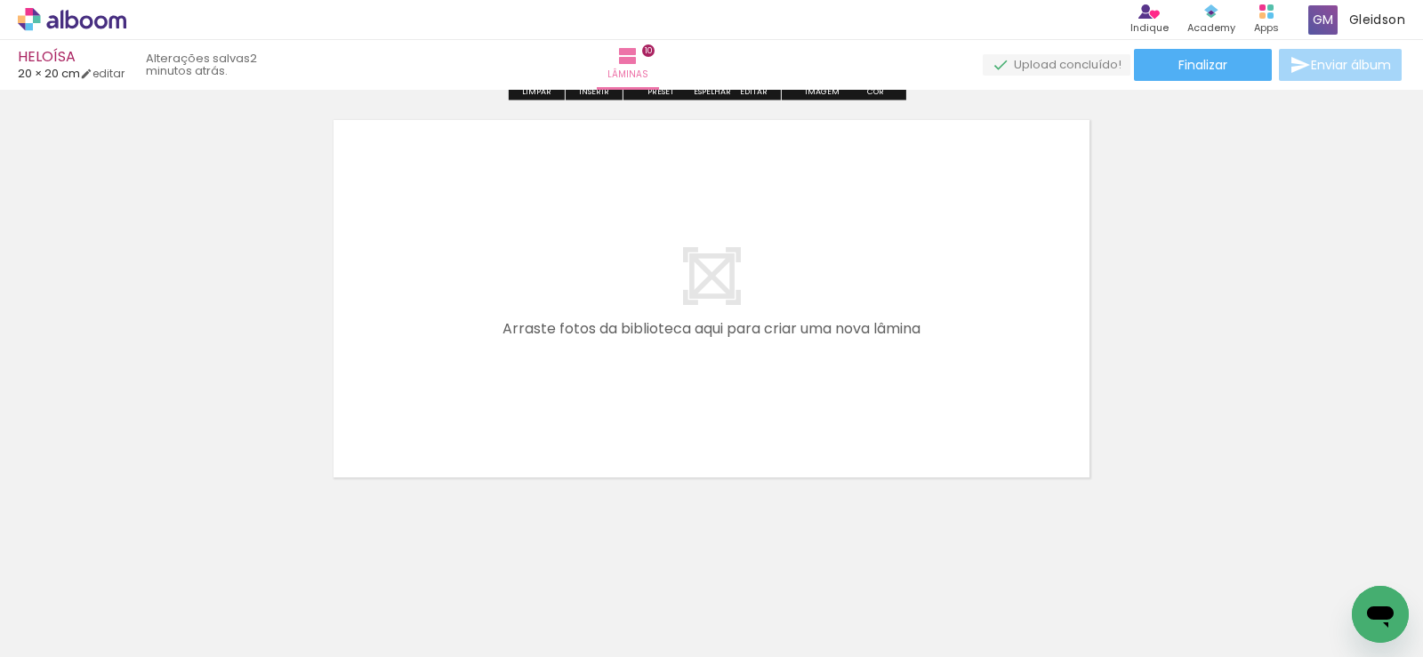
scroll to position [4485, 0]
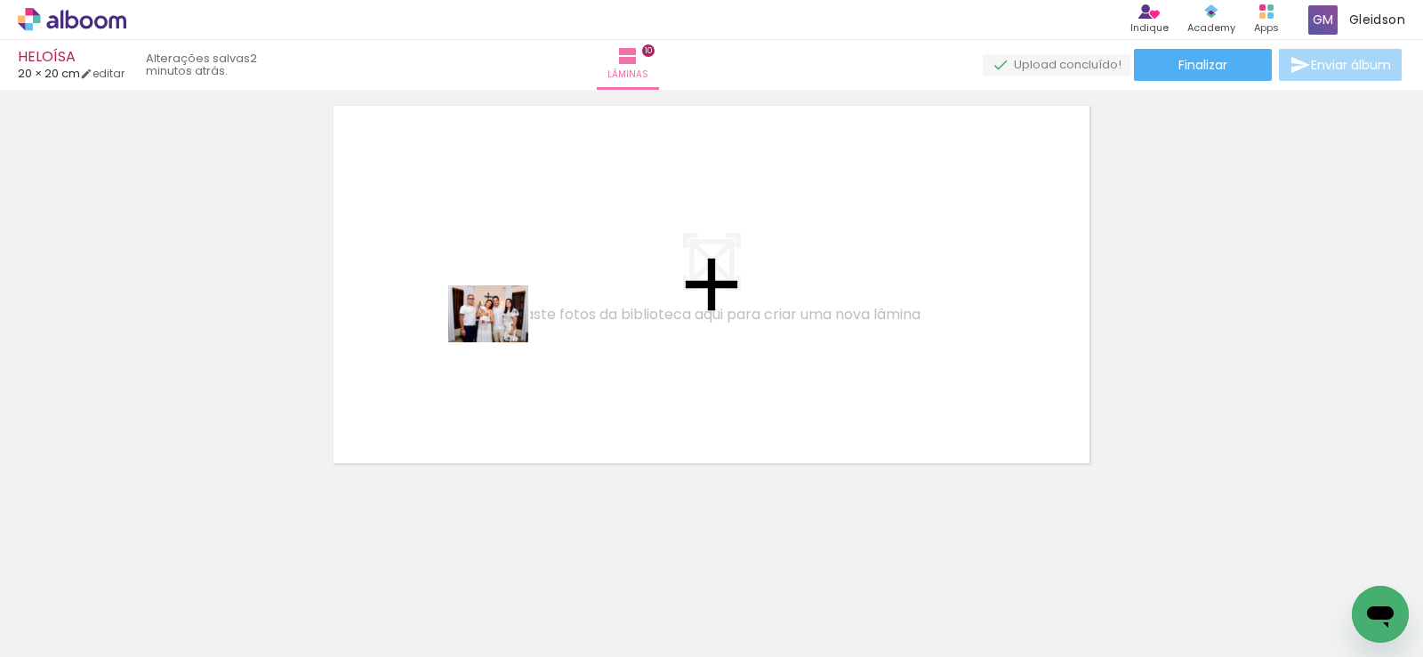
drag, startPoint x: 438, startPoint y: 600, endPoint x: 502, endPoint y: 330, distance: 278.1
click at [505, 330] on quentale-workspace at bounding box center [711, 328] width 1423 height 657
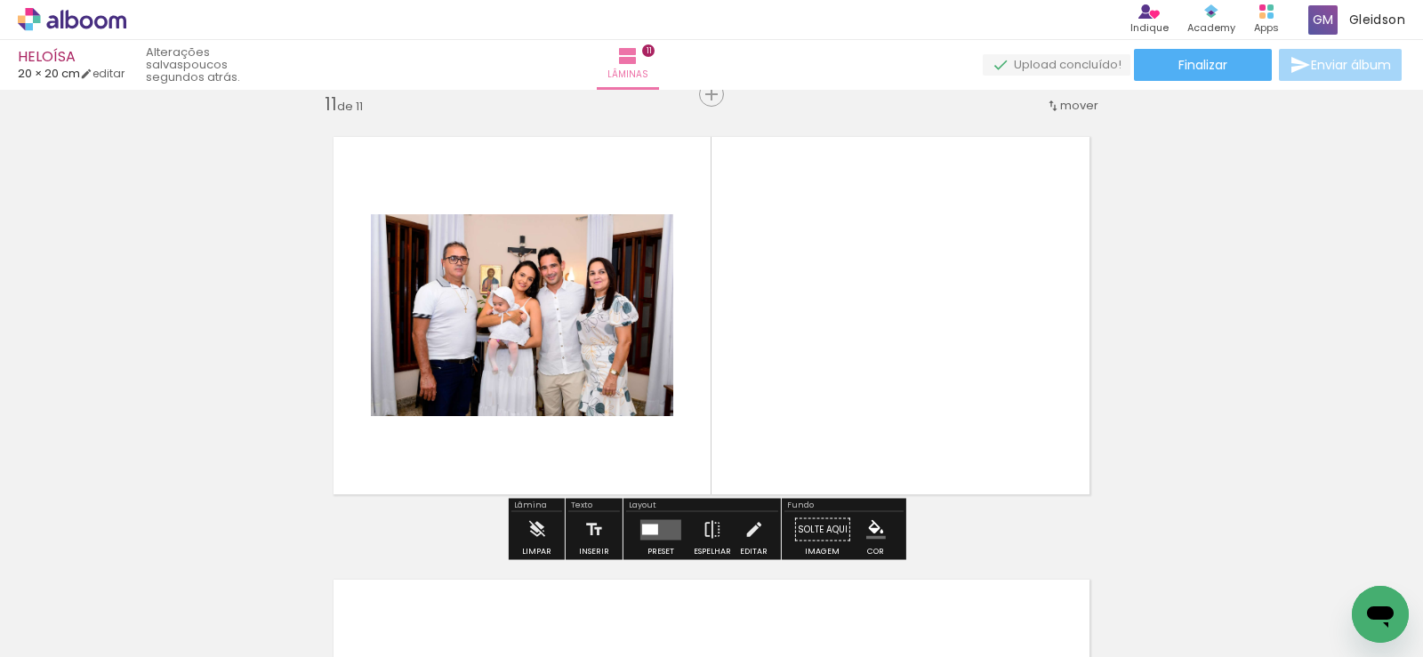
scroll to position [4452, 0]
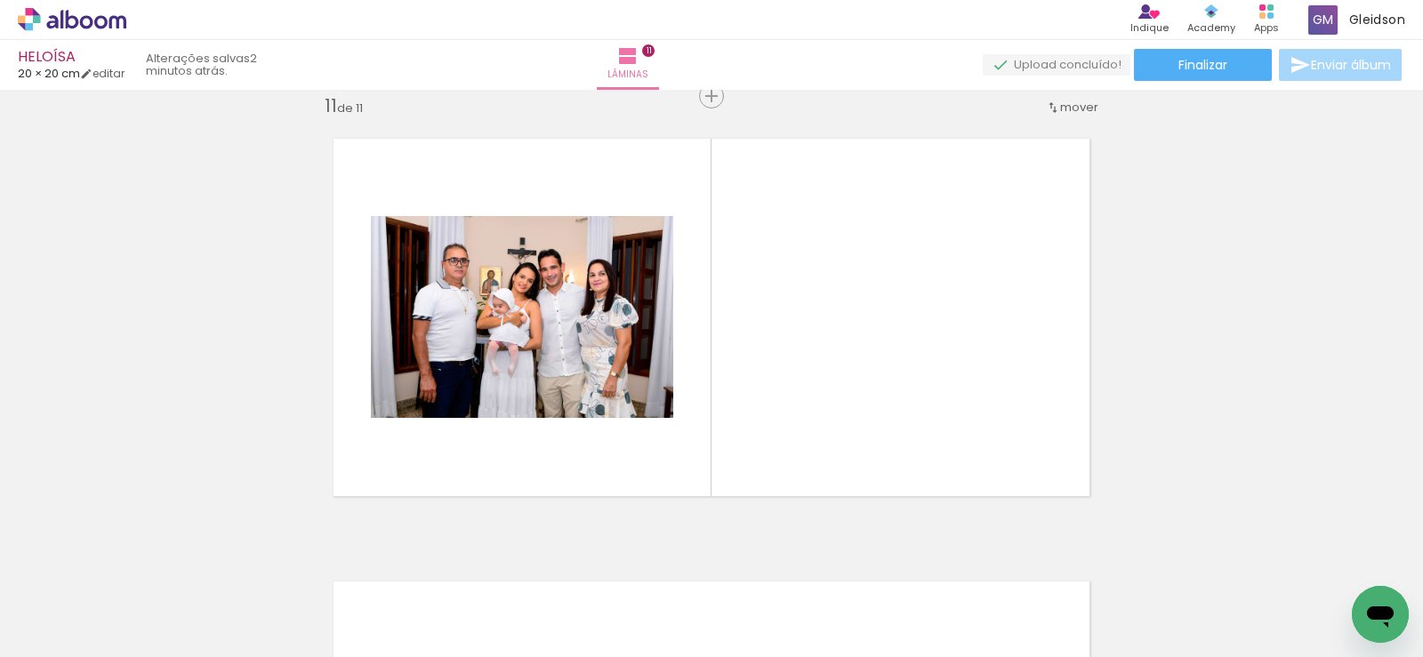
scroll to position [0, 2349]
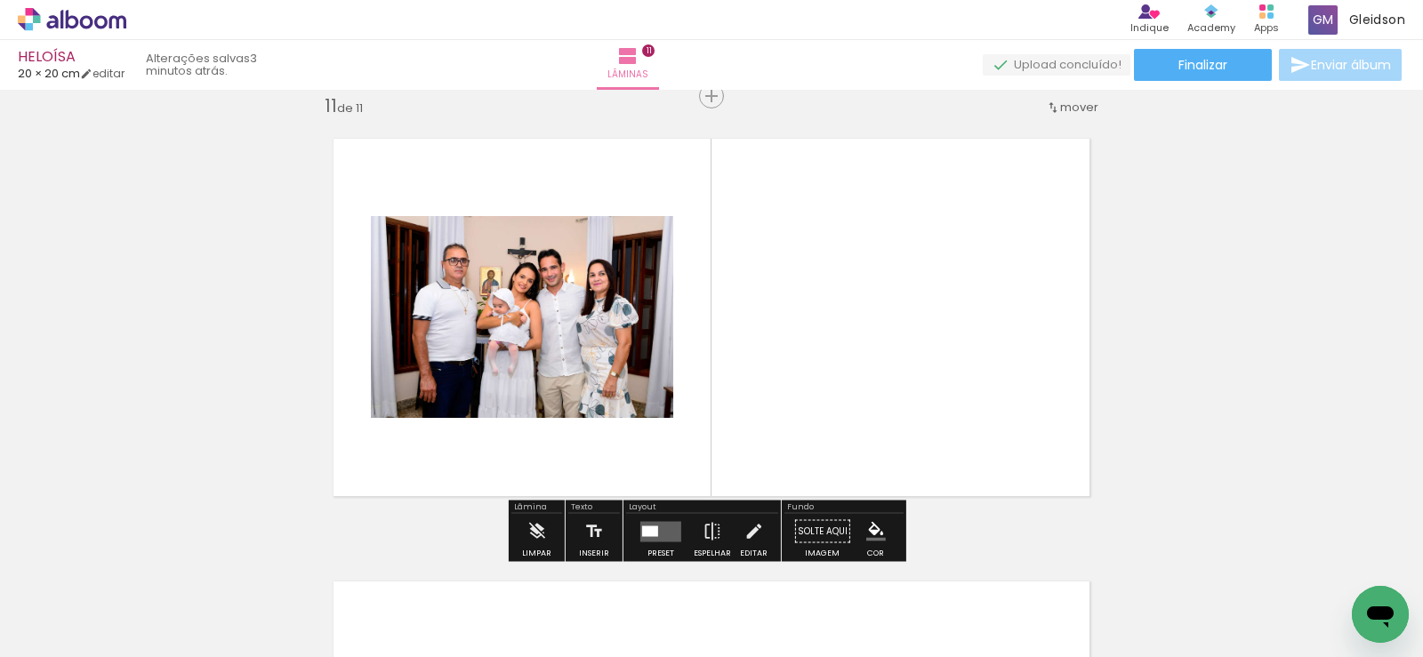
click at [36, 635] on iron-icon at bounding box center [25, 633] width 21 height 21
click at [0, 0] on input "file" at bounding box center [0, 0] width 0 height 0
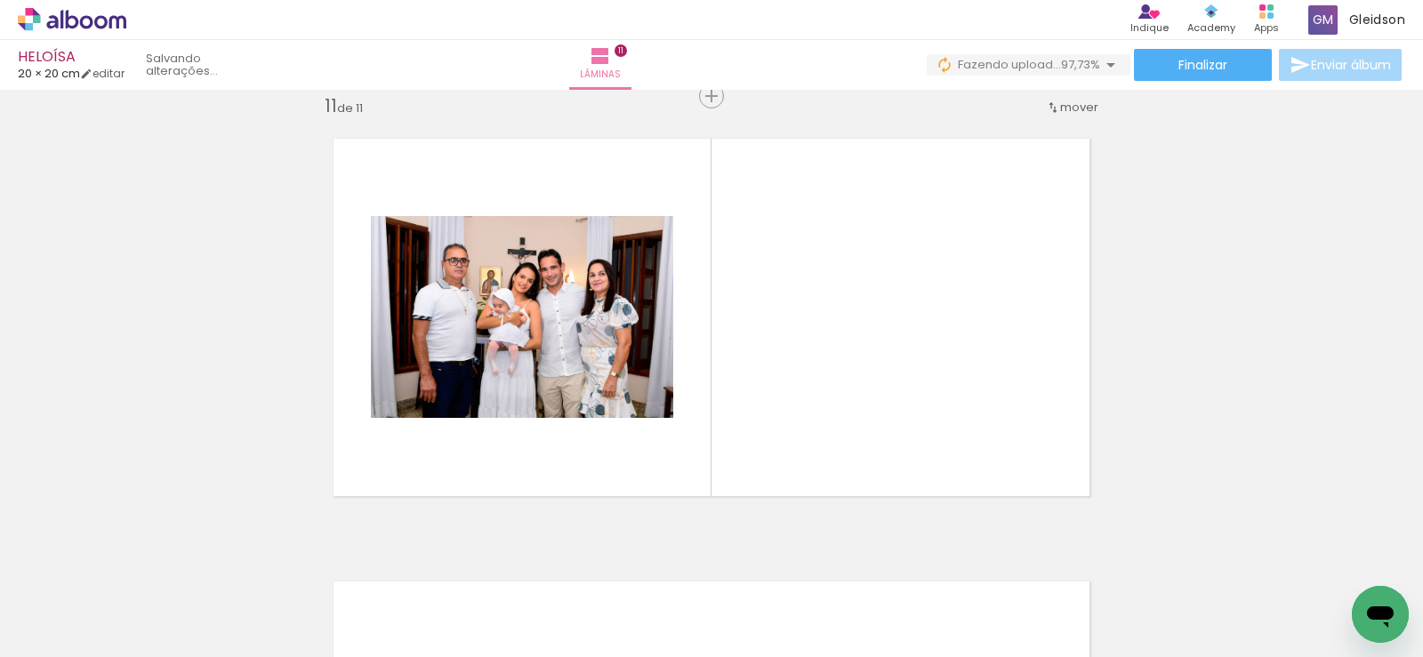
scroll to position [0, 3111]
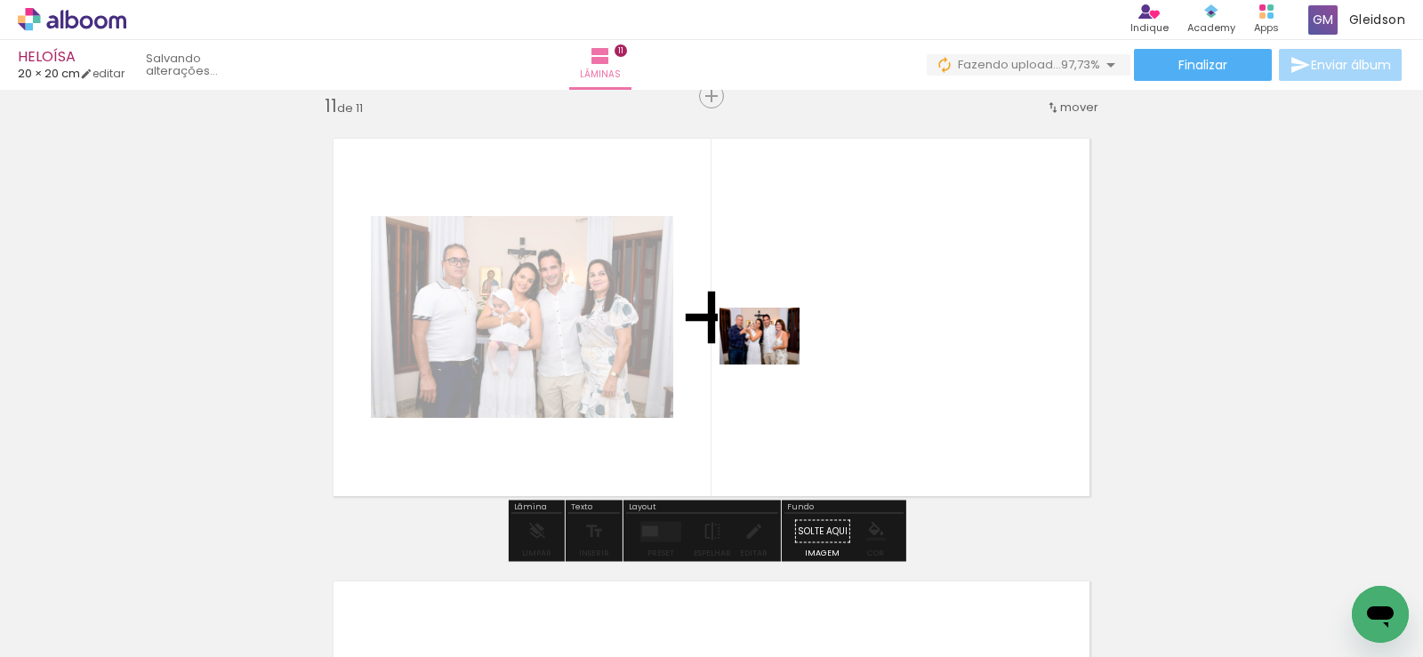
drag, startPoint x: 1328, startPoint y: 597, endPoint x: 703, endPoint y: 321, distance: 682.5
click at [703, 321] on quentale-workspace at bounding box center [711, 328] width 1423 height 657
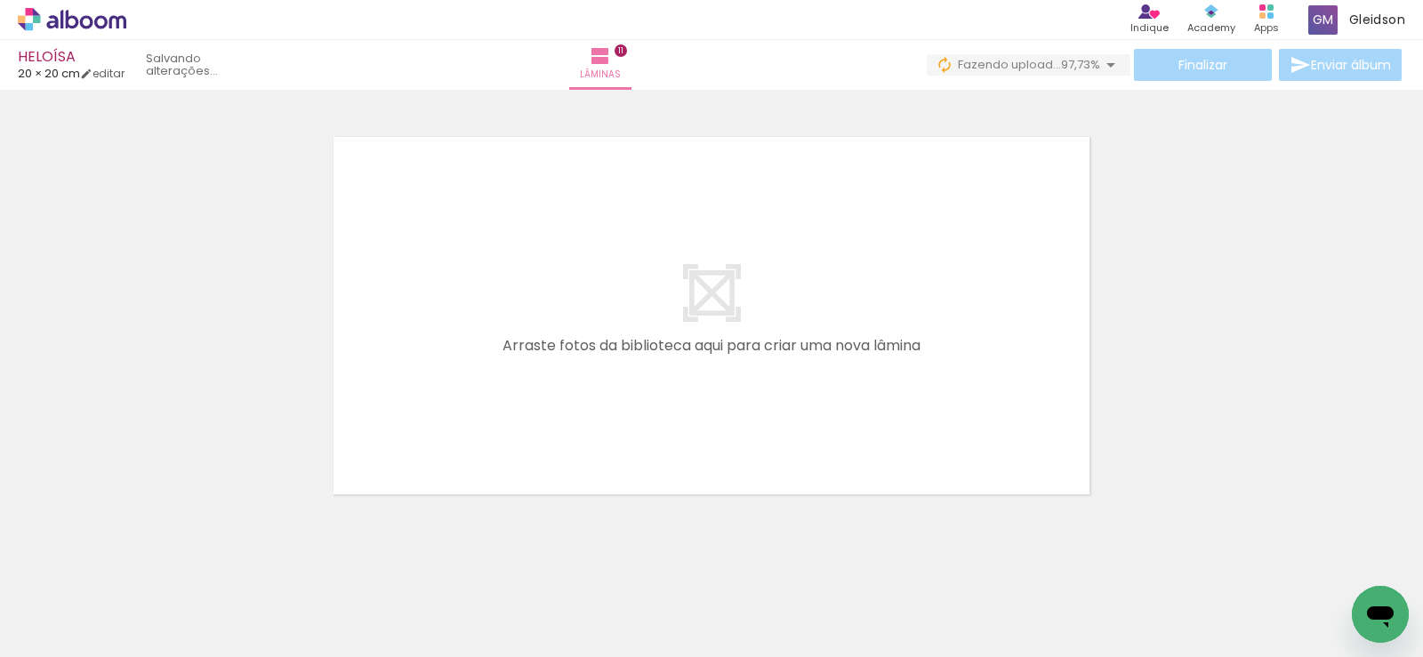
scroll to position [0, 2341]
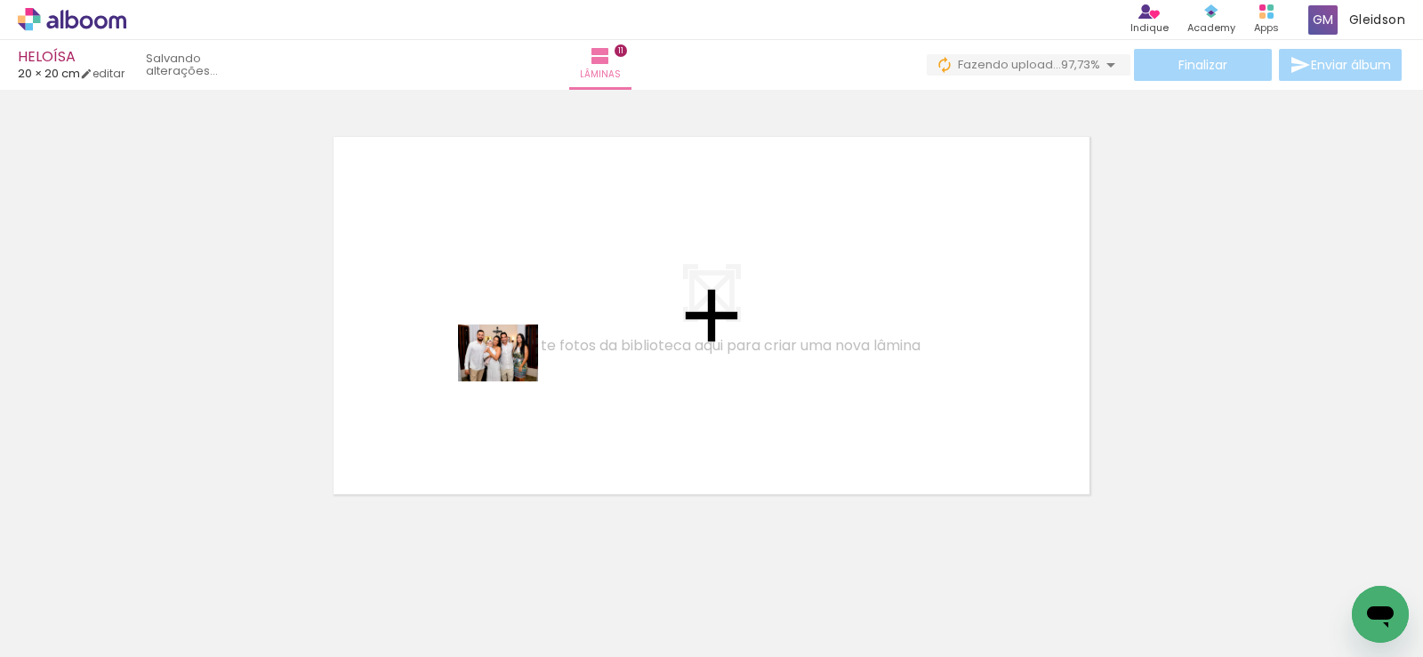
drag, startPoint x: 517, startPoint y: 566, endPoint x: 589, endPoint y: 444, distance: 141.5
click at [510, 366] on quentale-workspace at bounding box center [711, 328] width 1423 height 657
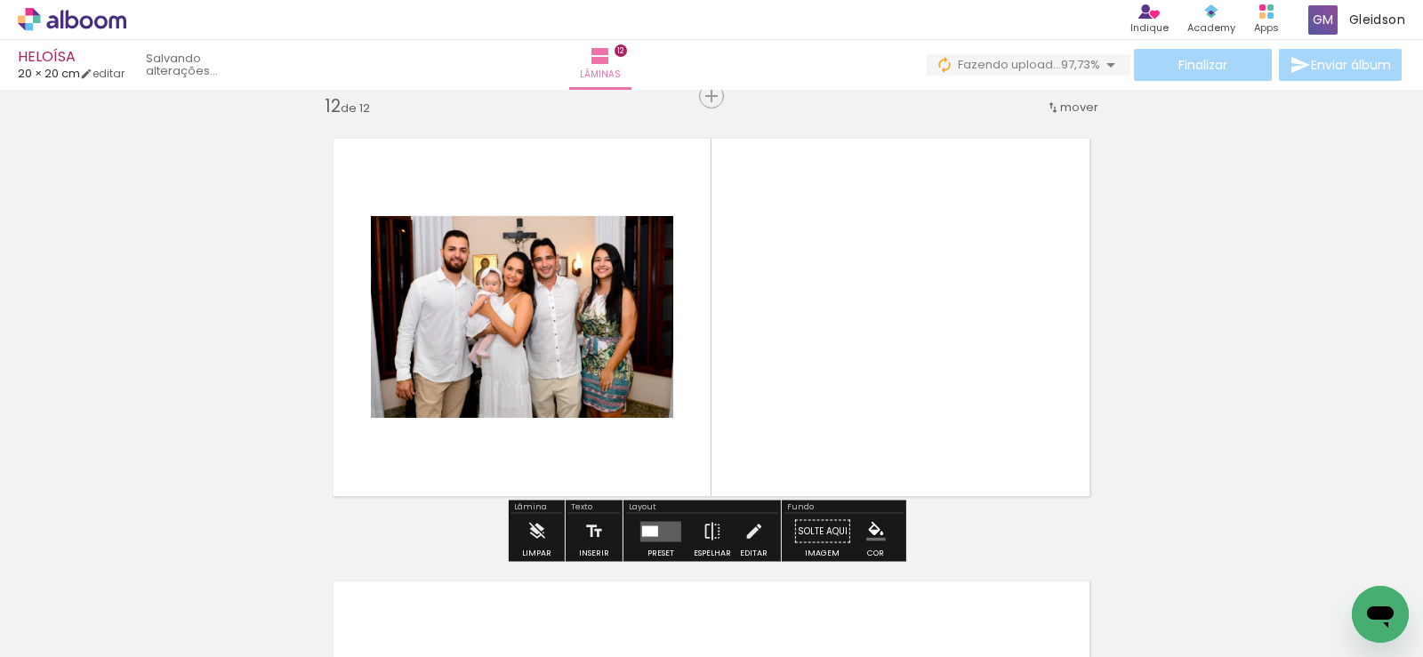
scroll to position [4895, 0]
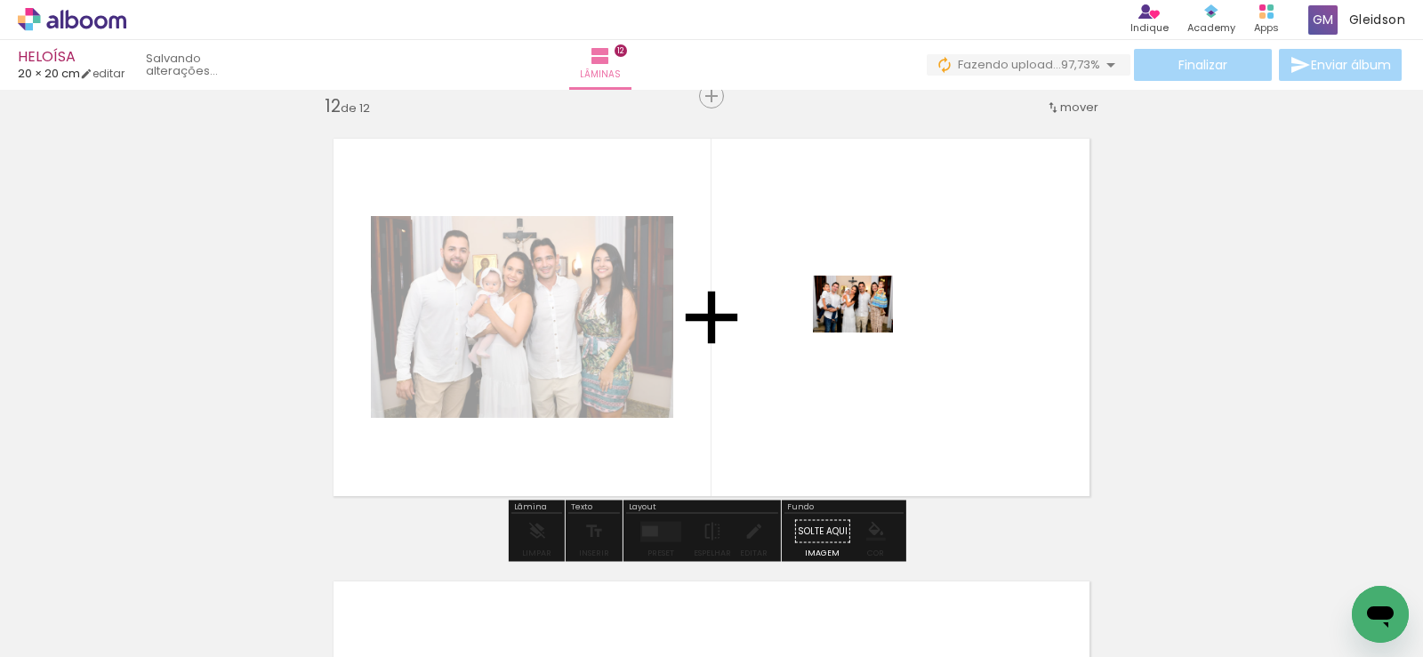
drag, startPoint x: 709, startPoint y: 504, endPoint x: 866, endPoint y: 329, distance: 235.5
click at [866, 329] on quentale-workspace at bounding box center [711, 328] width 1423 height 657
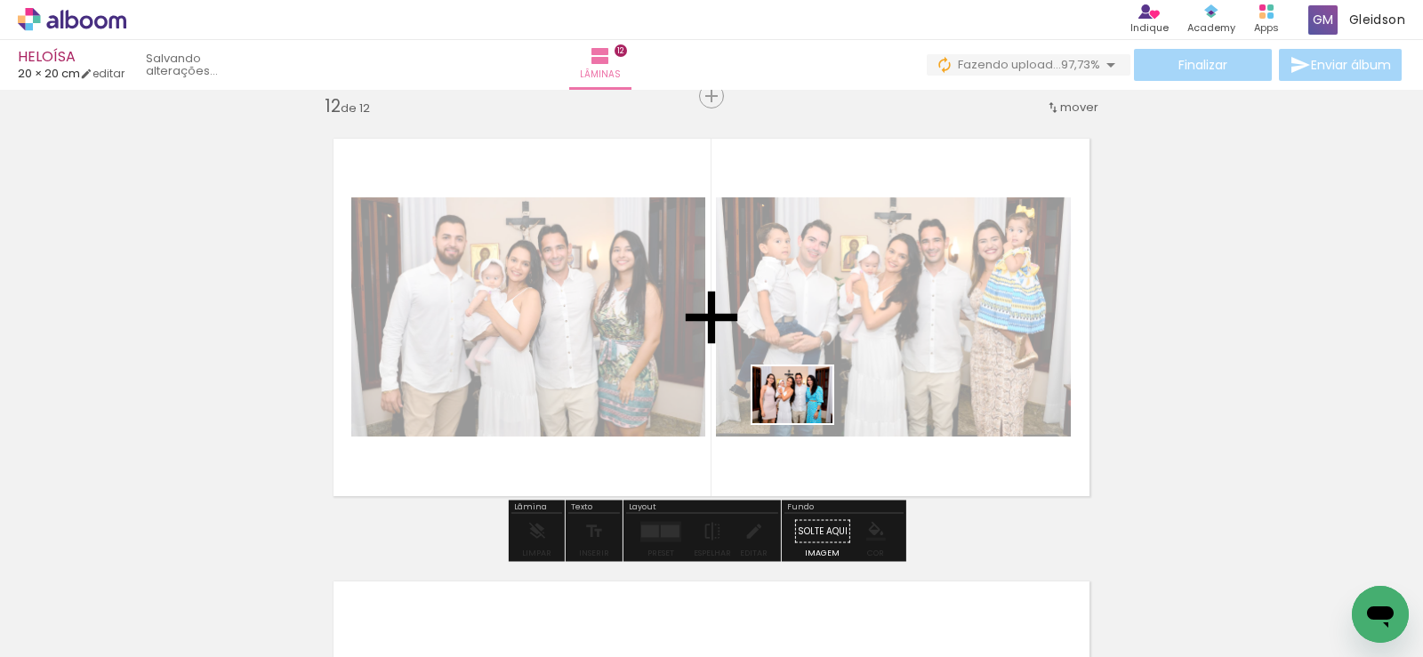
drag, startPoint x: 767, startPoint y: 548, endPoint x: 808, endPoint y: 399, distance: 154.3
click at [808, 399] on quentale-workspace at bounding box center [711, 328] width 1423 height 657
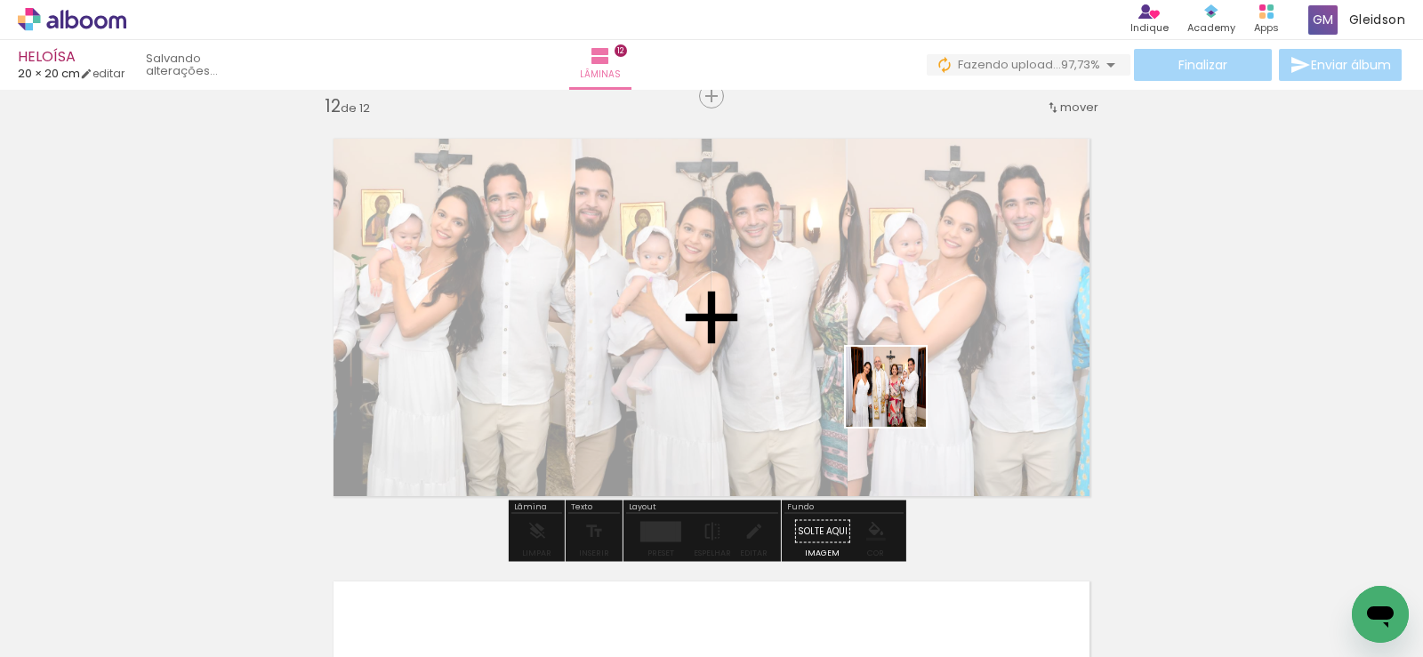
drag, startPoint x: 832, startPoint y: 604, endPoint x: 915, endPoint y: 334, distance: 282.1
click at [915, 334] on quentale-workspace at bounding box center [711, 328] width 1423 height 657
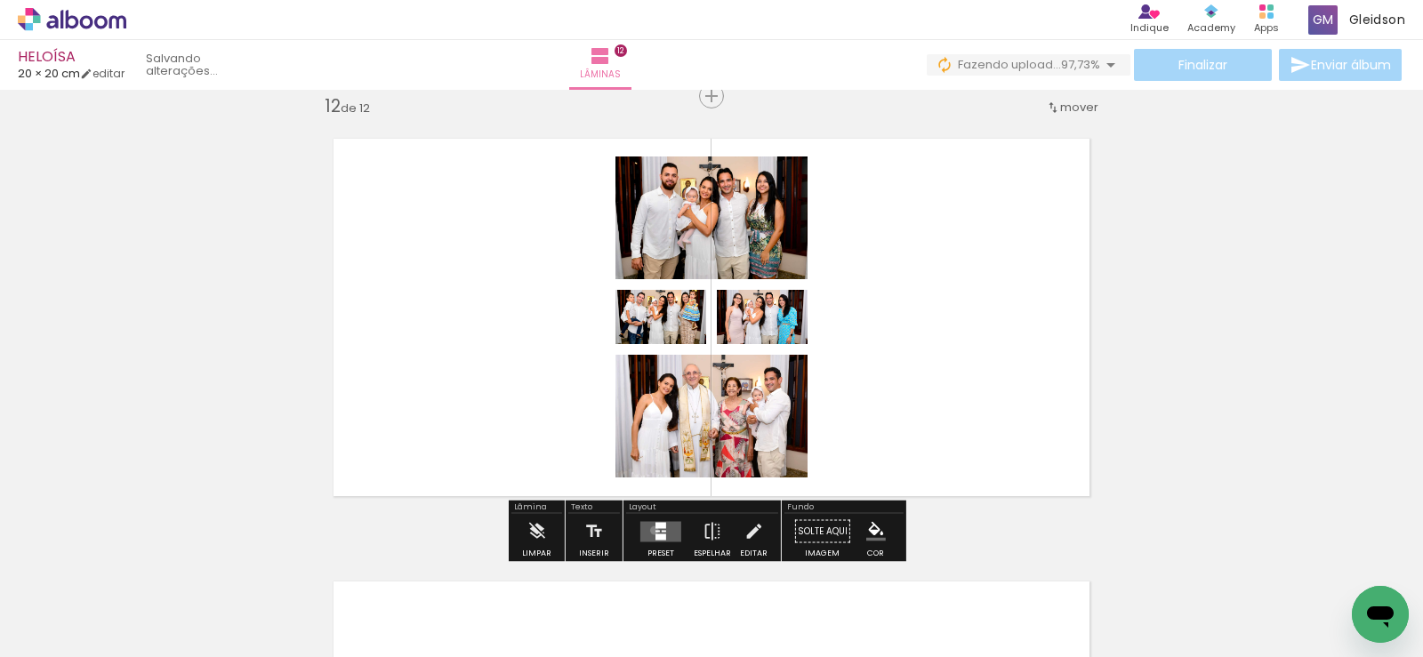
click at [650, 530] on quentale-layouter at bounding box center [660, 531] width 41 height 20
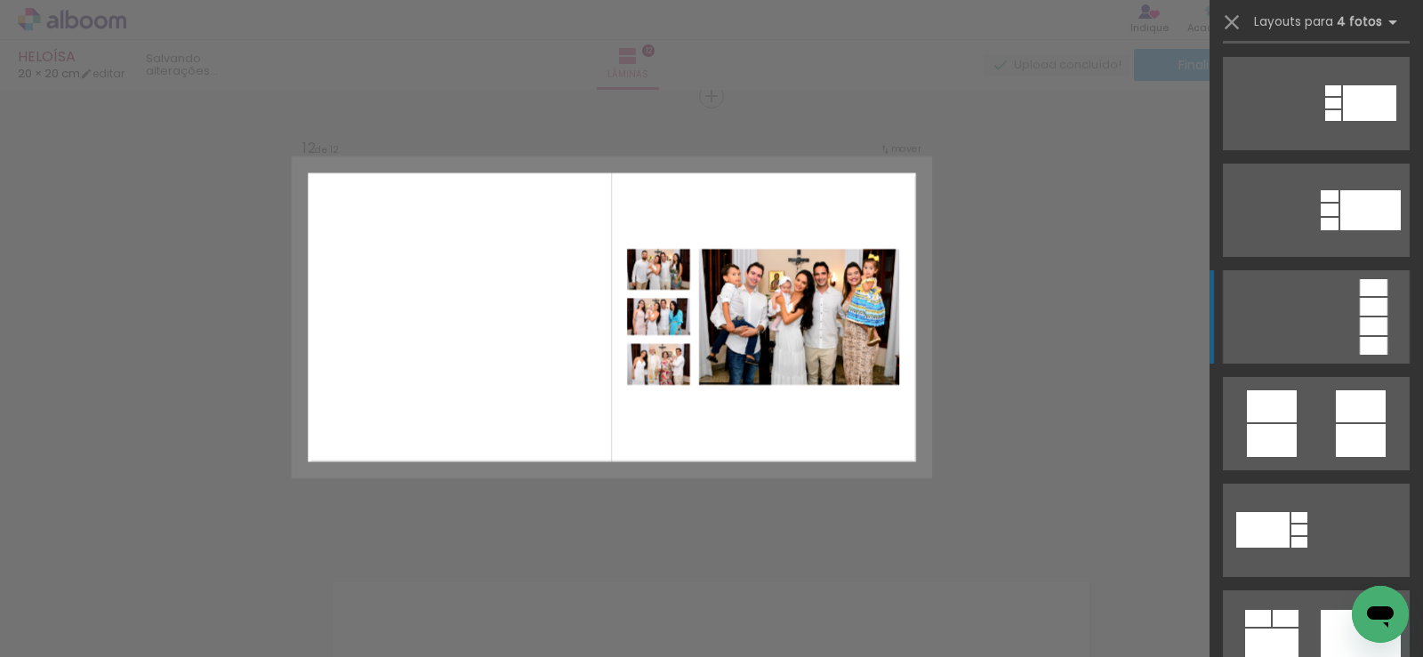
scroll to position [534, 0]
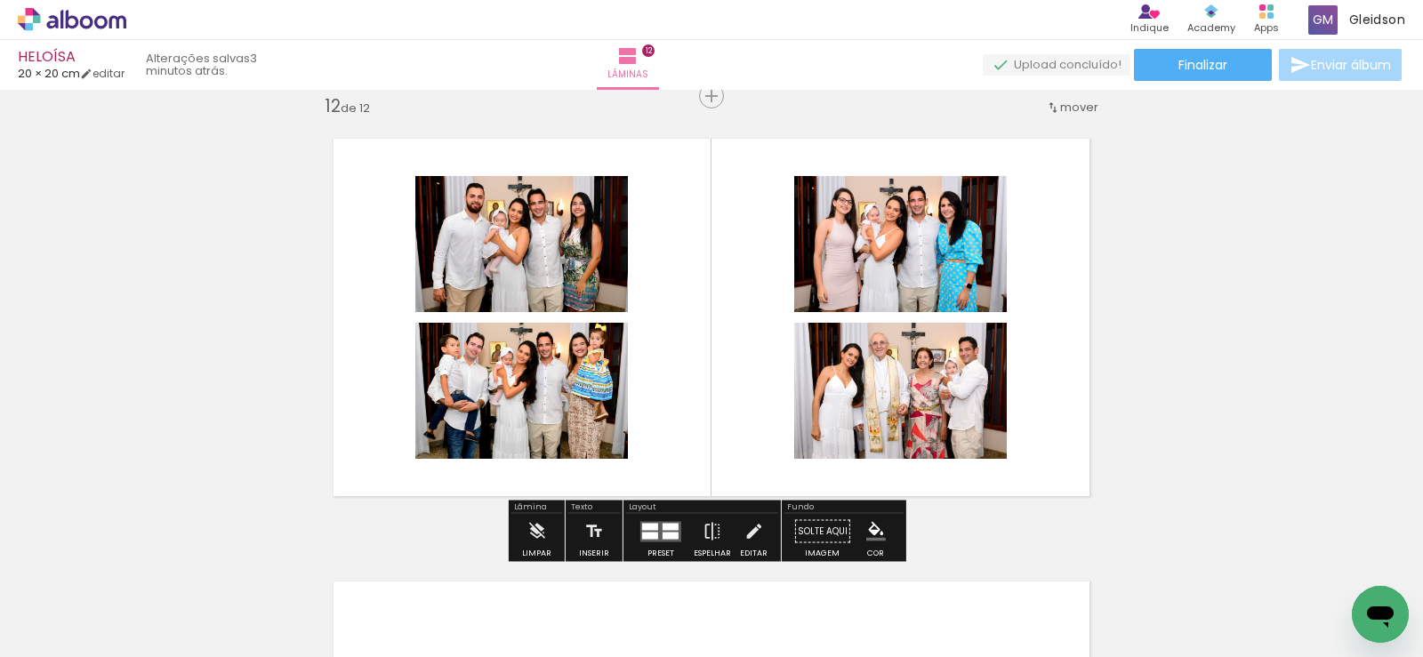
click at [478, 274] on quentale-photo at bounding box center [521, 244] width 213 height 136
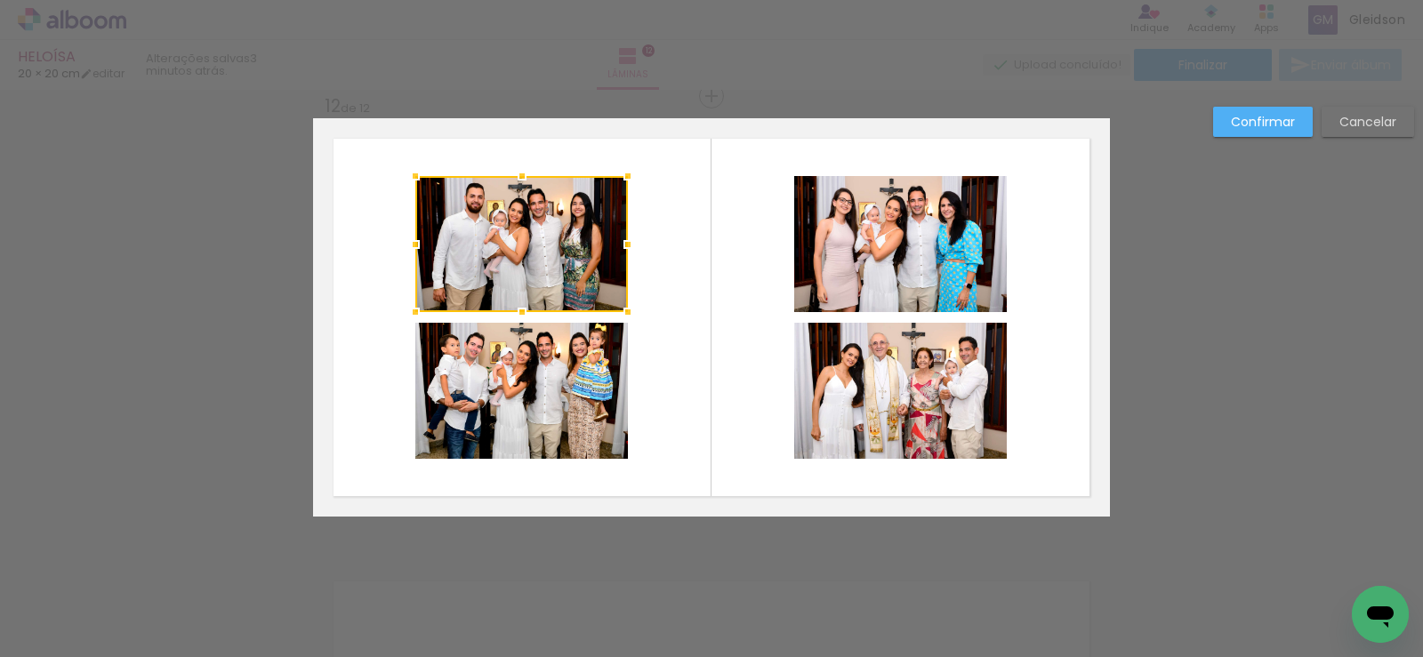
click at [511, 356] on quentale-photo at bounding box center [521, 391] width 213 height 136
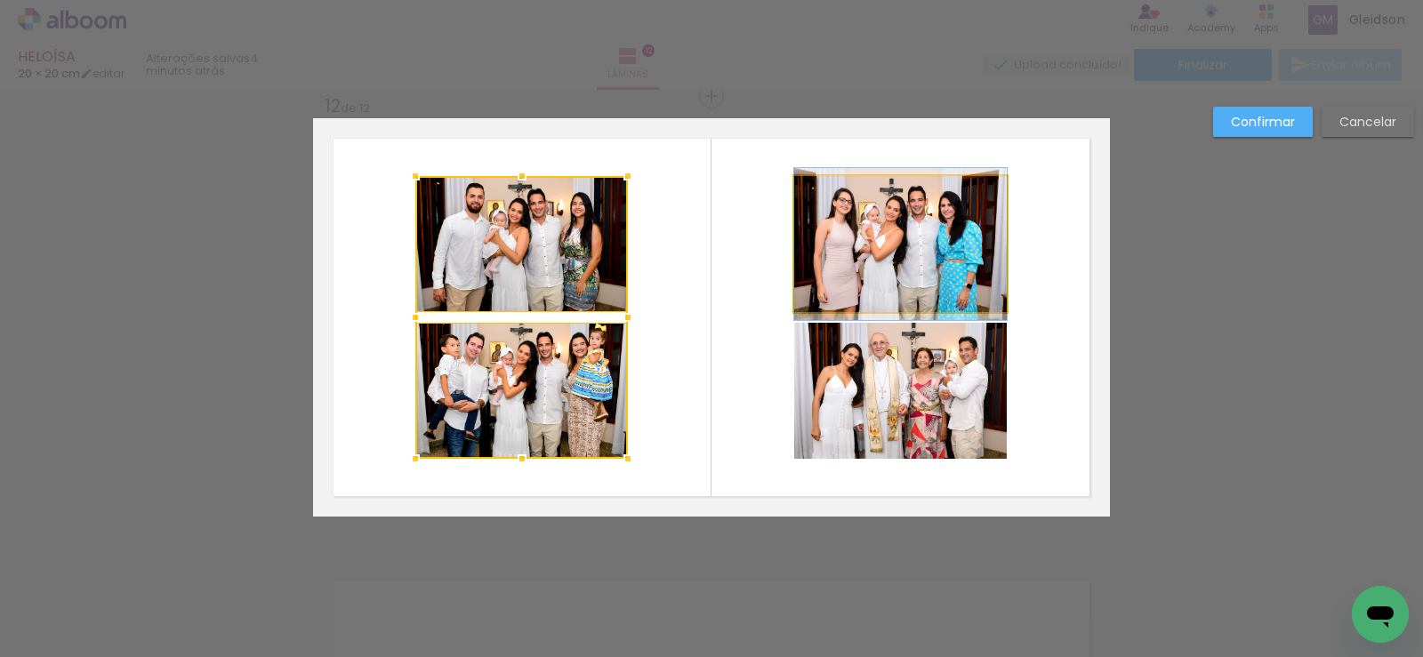
click at [845, 267] on quentale-photo at bounding box center [900, 244] width 213 height 136
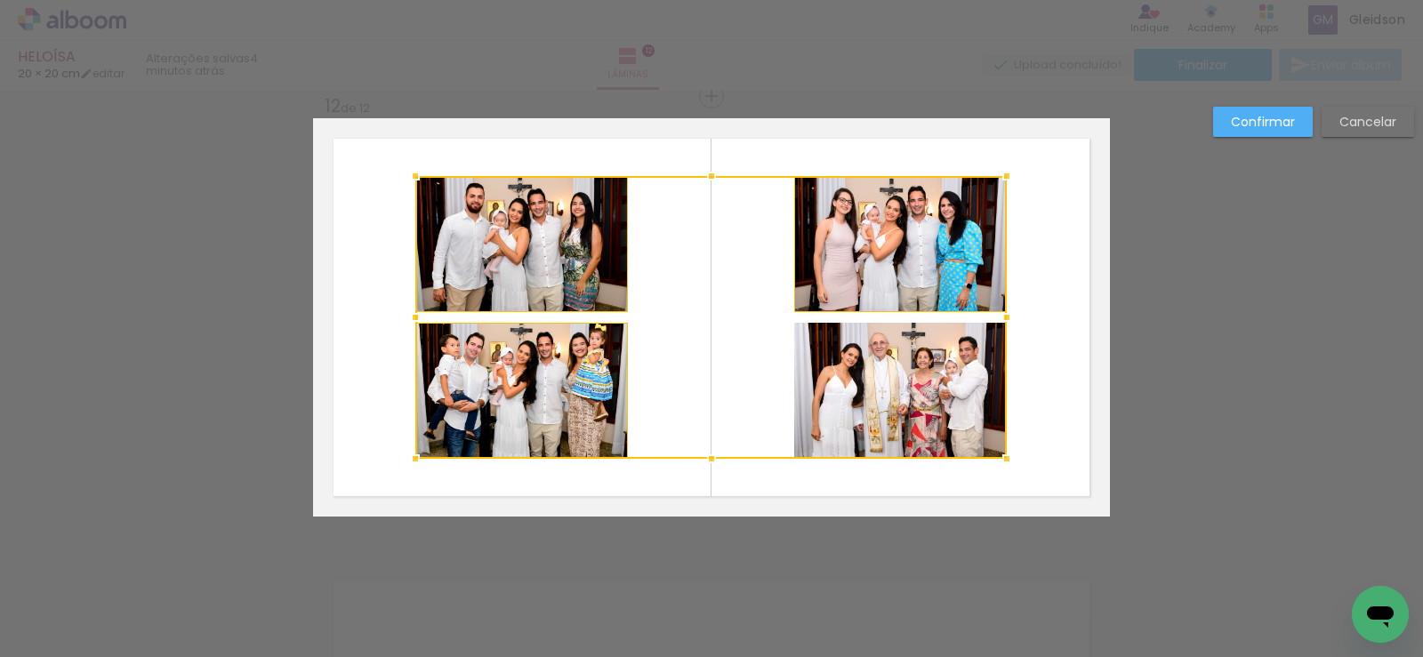
click at [856, 406] on div at bounding box center [710, 317] width 591 height 283
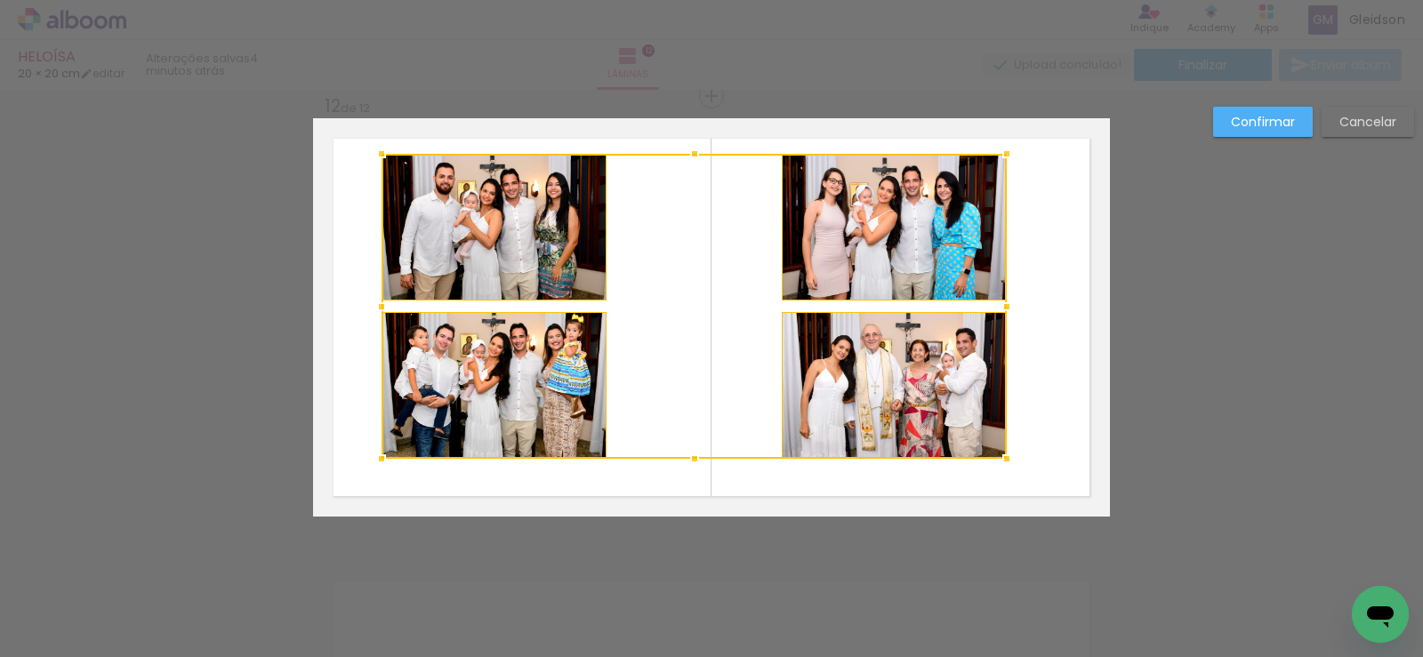
drag, startPoint x: 411, startPoint y: 178, endPoint x: 377, endPoint y: 149, distance: 44.2
click at [377, 149] on div at bounding box center [382, 154] width 36 height 36
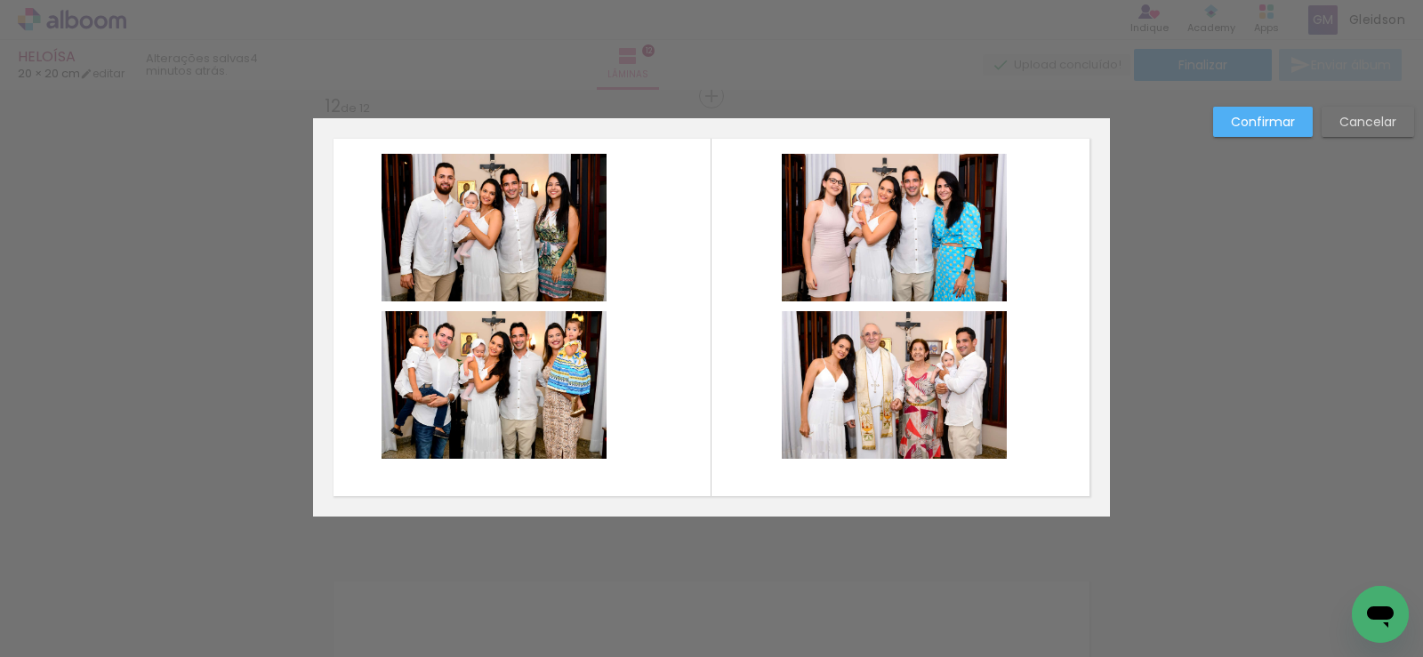
click at [497, 215] on quentale-photo at bounding box center [494, 228] width 225 height 148
click at [528, 421] on quentale-photo at bounding box center [494, 385] width 225 height 148
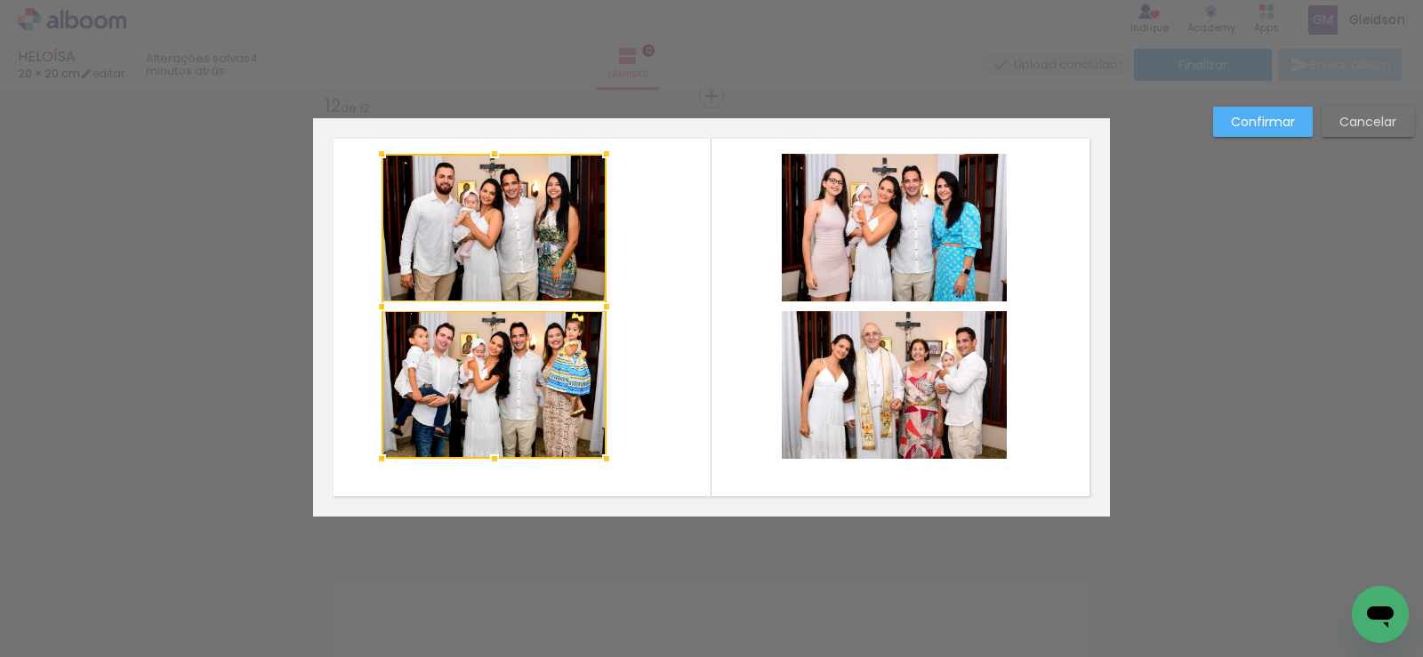
click at [969, 221] on quentale-photo at bounding box center [894, 228] width 225 height 148
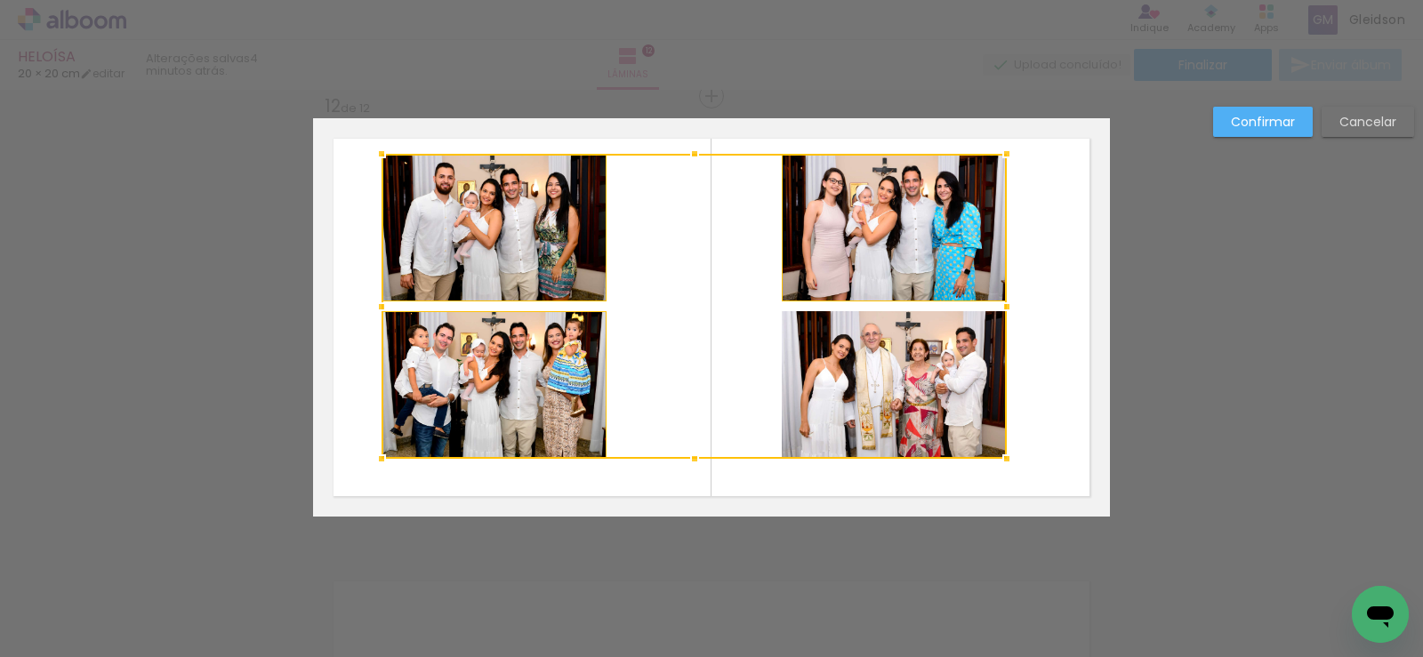
click at [929, 343] on div at bounding box center [694, 306] width 625 height 305
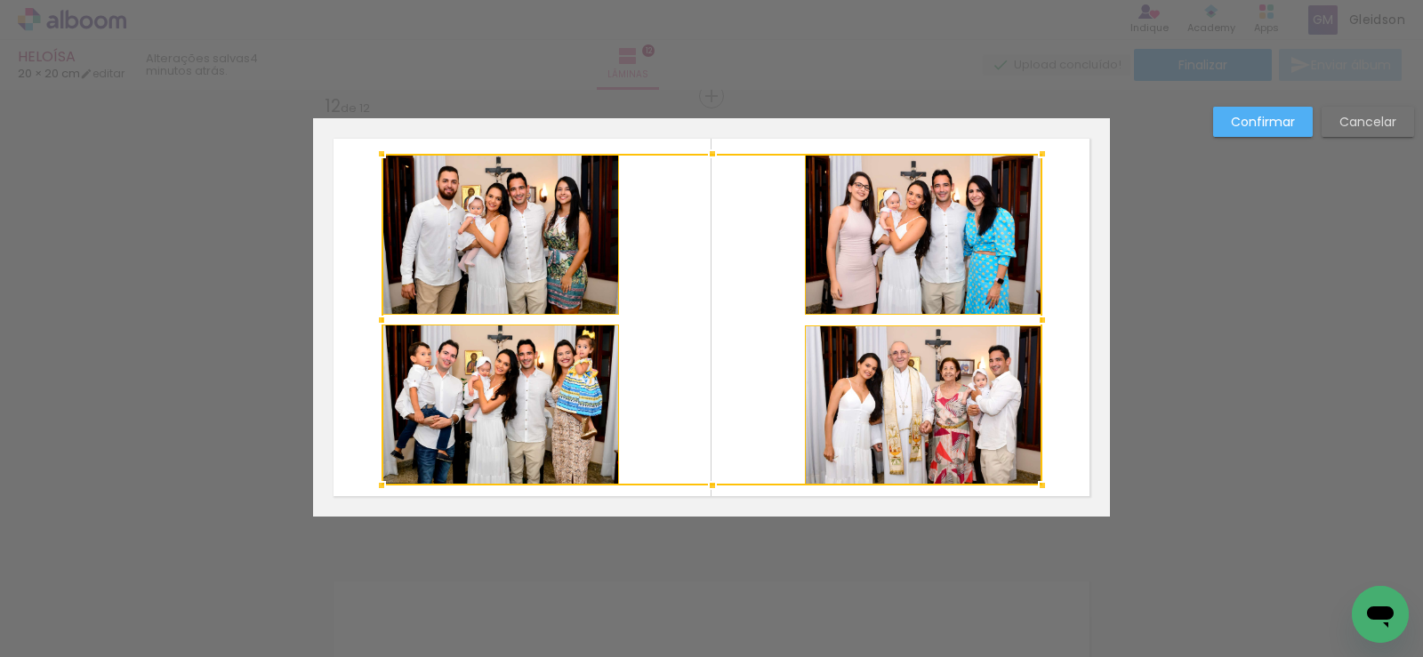
drag, startPoint x: 1000, startPoint y: 456, endPoint x: 1035, endPoint y: 483, distance: 44.5
click at [1035, 483] on div at bounding box center [1043, 486] width 36 height 36
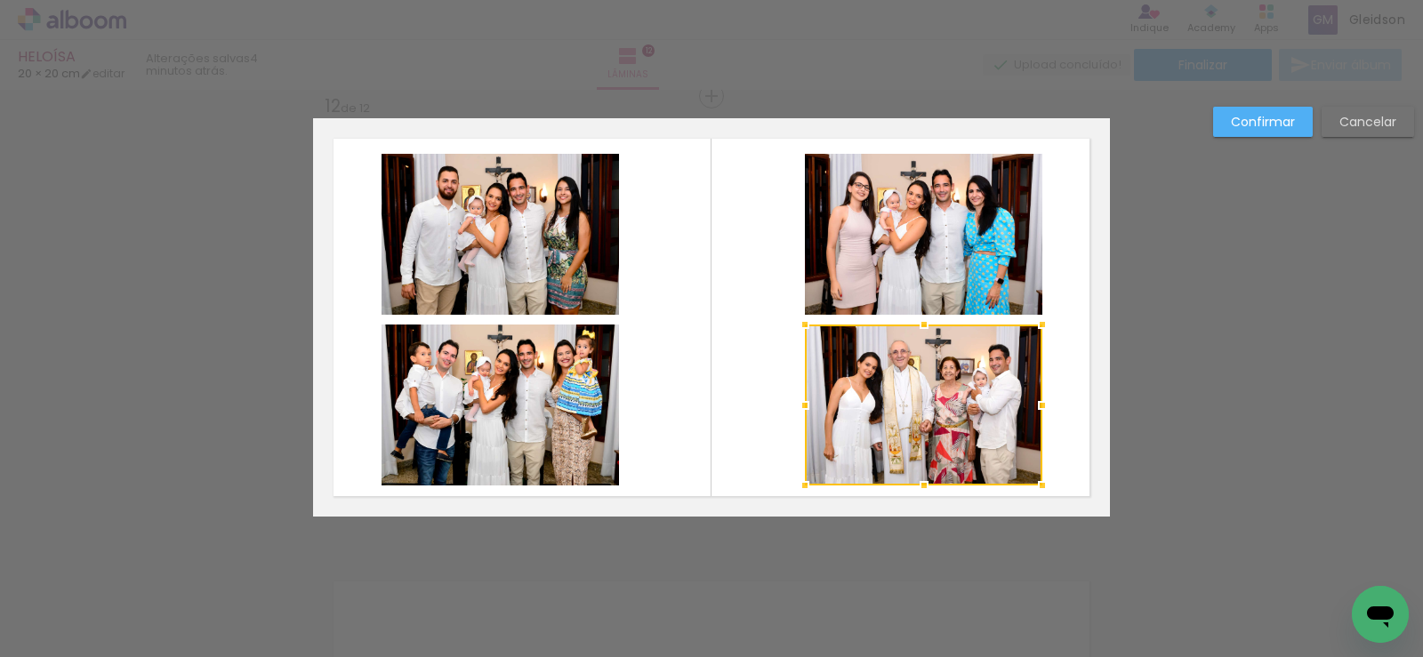
click at [0, 0] on slot "Confirmar" at bounding box center [0, 0] width 0 height 0
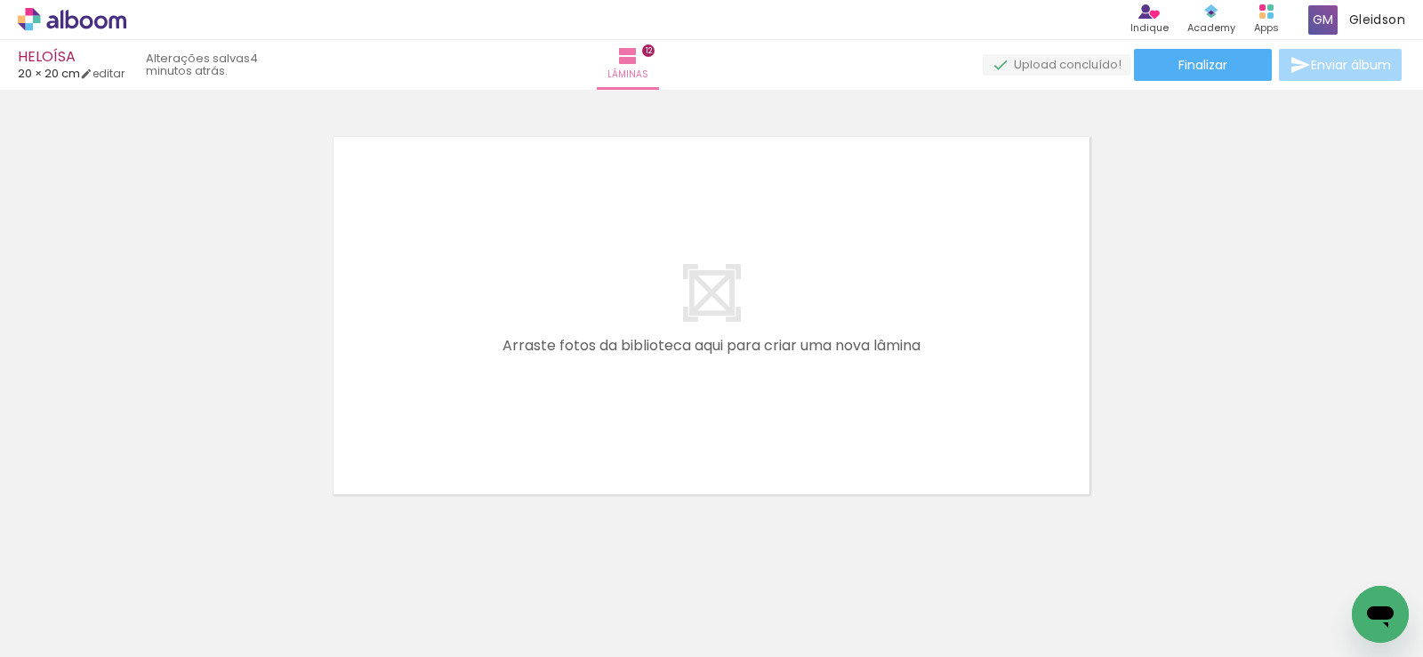
scroll to position [0, 2745]
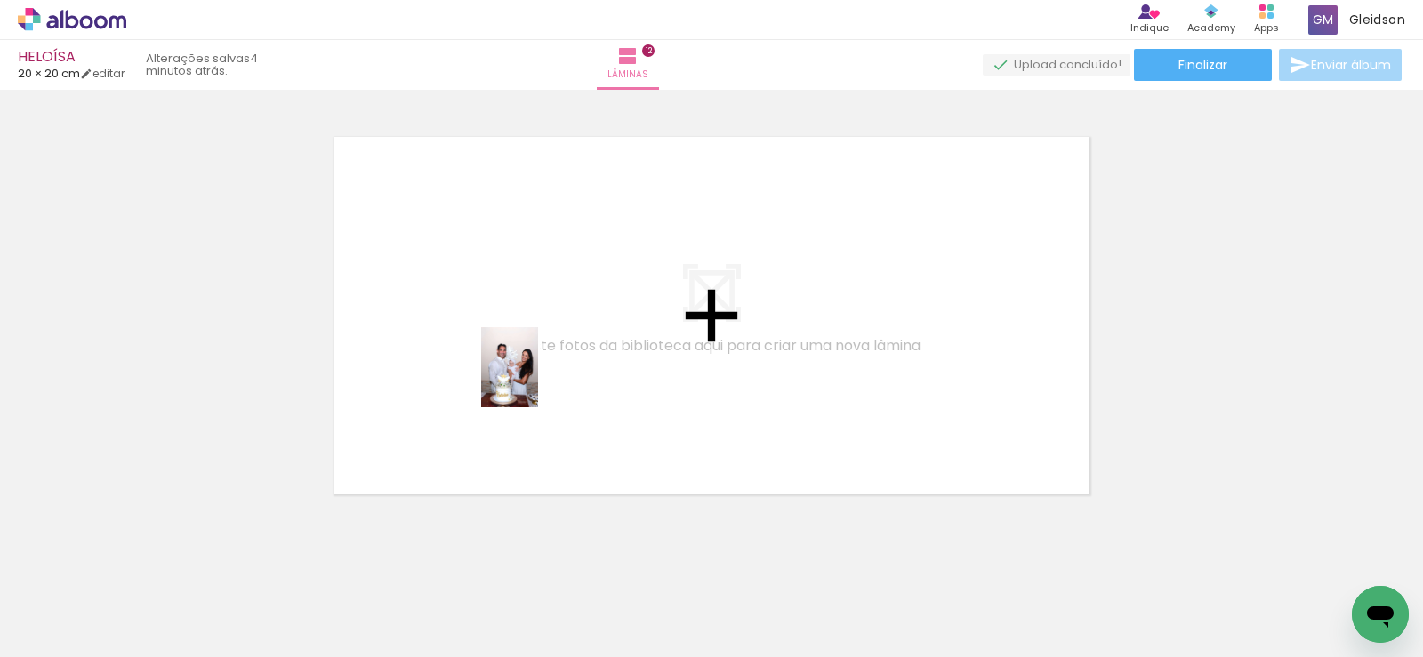
drag, startPoint x: 639, startPoint y: 615, endPoint x: 543, endPoint y: 383, distance: 250.0
click at [530, 372] on quentale-workspace at bounding box center [711, 328] width 1423 height 657
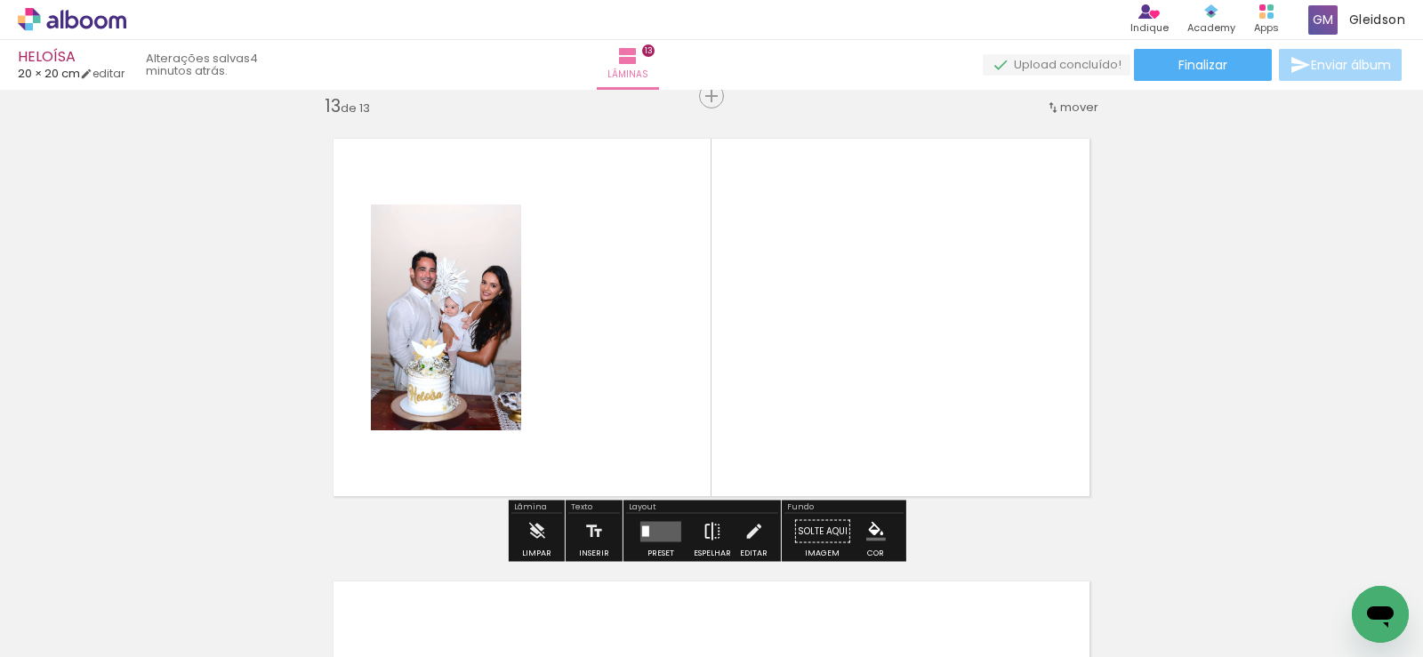
scroll to position [5338, 0]
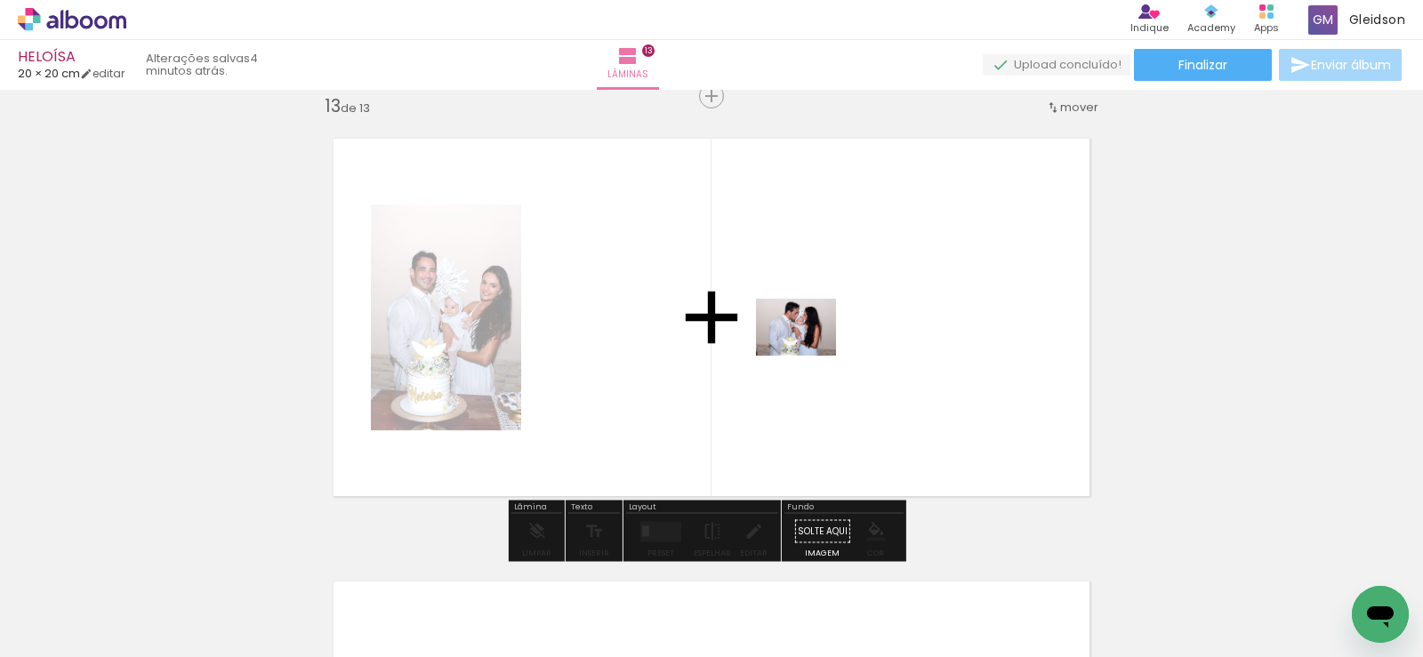
drag, startPoint x: 736, startPoint y: 606, endPoint x: 813, endPoint y: 285, distance: 330.0
click at [813, 285] on quentale-workspace at bounding box center [711, 328] width 1423 height 657
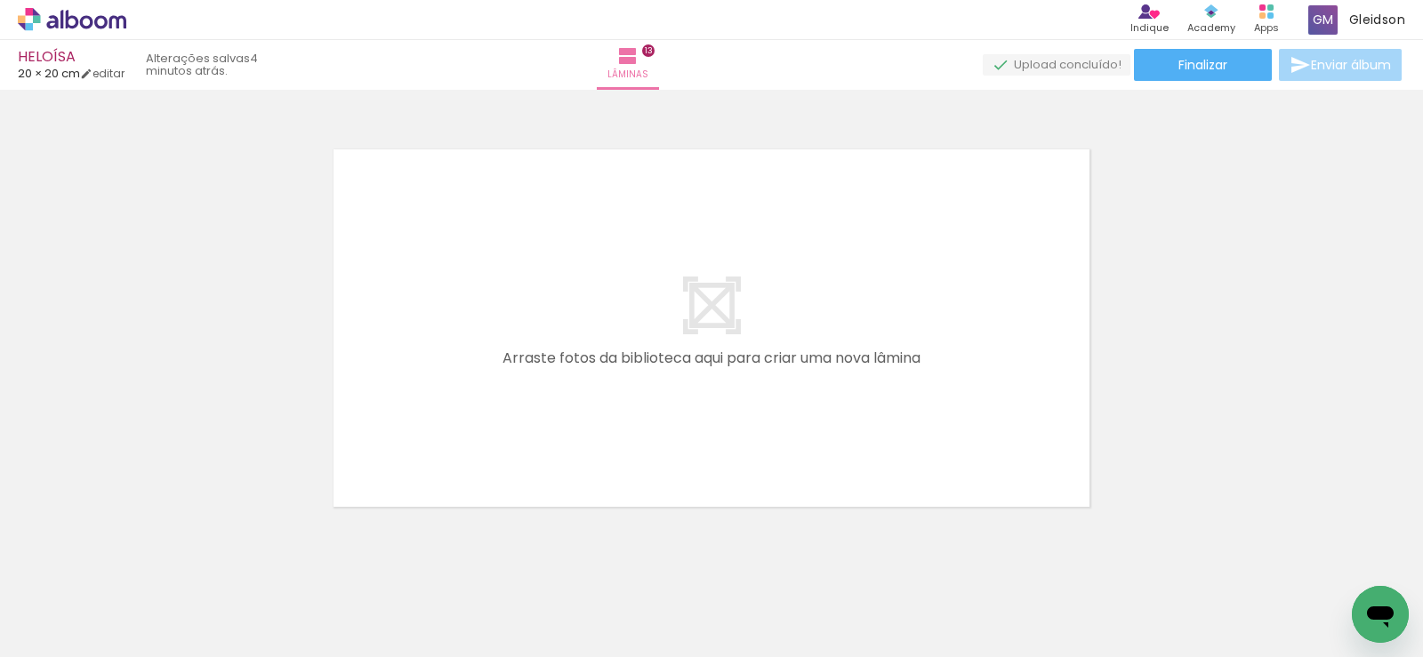
scroll to position [5783, 0]
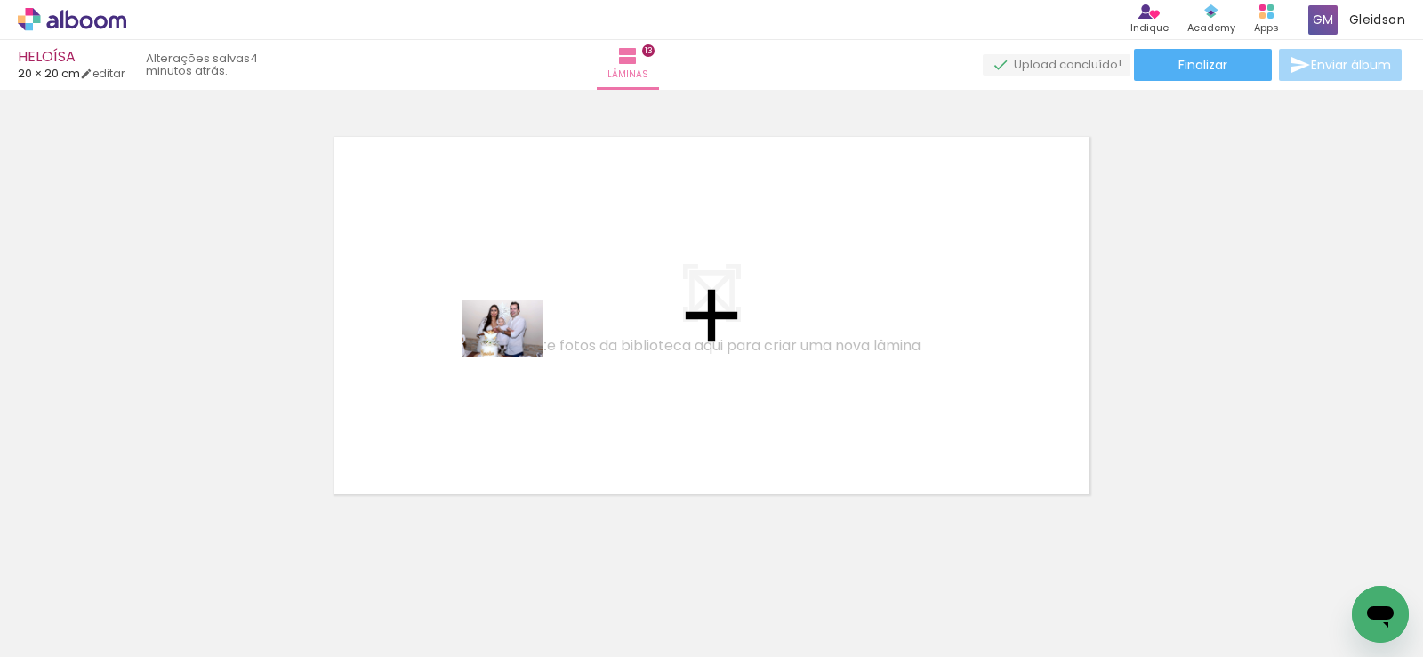
drag, startPoint x: 542, startPoint y: 605, endPoint x: 505, endPoint y: 406, distance: 202.5
click at [516, 352] on quentale-workspace at bounding box center [711, 328] width 1423 height 657
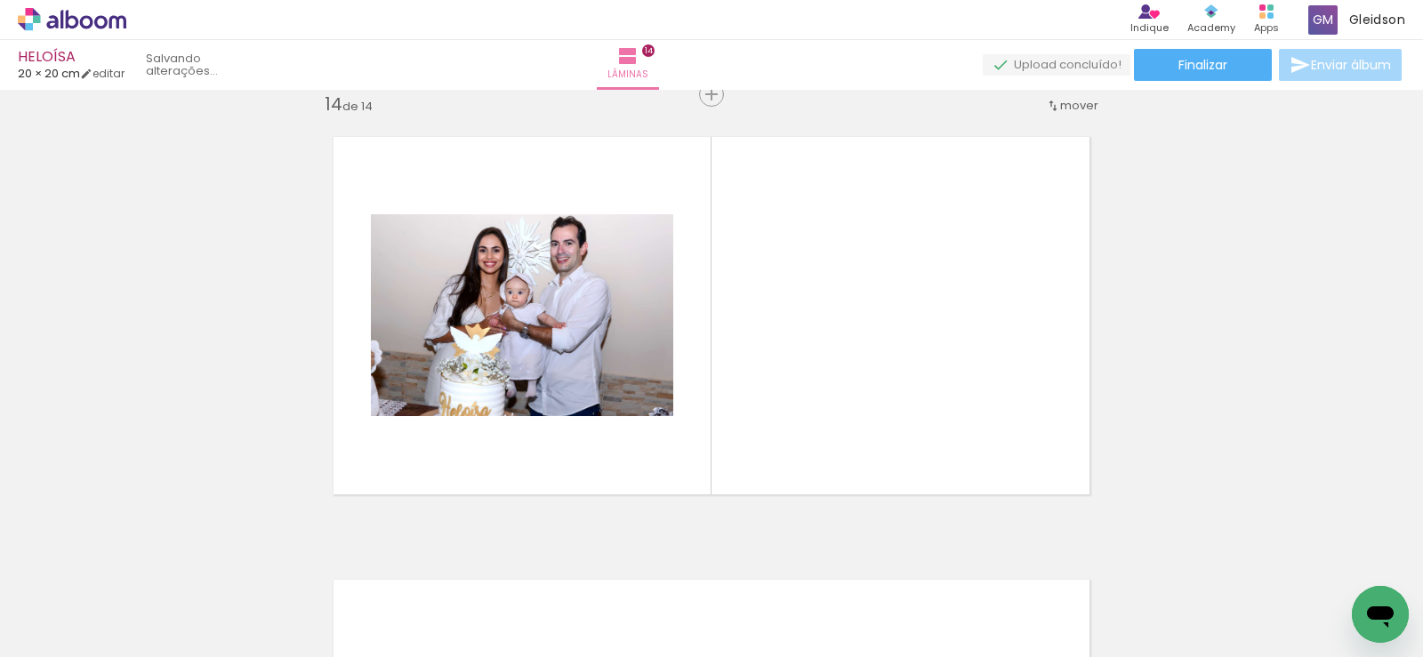
scroll to position [5781, 0]
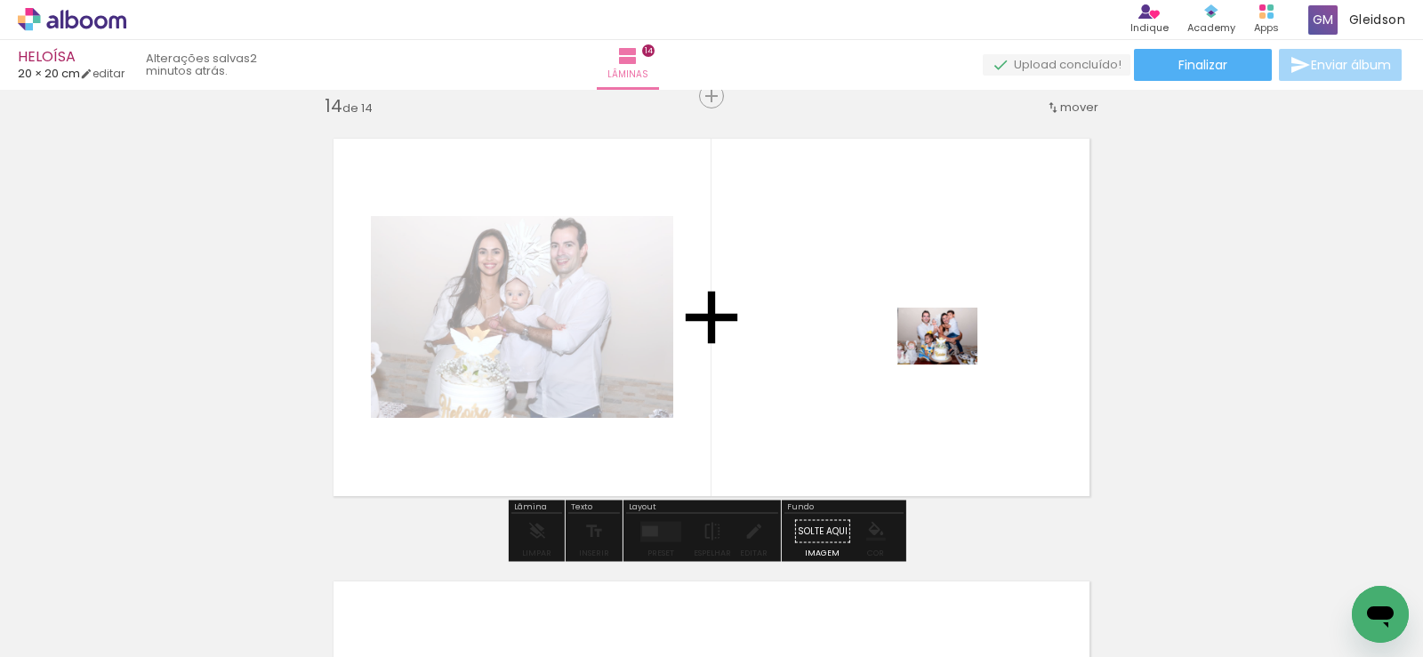
drag, startPoint x: 1238, startPoint y: 603, endPoint x: 937, endPoint y: 343, distance: 397.2
click at [937, 343] on quentale-workspace at bounding box center [711, 328] width 1423 height 657
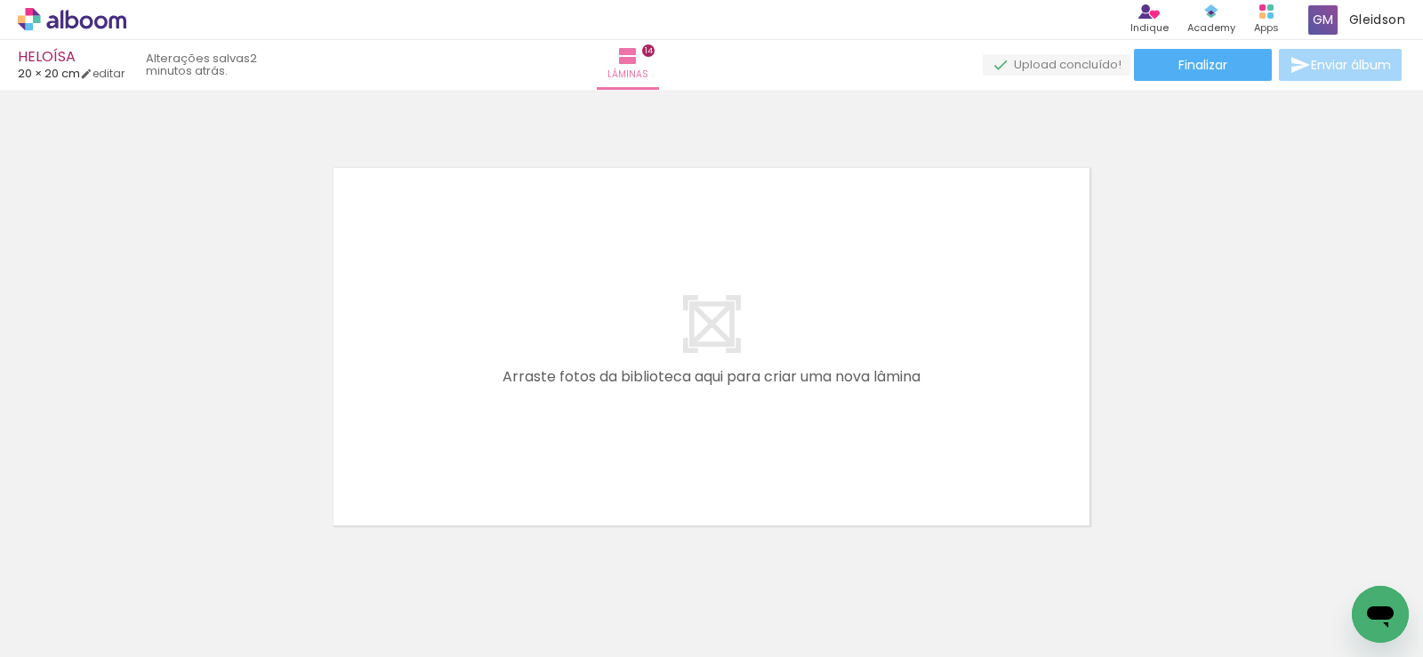
scroll to position [6226, 0]
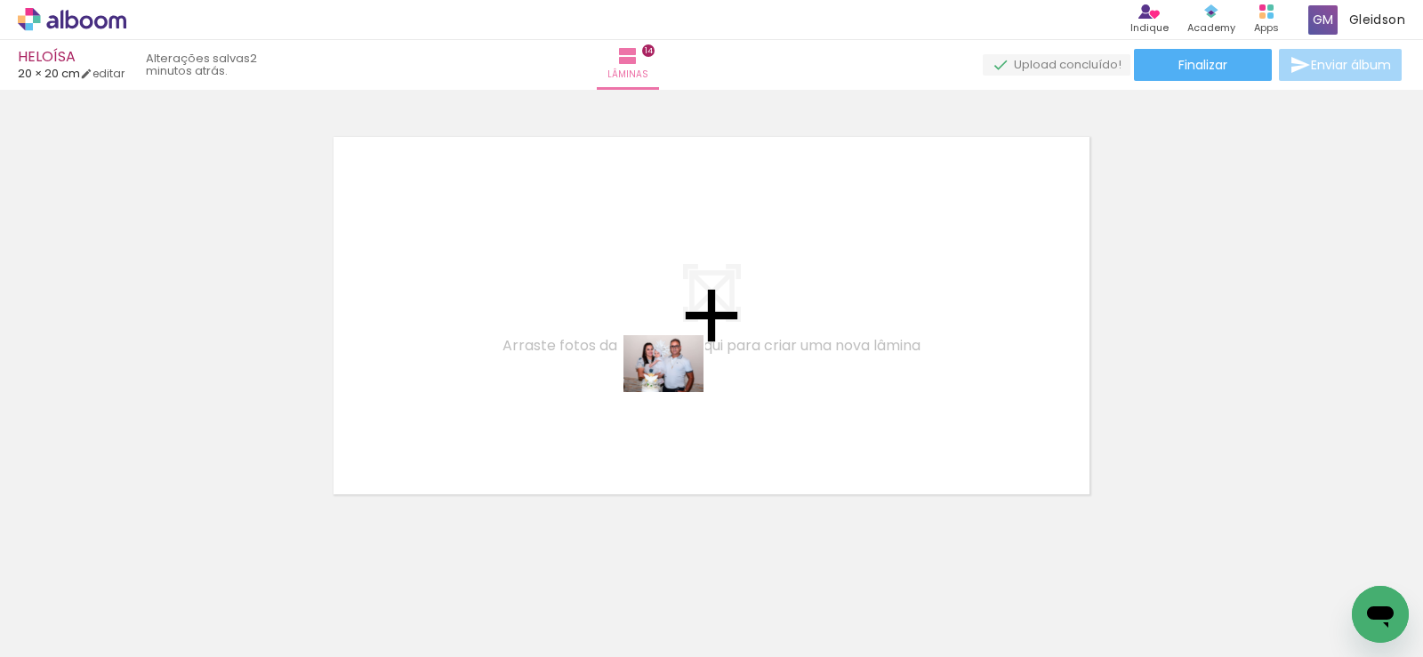
drag, startPoint x: 919, startPoint y: 608, endPoint x: 685, endPoint y: 384, distance: 323.9
click at [663, 375] on quentale-workspace at bounding box center [711, 328] width 1423 height 657
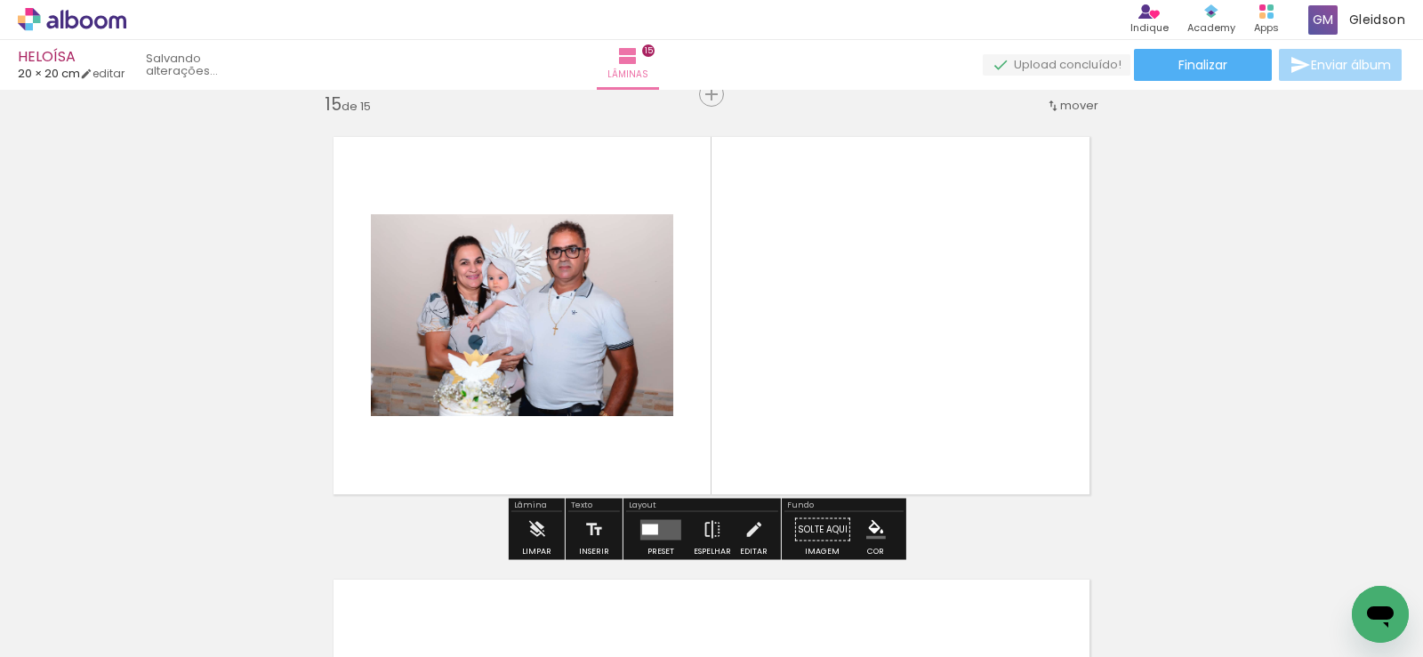
scroll to position [6224, 0]
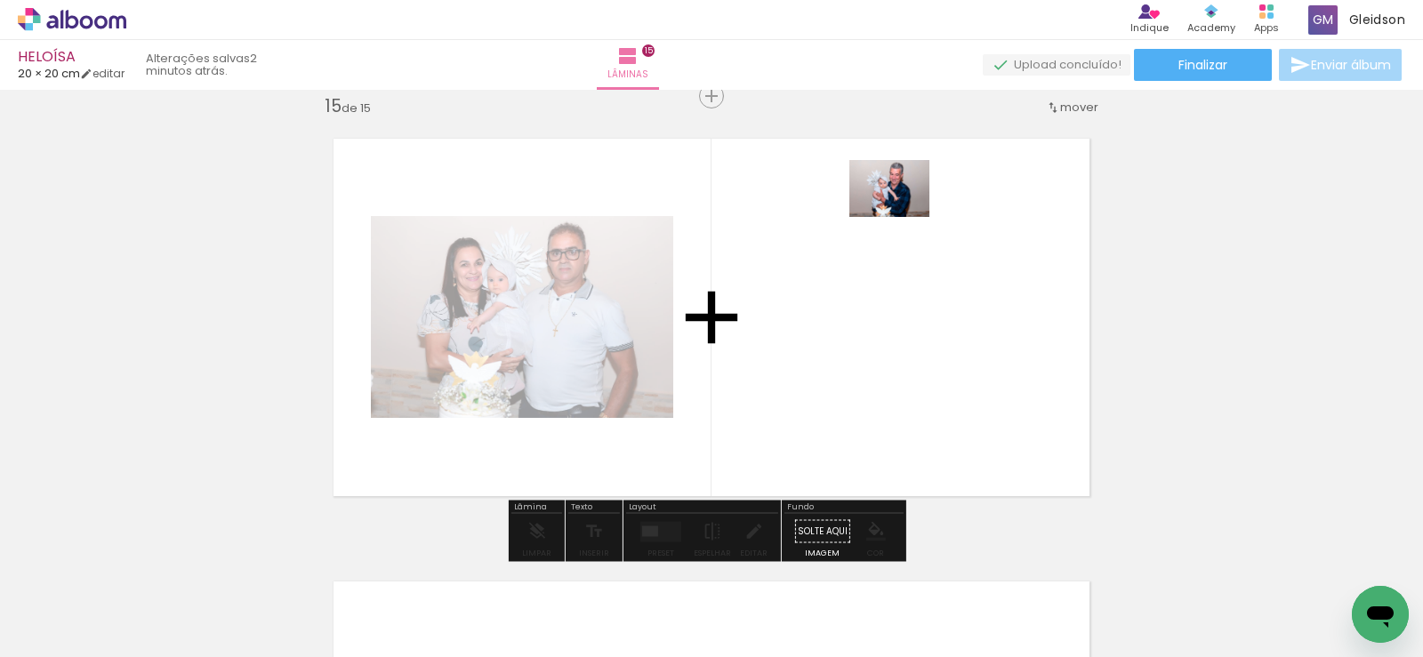
drag, startPoint x: 835, startPoint y: 601, endPoint x: 903, endPoint y: 210, distance: 397.1
click at [903, 210] on quentale-workspace at bounding box center [711, 328] width 1423 height 657
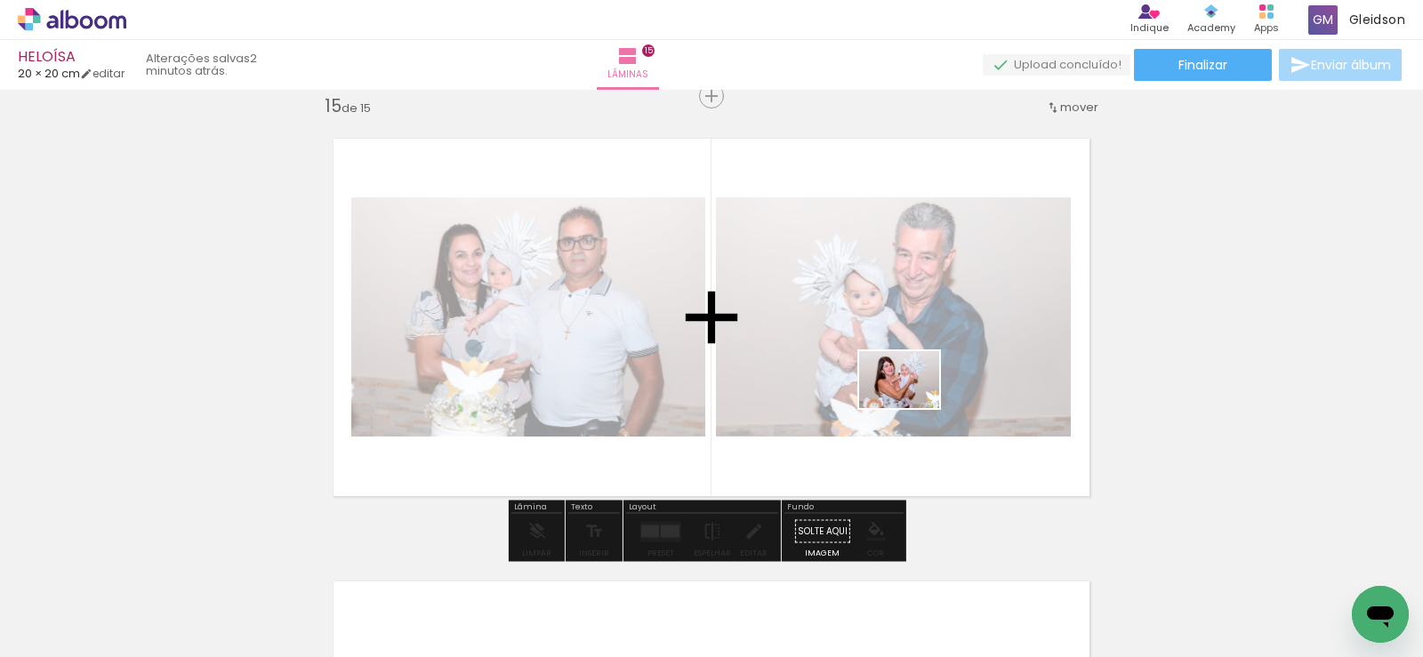
drag, startPoint x: 1026, startPoint y: 613, endPoint x: 912, endPoint y: 405, distance: 237.2
click at [912, 405] on quentale-workspace at bounding box center [711, 328] width 1423 height 657
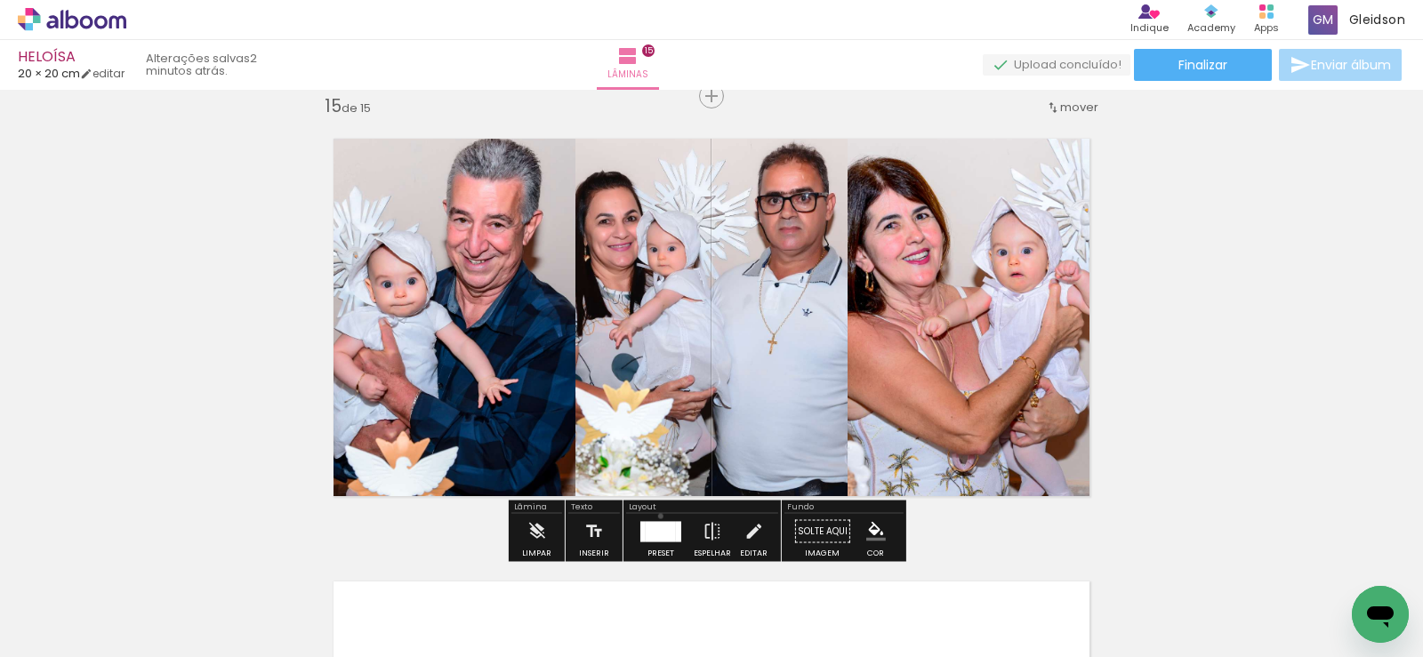
click at [656, 516] on div at bounding box center [661, 532] width 48 height 36
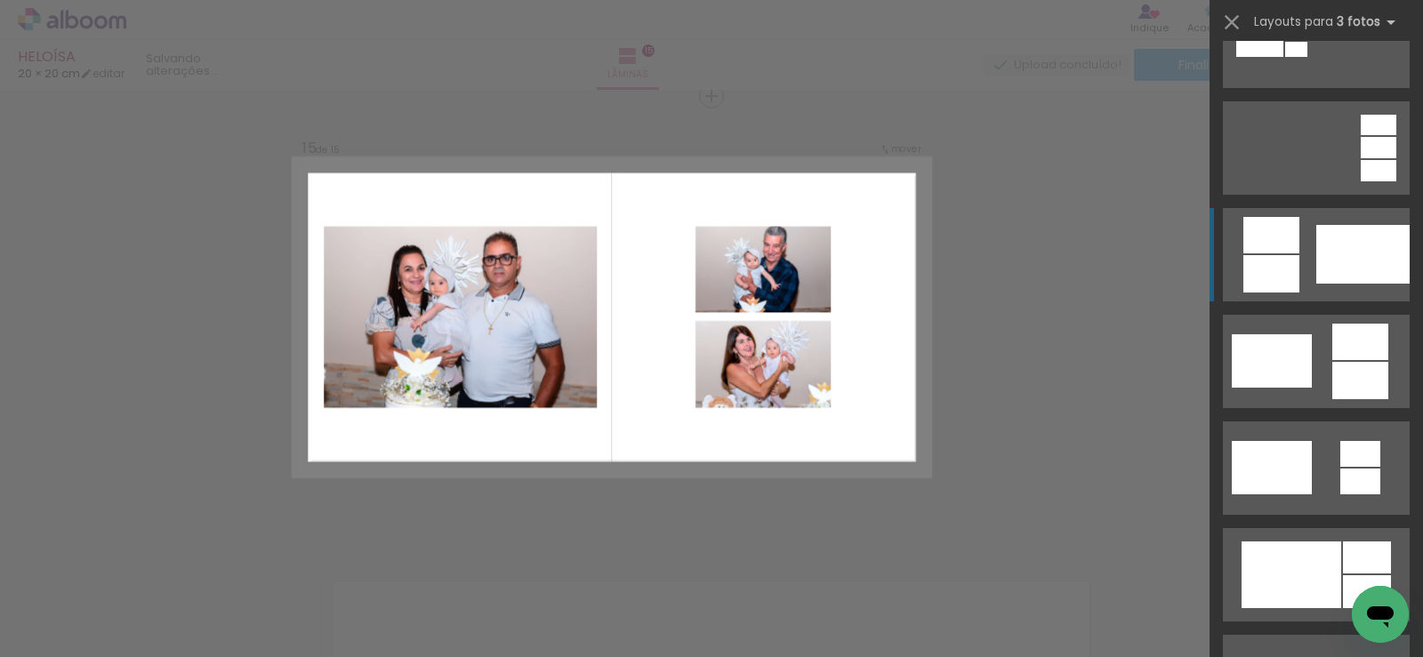
scroll to position [889, 0]
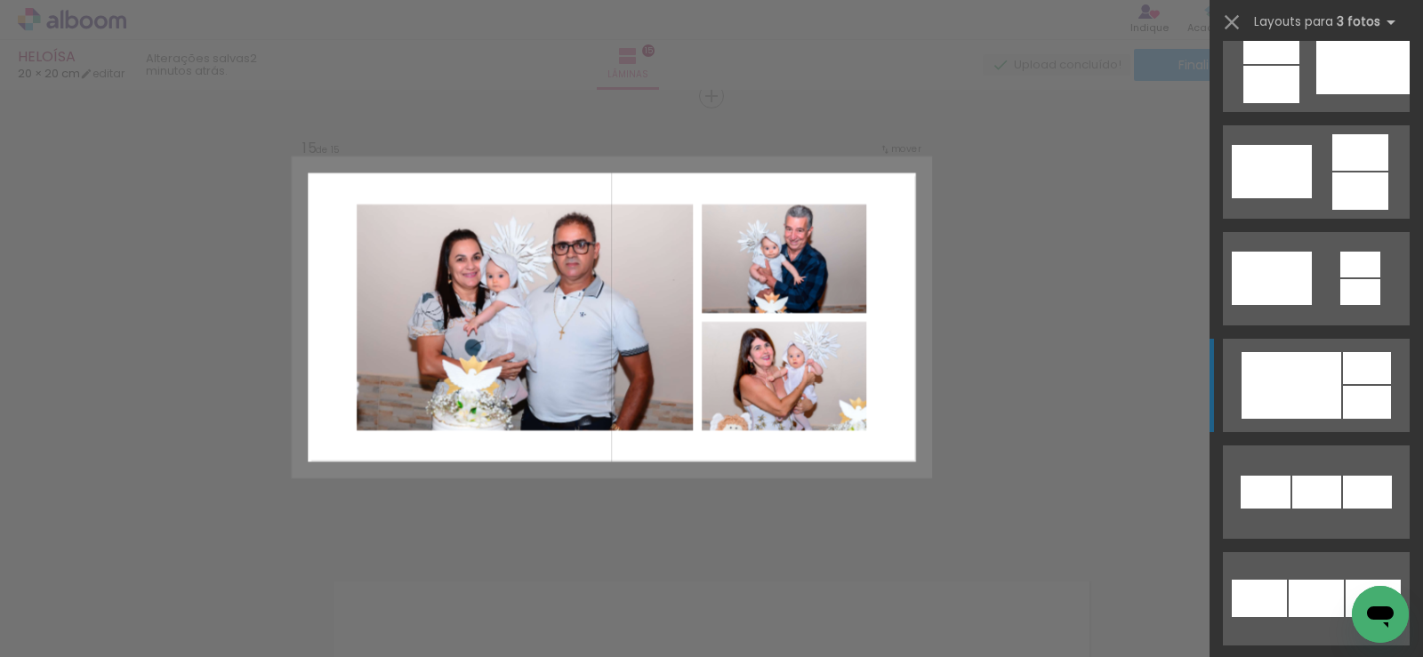
click at [1346, 580] on div at bounding box center [1373, 598] width 55 height 37
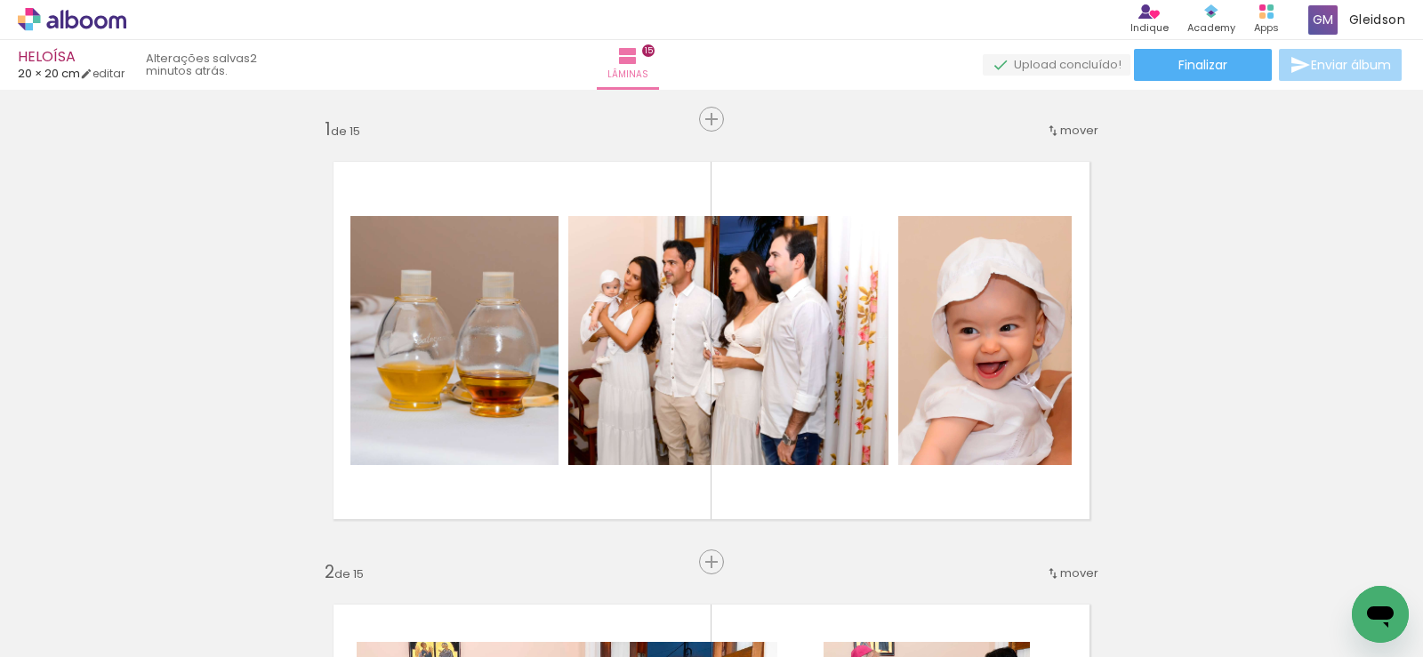
scroll to position [889, 0]
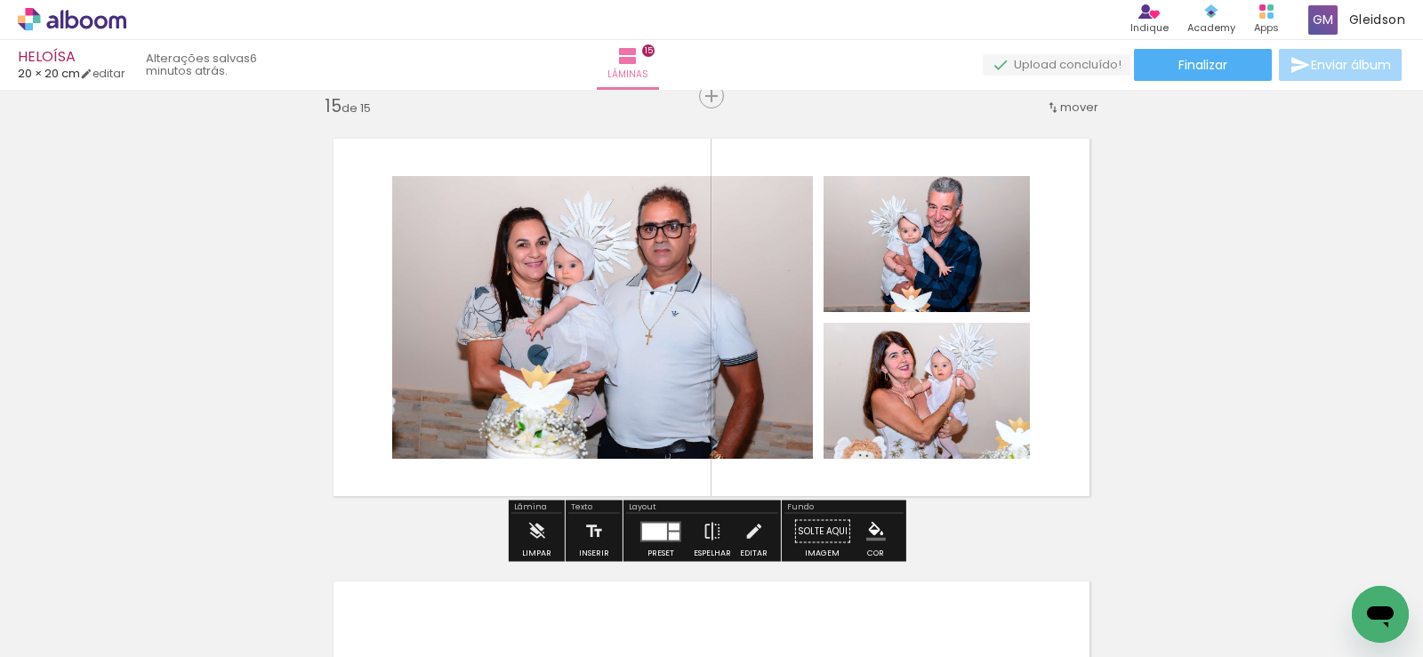
scroll to position [0, 2745]
click at [608, 325] on quentale-photo at bounding box center [602, 317] width 421 height 283
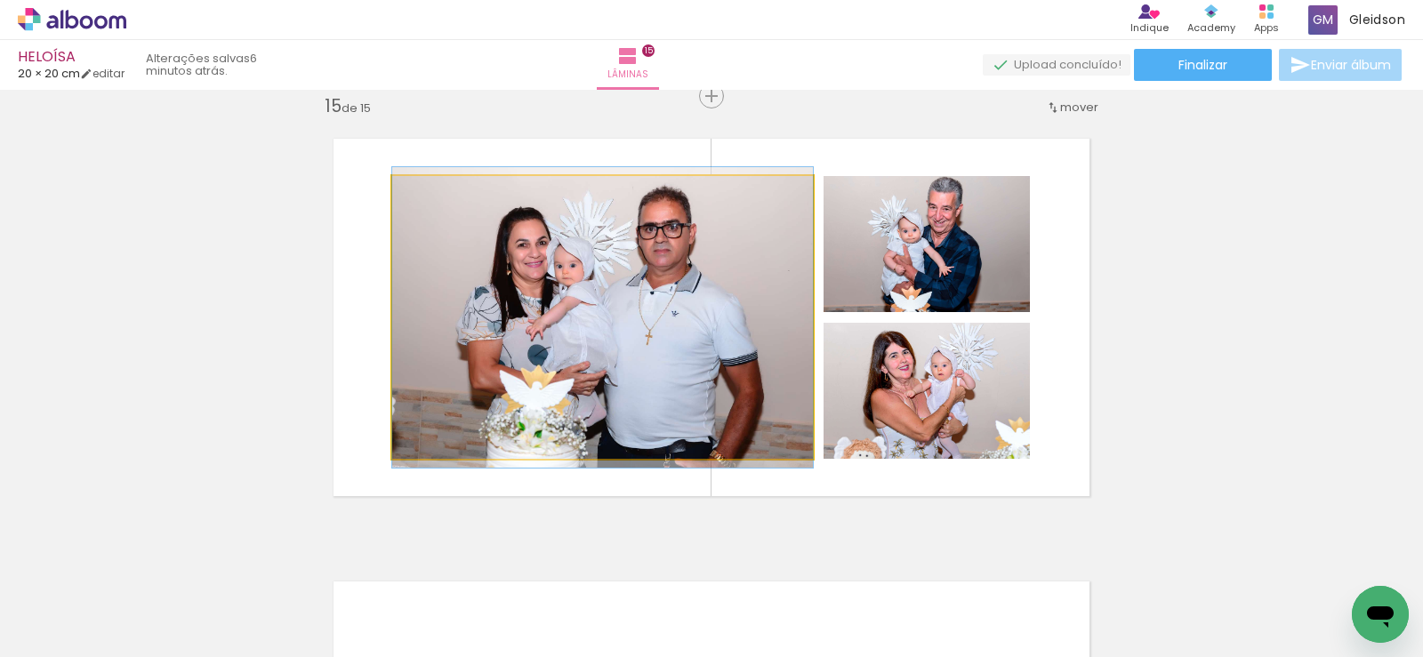
click at [608, 325] on quentale-photo at bounding box center [602, 317] width 421 height 283
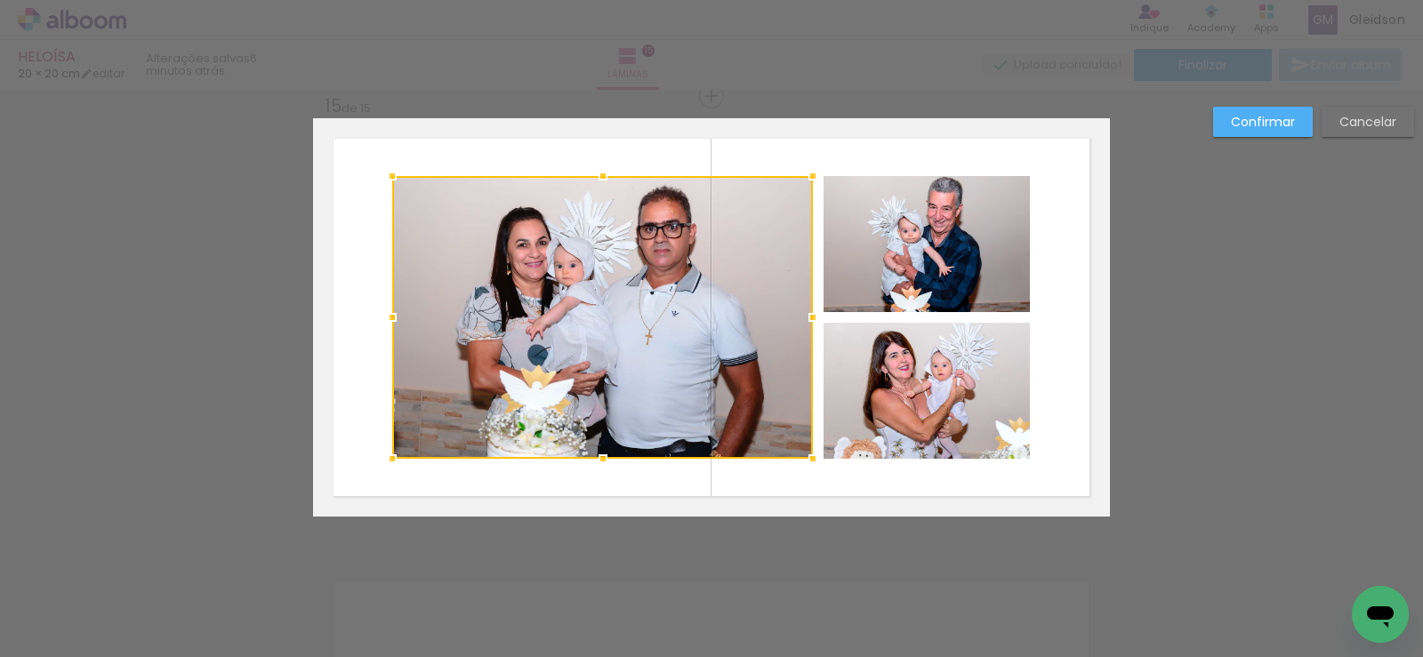
click at [601, 342] on div at bounding box center [602, 317] width 421 height 283
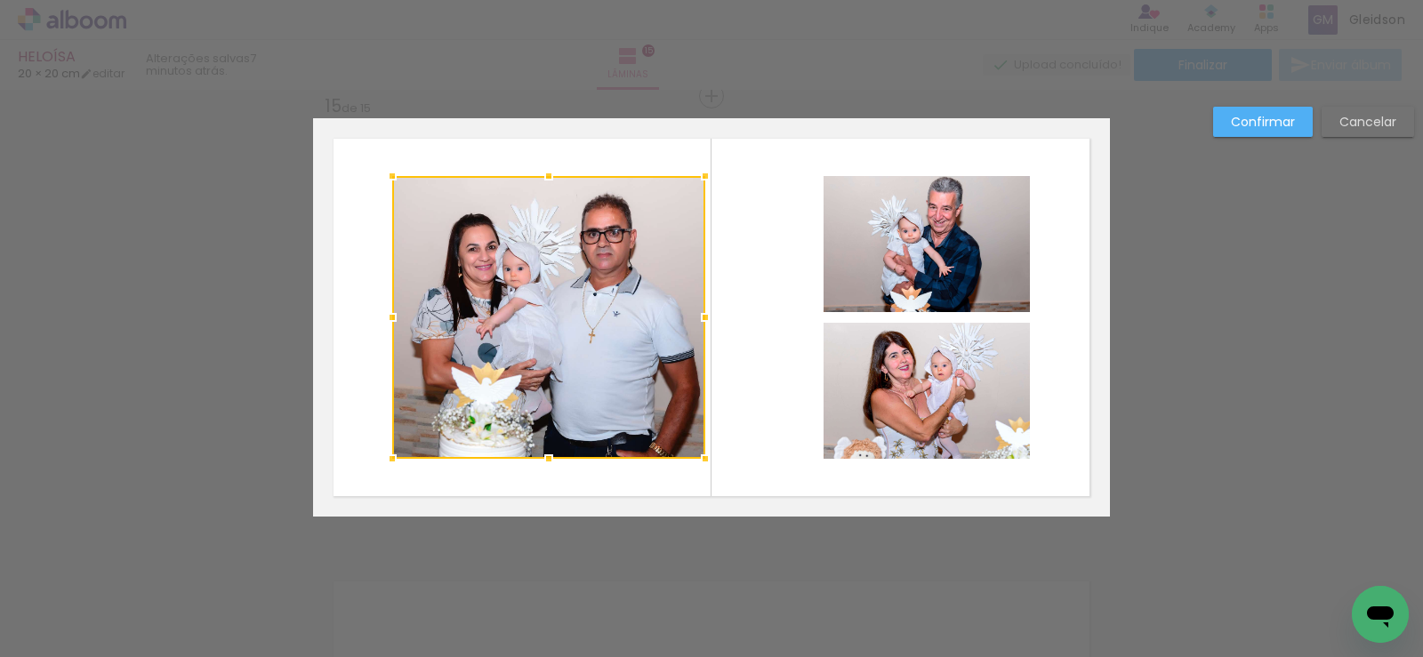
drag, startPoint x: 800, startPoint y: 323, endPoint x: 693, endPoint y: 340, distance: 108.9
click at [693, 340] on div at bounding box center [548, 317] width 313 height 283
click at [654, 339] on div at bounding box center [548, 317] width 313 height 283
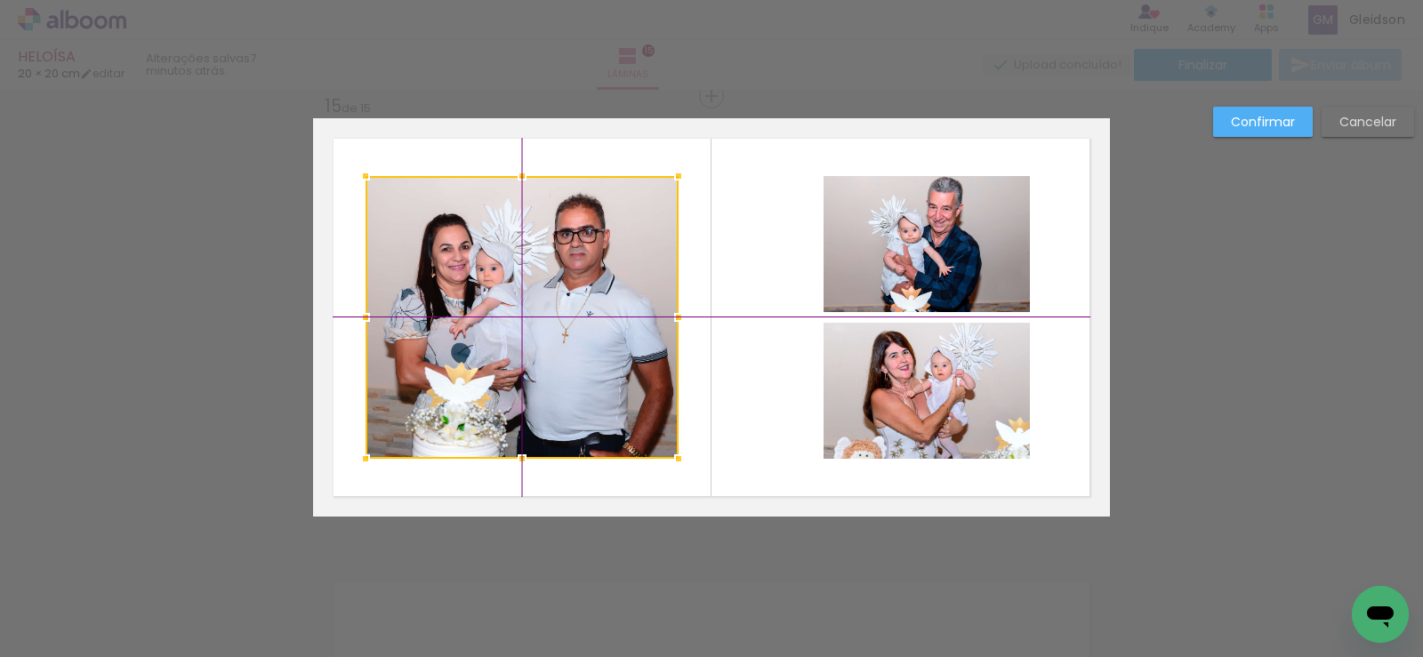
drag, startPoint x: 625, startPoint y: 335, endPoint x: 582, endPoint y: 340, distance: 43.8
click at [582, 340] on div at bounding box center [522, 317] width 313 height 283
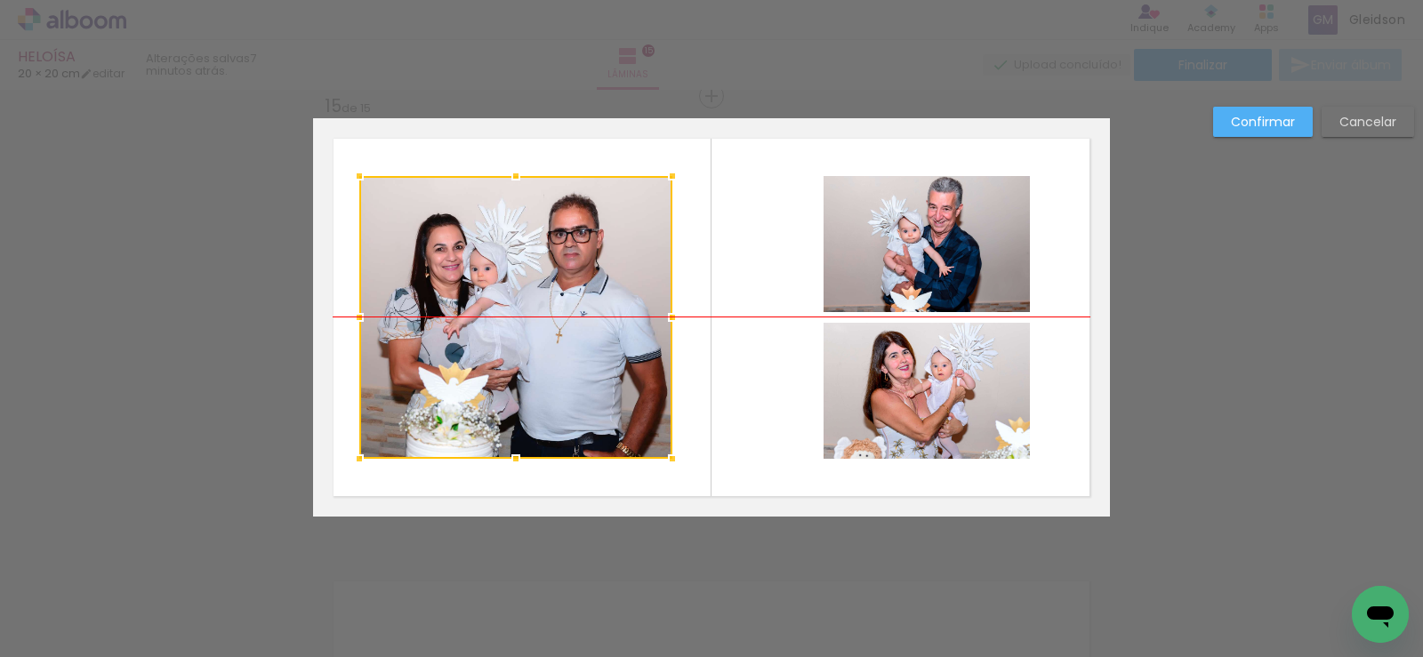
click at [576, 357] on div at bounding box center [515, 317] width 313 height 283
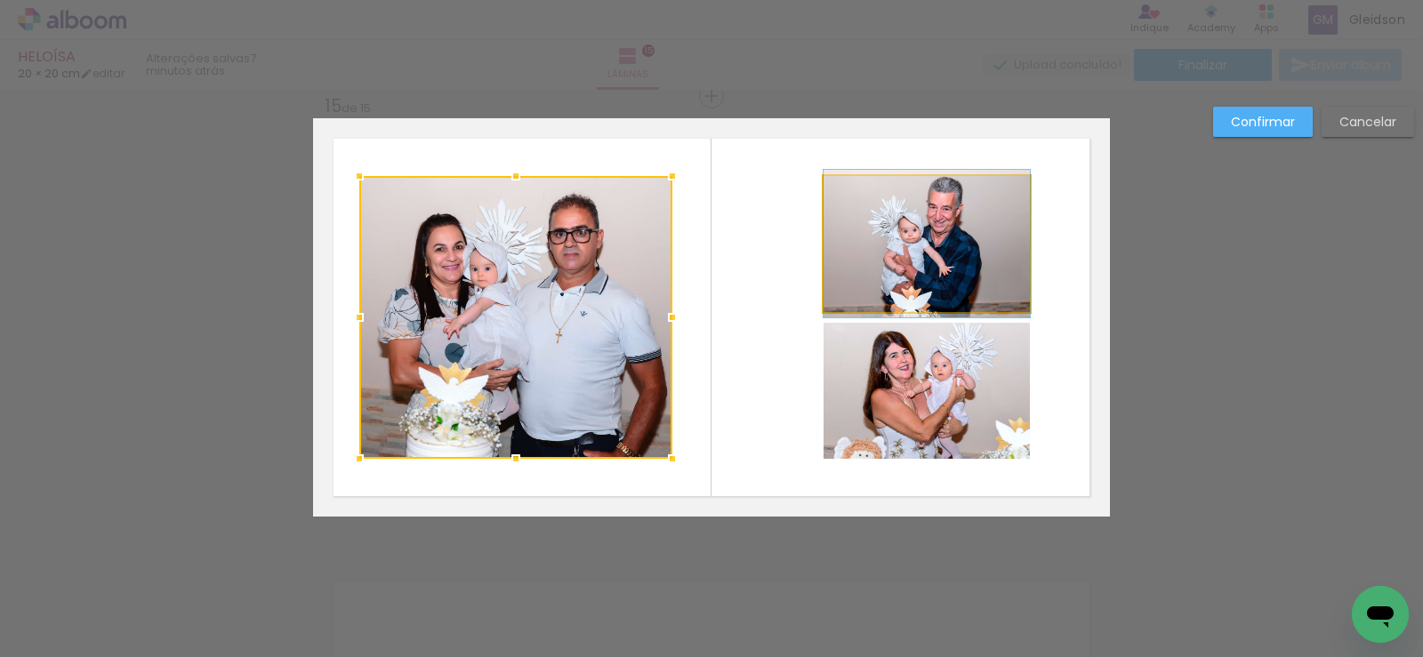
click at [848, 267] on quentale-photo at bounding box center [927, 244] width 206 height 136
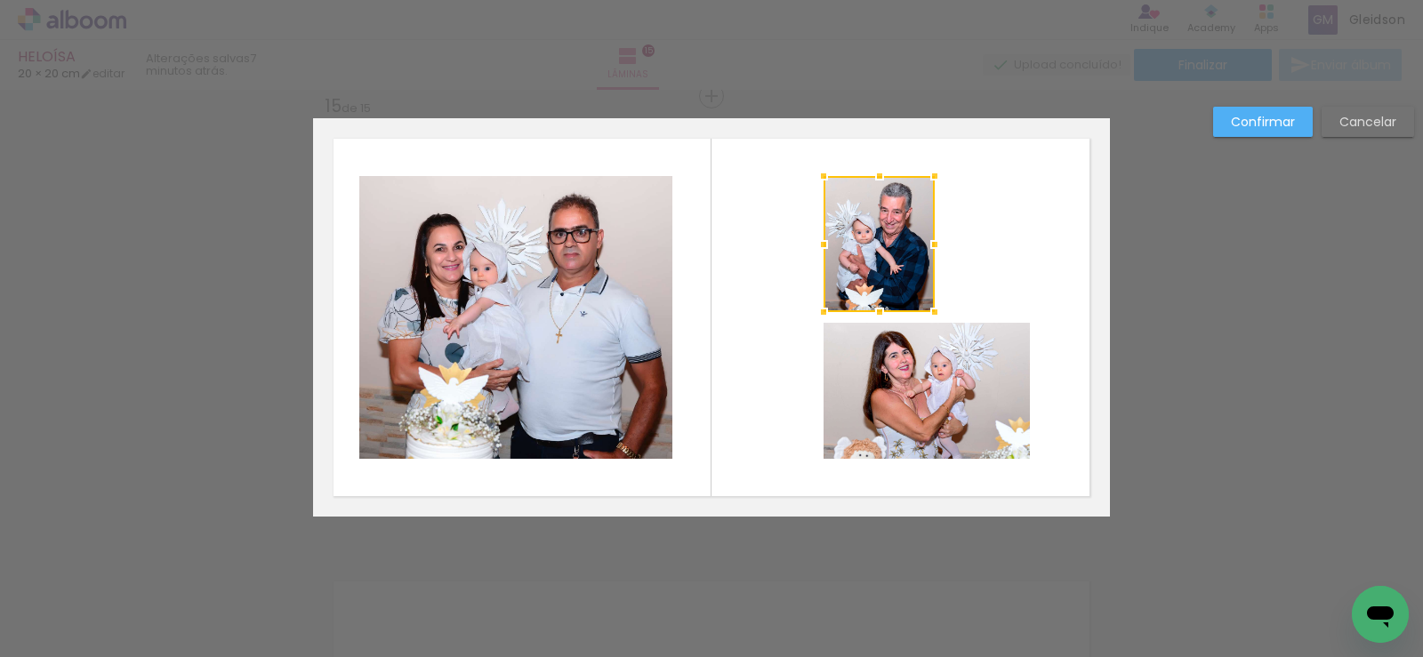
drag, startPoint x: 1020, startPoint y: 248, endPoint x: 928, endPoint y: 250, distance: 91.6
click at [928, 250] on div at bounding box center [935, 245] width 36 height 36
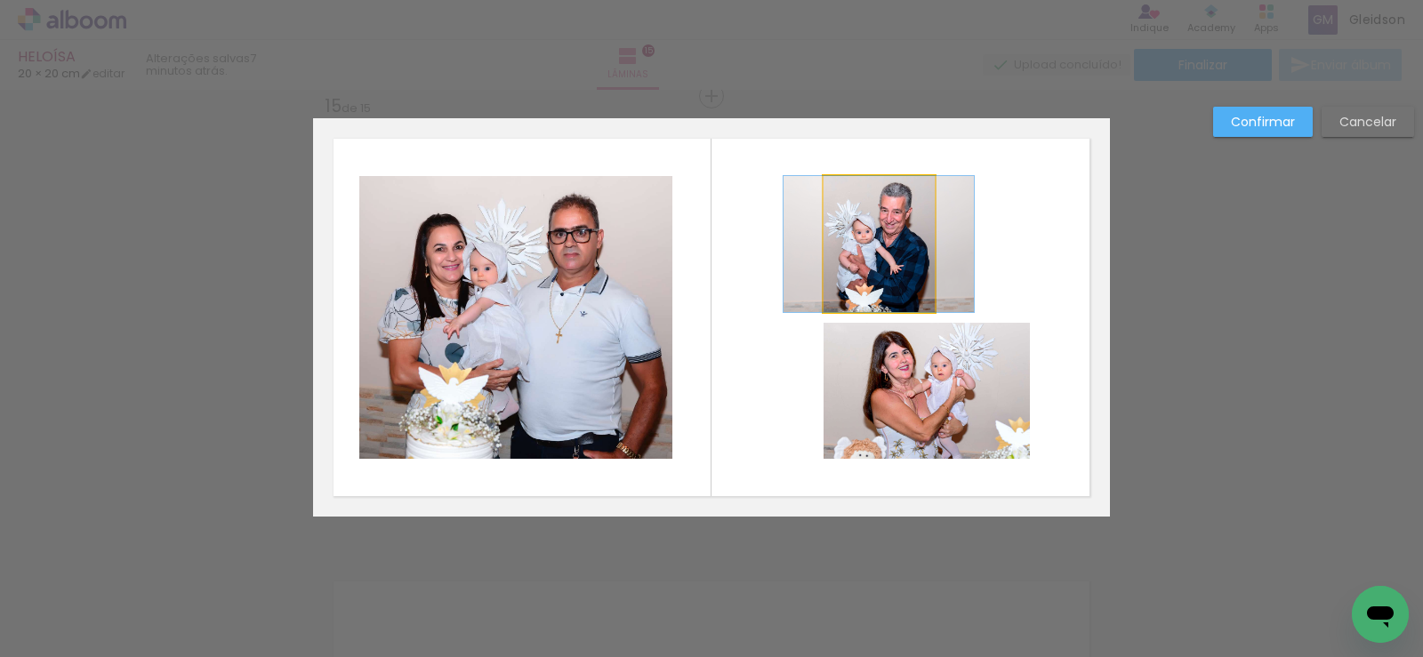
click at [883, 229] on quentale-photo at bounding box center [879, 244] width 111 height 136
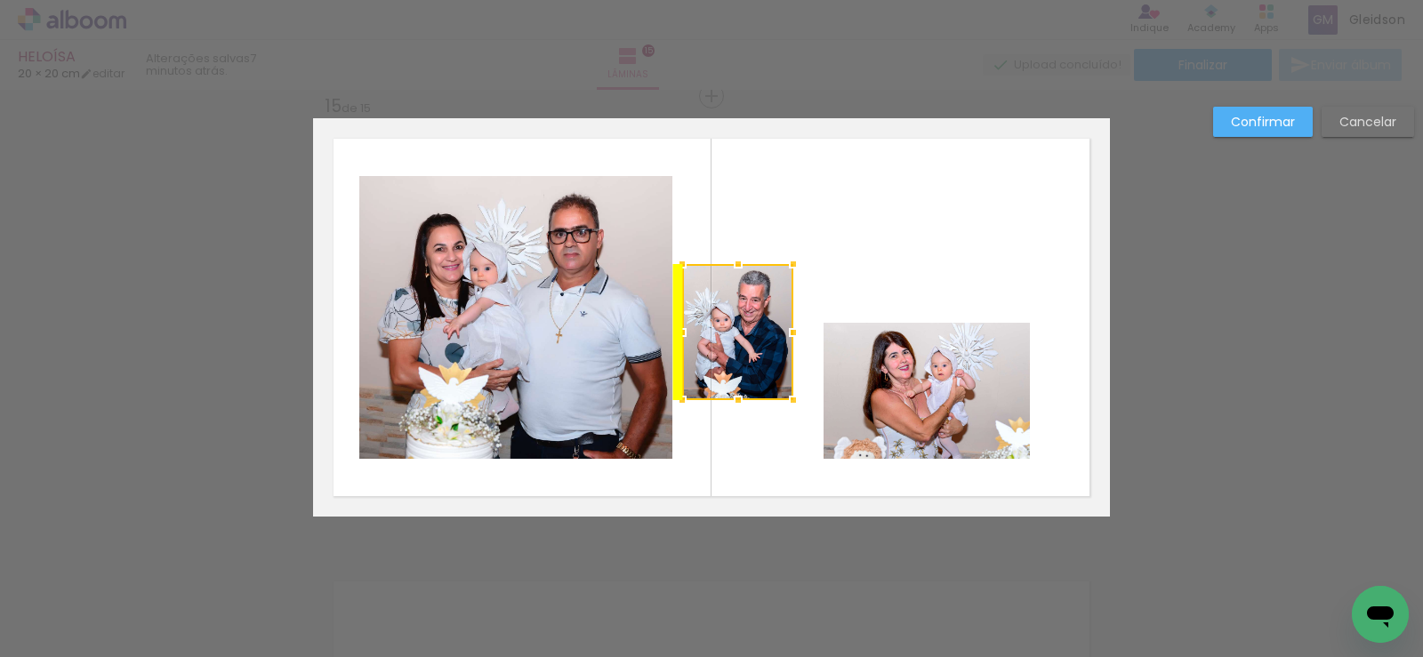
drag, startPoint x: 886, startPoint y: 237, endPoint x: 771, endPoint y: 334, distance: 150.2
click at [748, 325] on div at bounding box center [737, 332] width 111 height 136
click at [894, 376] on quentale-photo at bounding box center [927, 391] width 206 height 136
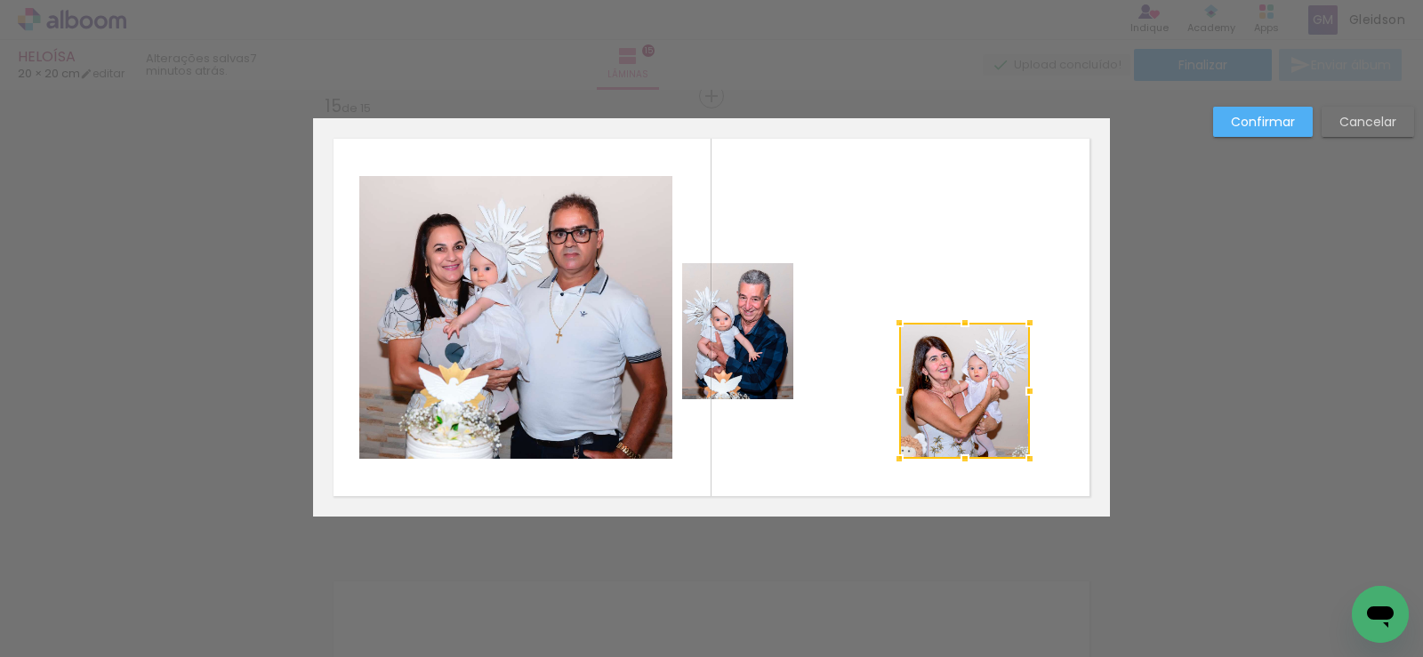
drag, startPoint x: 811, startPoint y: 392, endPoint x: 883, endPoint y: 395, distance: 72.1
click at [883, 395] on div at bounding box center [899, 392] width 36 height 36
click at [1010, 416] on quentale-photo at bounding box center [964, 391] width 131 height 136
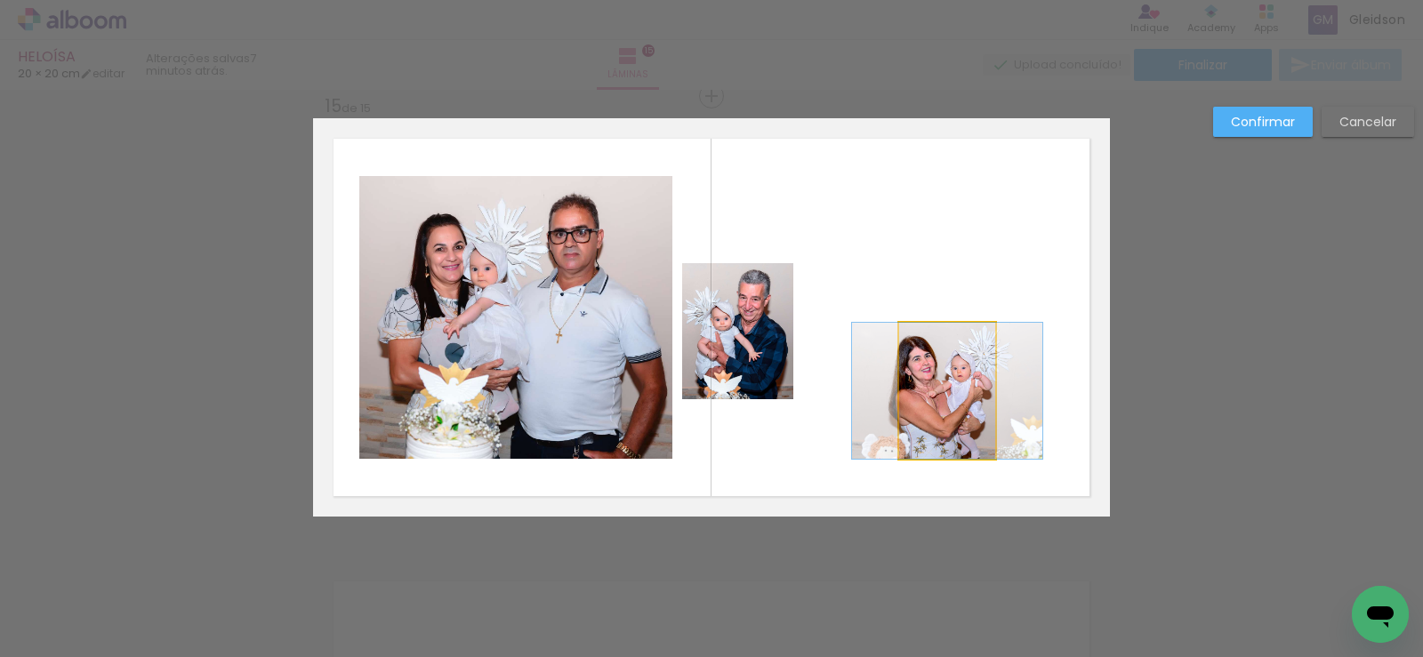
click at [954, 393] on quentale-photo at bounding box center [947, 391] width 96 height 136
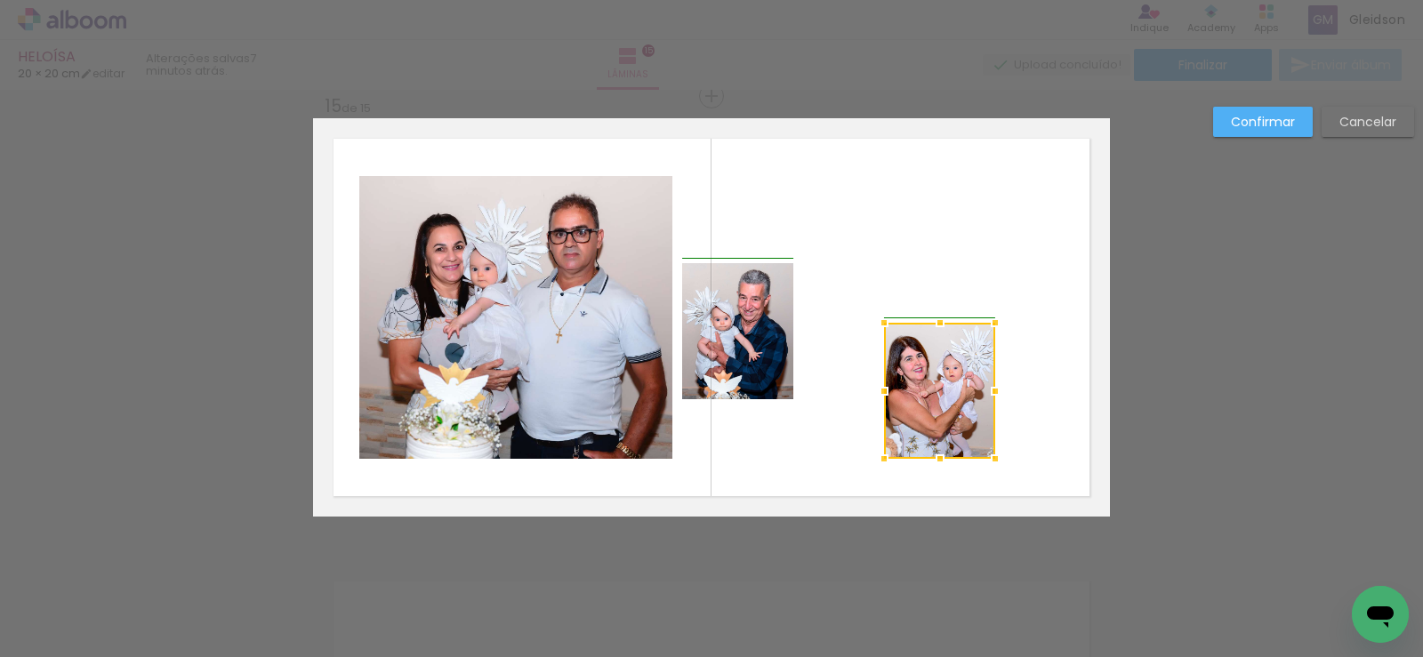
drag, startPoint x: 891, startPoint y: 398, endPoint x: 876, endPoint y: 401, distance: 15.5
click at [876, 401] on div at bounding box center [884, 392] width 36 height 36
click at [942, 407] on quentale-photo at bounding box center [939, 391] width 111 height 136
click at [936, 400] on div at bounding box center [939, 391] width 111 height 136
click at [739, 356] on quentale-photo at bounding box center [737, 331] width 111 height 136
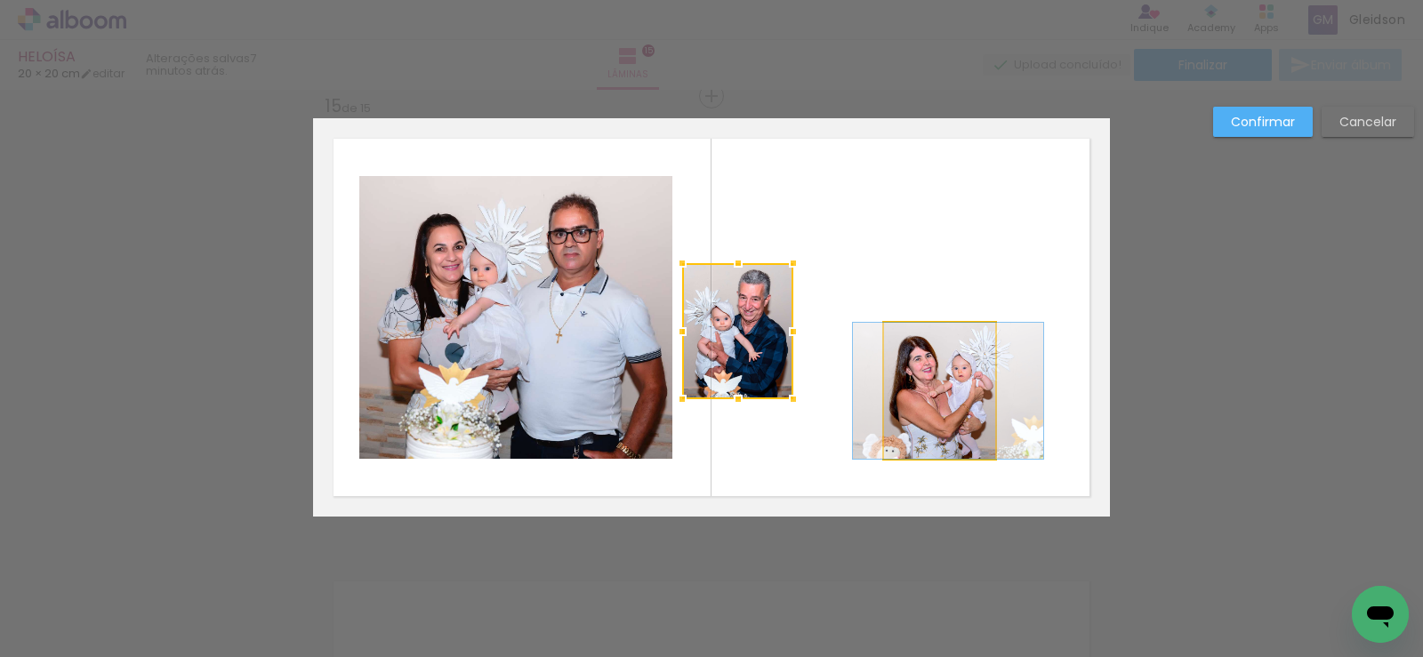
drag, startPoint x: 934, startPoint y: 407, endPoint x: 943, endPoint y: 406, distance: 8.9
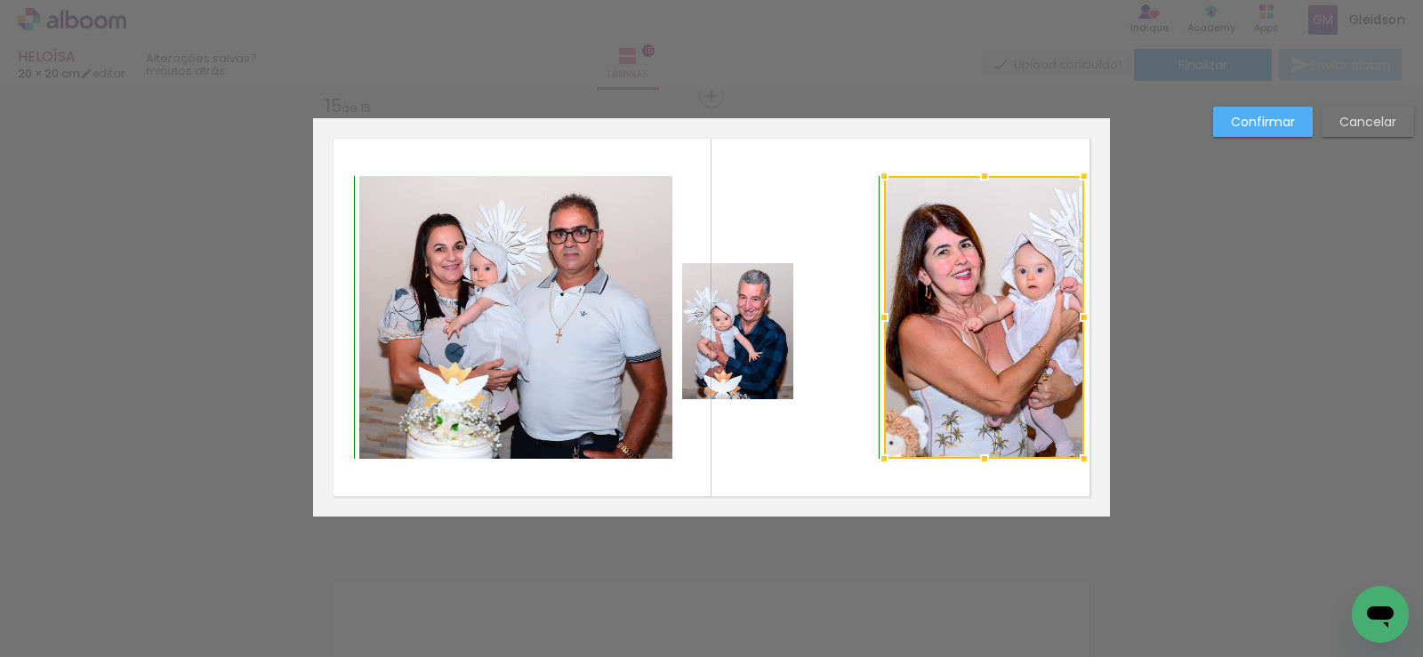
drag, startPoint x: 990, startPoint y: 319, endPoint x: 1079, endPoint y: 168, distance: 175.4
click at [1079, 168] on div at bounding box center [1084, 176] width 36 height 36
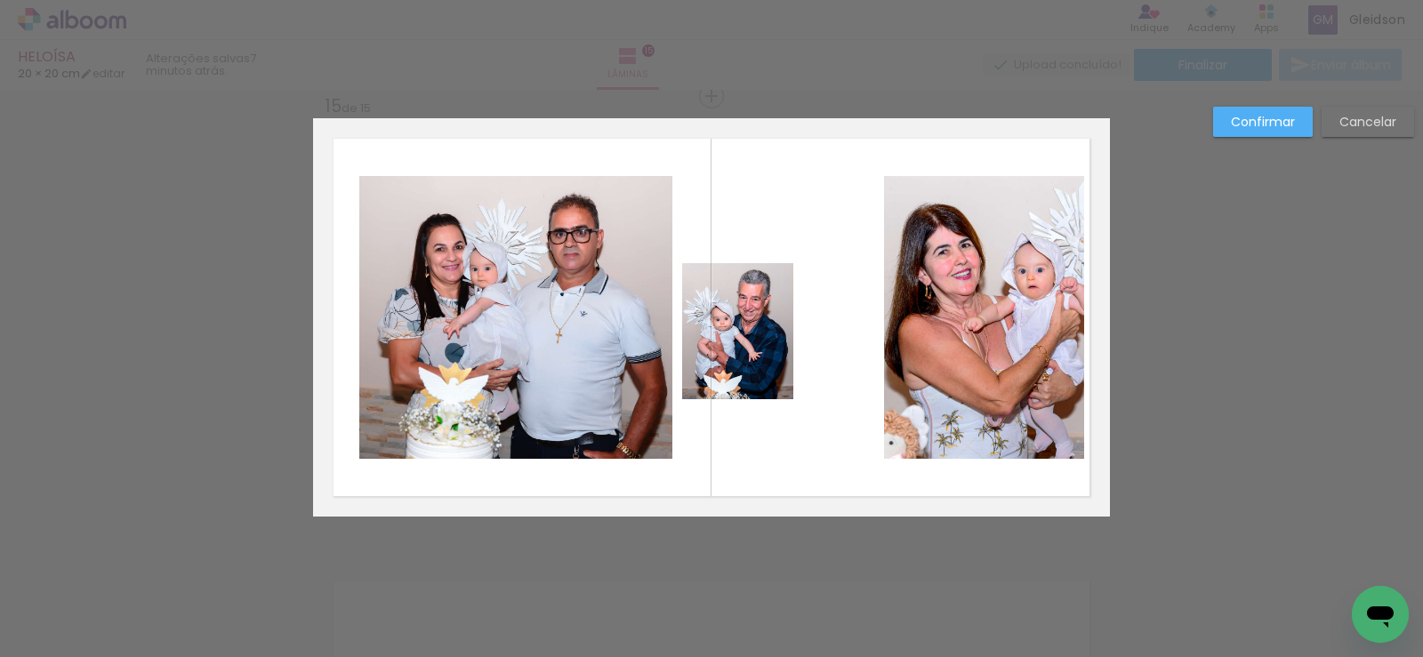
click at [768, 316] on quentale-photo at bounding box center [737, 331] width 111 height 136
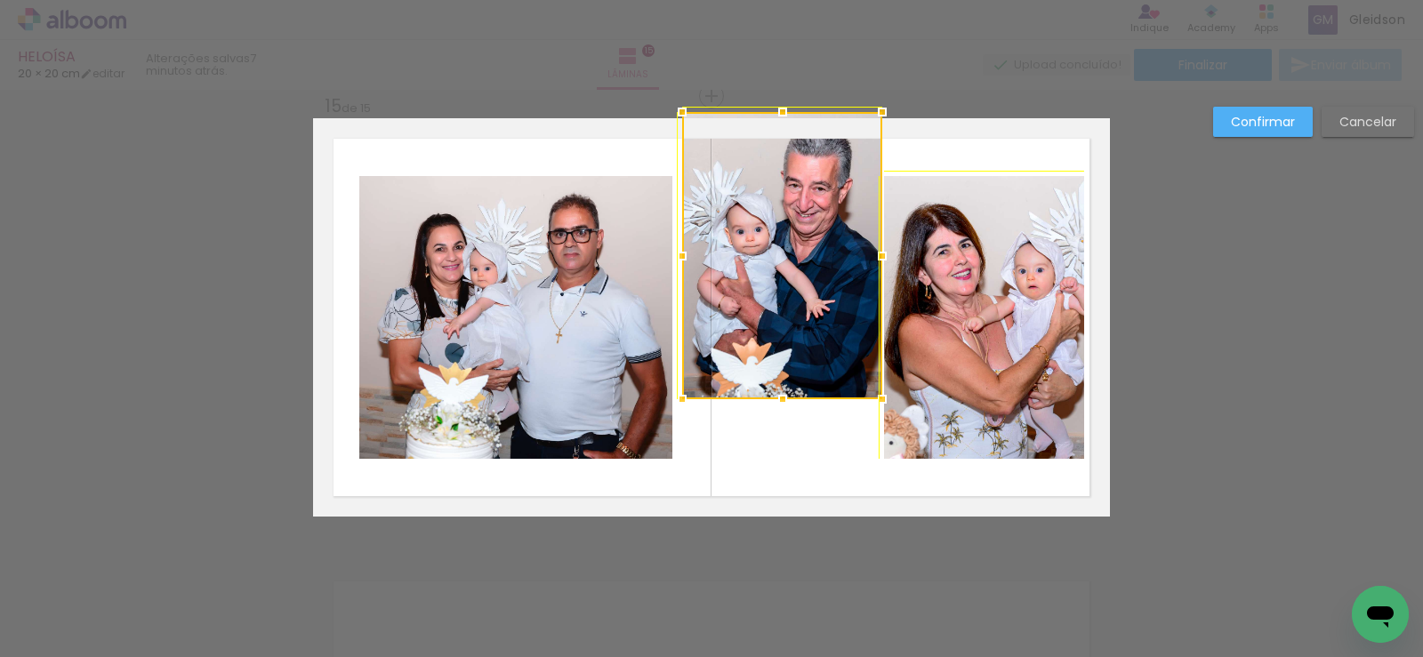
drag, startPoint x: 821, startPoint y: 227, endPoint x: 885, endPoint y: 129, distance: 116.9
click at [885, 129] on div at bounding box center [882, 112] width 36 height 36
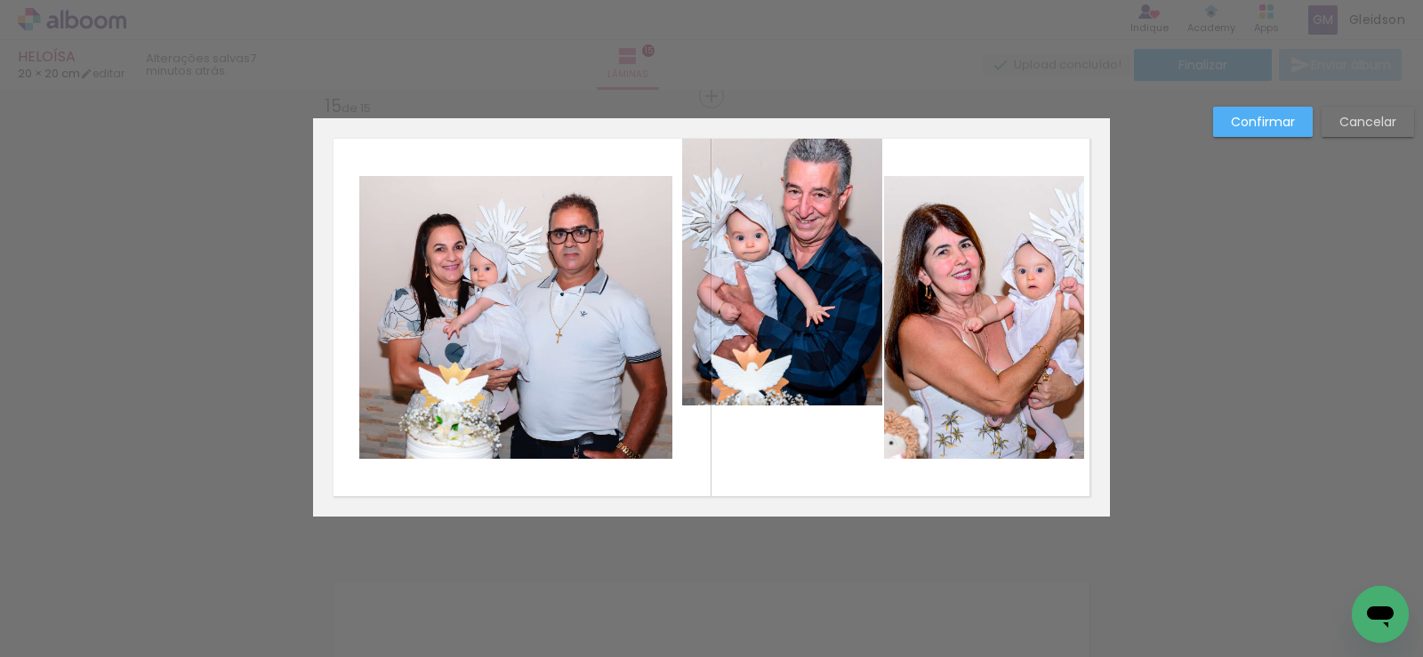
click at [833, 221] on quentale-photo at bounding box center [782, 261] width 200 height 287
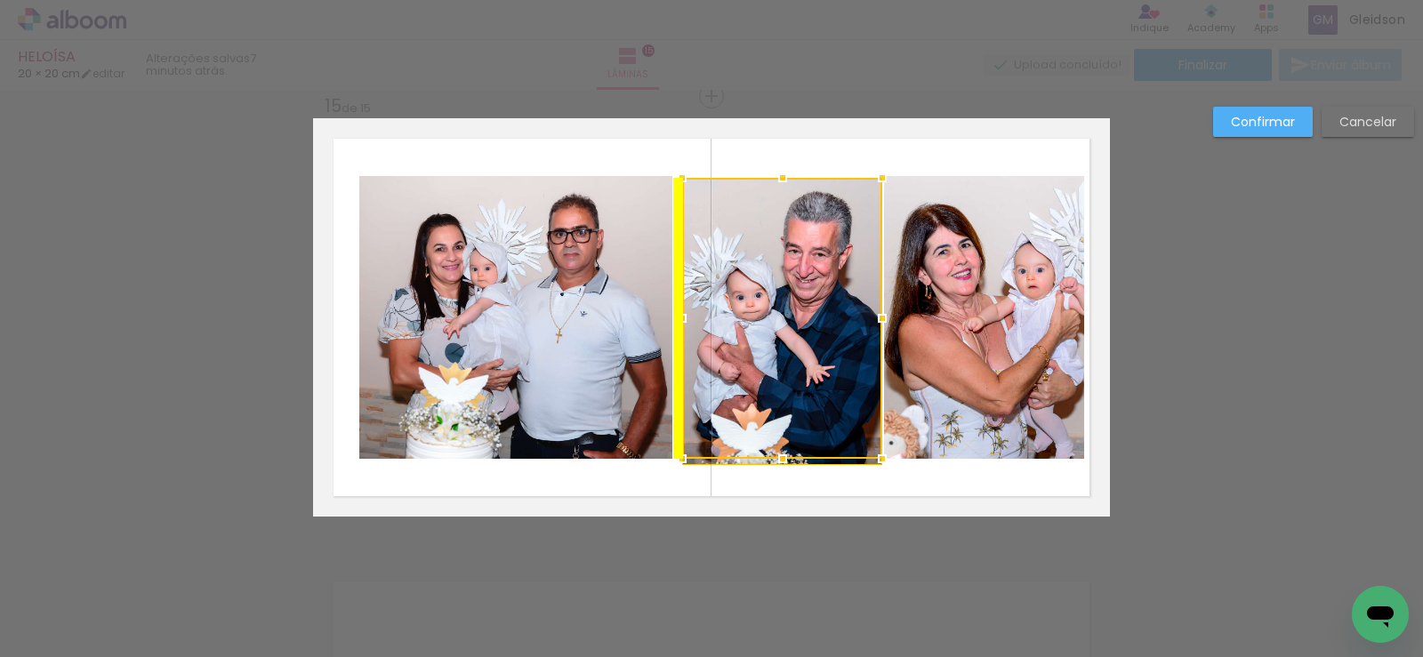
drag, startPoint x: 823, startPoint y: 227, endPoint x: 821, endPoint y: 285, distance: 58.7
click at [821, 285] on div at bounding box center [782, 318] width 200 height 281
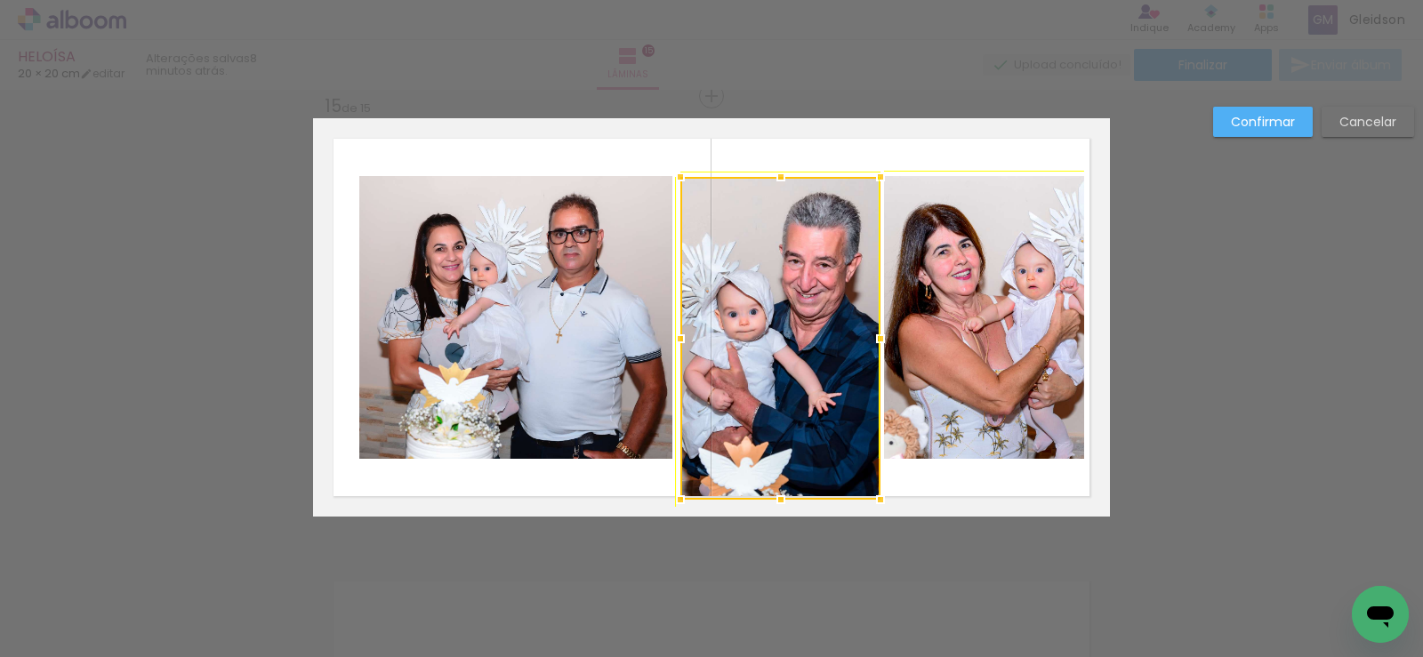
drag, startPoint x: 876, startPoint y: 460, endPoint x: 868, endPoint y: 437, distance: 24.5
click at [868, 437] on div at bounding box center [780, 338] width 200 height 323
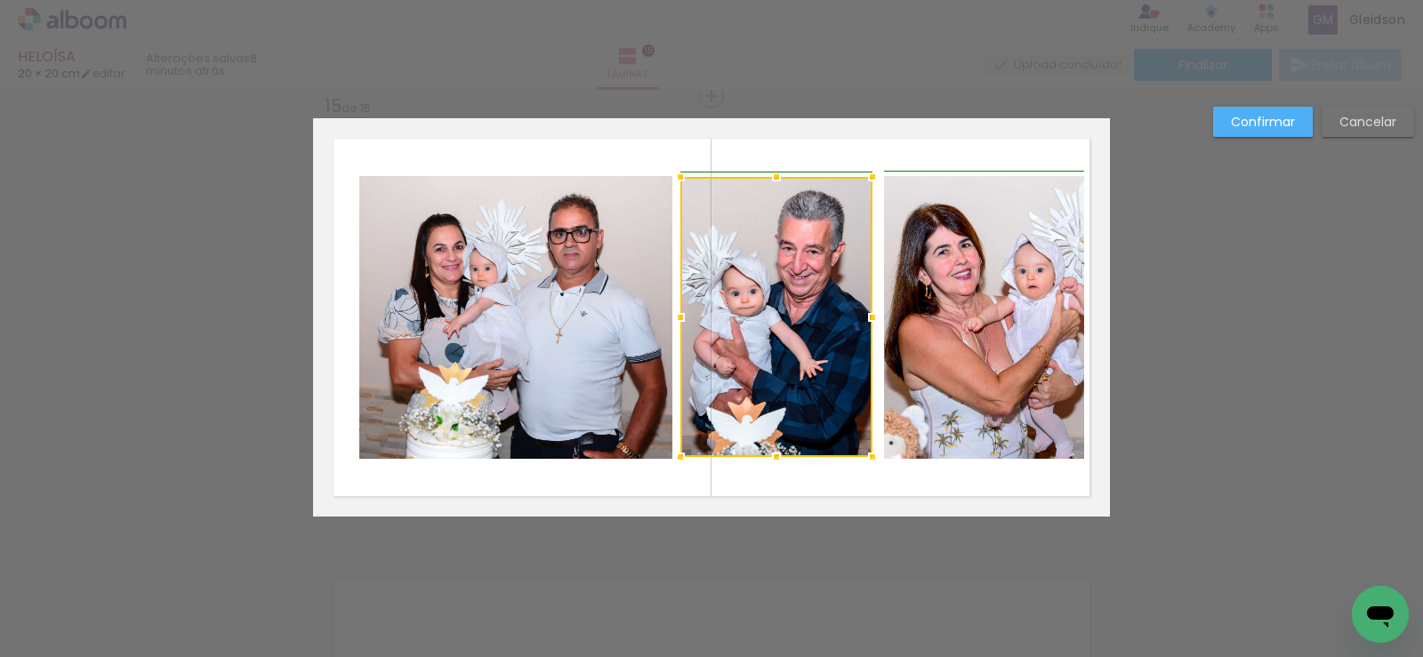
drag, startPoint x: 864, startPoint y: 502, endPoint x: 857, endPoint y: 470, distance: 32.6
click at [857, 471] on album-spread "15 de 15" at bounding box center [711, 317] width 797 height 398
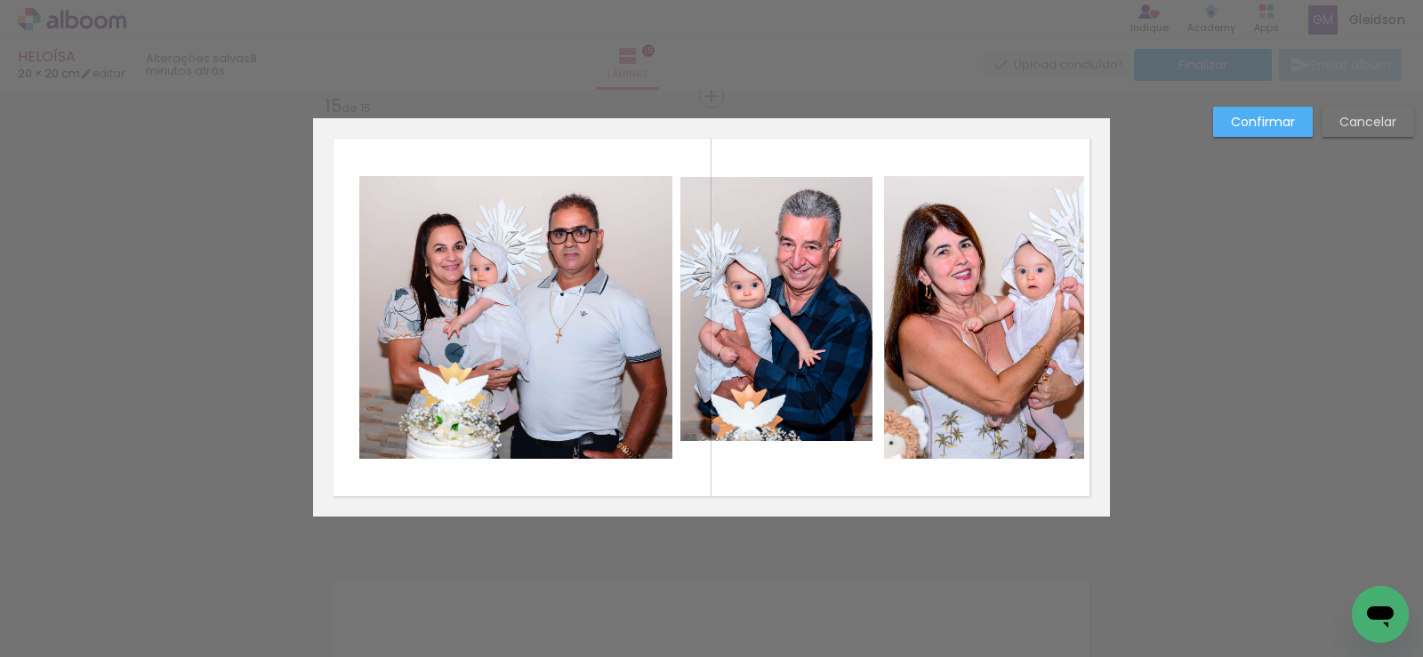
click at [832, 402] on quentale-photo at bounding box center [776, 309] width 192 height 264
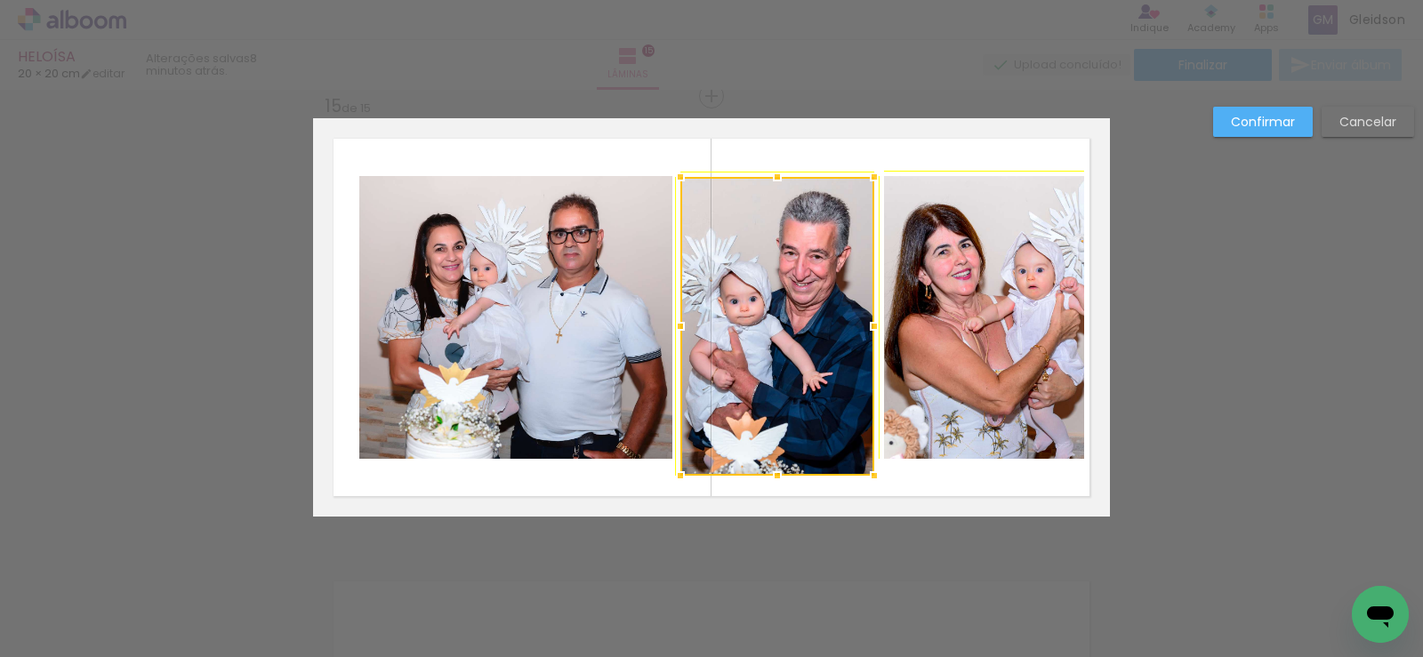
drag, startPoint x: 854, startPoint y: 443, endPoint x: 851, endPoint y: 463, distance: 20.6
click at [856, 458] on div at bounding box center [874, 476] width 36 height 36
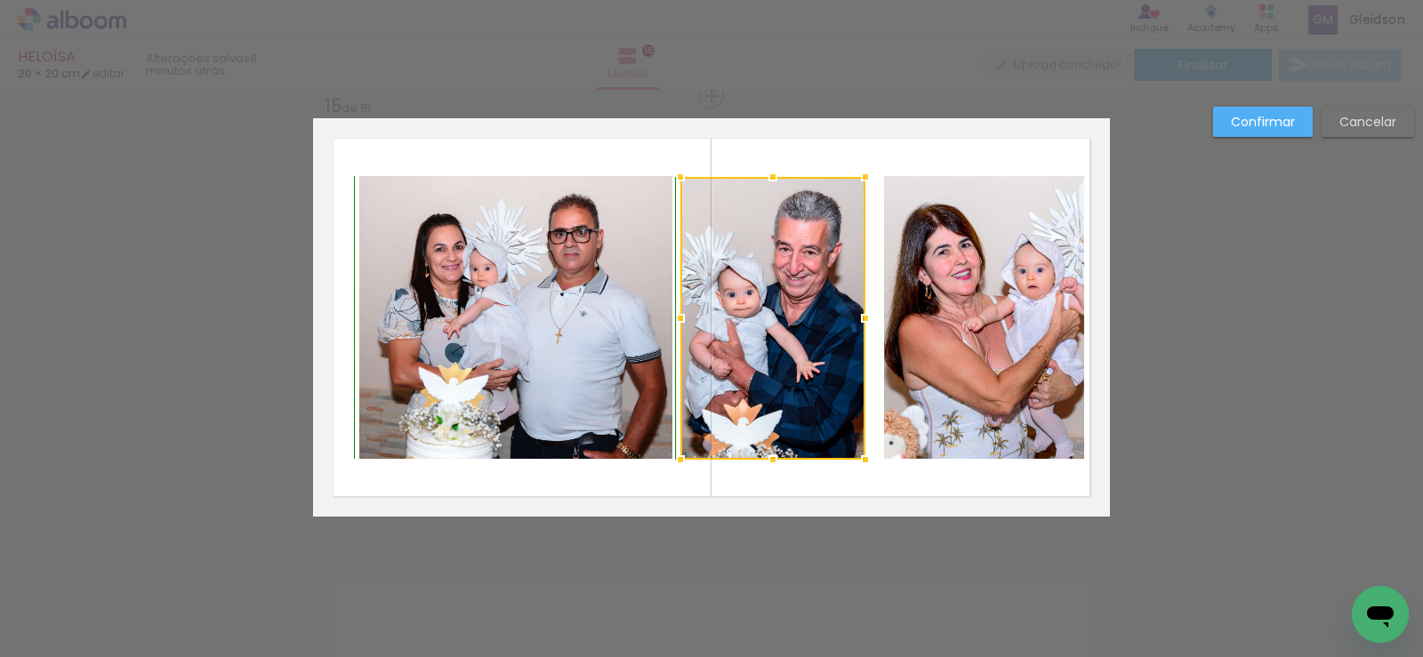
drag, startPoint x: 848, startPoint y: 459, endPoint x: 857, endPoint y: 461, distance: 9.1
click at [857, 461] on div at bounding box center [866, 460] width 36 height 36
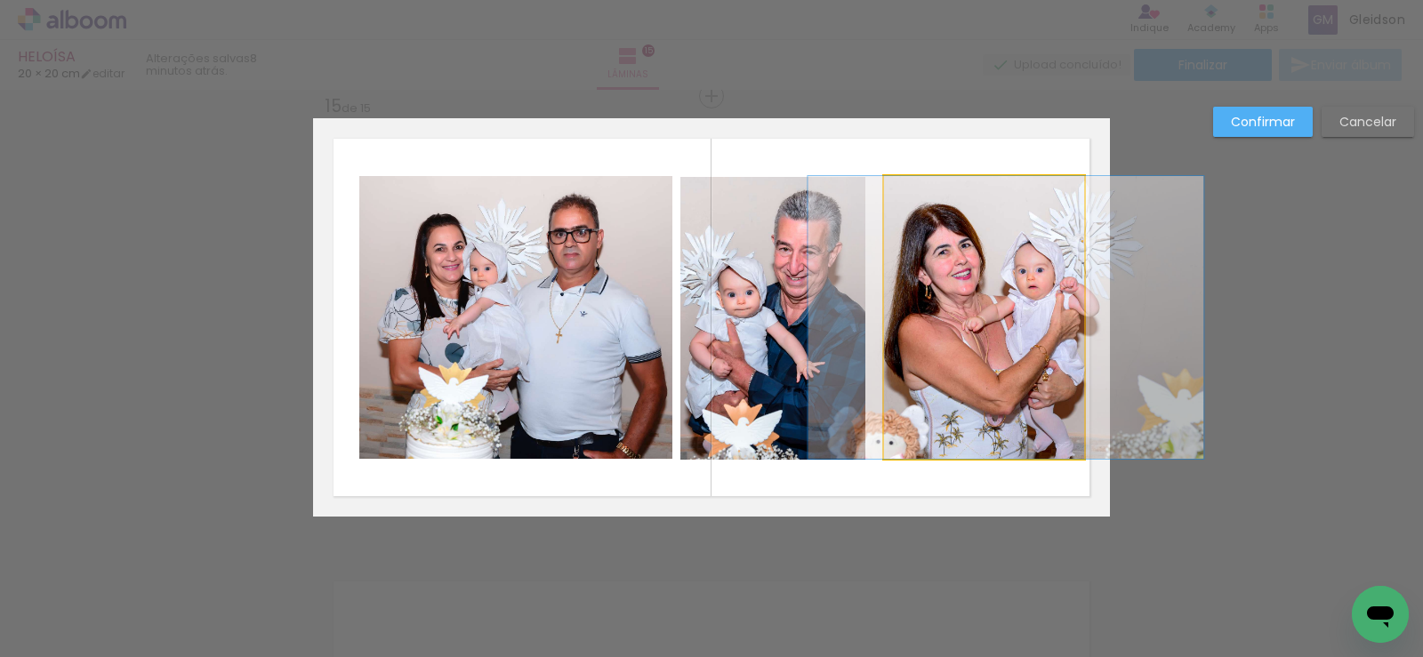
click at [937, 367] on quentale-photo at bounding box center [984, 317] width 200 height 283
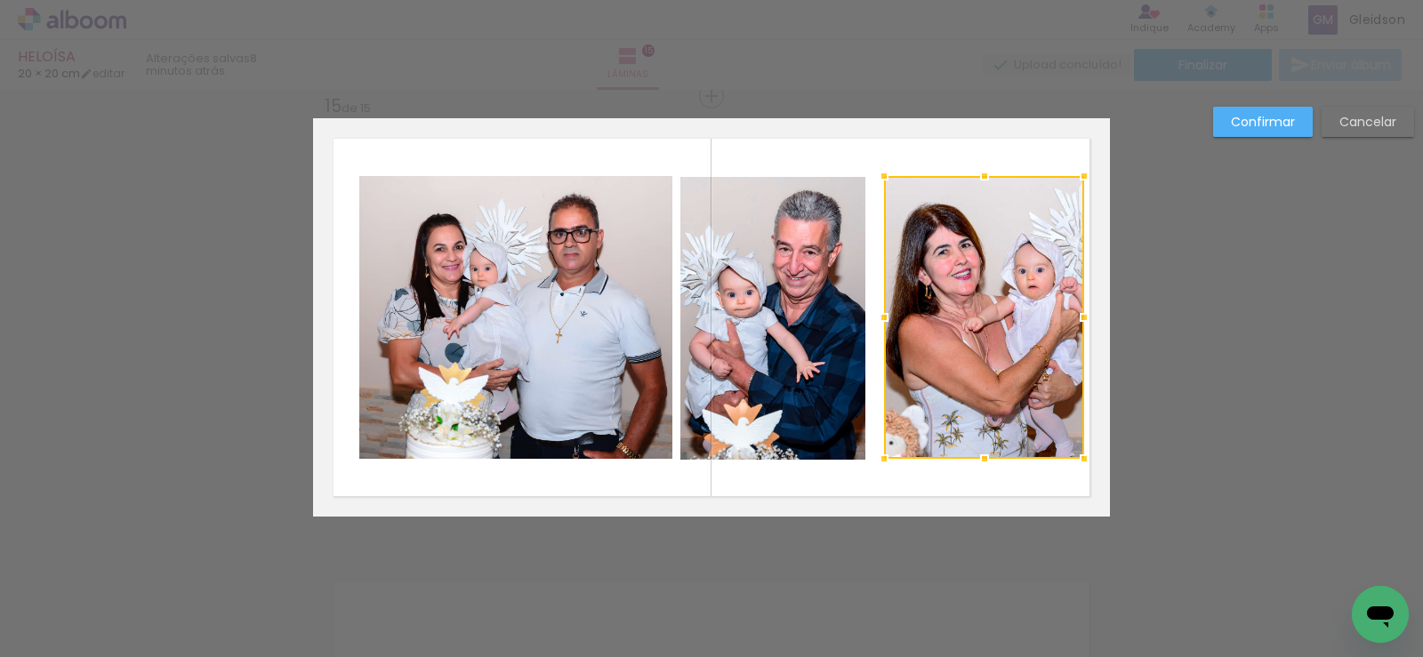
click at [1070, 458] on div at bounding box center [1084, 459] width 36 height 36
click at [1016, 411] on div at bounding box center [984, 317] width 200 height 283
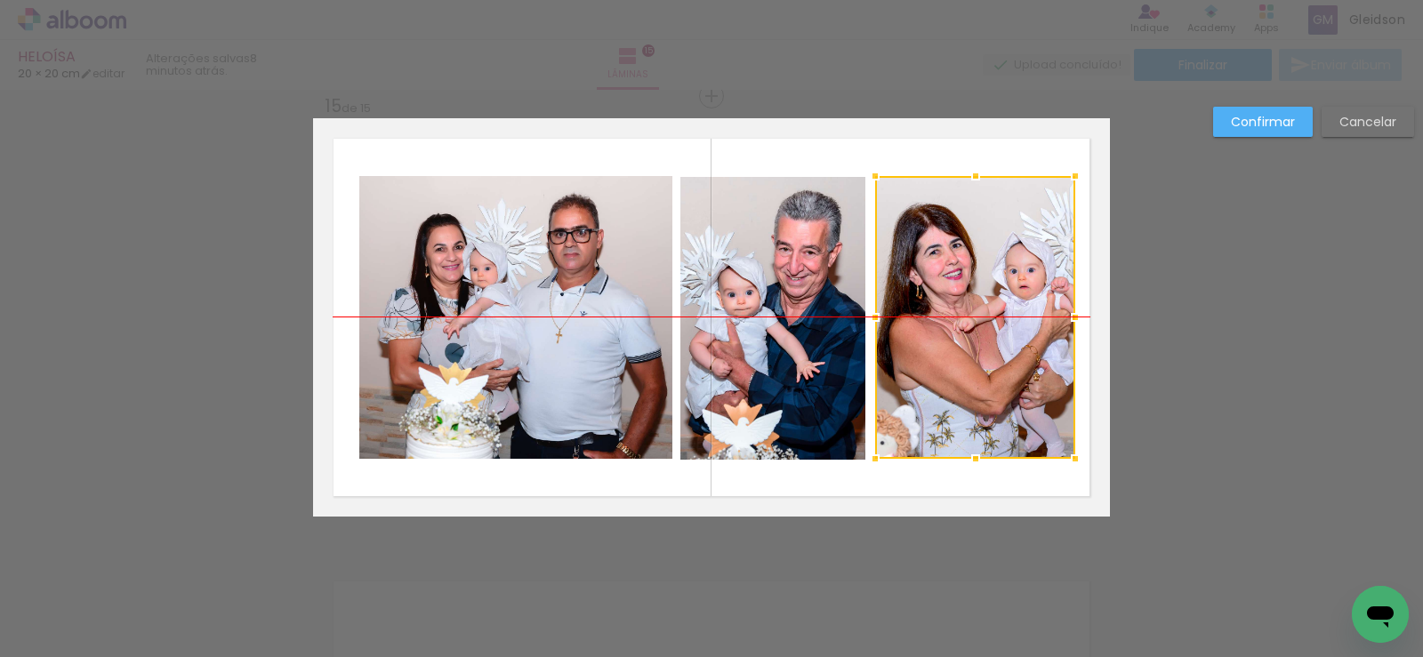
click at [985, 367] on div at bounding box center [975, 317] width 200 height 283
click at [501, 332] on quentale-photo at bounding box center [515, 317] width 313 height 283
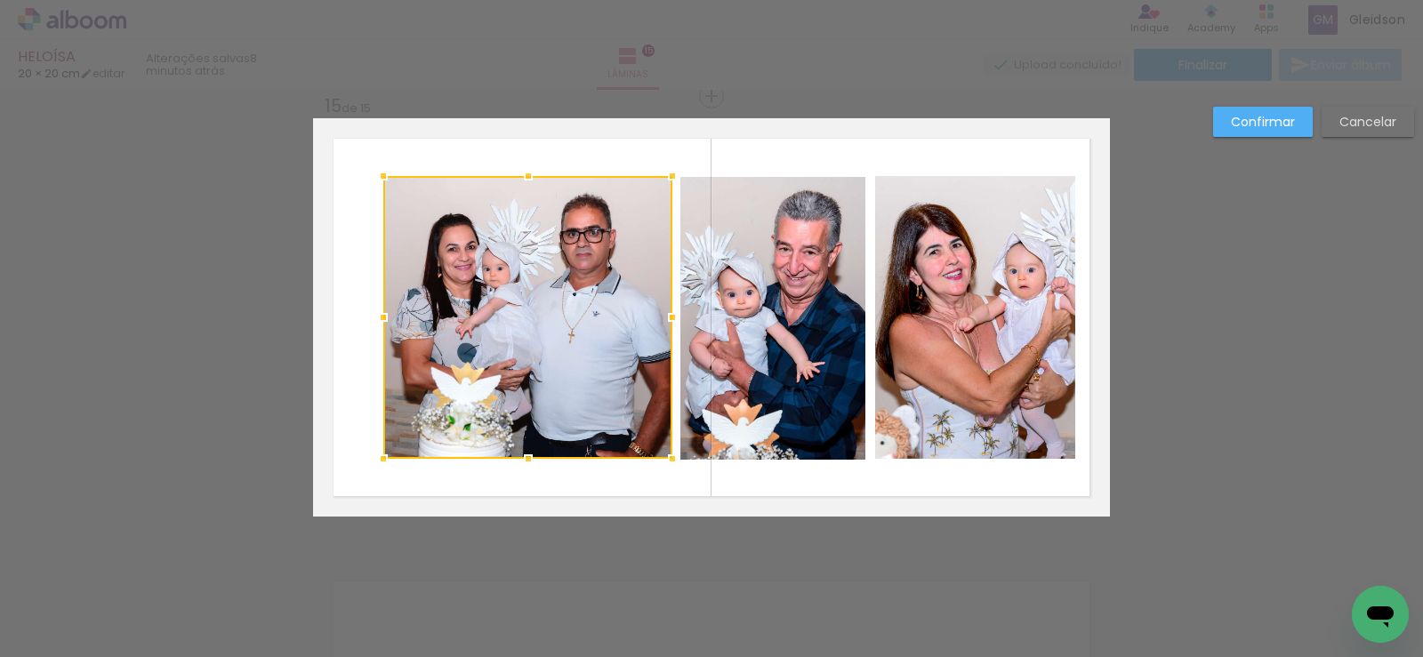
drag, startPoint x: 363, startPoint y: 318, endPoint x: 383, endPoint y: 319, distance: 20.5
click at [383, 319] on div at bounding box center [384, 318] width 36 height 36
click at [503, 309] on div at bounding box center [527, 317] width 289 height 283
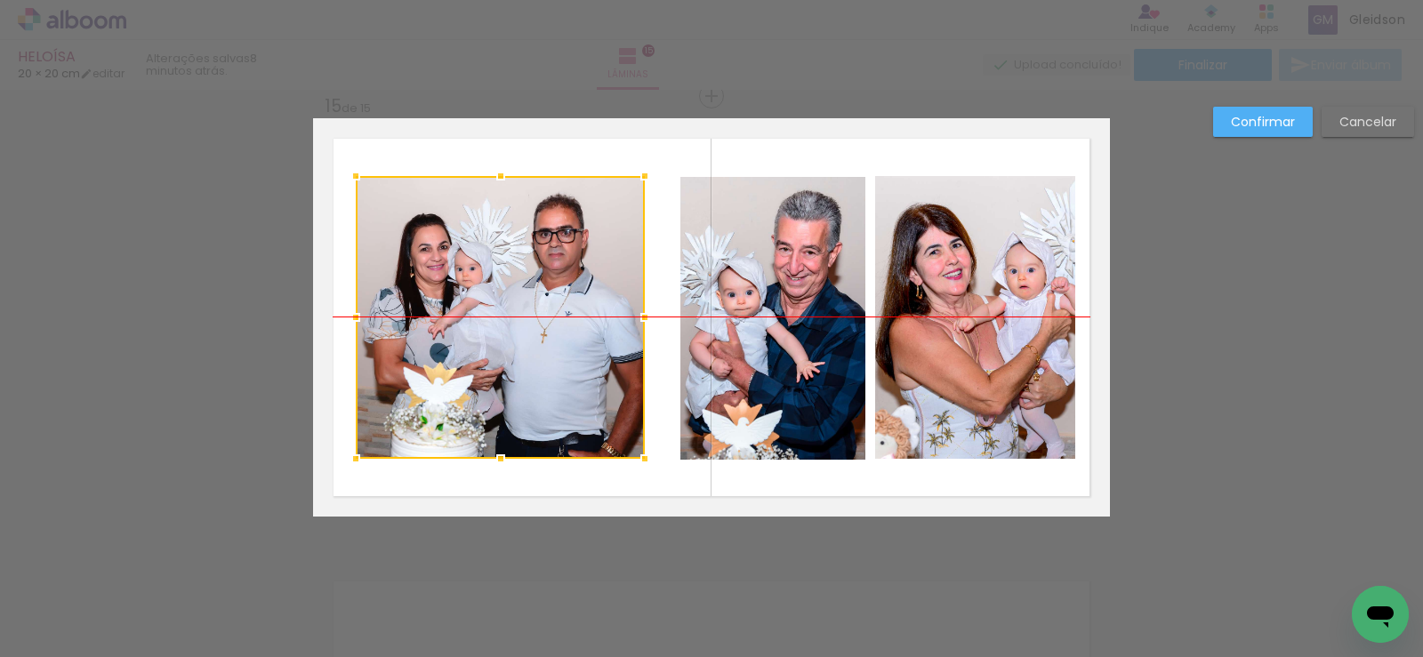
drag, startPoint x: 511, startPoint y: 312, endPoint x: 484, endPoint y: 317, distance: 27.9
click at [484, 317] on div at bounding box center [500, 317] width 289 height 283
click at [782, 315] on quentale-photo at bounding box center [772, 318] width 185 height 283
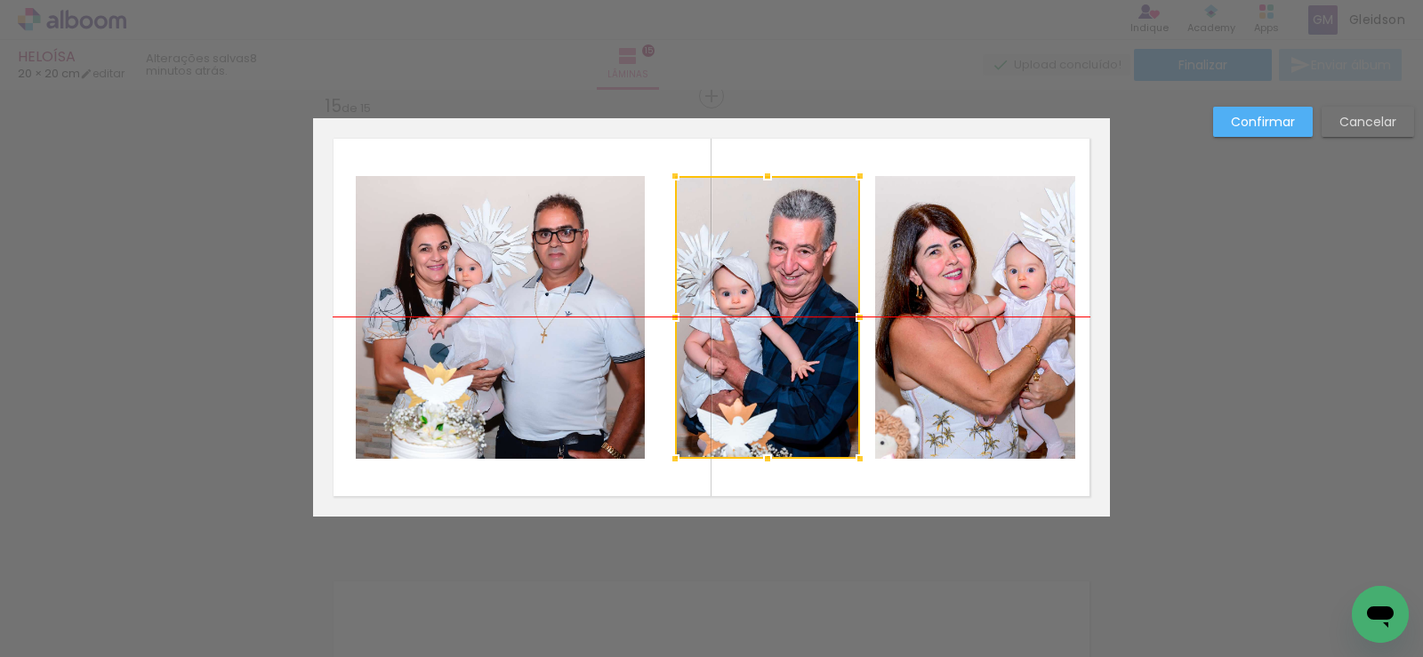
click at [812, 304] on div at bounding box center [767, 317] width 185 height 283
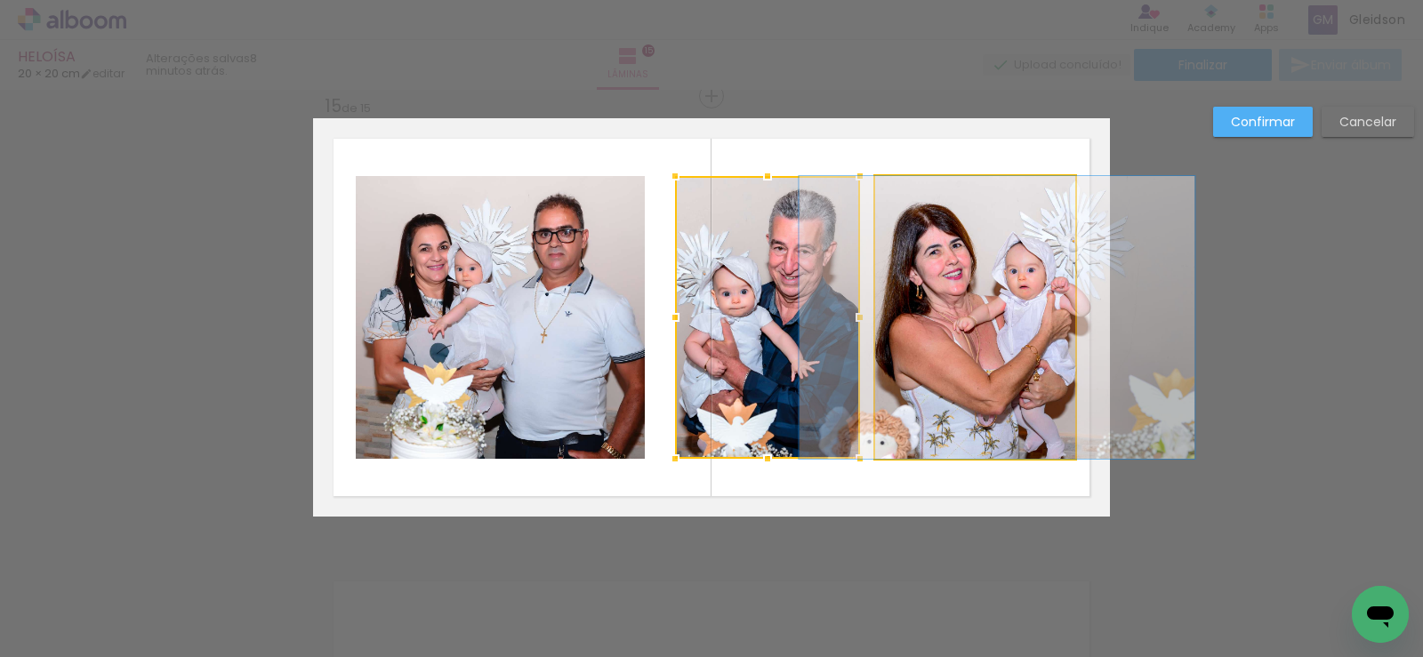
click at [916, 314] on quentale-photo at bounding box center [975, 317] width 200 height 283
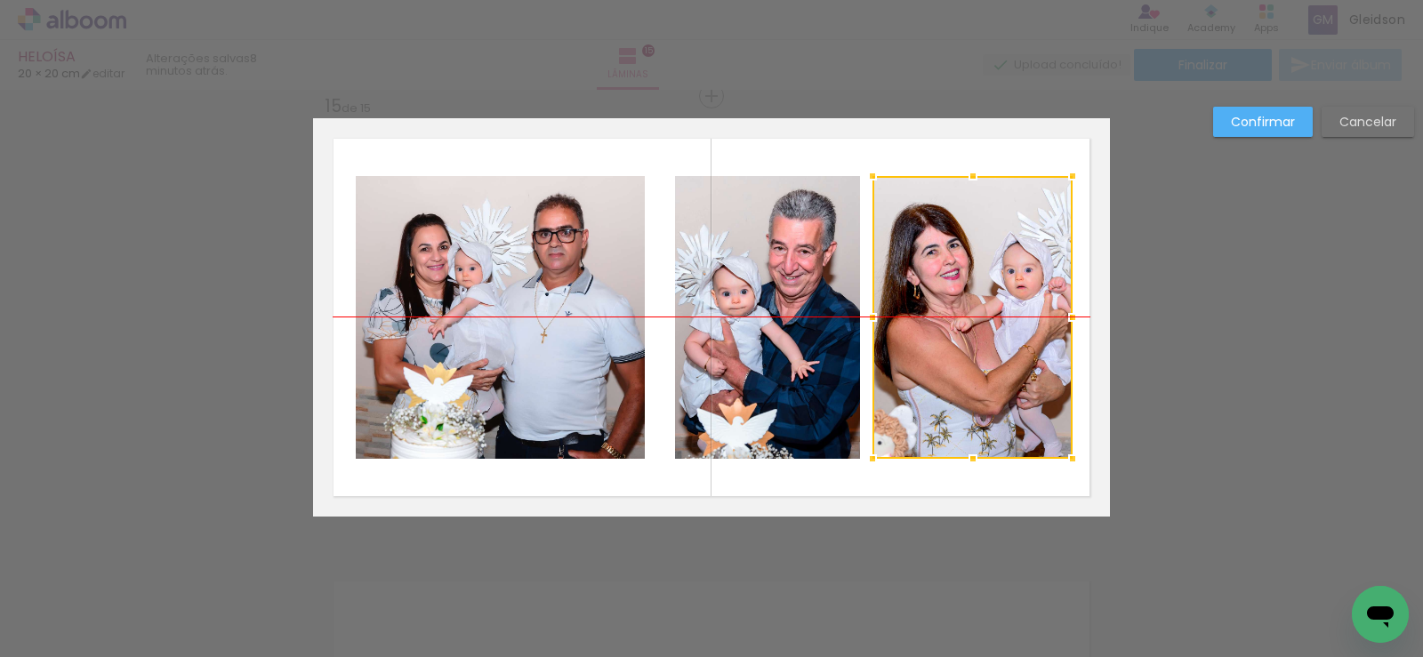
click at [932, 315] on div at bounding box center [972, 317] width 200 height 283
click at [0, 0] on slot "Confirmar" at bounding box center [0, 0] width 0 height 0
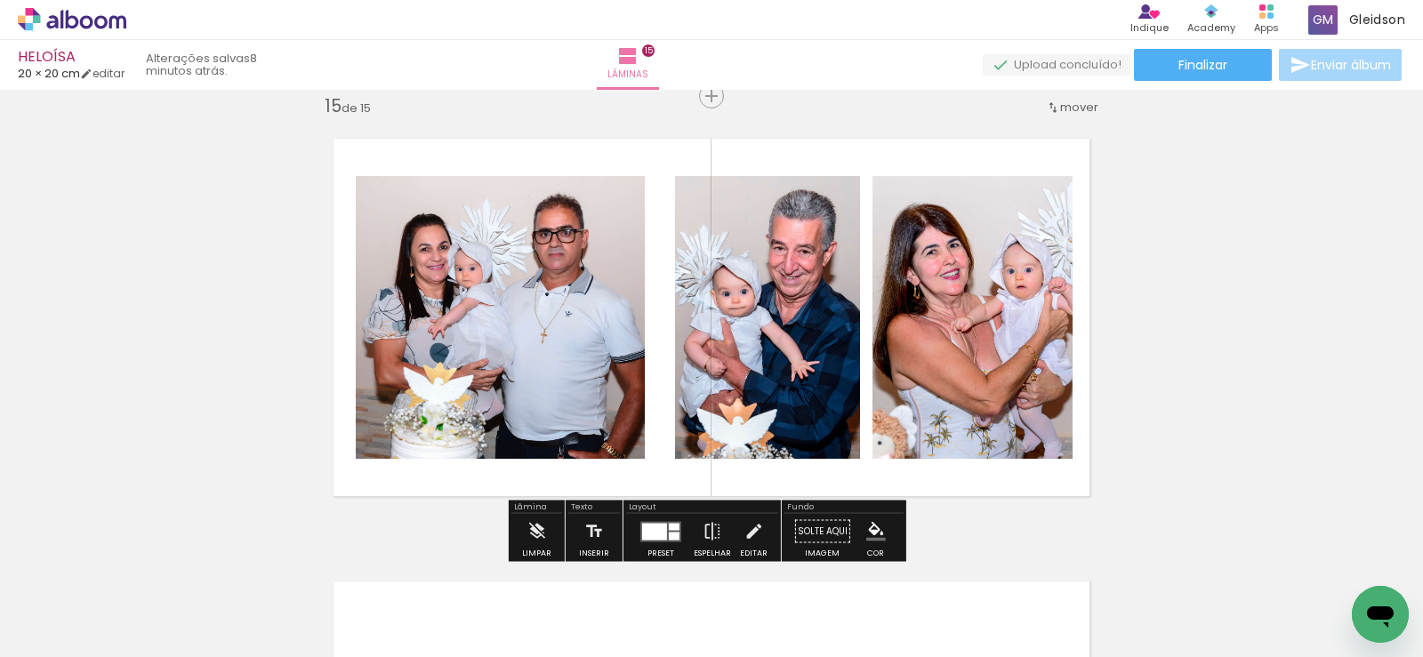
click at [594, 296] on quentale-photo at bounding box center [500, 317] width 289 height 283
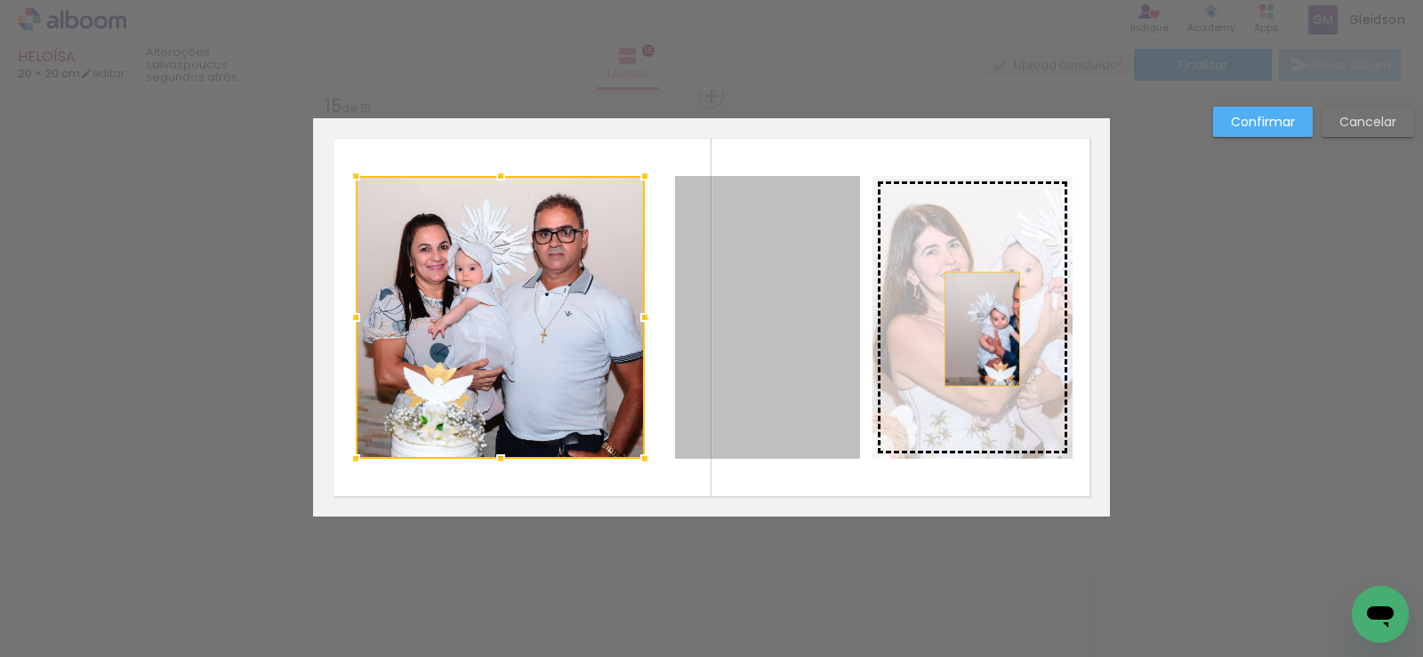
drag, startPoint x: 785, startPoint y: 335, endPoint x: 976, endPoint y: 329, distance: 190.4
click at [0, 0] on slot at bounding box center [0, 0] width 0 height 0
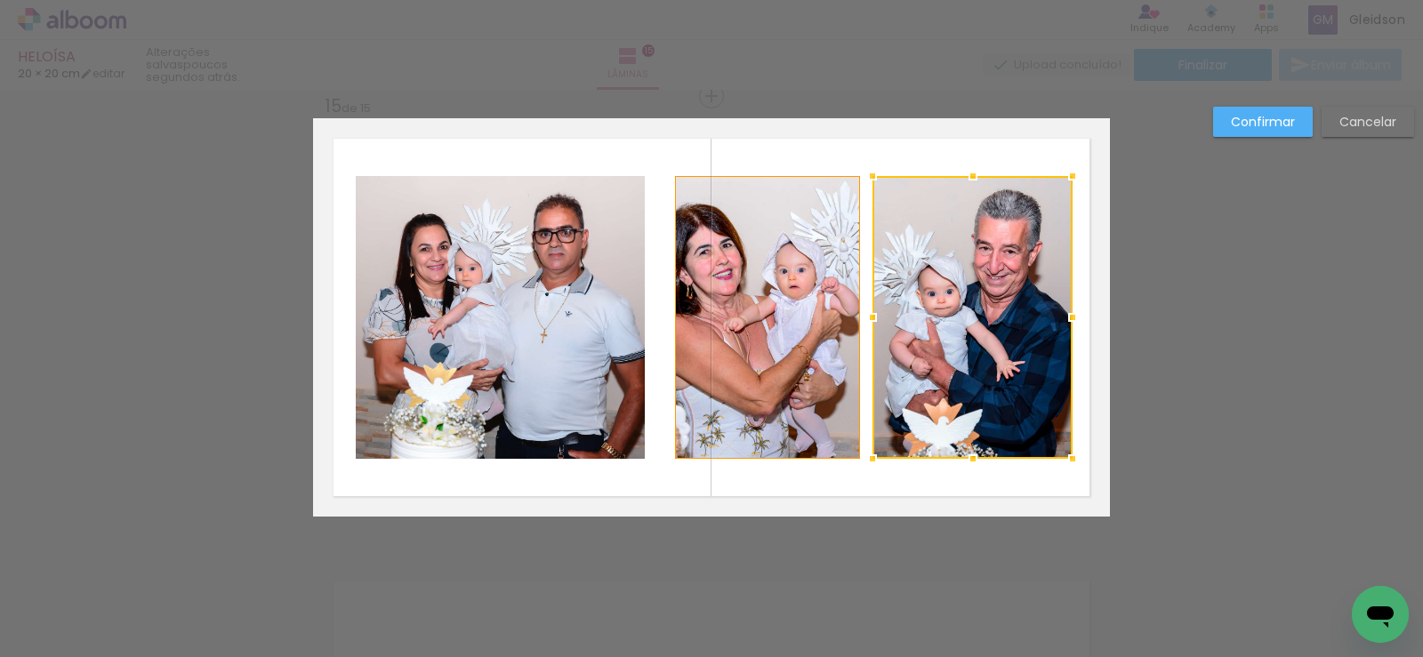
click at [790, 334] on quentale-photo at bounding box center [767, 317] width 185 height 283
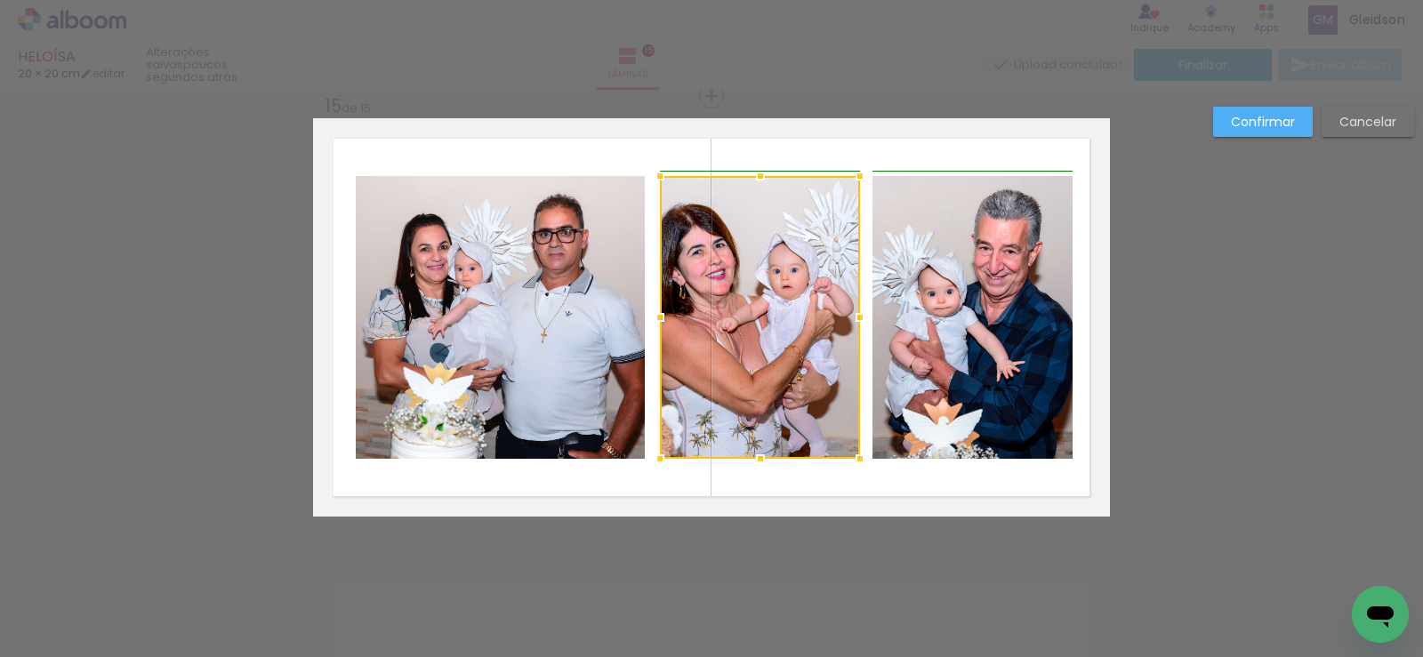
drag, startPoint x: 665, startPoint y: 319, endPoint x: 647, endPoint y: 323, distance: 18.1
click at [647, 323] on div at bounding box center [660, 318] width 36 height 36
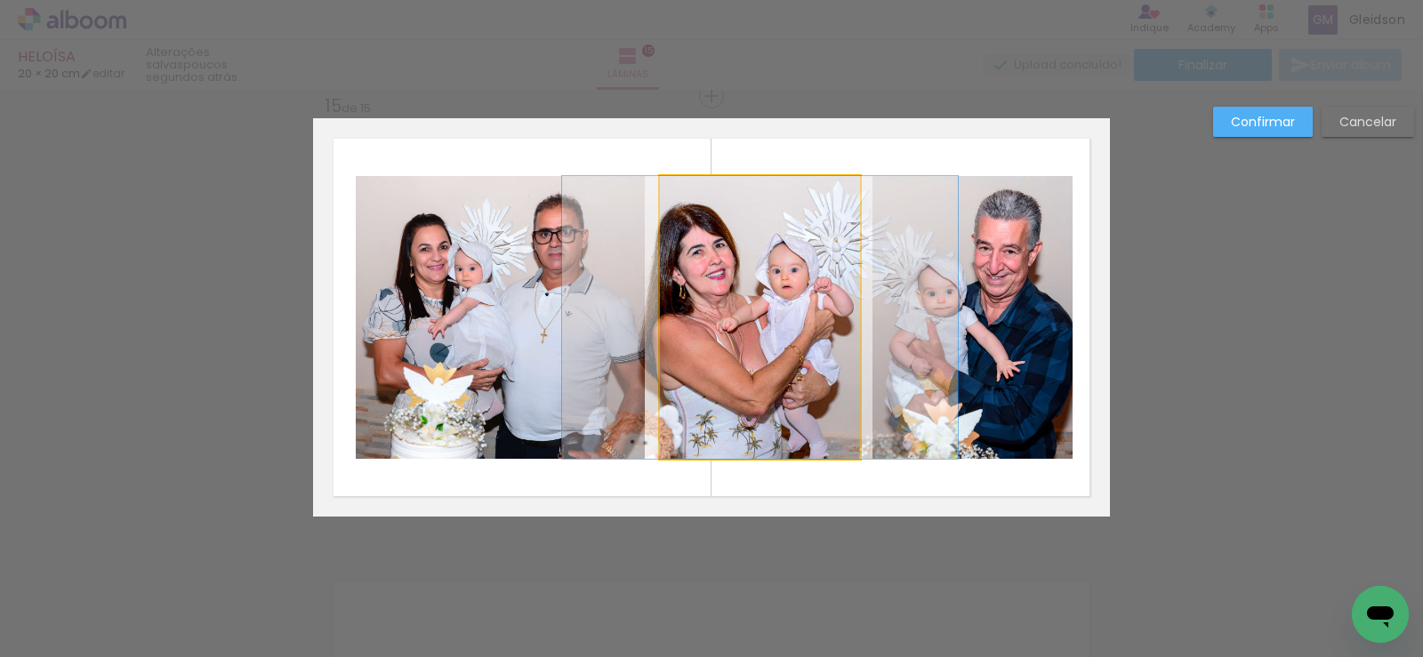
click at [824, 319] on quentale-photo at bounding box center [760, 317] width 200 height 283
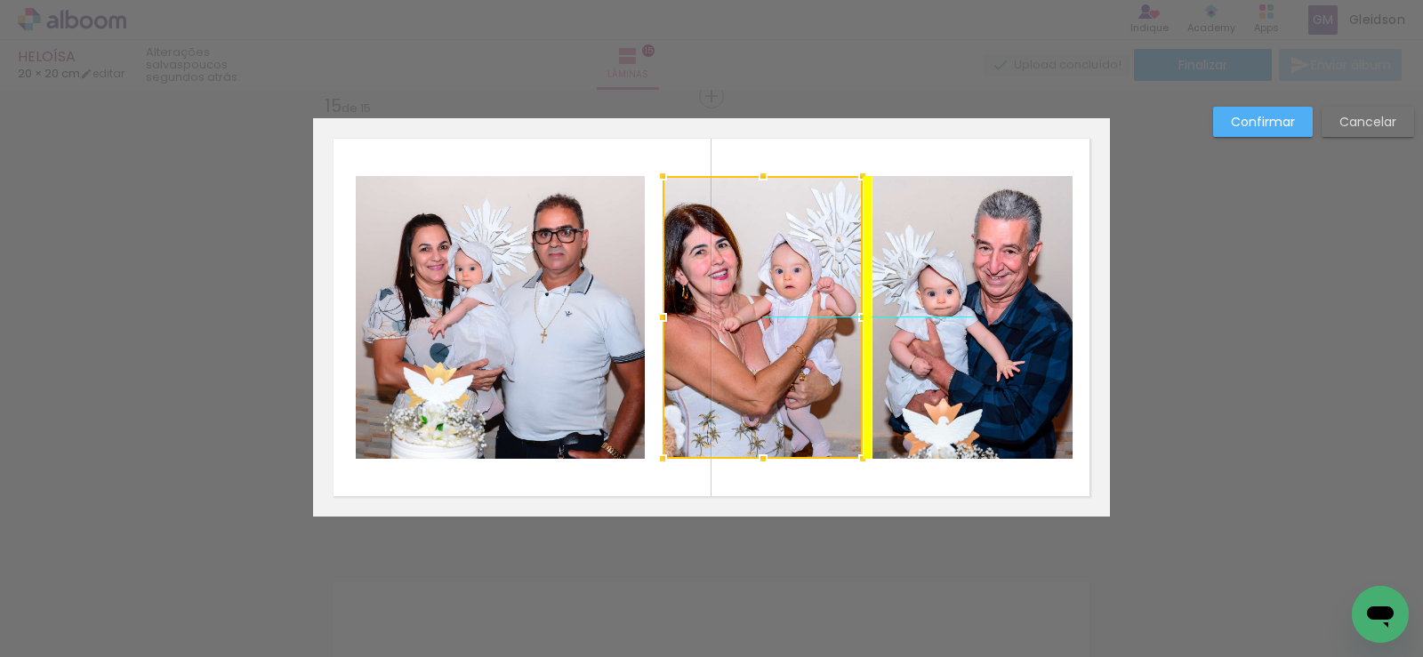
click at [801, 320] on div at bounding box center [763, 317] width 200 height 283
click at [812, 319] on div at bounding box center [763, 317] width 200 height 283
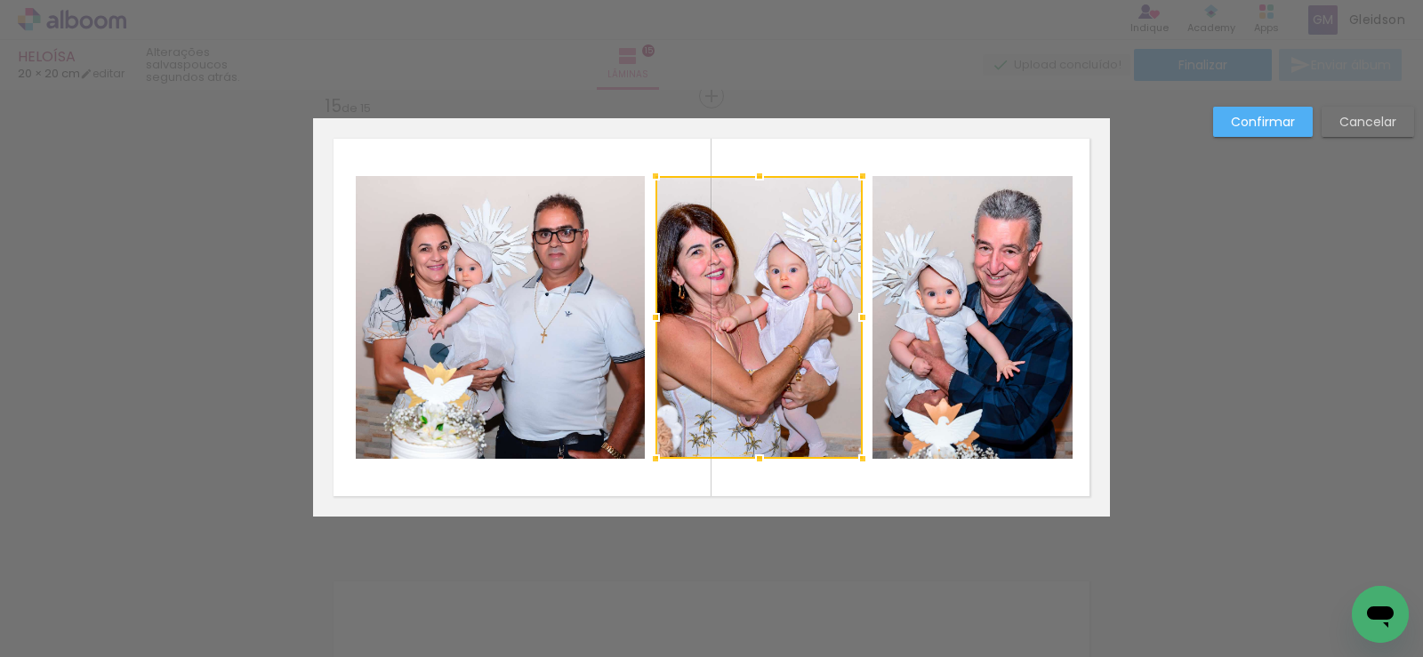
drag, startPoint x: 656, startPoint y: 318, endPoint x: 647, endPoint y: 318, distance: 9.8
click at [647, 318] on div at bounding box center [656, 318] width 36 height 36
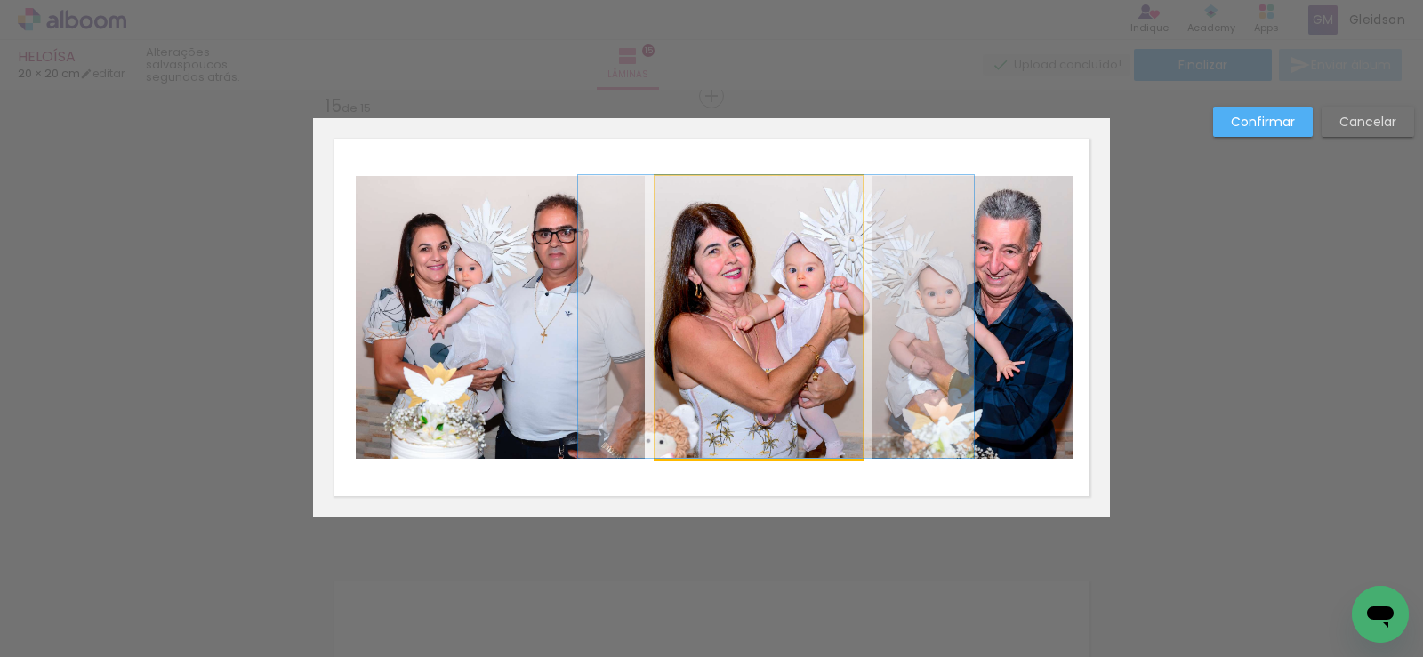
drag, startPoint x: 750, startPoint y: 347, endPoint x: 767, endPoint y: 344, distance: 17.1
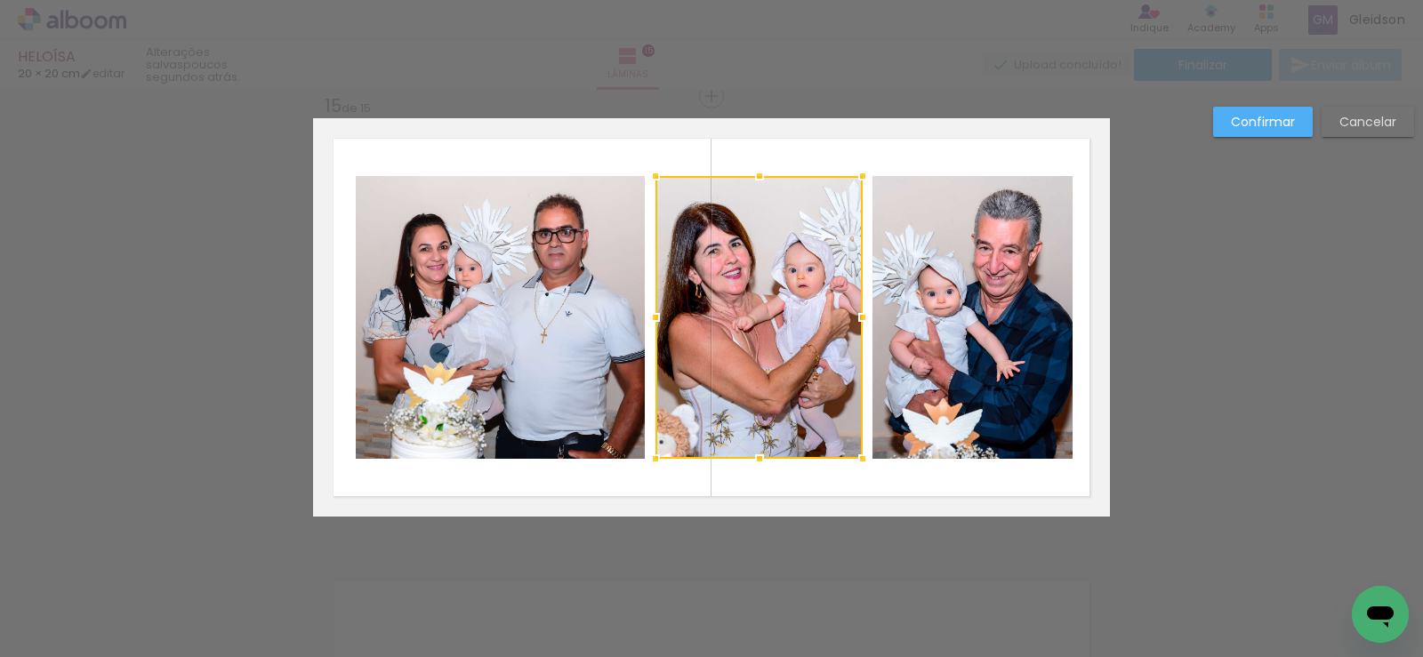
click at [0, 0] on slot "Confirmar" at bounding box center [0, 0] width 0 height 0
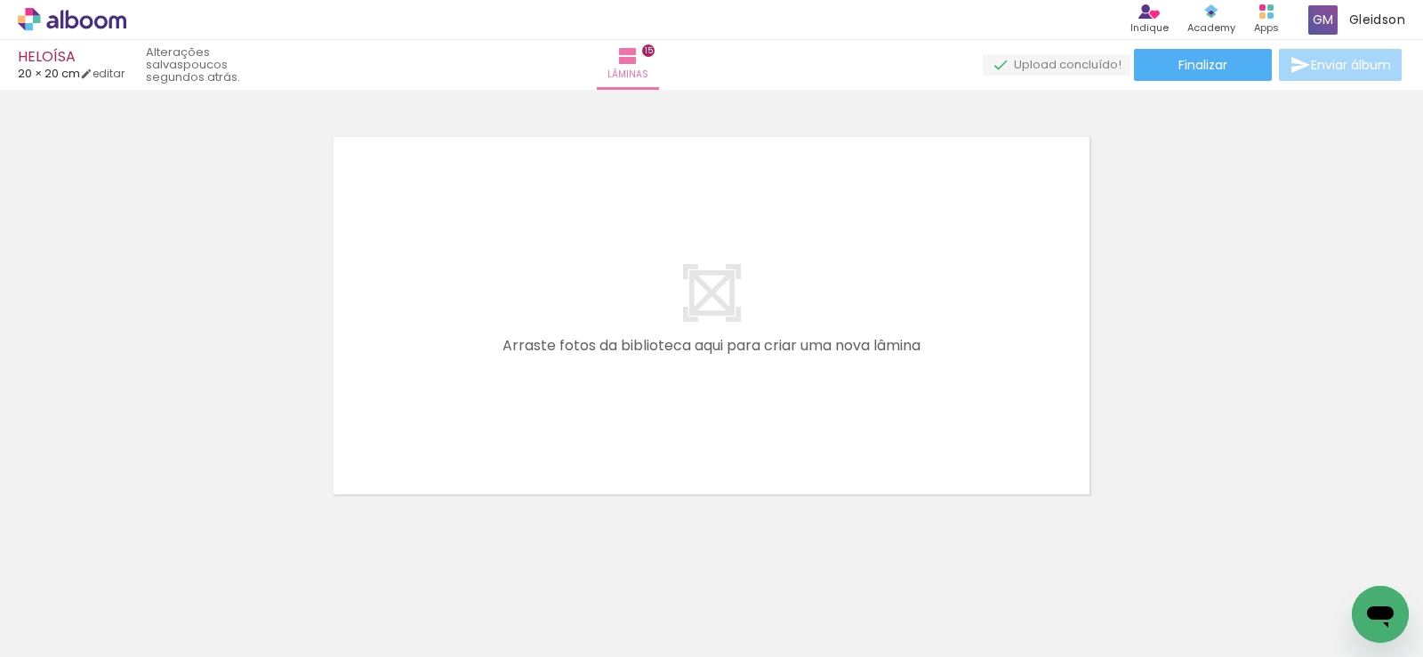
scroll to position [0, 3111]
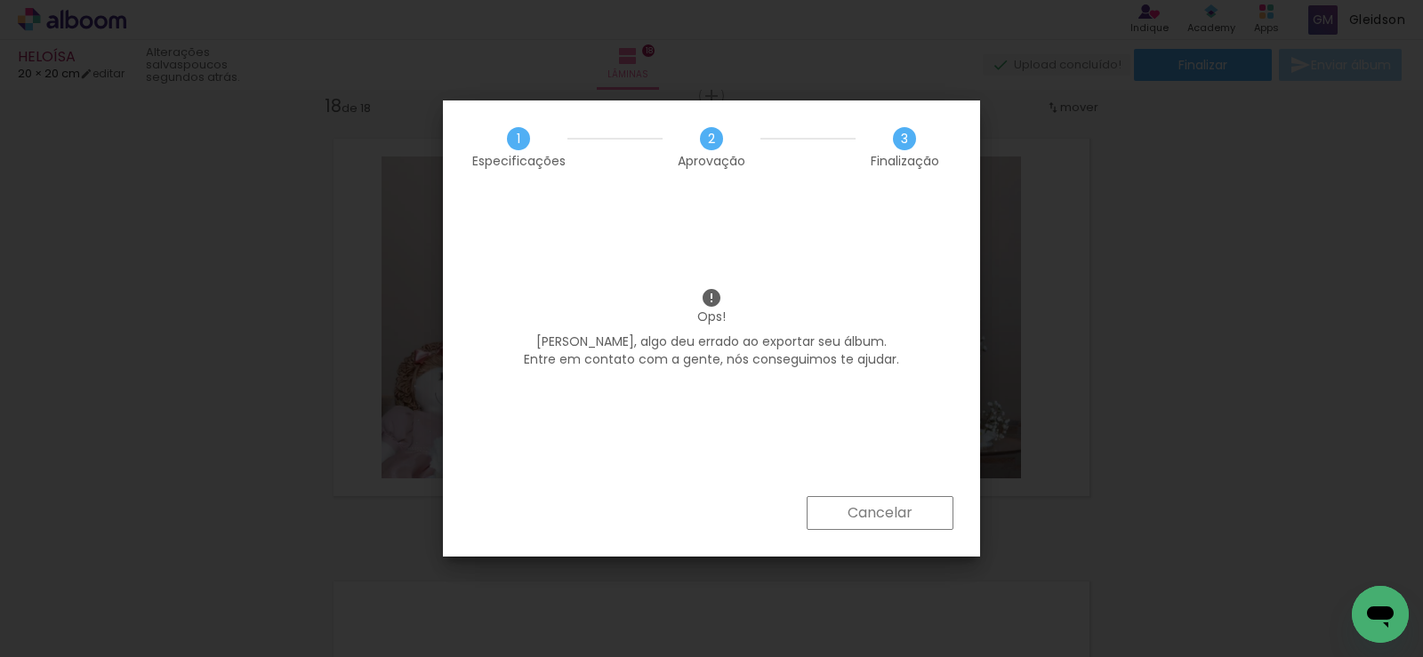
scroll to position [0, 3111]
click at [0, 0] on slot "Cancelar" at bounding box center [0, 0] width 0 height 0
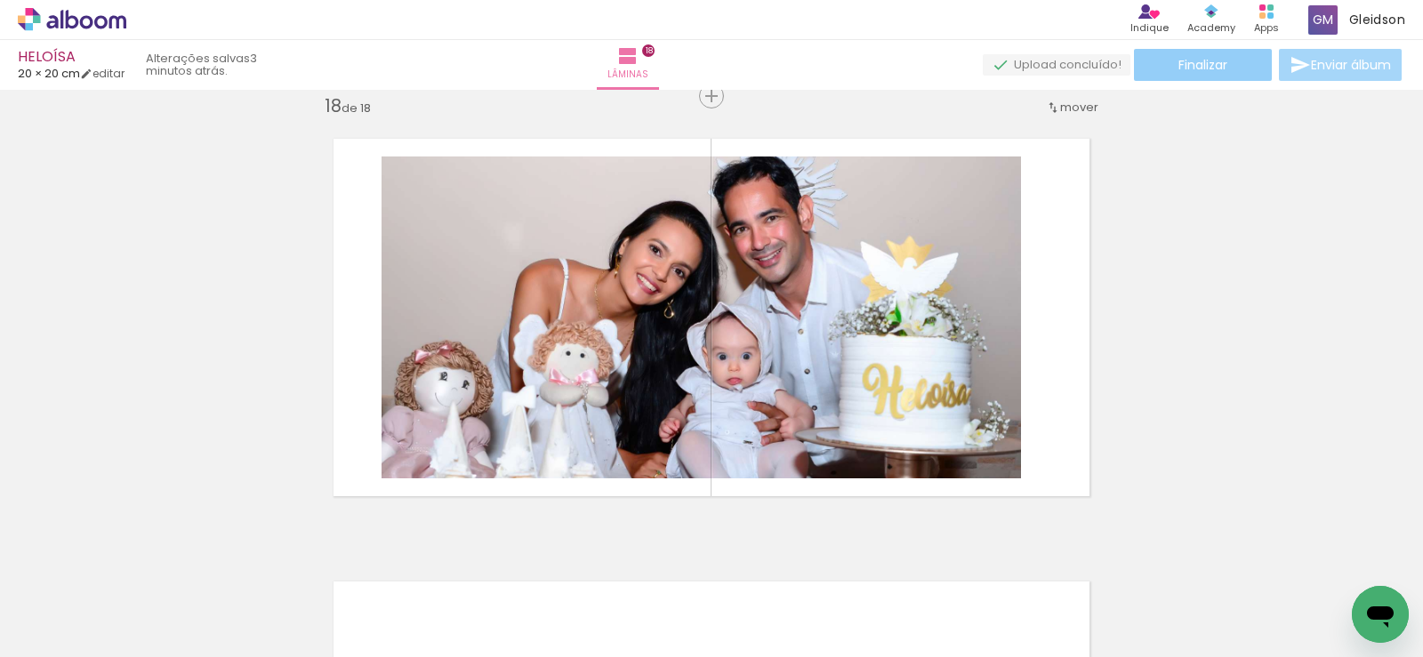
click at [1203, 60] on span "Finalizar" at bounding box center [1202, 65] width 49 height 12
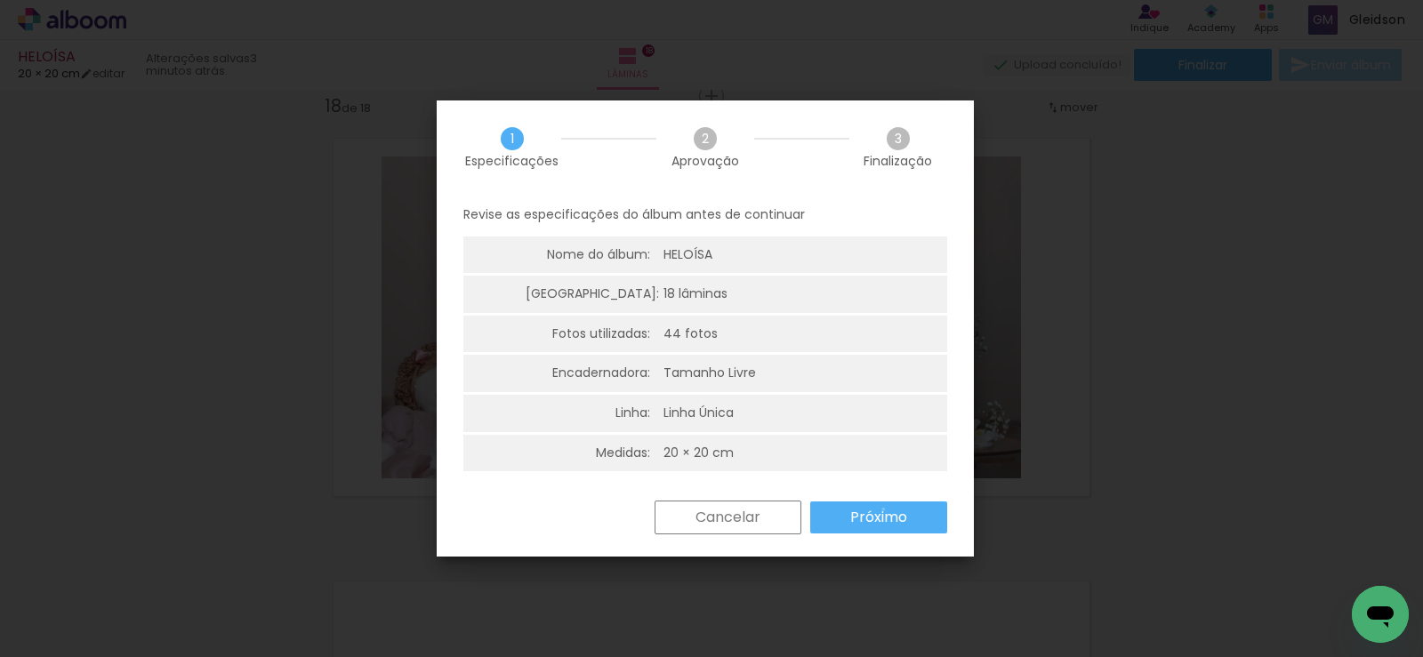
click at [0, 0] on slot "Próximo" at bounding box center [0, 0] width 0 height 0
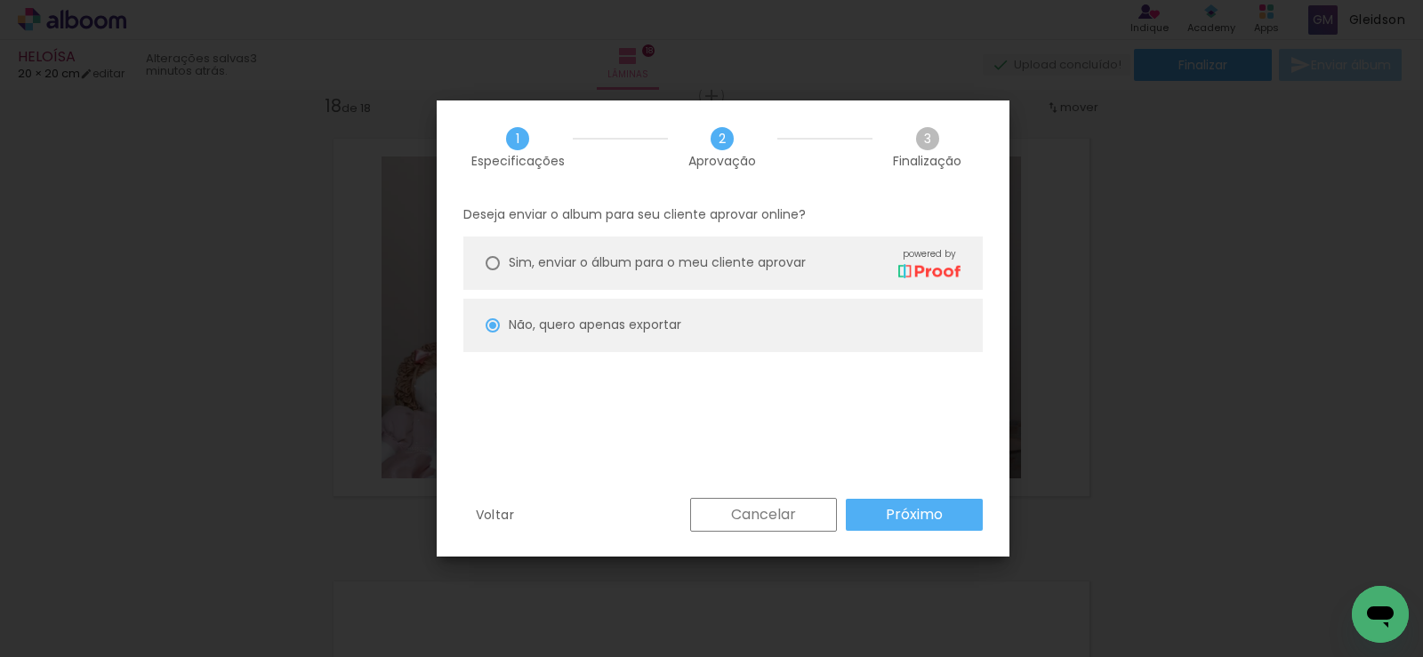
click at [884, 510] on paper-button "Próximo" at bounding box center [914, 515] width 137 height 32
type input "Alta, 300 DPI"
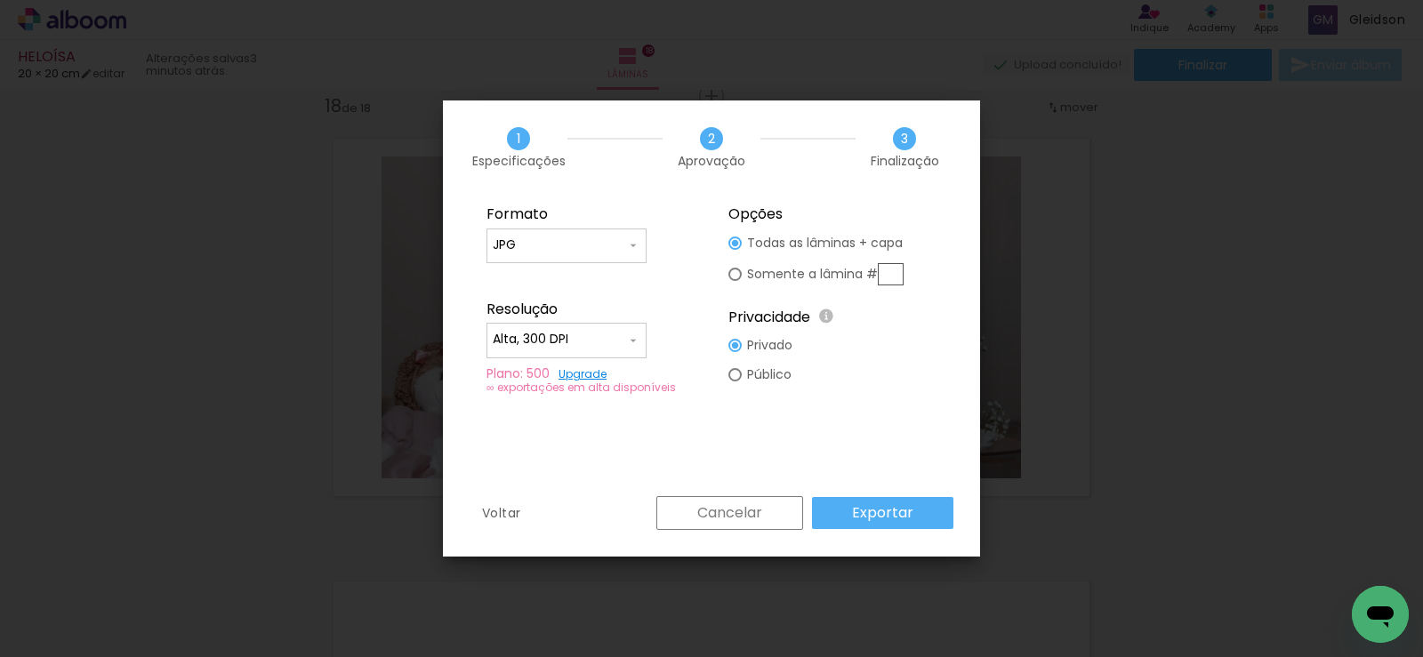
click at [0, 0] on slot "Exportar" at bounding box center [0, 0] width 0 height 0
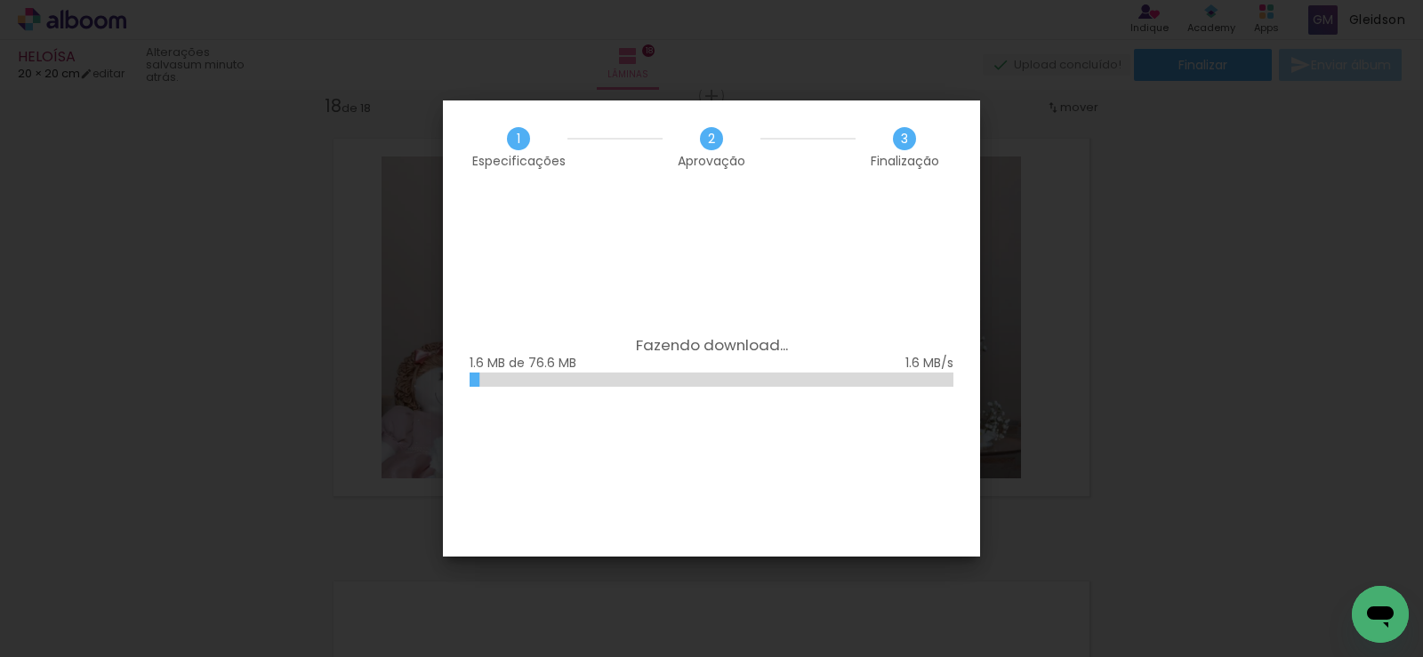
scroll to position [0, 3111]
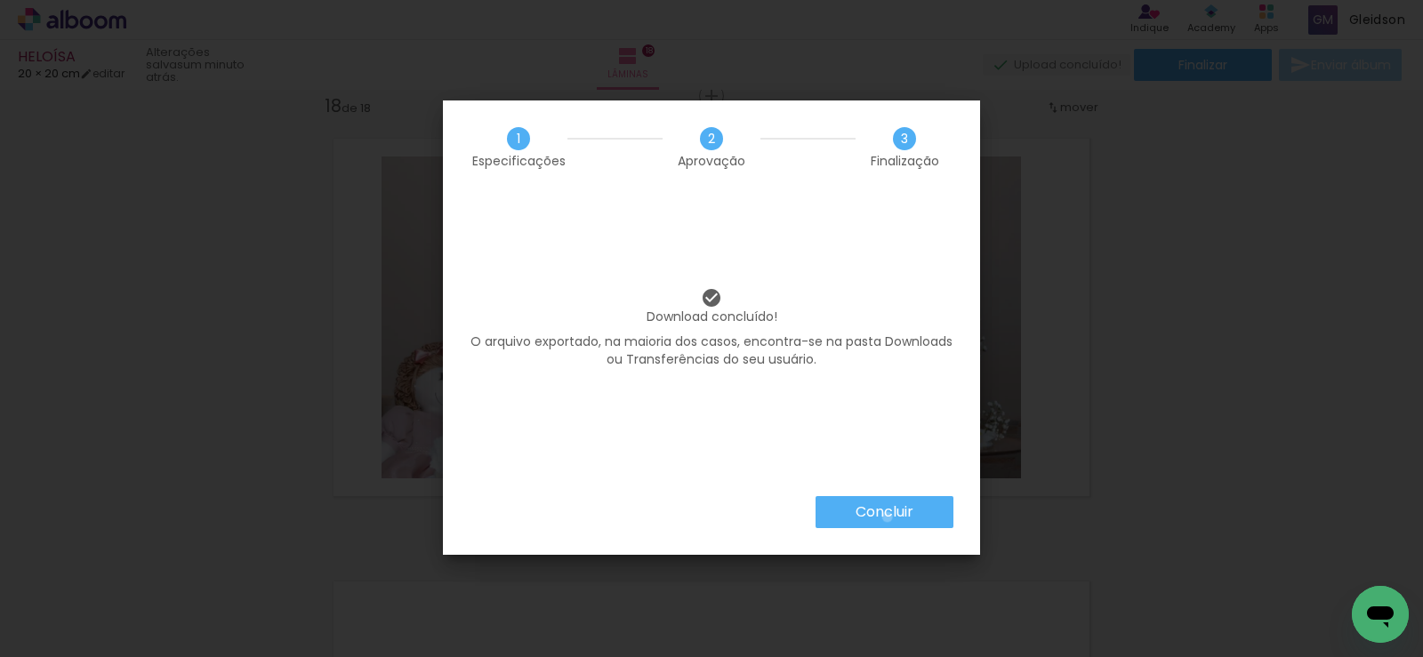
click at [0, 0] on slot "Concluir" at bounding box center [0, 0] width 0 height 0
